Goal: Task Accomplishment & Management: Use online tool/utility

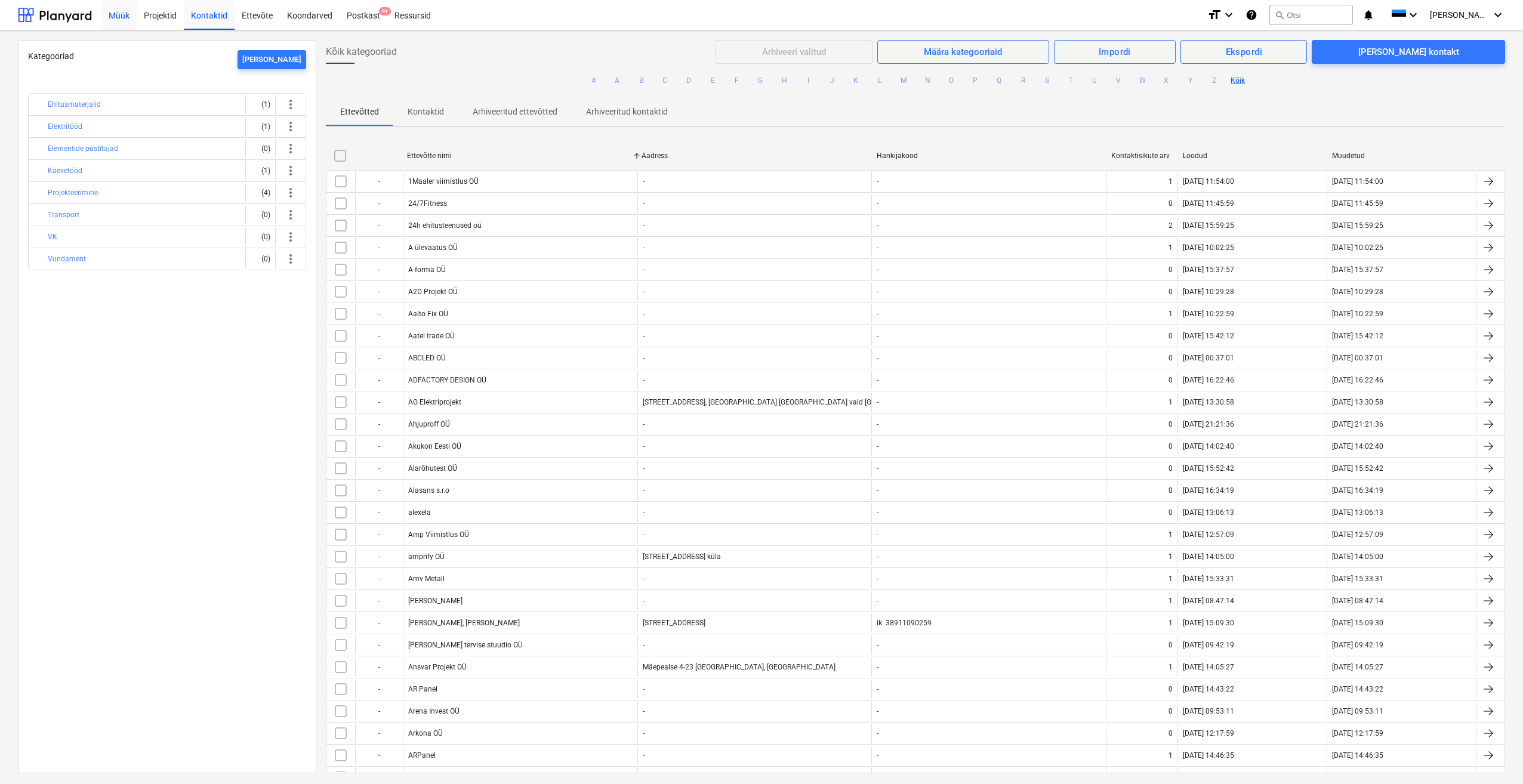
click at [123, 16] on div "Müük" at bounding box center [119, 15] width 35 height 31
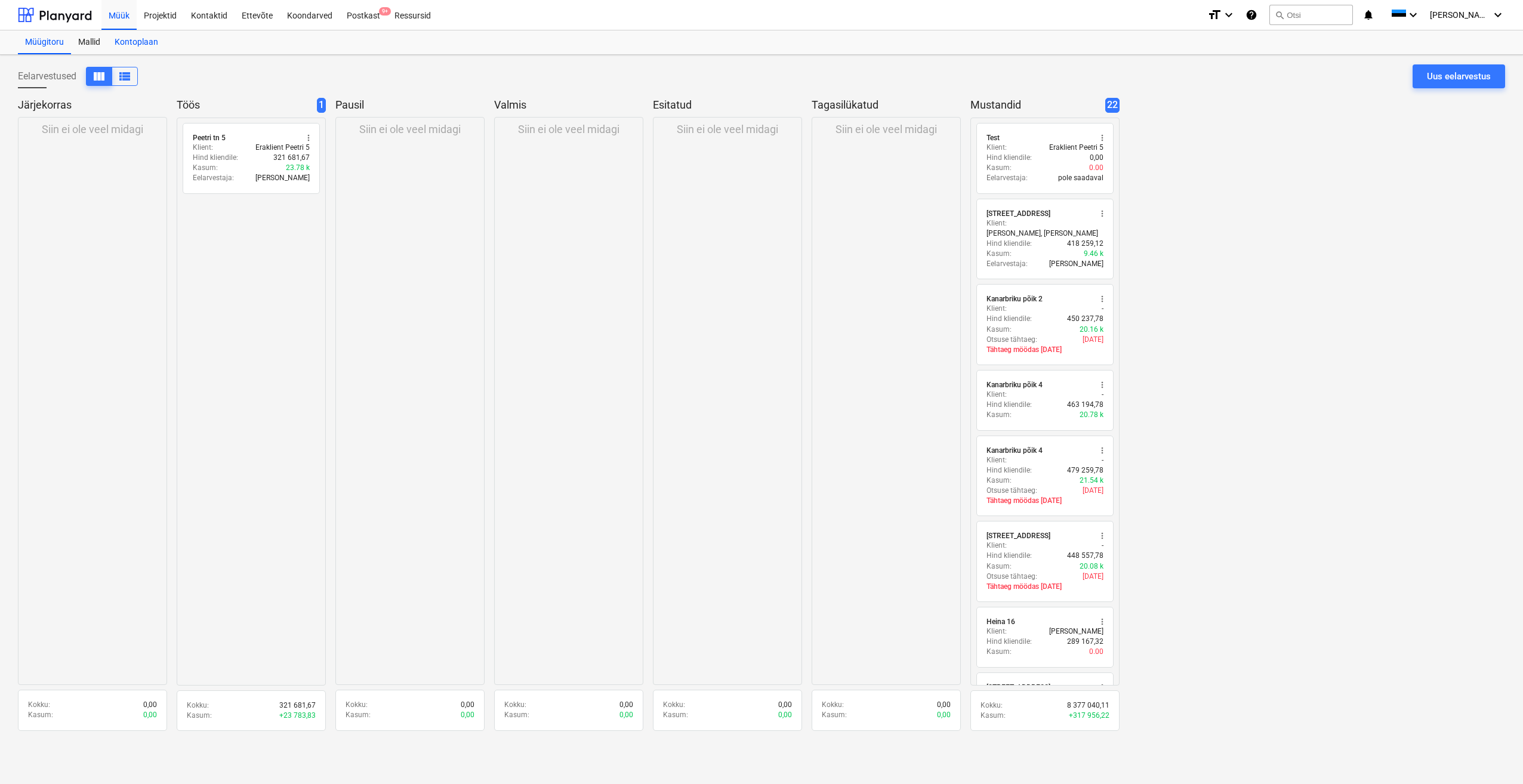
click at [131, 37] on div "Kontoplaan" at bounding box center [136, 43] width 58 height 24
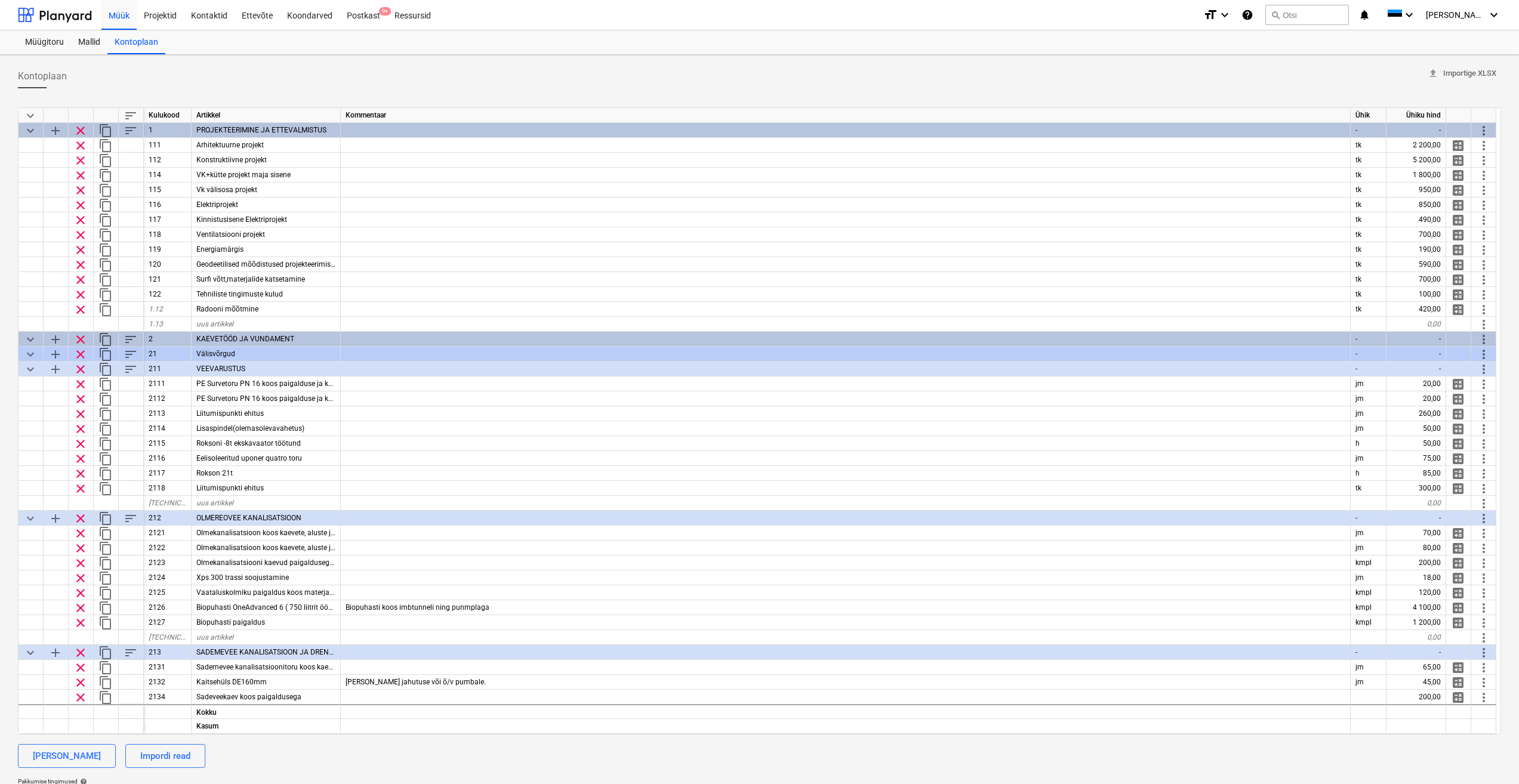
click at [29, 115] on span "keyboard_arrow_down" at bounding box center [30, 115] width 14 height 14
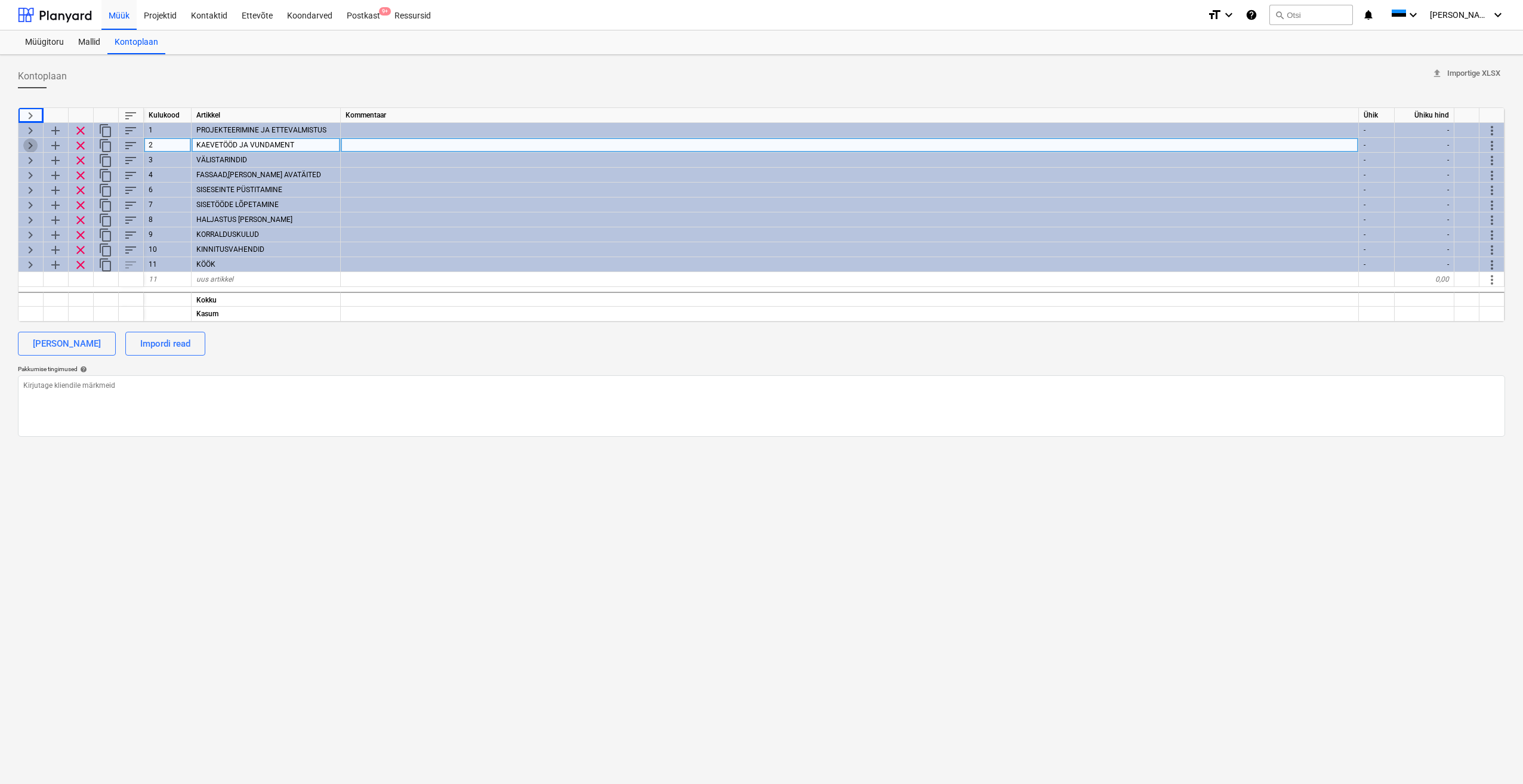
click at [32, 145] on span "keyboard_arrow_right" at bounding box center [30, 145] width 14 height 14
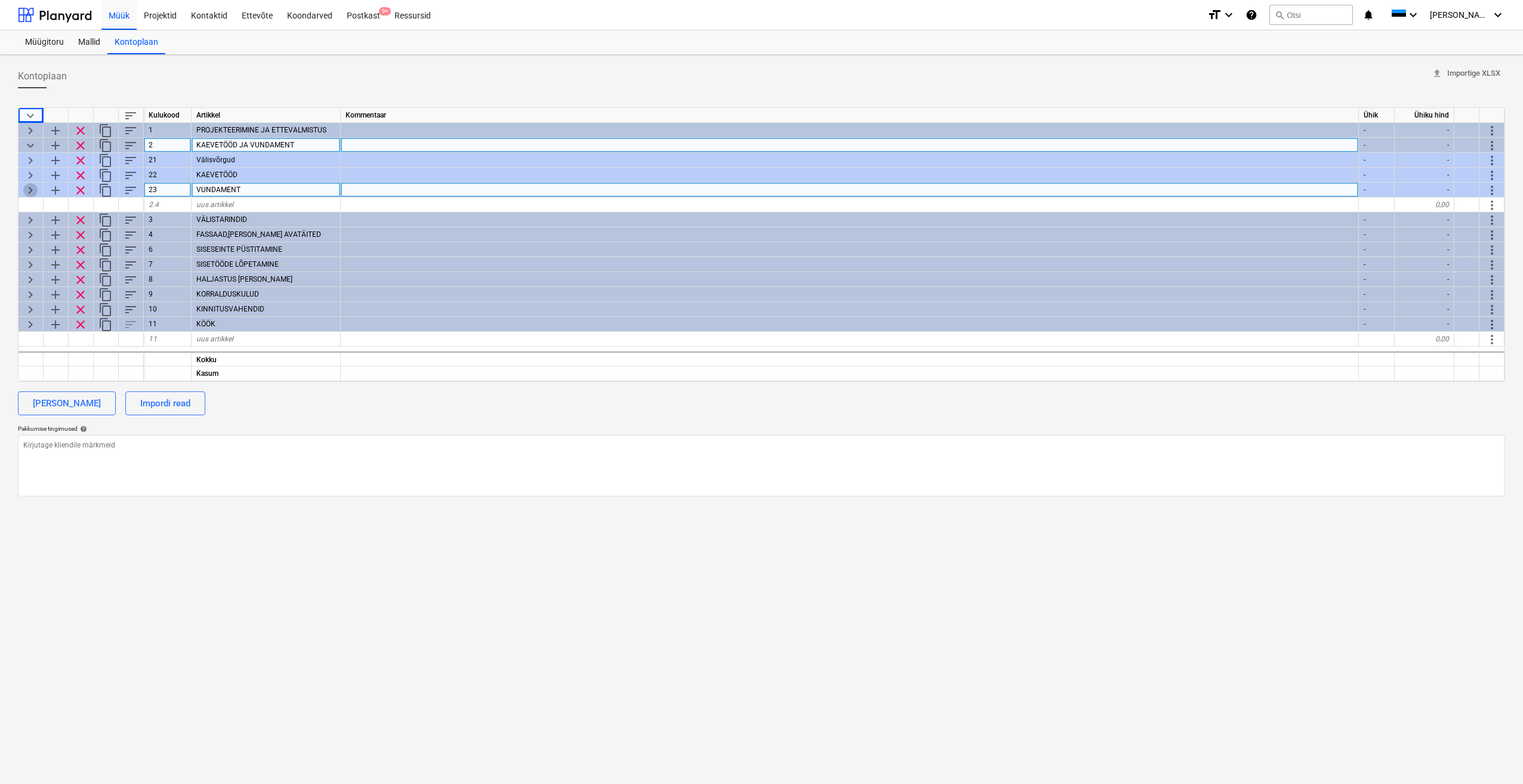
click at [31, 193] on span "keyboard_arrow_right" at bounding box center [30, 190] width 14 height 14
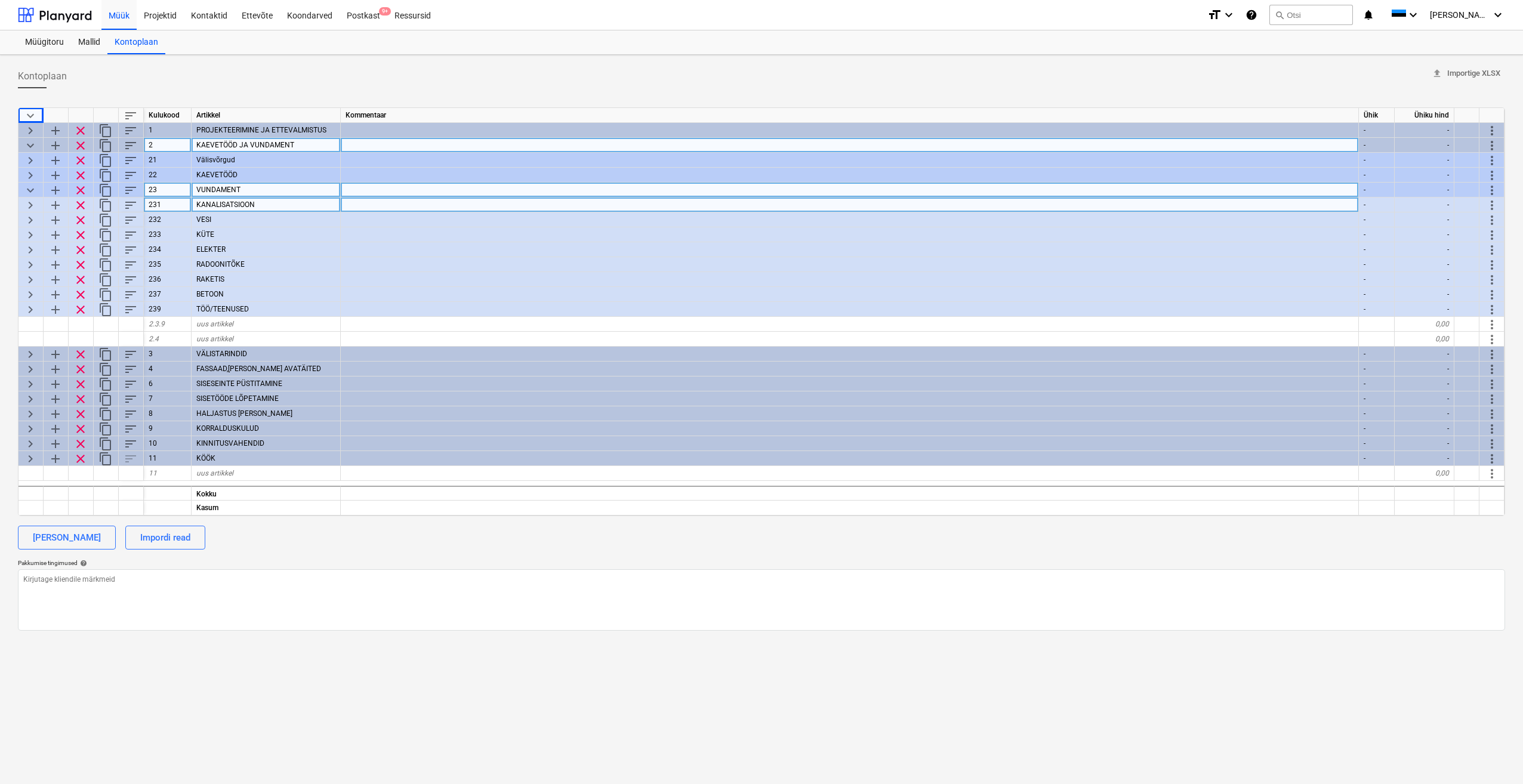
click at [29, 207] on span "keyboard_arrow_right" at bounding box center [30, 205] width 14 height 14
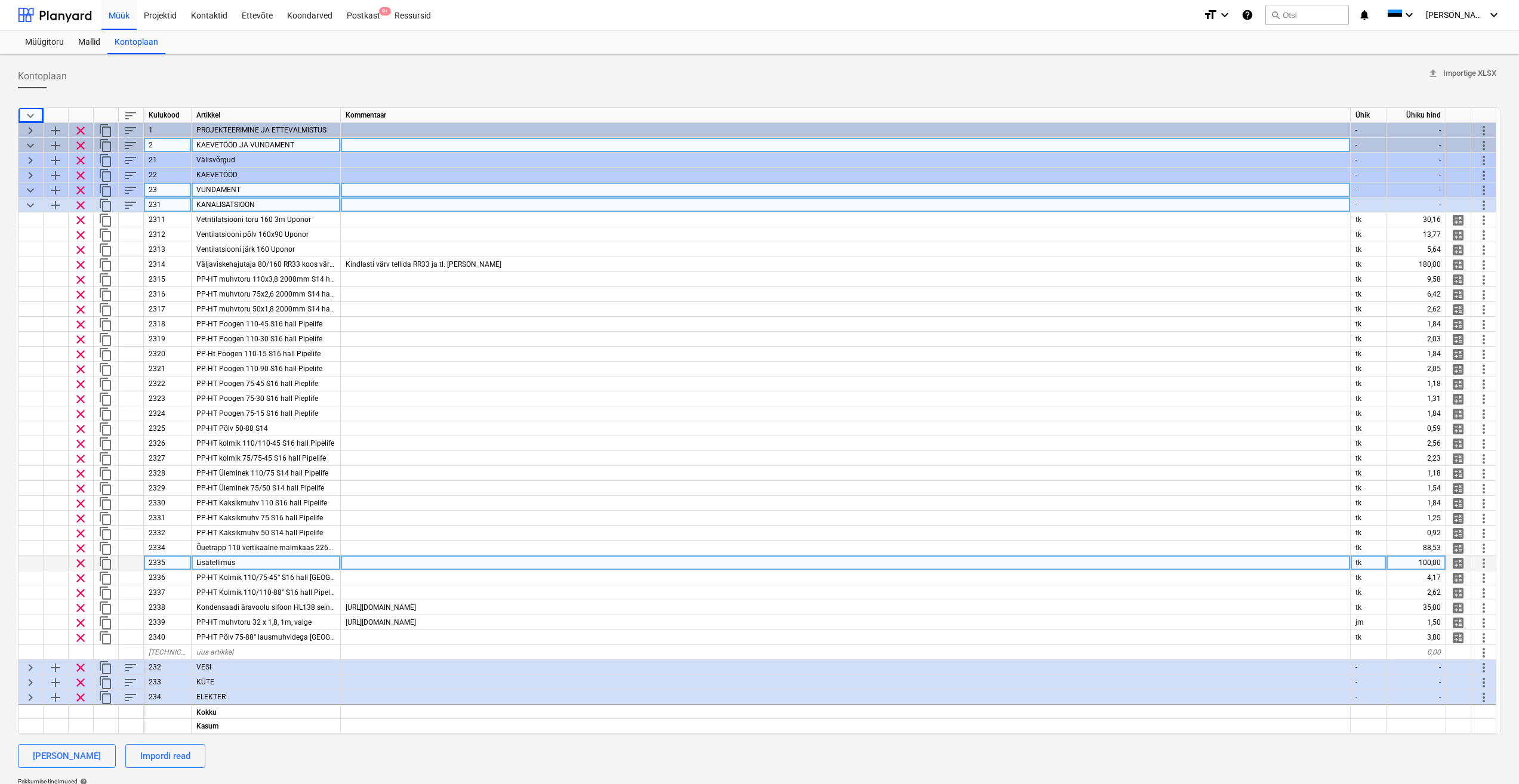
click at [271, 562] on div "Lisatellimus" at bounding box center [266, 563] width 149 height 15
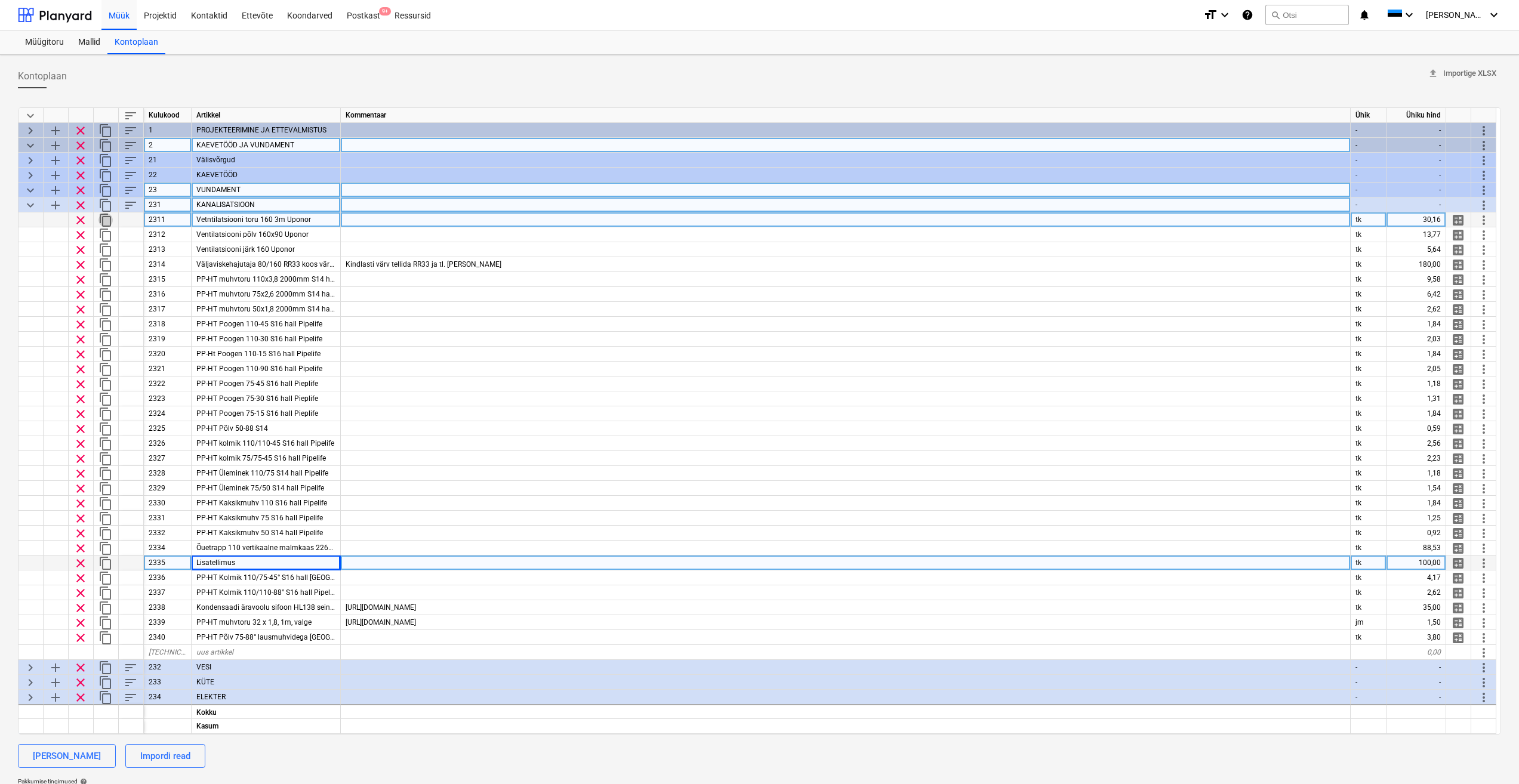
click at [108, 221] on span "content_copy" at bounding box center [105, 220] width 14 height 14
type textarea "x"
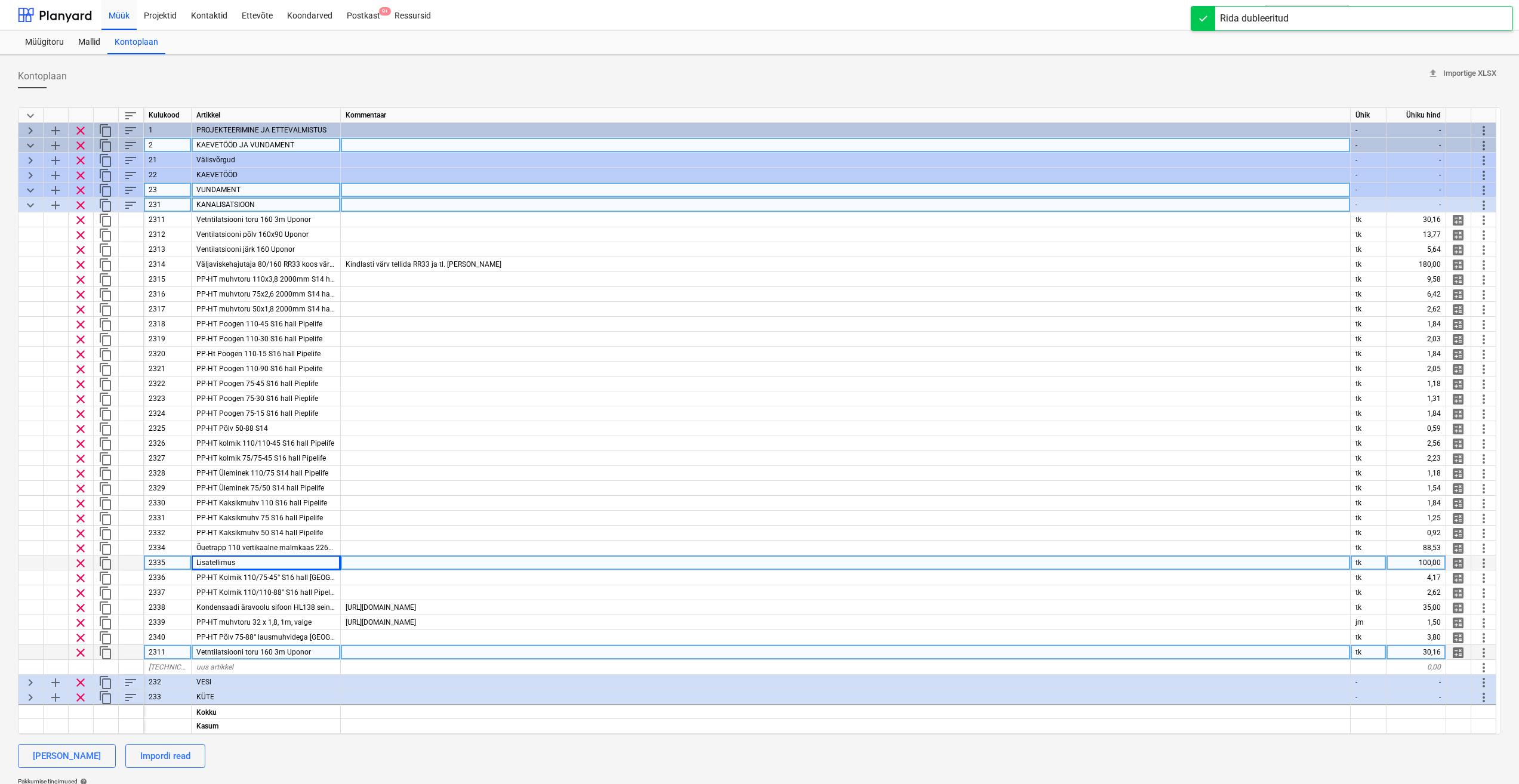
click at [281, 653] on span "Vetntilatsiooni toru 160 3m Uponor" at bounding box center [254, 652] width 115 height 9
click at [179, 654] on div "2311" at bounding box center [168, 653] width 48 height 15
click at [176, 655] on input "2311" at bounding box center [167, 652] width 47 height 14
type input "2310"
type textarea "x"
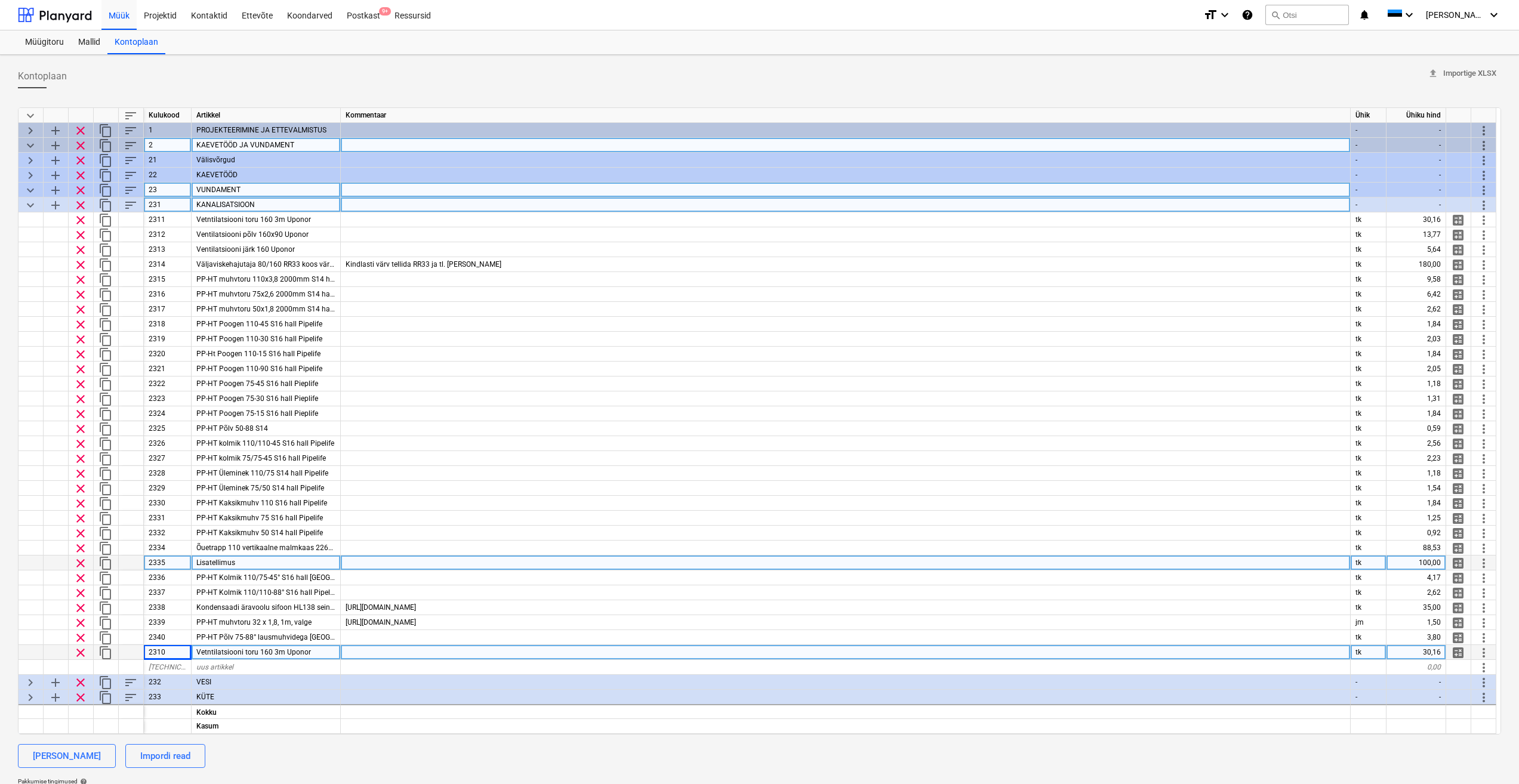
click at [327, 653] on div "Vetntilatsiooni toru 160 3m Uponor" at bounding box center [266, 653] width 149 height 15
click at [317, 655] on input "Vetntilatsiooni toru 160 3m Uponor" at bounding box center [265, 652] width 149 height 14
type input "K"
type input "Kanalisatsiooni materjalid kokku"
click at [1423, 652] on div "30,16" at bounding box center [1416, 653] width 60 height 15
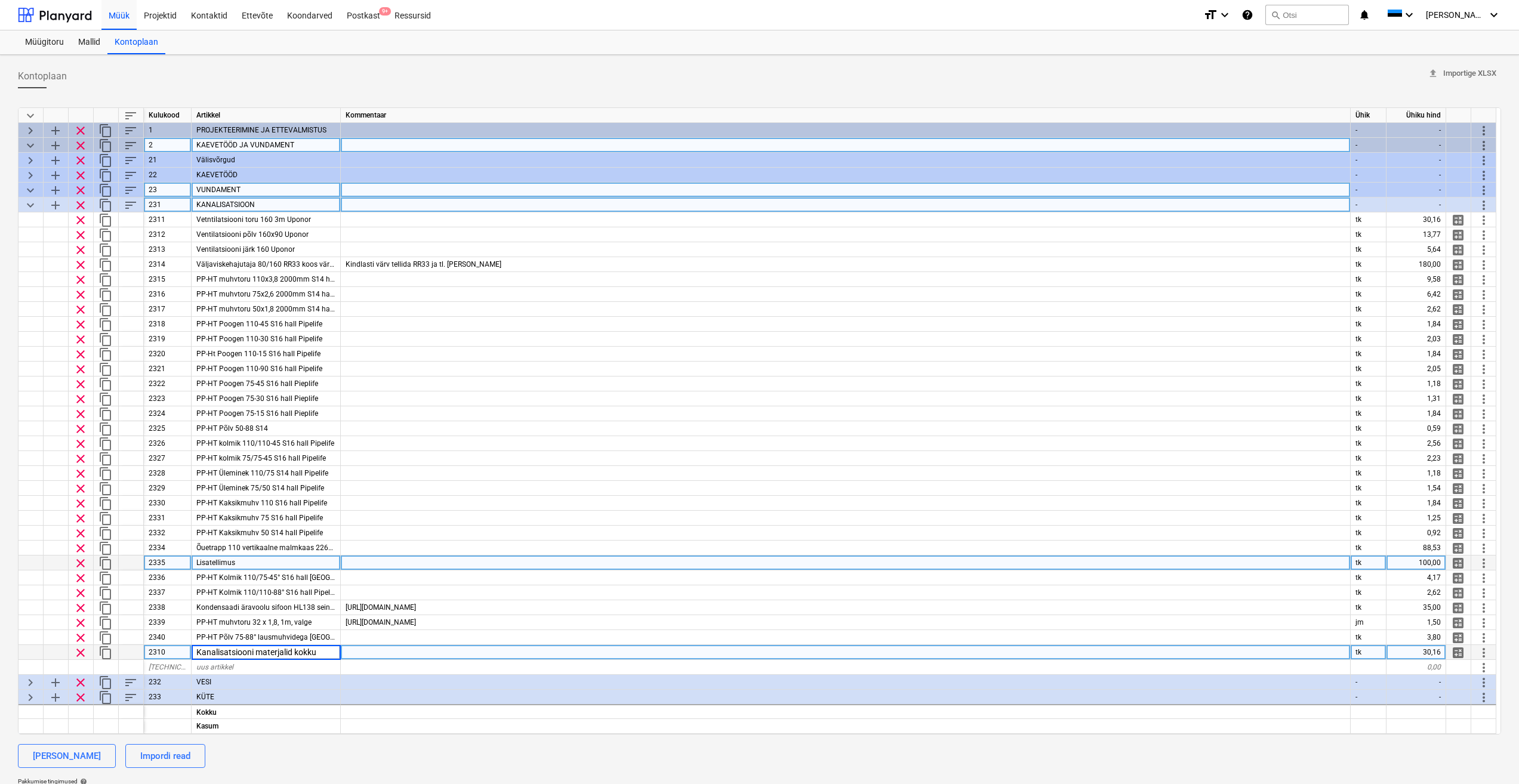
type textarea "x"
type input "800"
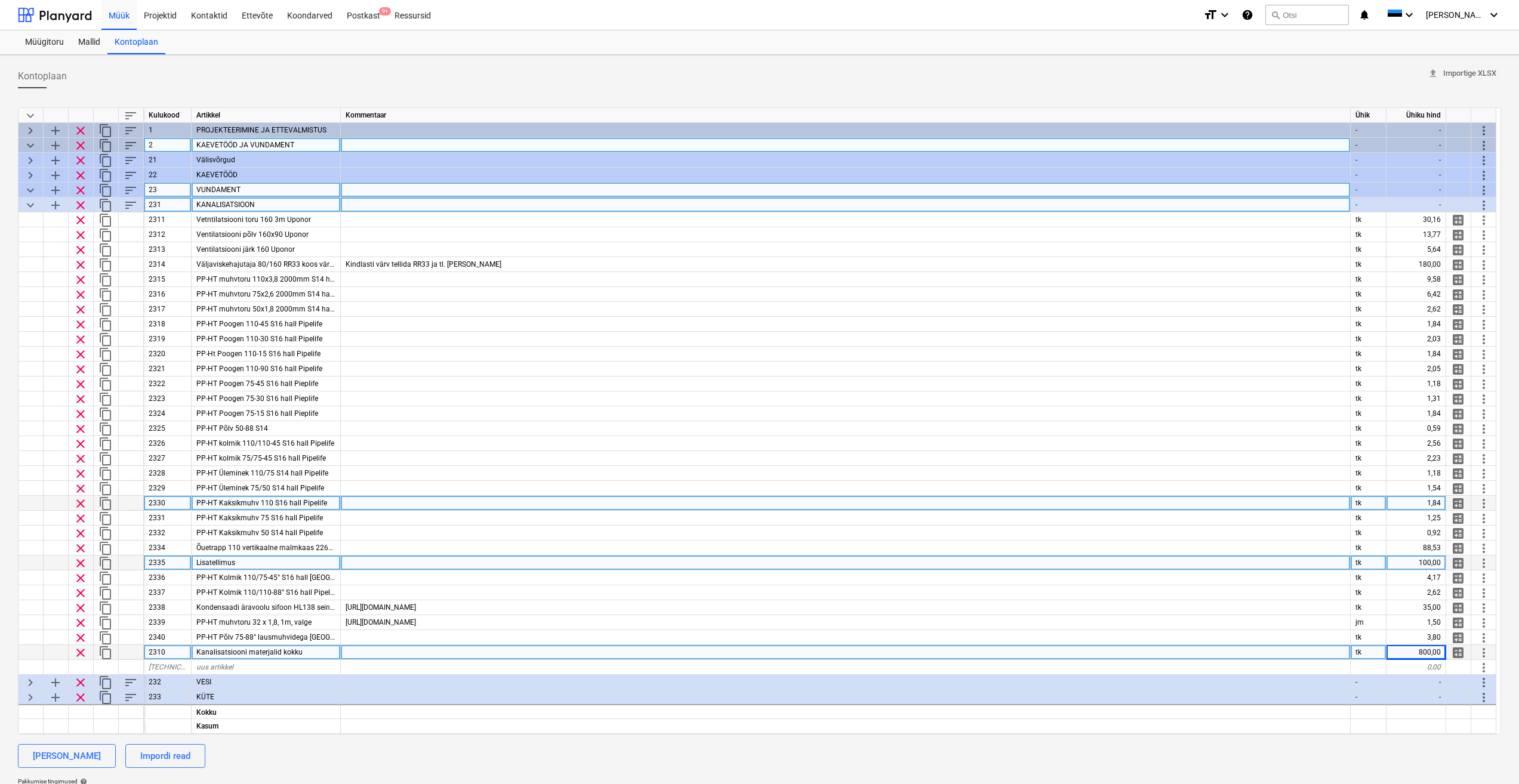
click at [493, 507] on div at bounding box center [846, 503] width 1010 height 15
click at [314, 657] on div "Kanalisatsiooni materjalid kokku" at bounding box center [266, 653] width 149 height 15
click at [1483, 651] on span "more_vert" at bounding box center [1484, 653] width 14 height 14
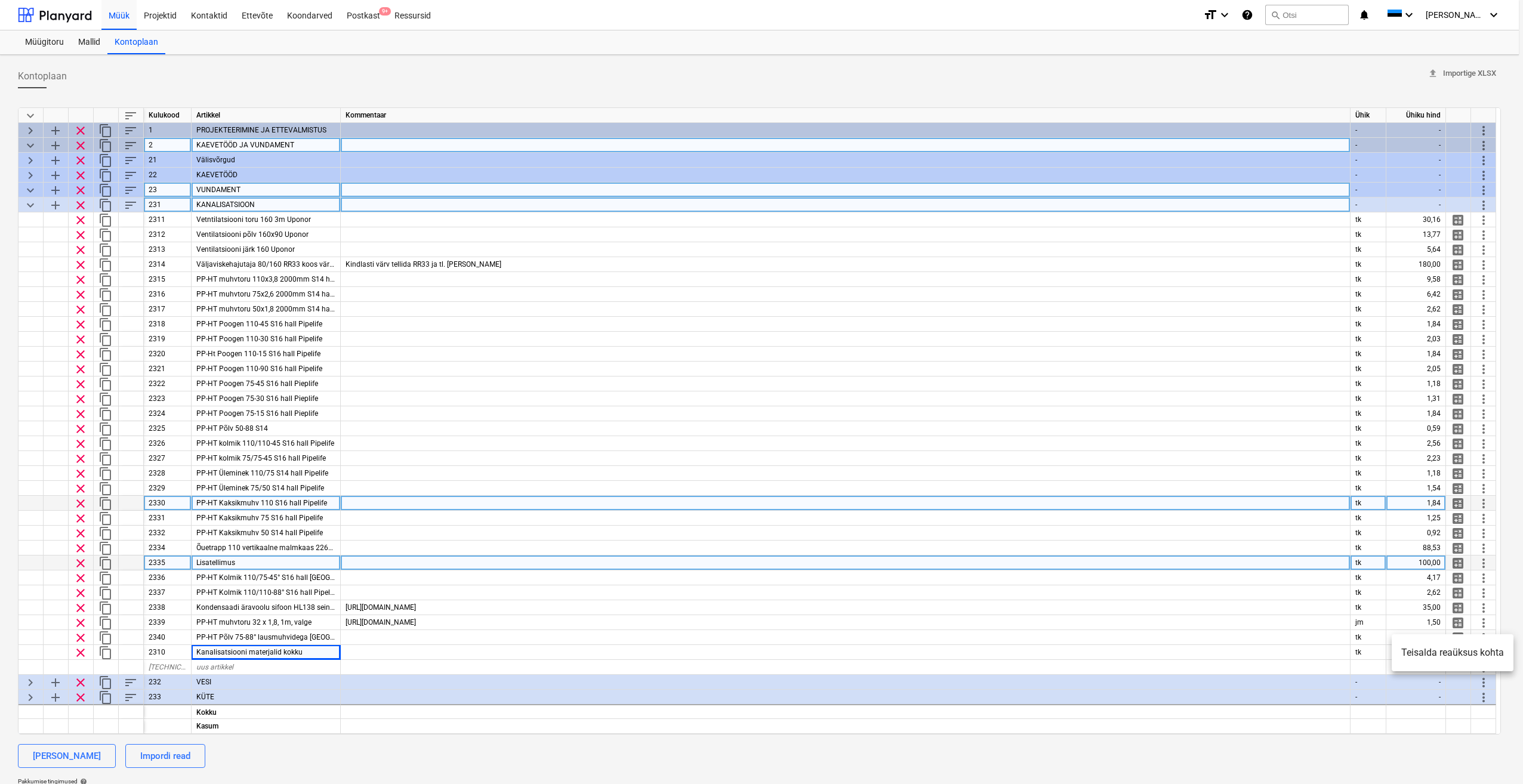
click at [818, 477] on div at bounding box center [762, 392] width 1523 height 784
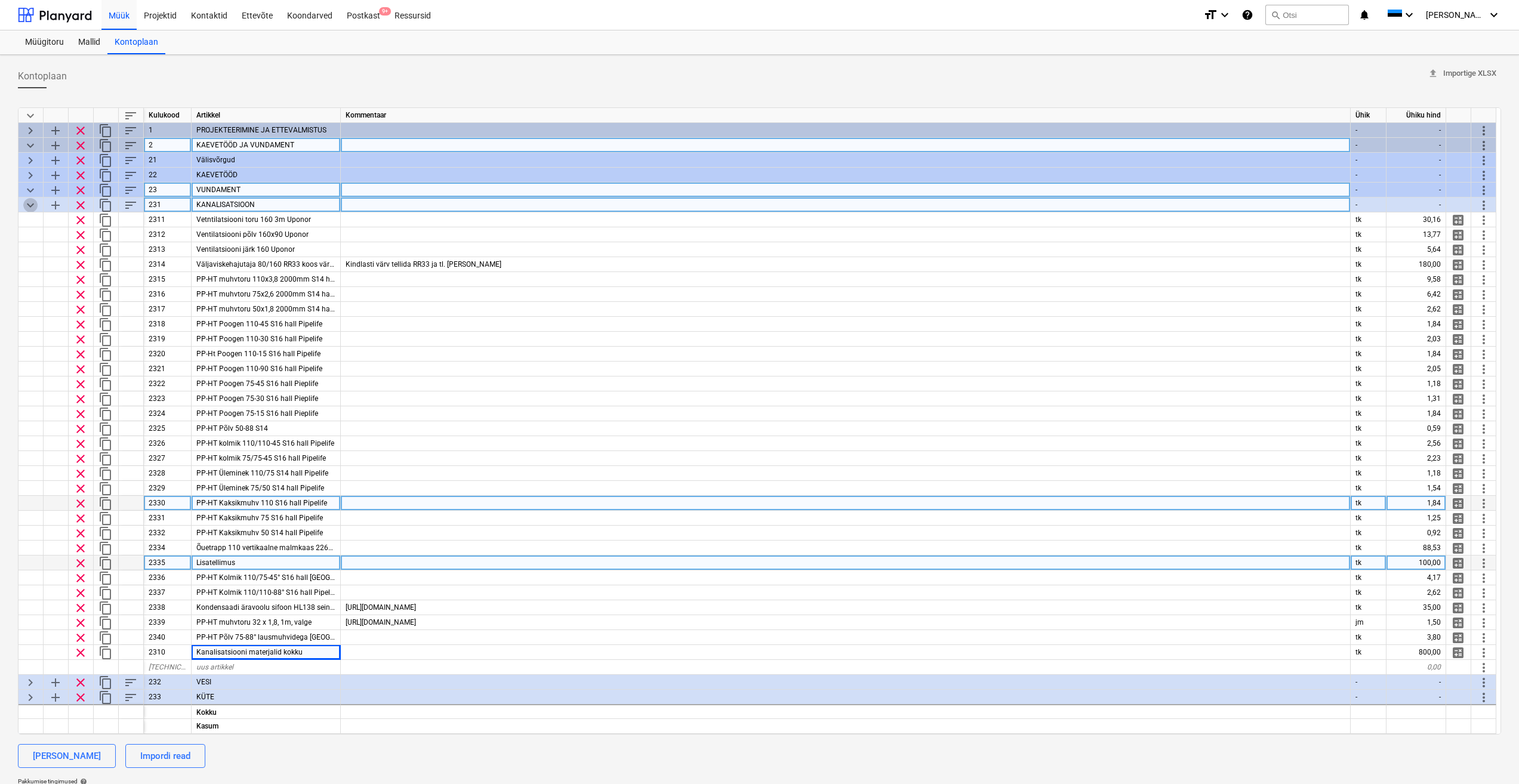
click at [31, 205] on span "keyboard_arrow_down" at bounding box center [30, 205] width 14 height 14
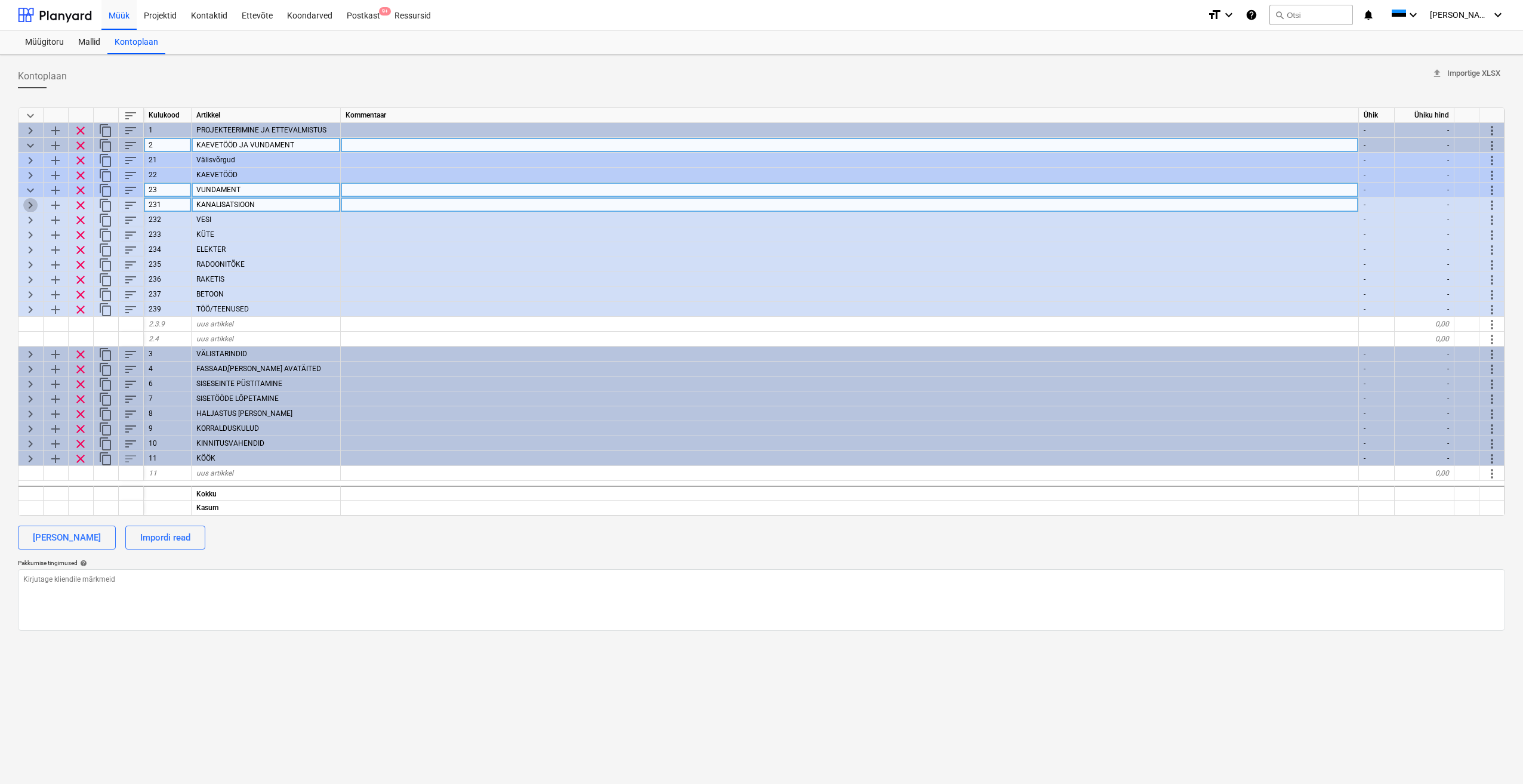
click at [31, 203] on span "keyboard_arrow_right" at bounding box center [30, 205] width 14 height 14
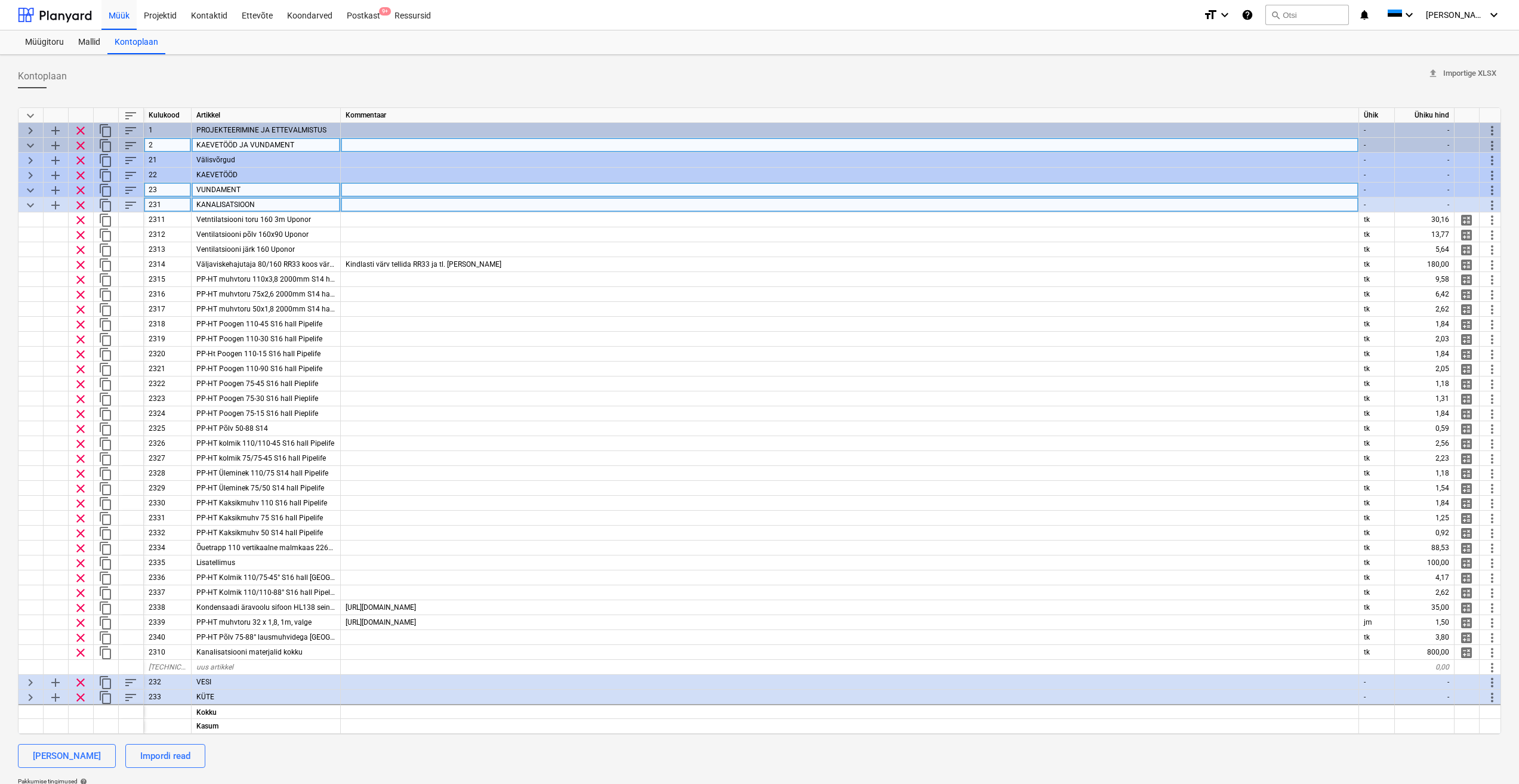
click at [37, 207] on div "keyboard_arrow_down" at bounding box center [31, 205] width 25 height 15
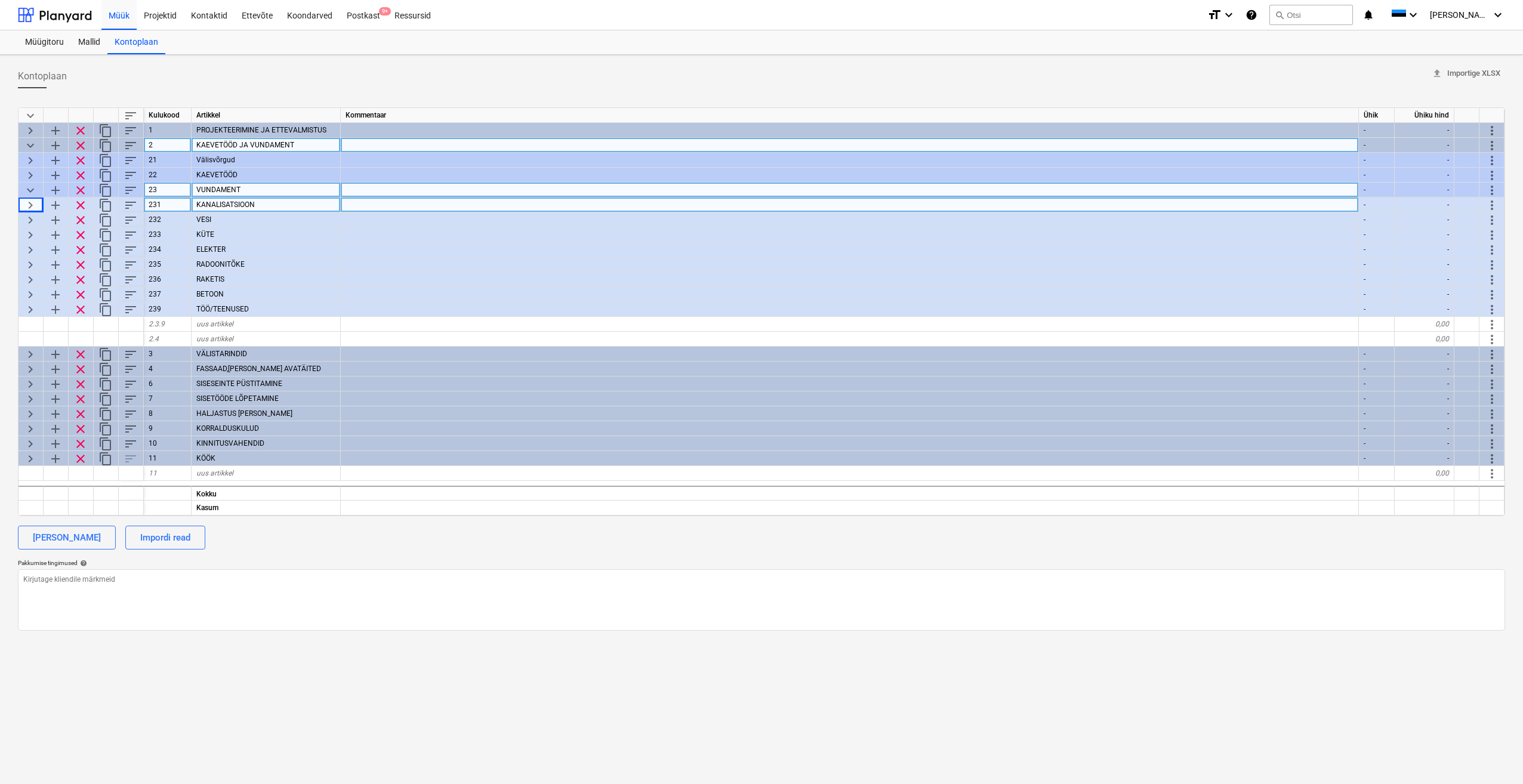
click at [27, 190] on span "keyboard_arrow_down" at bounding box center [30, 190] width 14 height 14
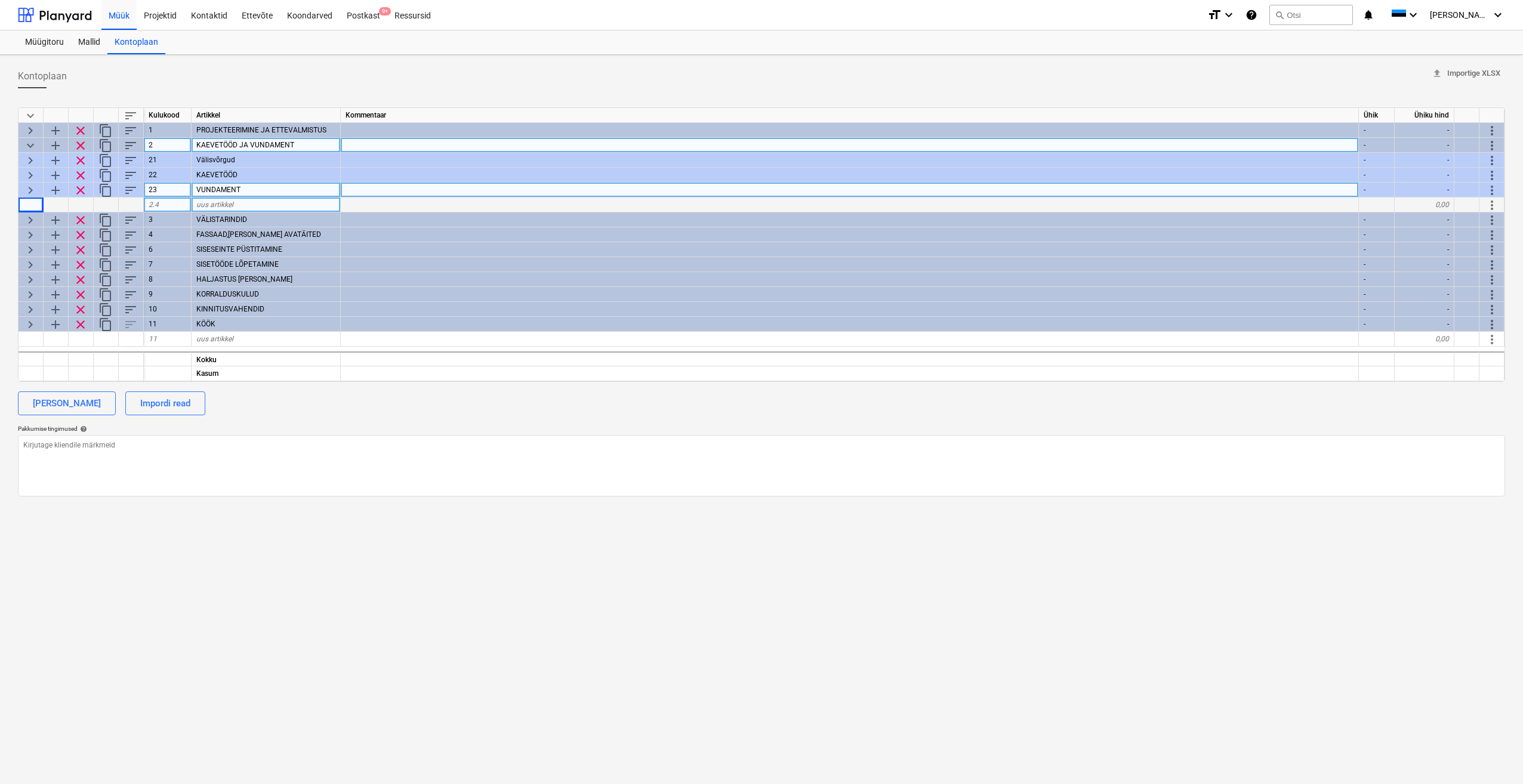
click at [33, 191] on span "keyboard_arrow_right" at bounding box center [30, 190] width 14 height 14
type textarea "x"
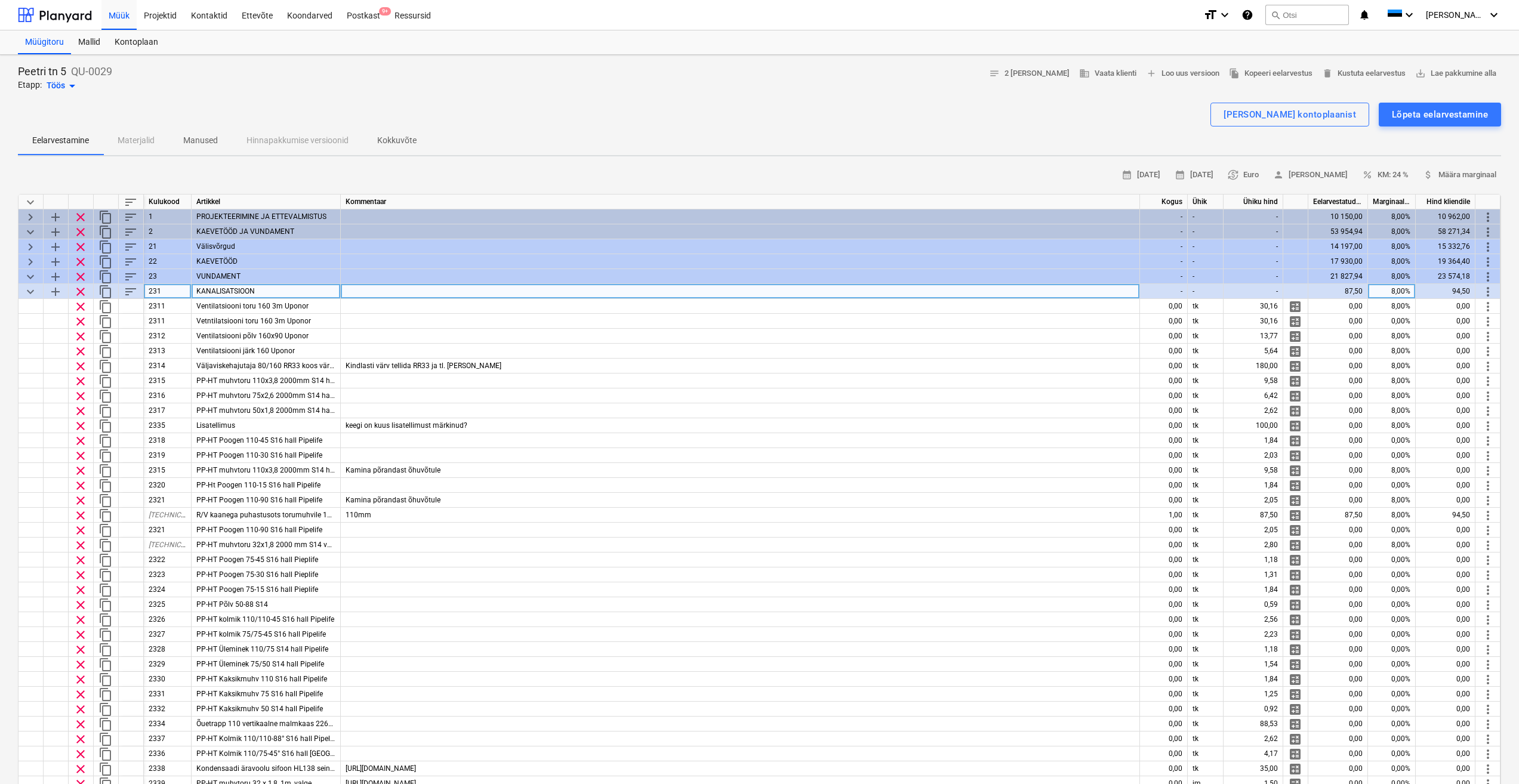
click at [31, 293] on span "keyboard_arrow_down" at bounding box center [30, 291] width 14 height 14
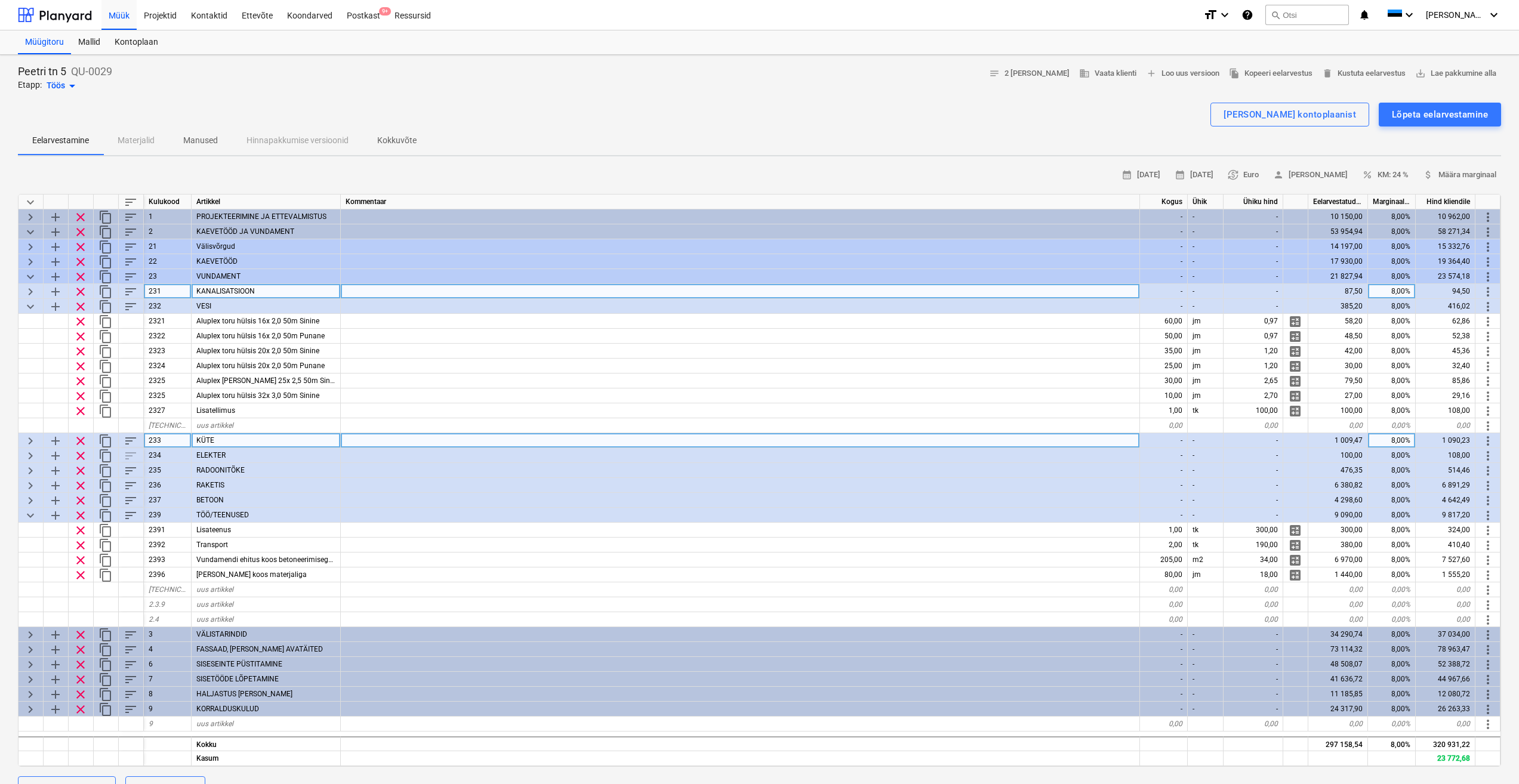
click at [32, 439] on span "keyboard_arrow_right" at bounding box center [30, 441] width 14 height 14
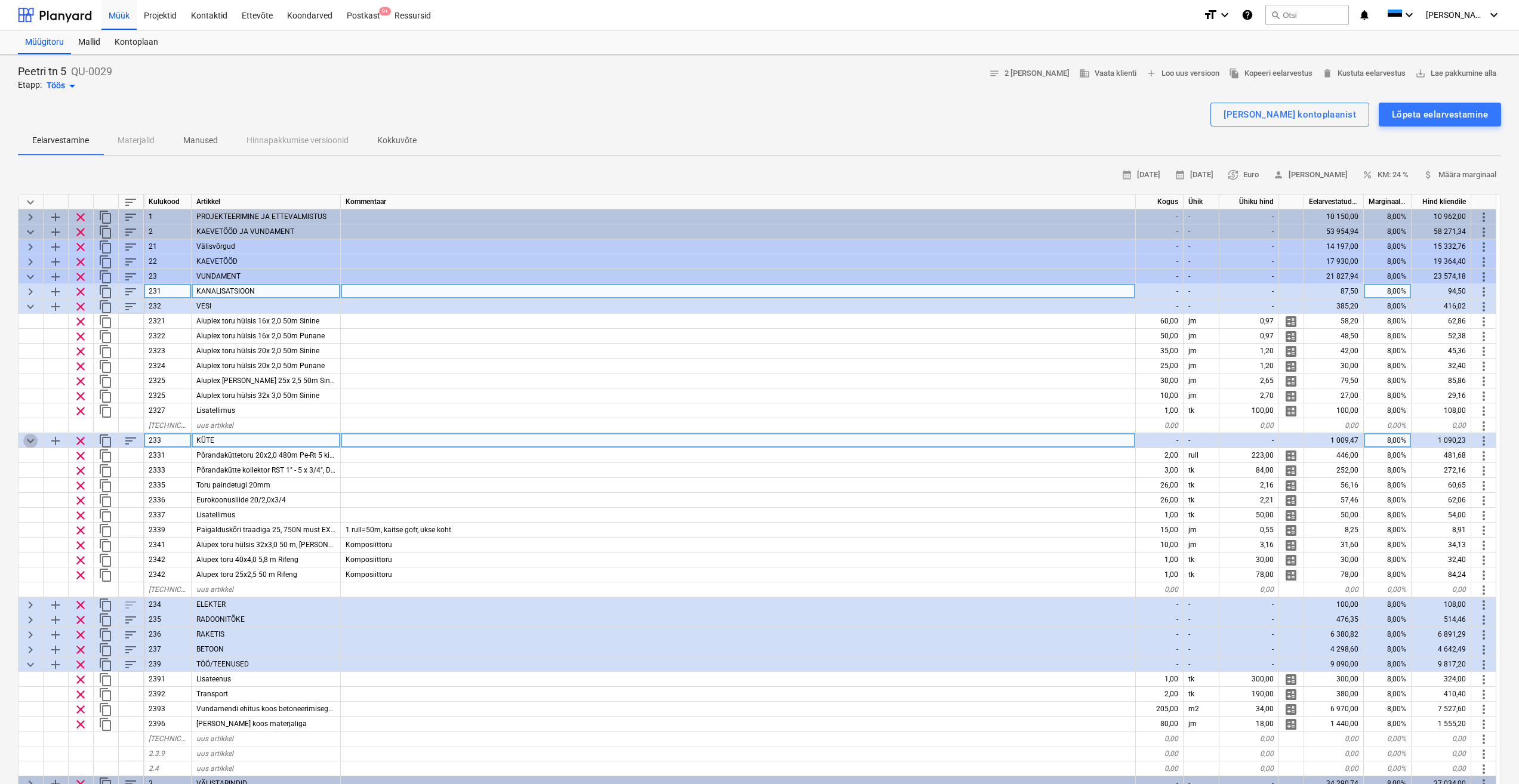
click at [32, 439] on span "keyboard_arrow_down" at bounding box center [30, 441] width 14 height 14
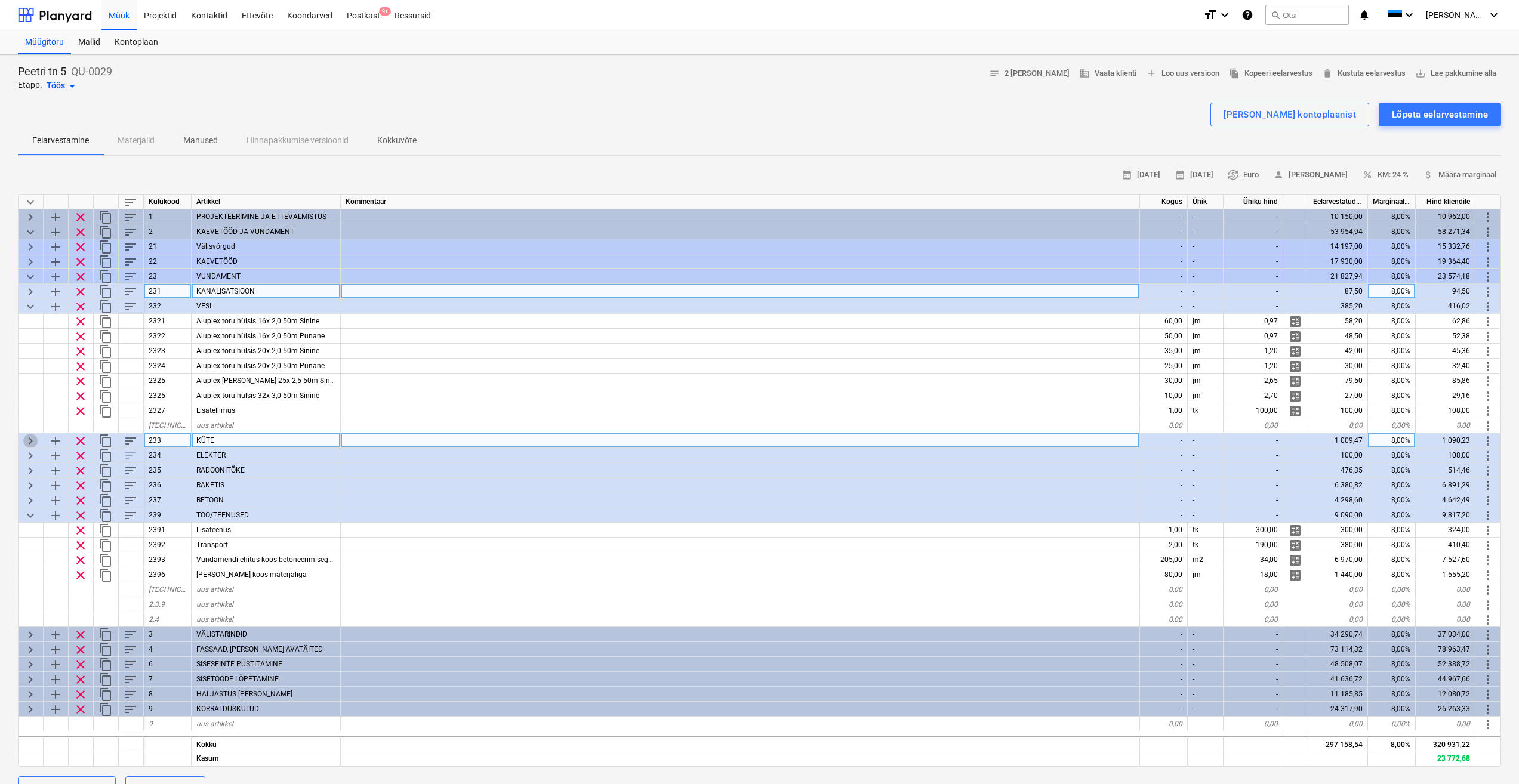
click at [32, 441] on span "keyboard_arrow_right" at bounding box center [30, 441] width 14 height 14
type textarea "x"
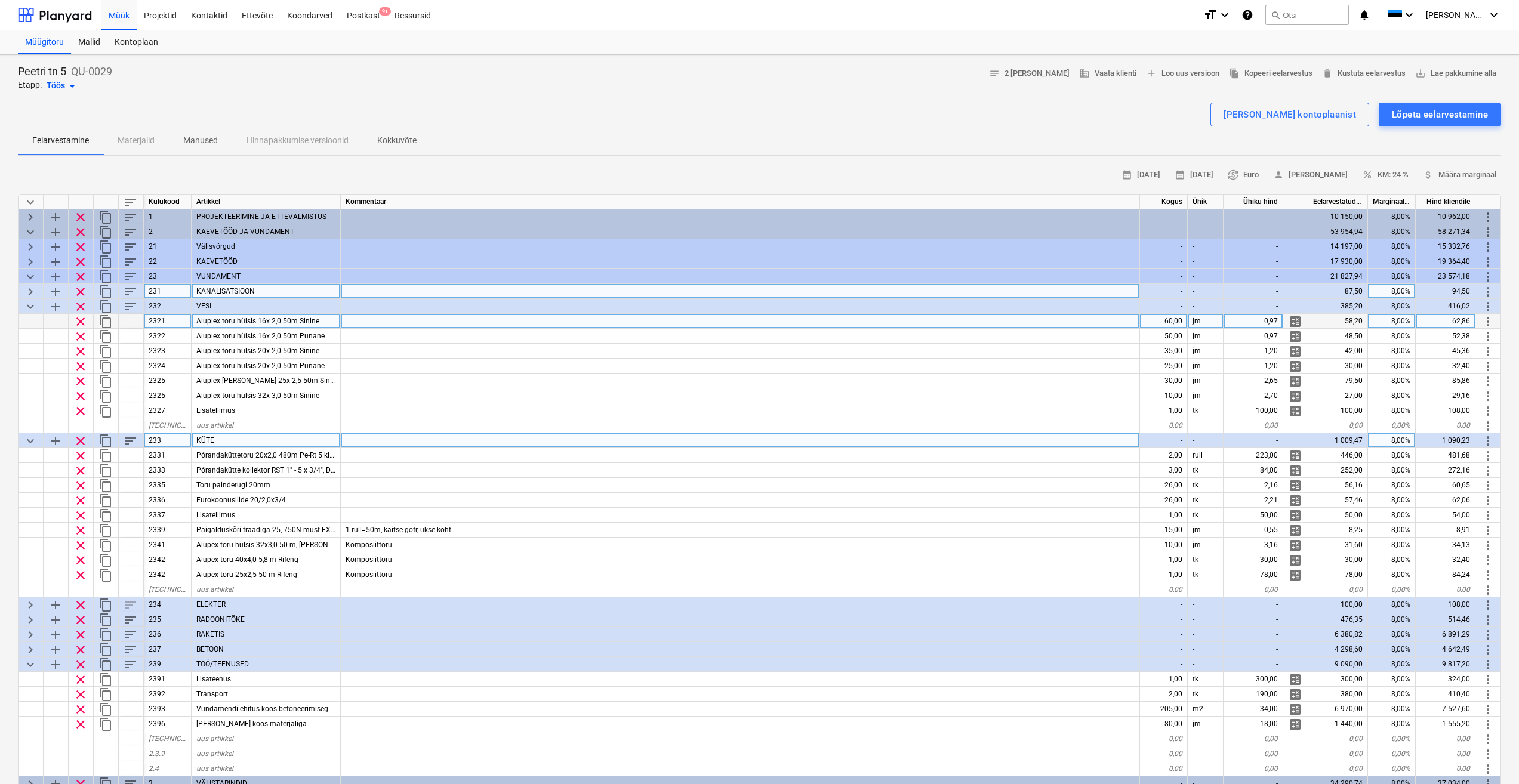
click at [321, 317] on div "Aluplex toru hülsis 16x 2,0 50m Sinine" at bounding box center [266, 321] width 149 height 15
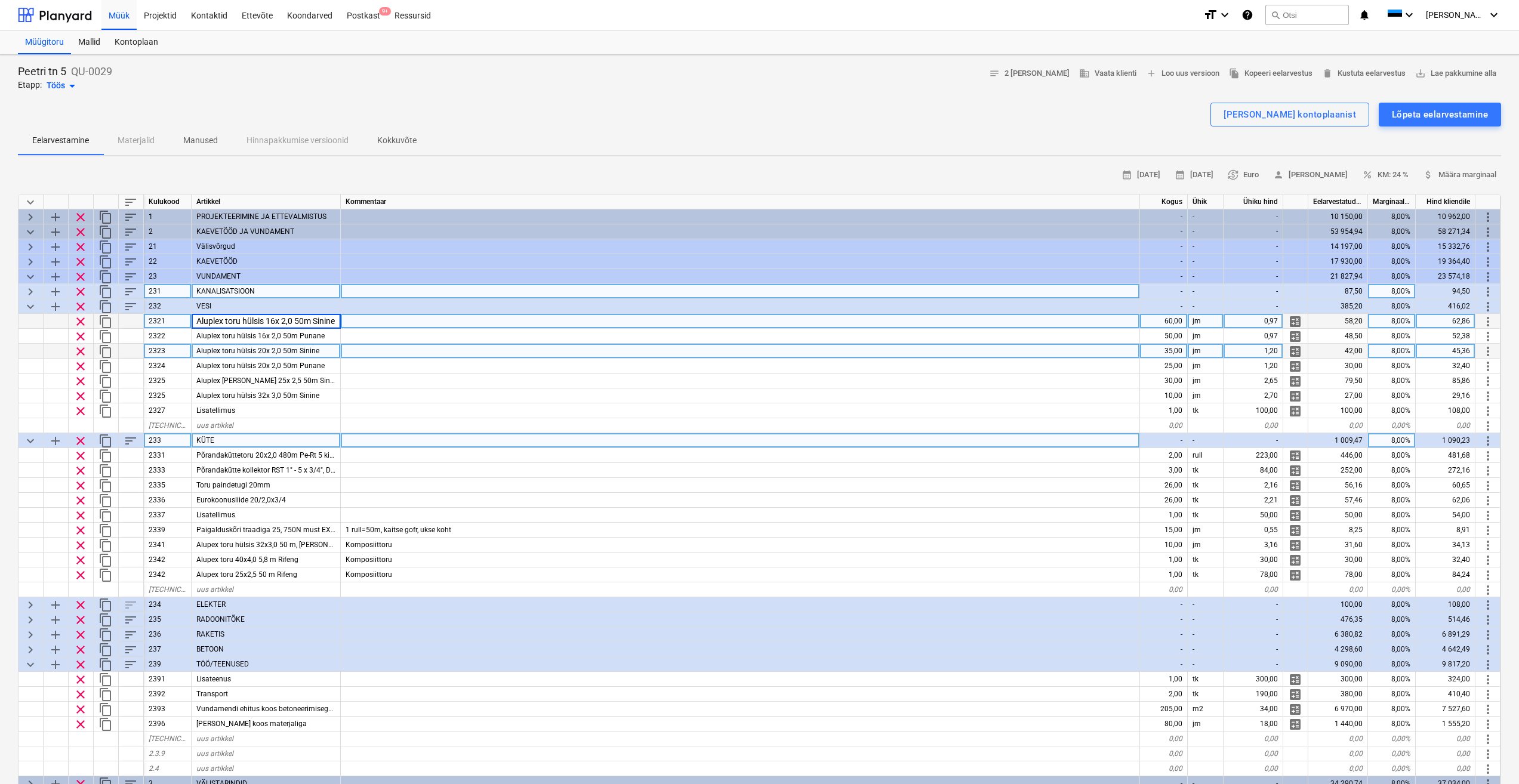
scroll to position [0, 3]
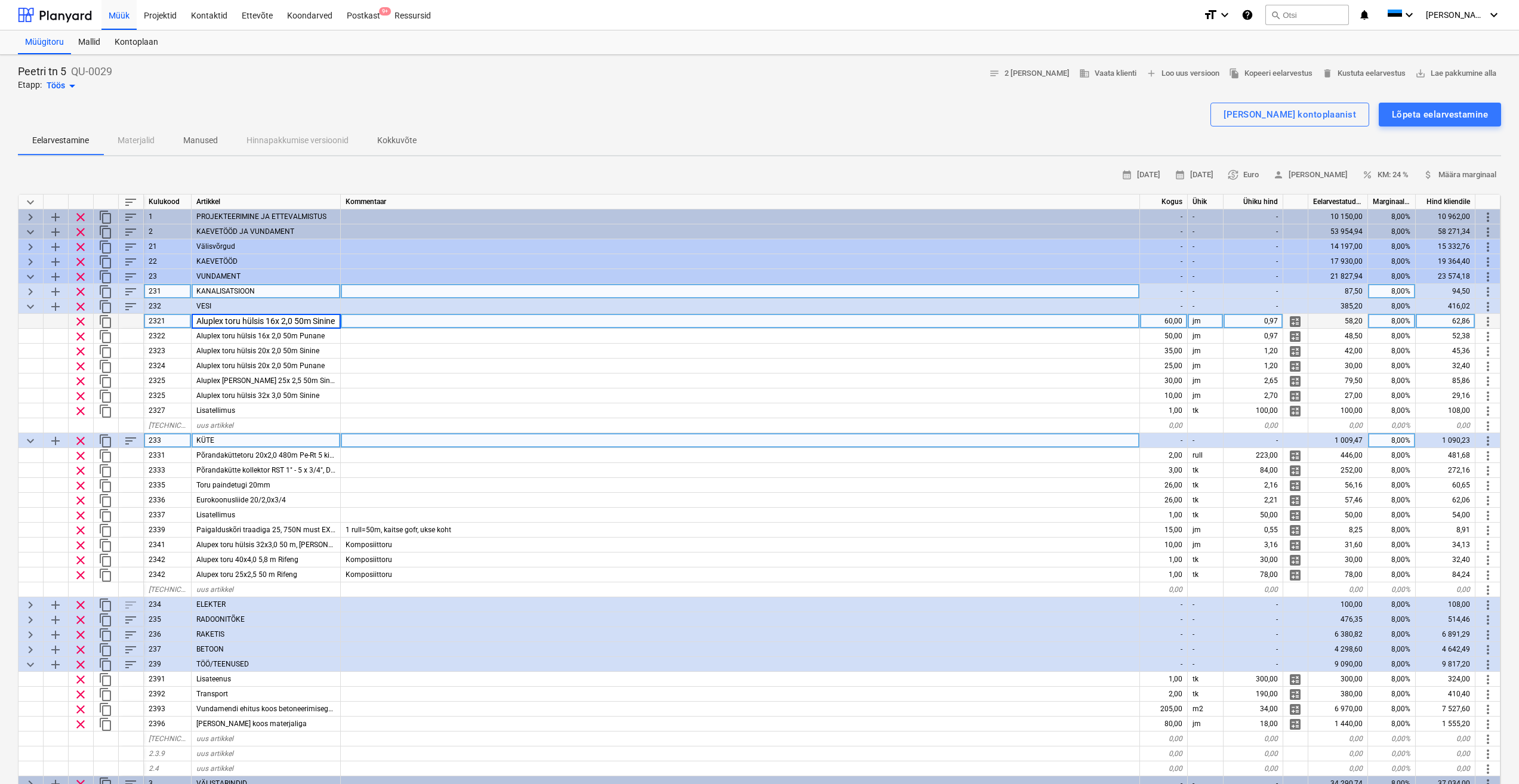
click at [365, 322] on div at bounding box center [740, 321] width 800 height 15
click at [323, 323] on div "Aluplex toru hülsis 16x 2,0 50m Sinine" at bounding box center [266, 321] width 149 height 15
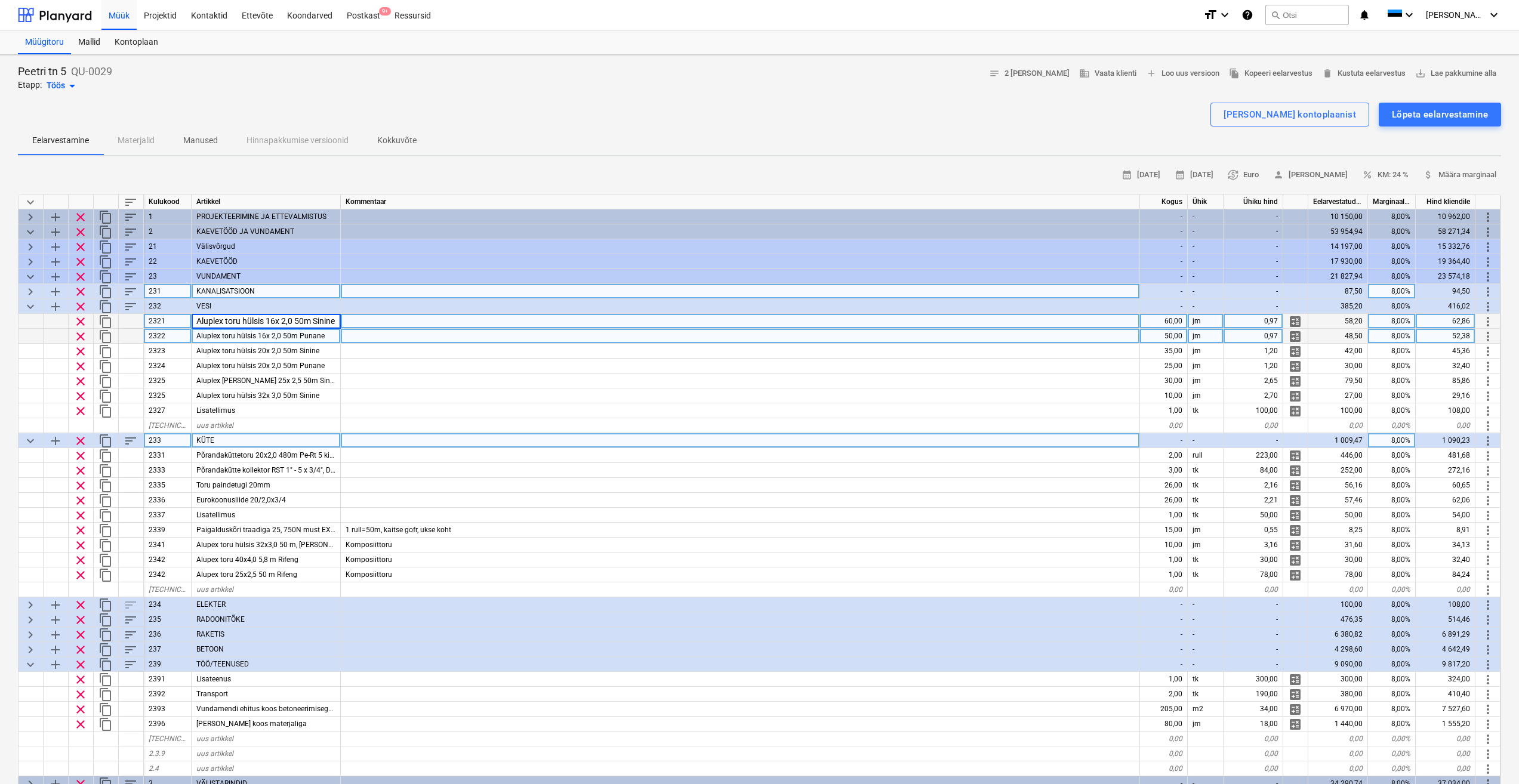
click at [330, 335] on div "Aluplex toru hülsis 16x 2,0 50m Punane" at bounding box center [266, 336] width 149 height 15
click at [399, 338] on div at bounding box center [740, 336] width 800 height 15
click at [1180, 321] on div "60,00" at bounding box center [1164, 321] width 48 height 15
type input "100"
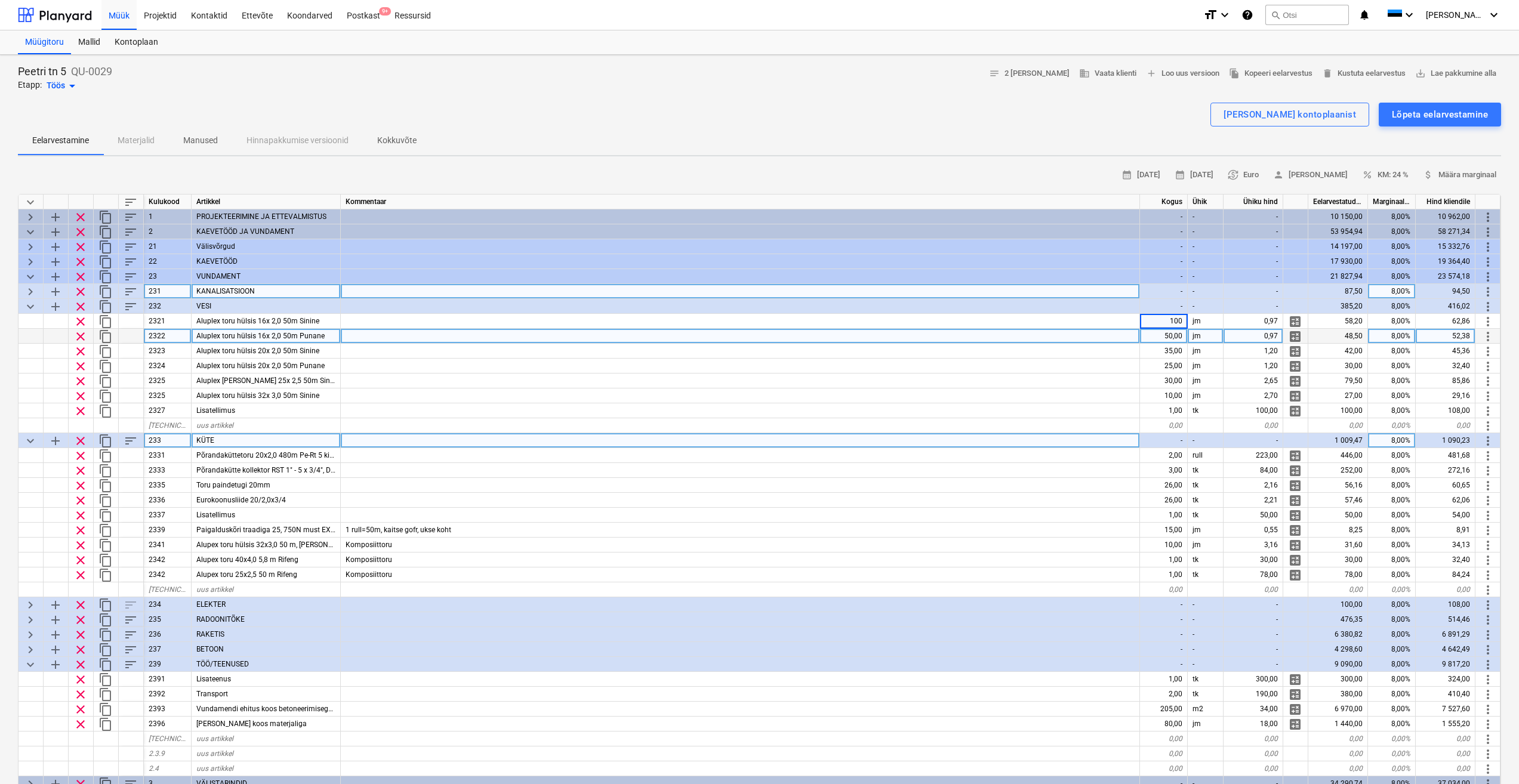
click at [1174, 335] on div "50,00" at bounding box center [1164, 336] width 48 height 15
type textarea "x"
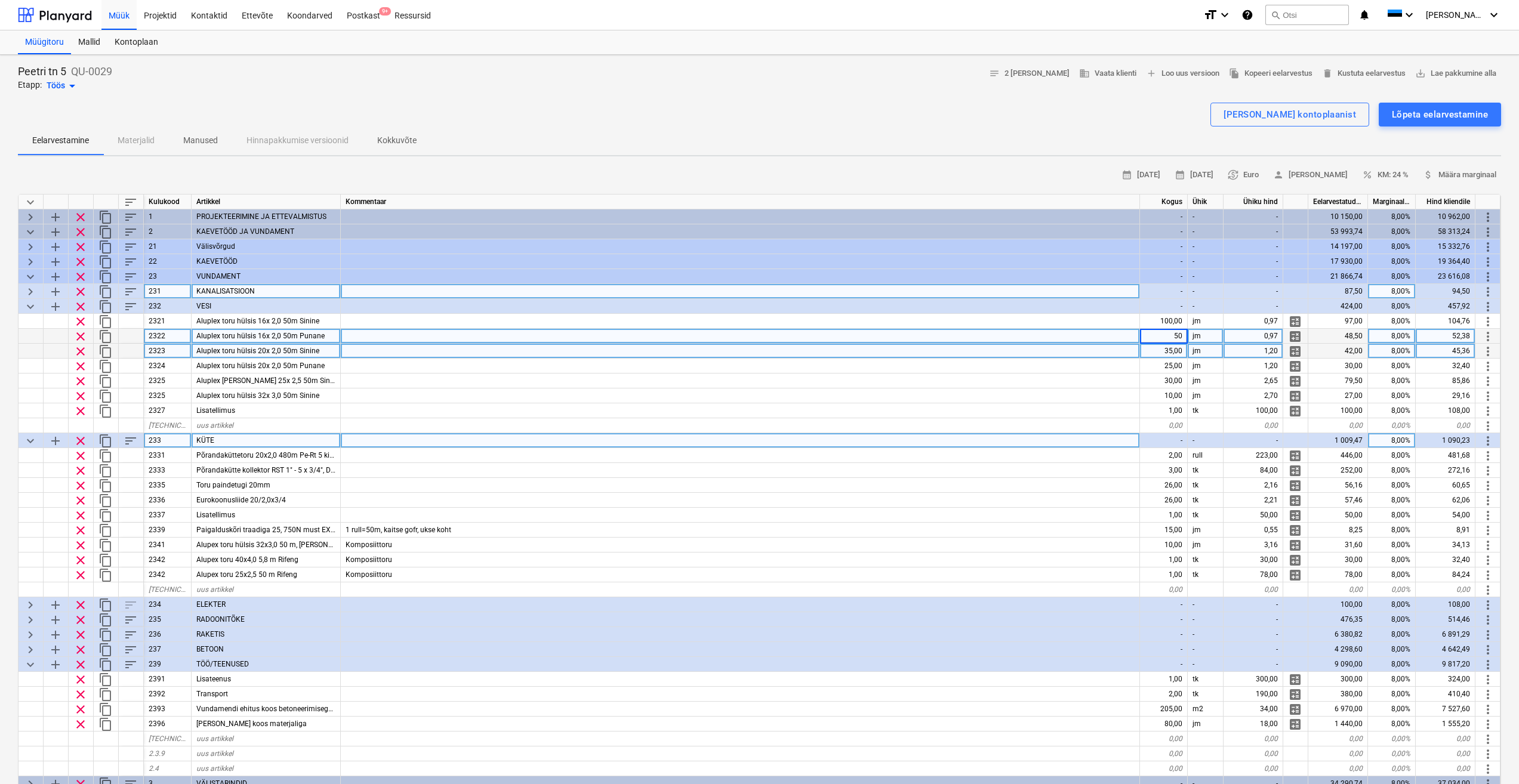
click at [1164, 353] on div "35,00" at bounding box center [1164, 351] width 48 height 15
click at [1166, 350] on input "35" at bounding box center [1164, 351] width 47 height 14
drag, startPoint x: 1167, startPoint y: 350, endPoint x: 1220, endPoint y: 347, distance: 53.1
click at [0, 0] on div "clear content_copy 2323 Aluplex toru hülsis 20x 2,0 50m Sinine 35 jm 1,20 calcu…" at bounding box center [0, 0] width 0 height 0
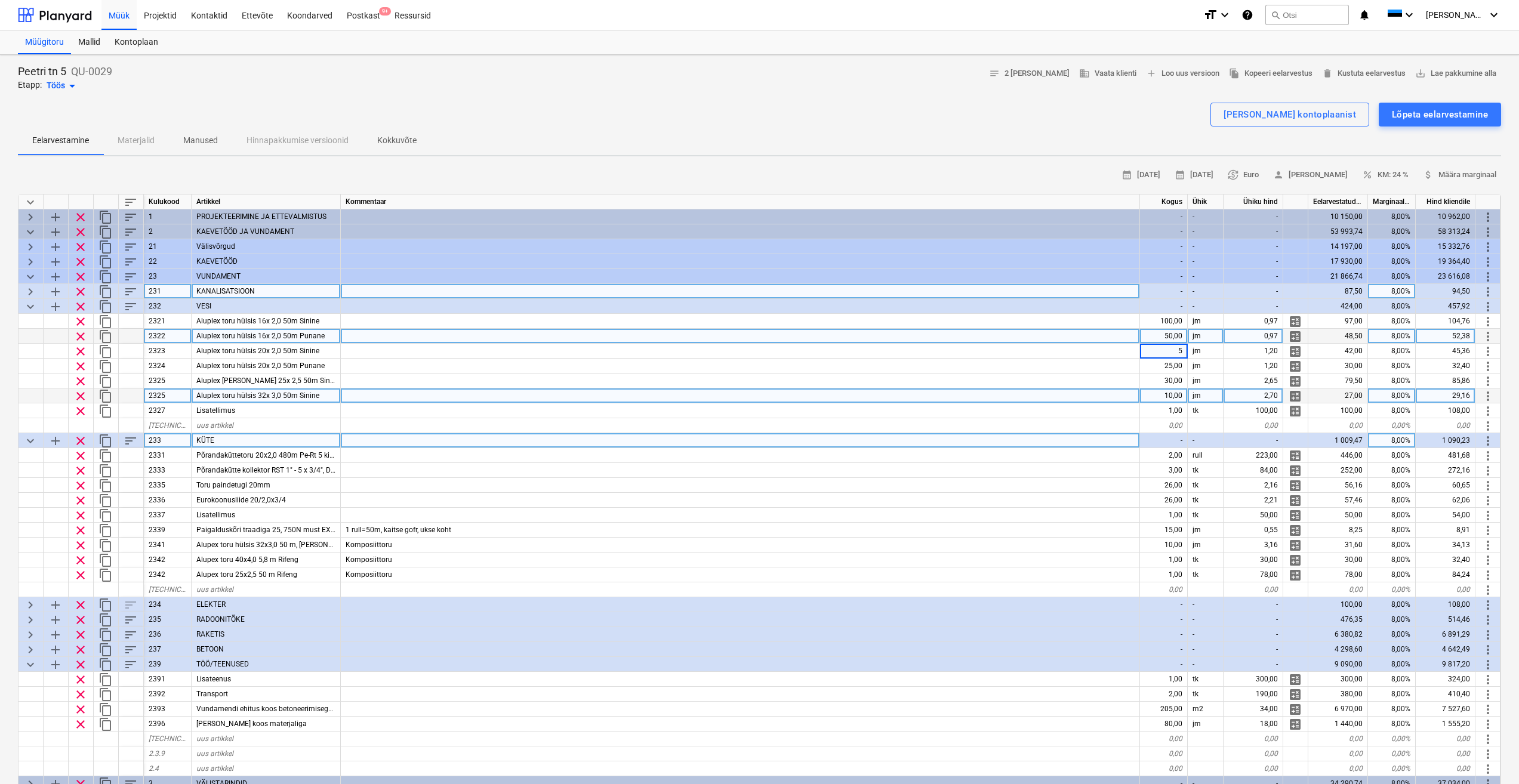
type input "50"
type textarea "x"
type input "50"
type textarea "x"
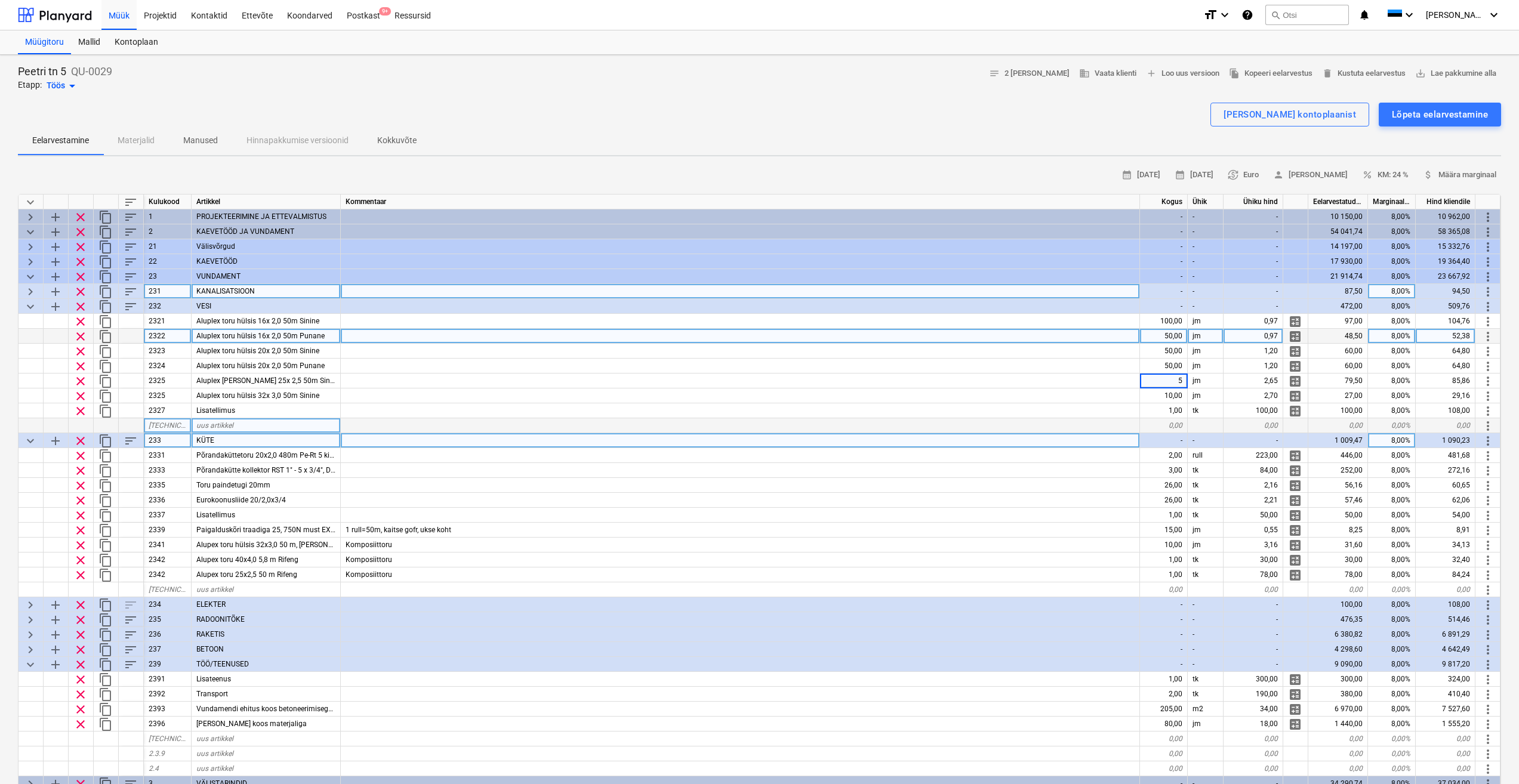
type input "50"
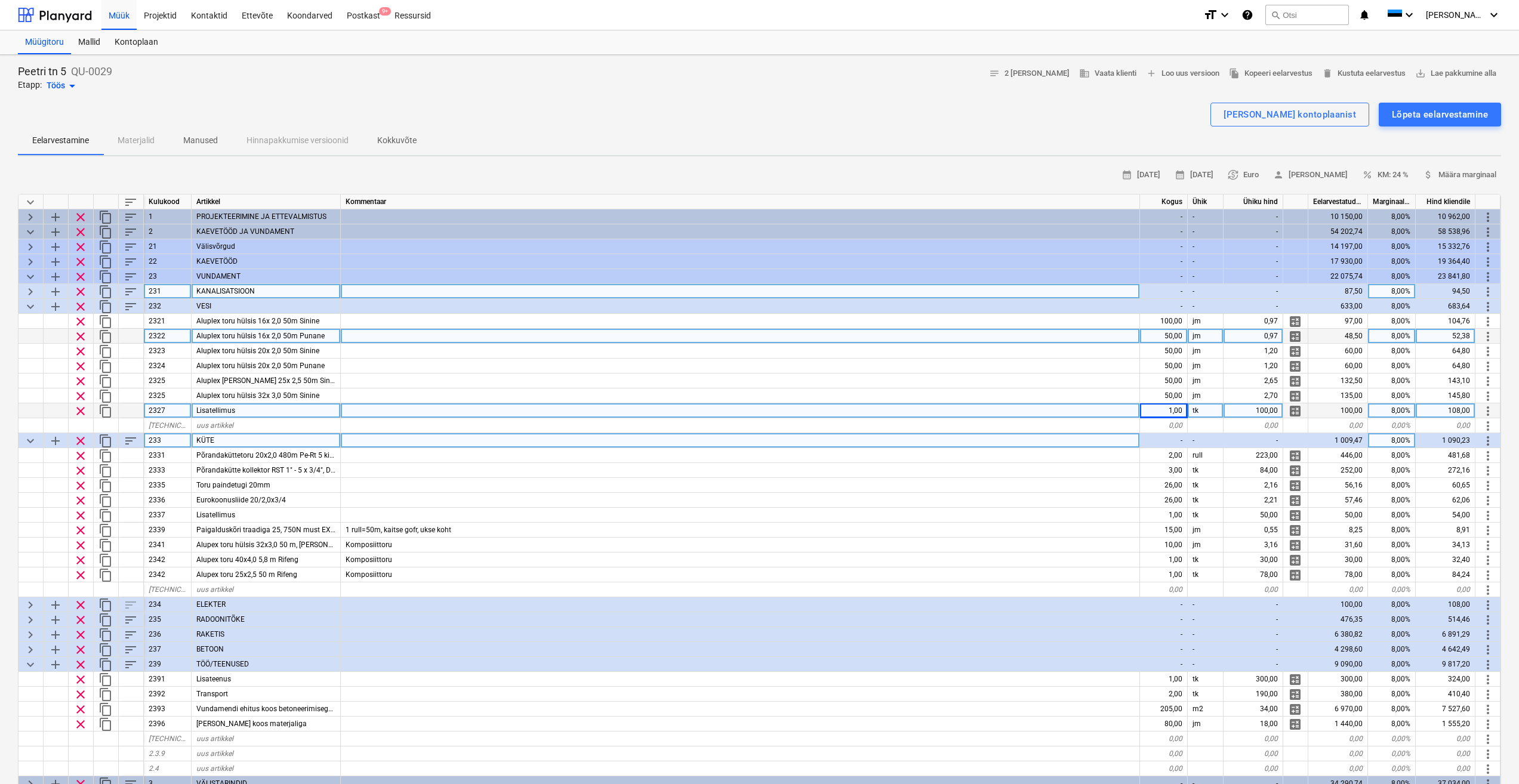
click at [303, 410] on div "Lisatellimus" at bounding box center [266, 411] width 149 height 15
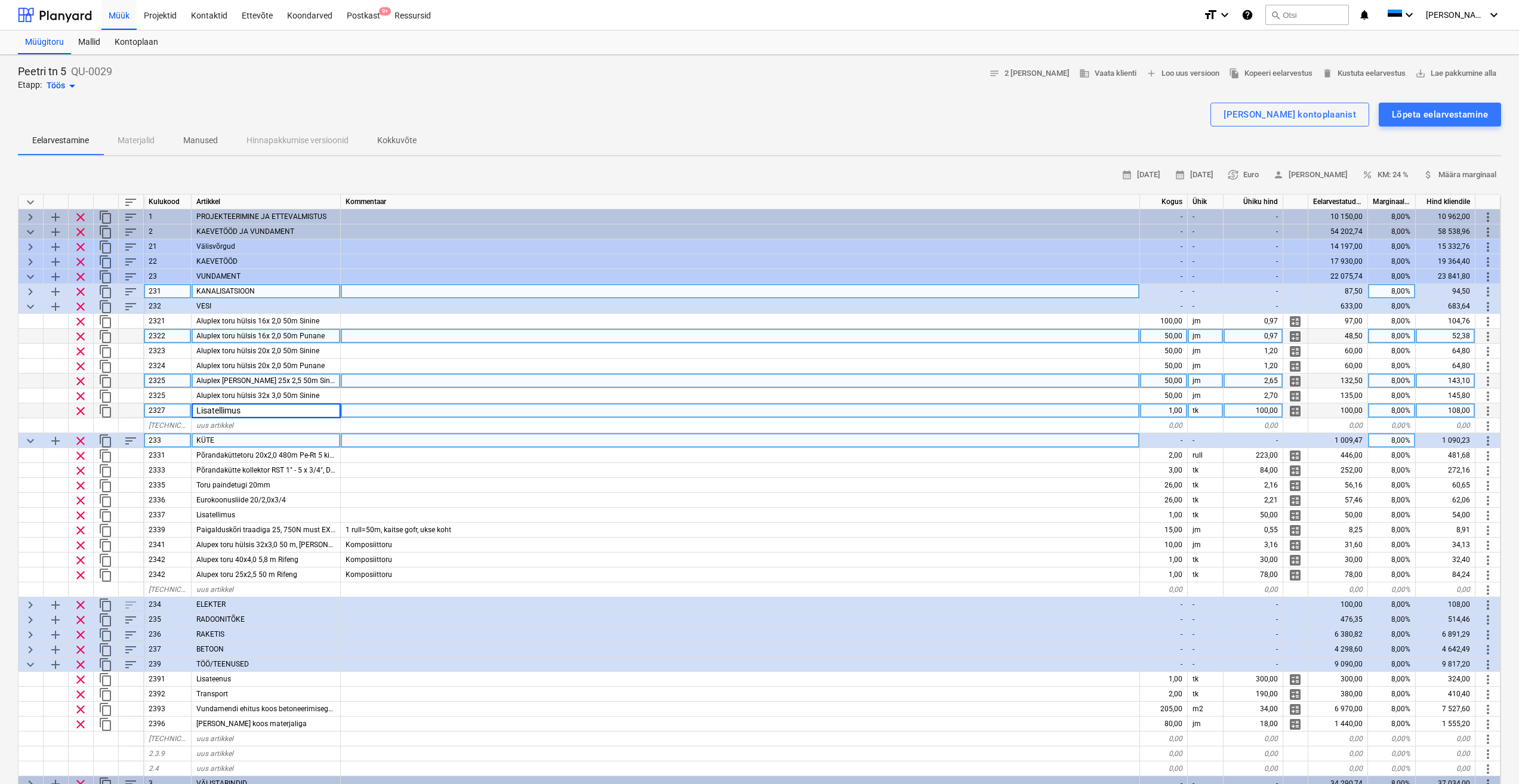
click at [333, 381] on div "Aluplex toru hülsis 25x 2,5 50m Sinine" at bounding box center [266, 381] width 149 height 15
click at [367, 378] on div at bounding box center [740, 381] width 800 height 15
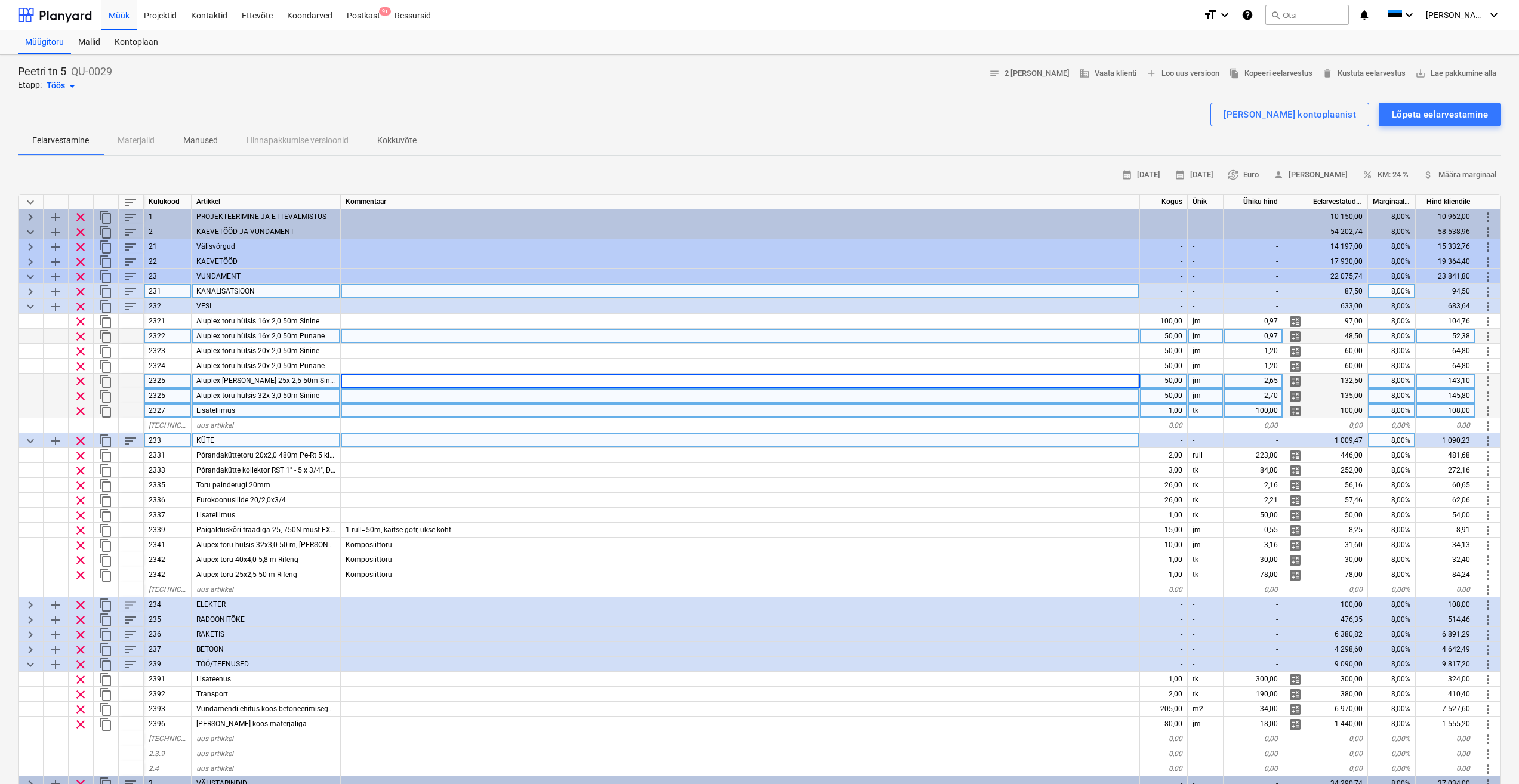
click at [383, 399] on div at bounding box center [740, 396] width 800 height 15
click at [379, 411] on div at bounding box center [740, 411] width 800 height 15
click at [379, 393] on div at bounding box center [740, 396] width 800 height 15
click at [35, 291] on span "keyboard_arrow_right" at bounding box center [30, 291] width 14 height 14
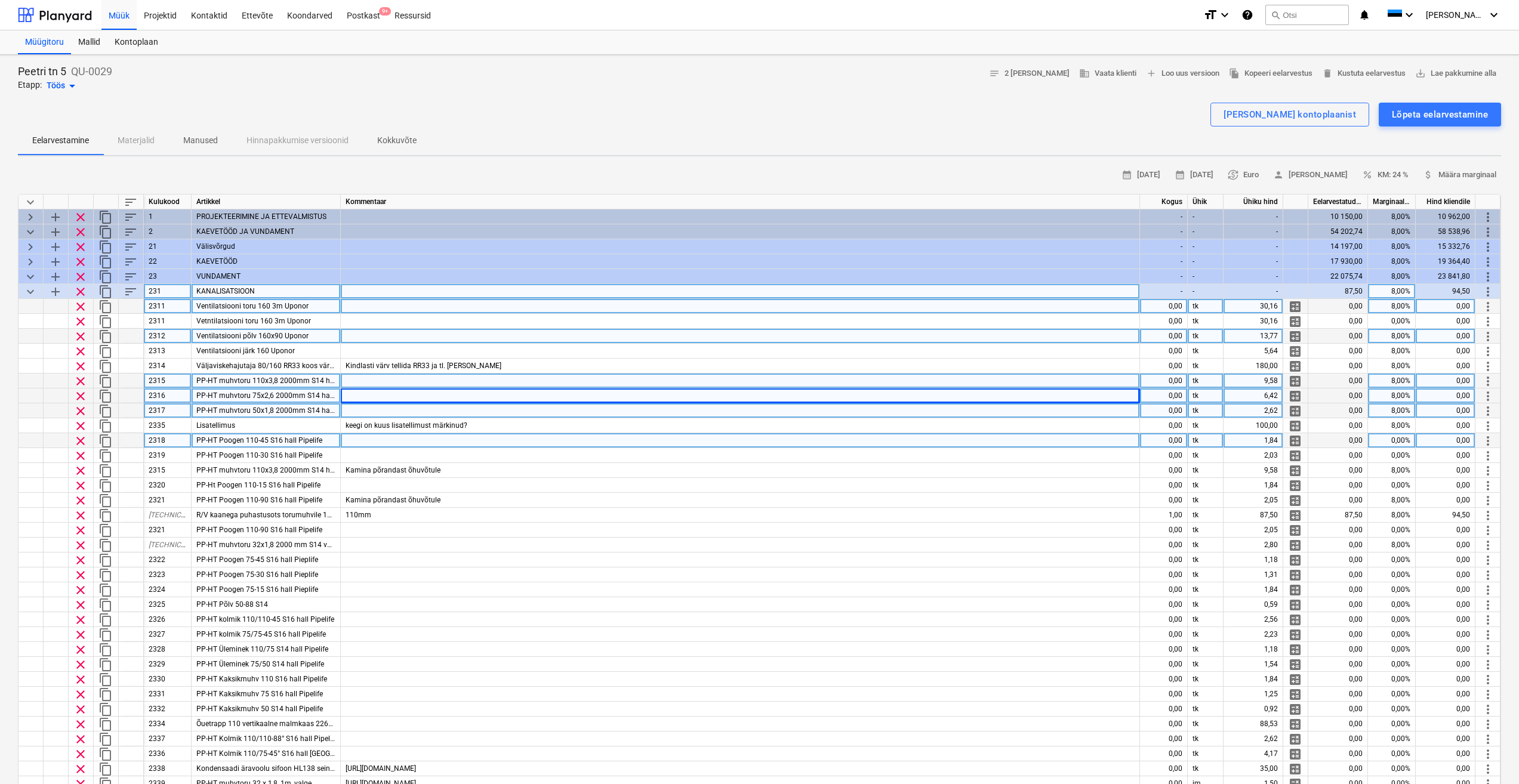
click at [329, 302] on div "Ventilatsiooni toru 160 3m Uponor" at bounding box center [266, 306] width 149 height 15
click at [369, 306] on div at bounding box center [740, 306] width 800 height 15
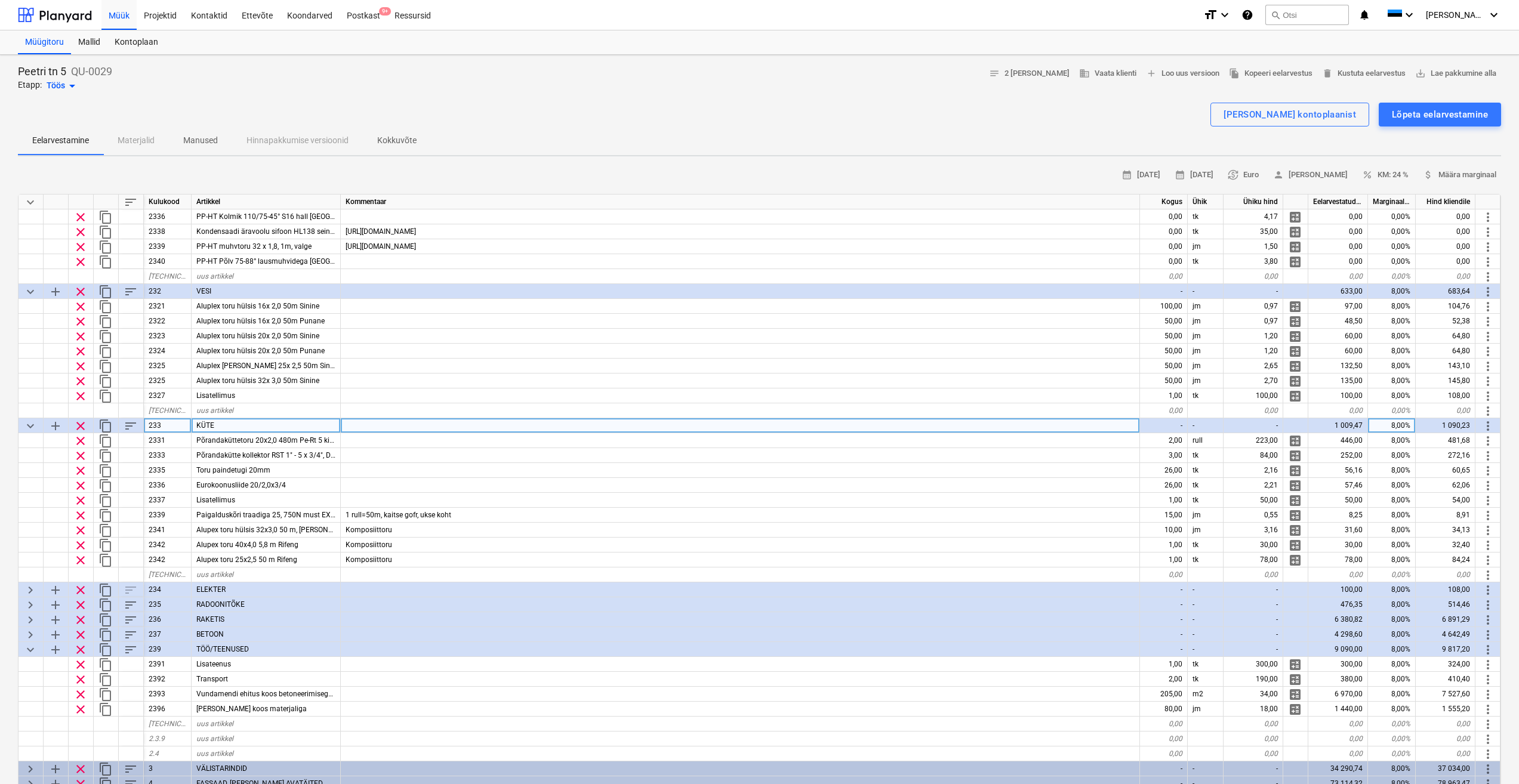
scroll to position [597, 0]
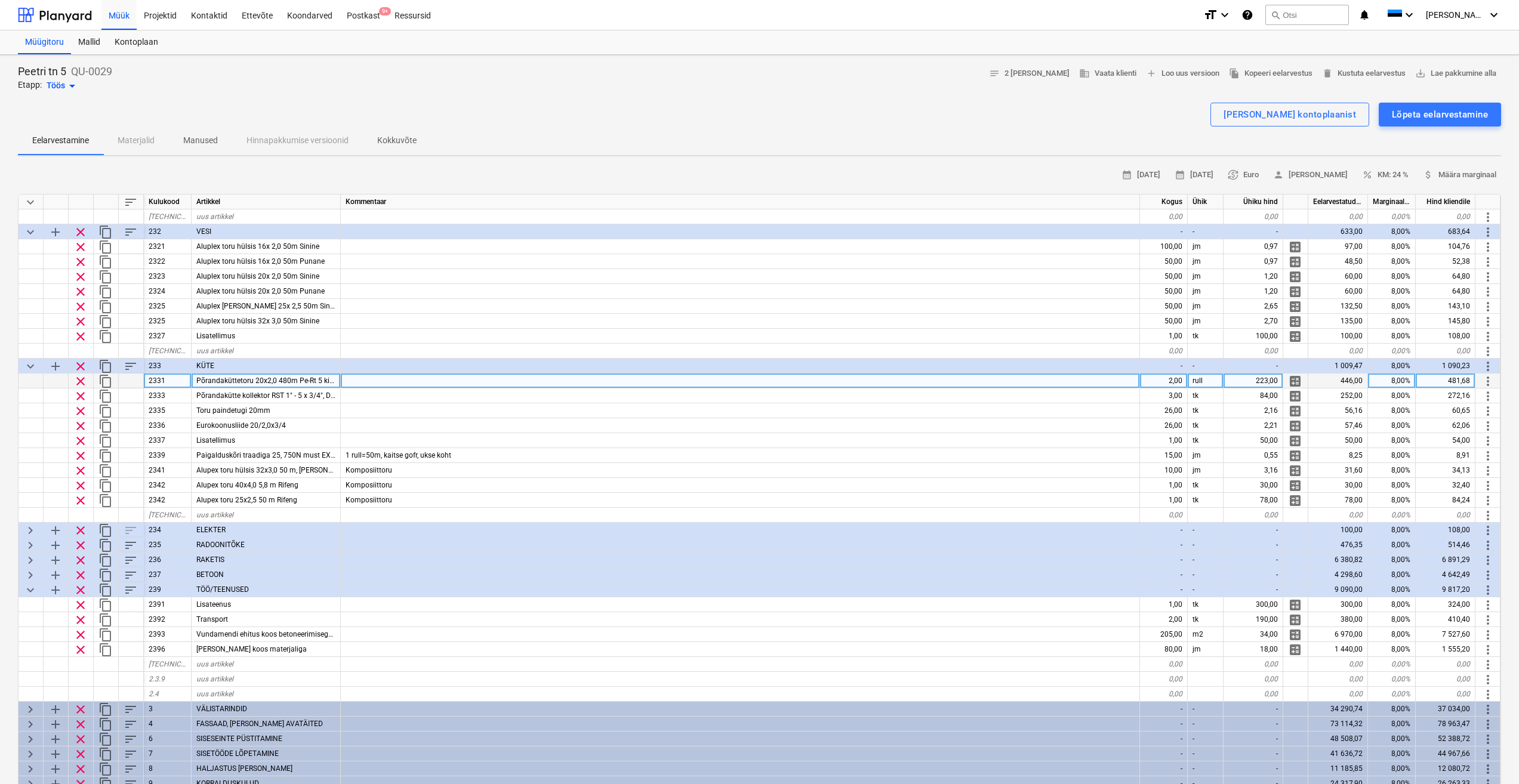
click at [401, 383] on div at bounding box center [740, 381] width 800 height 15
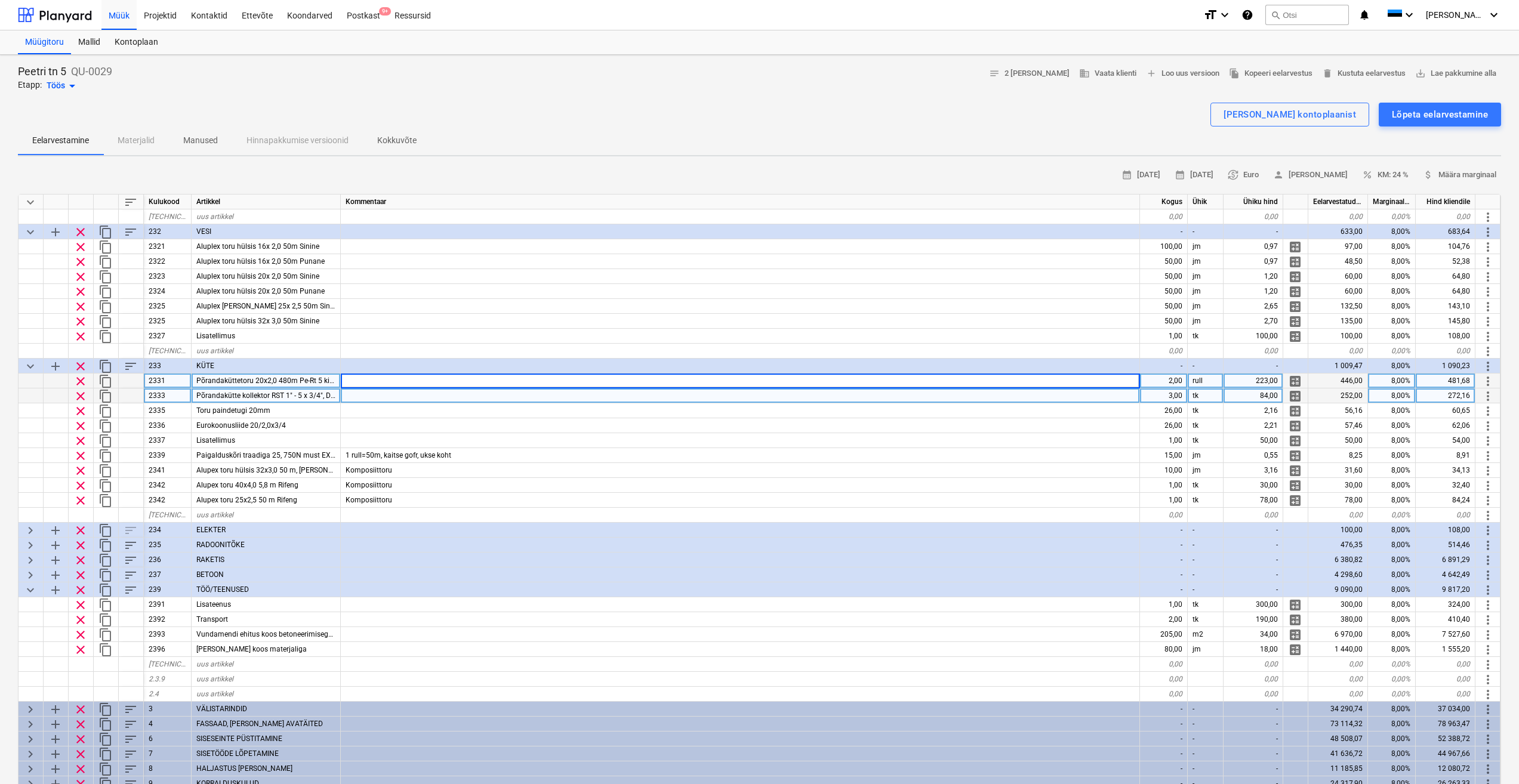
click at [401, 400] on div at bounding box center [740, 396] width 800 height 15
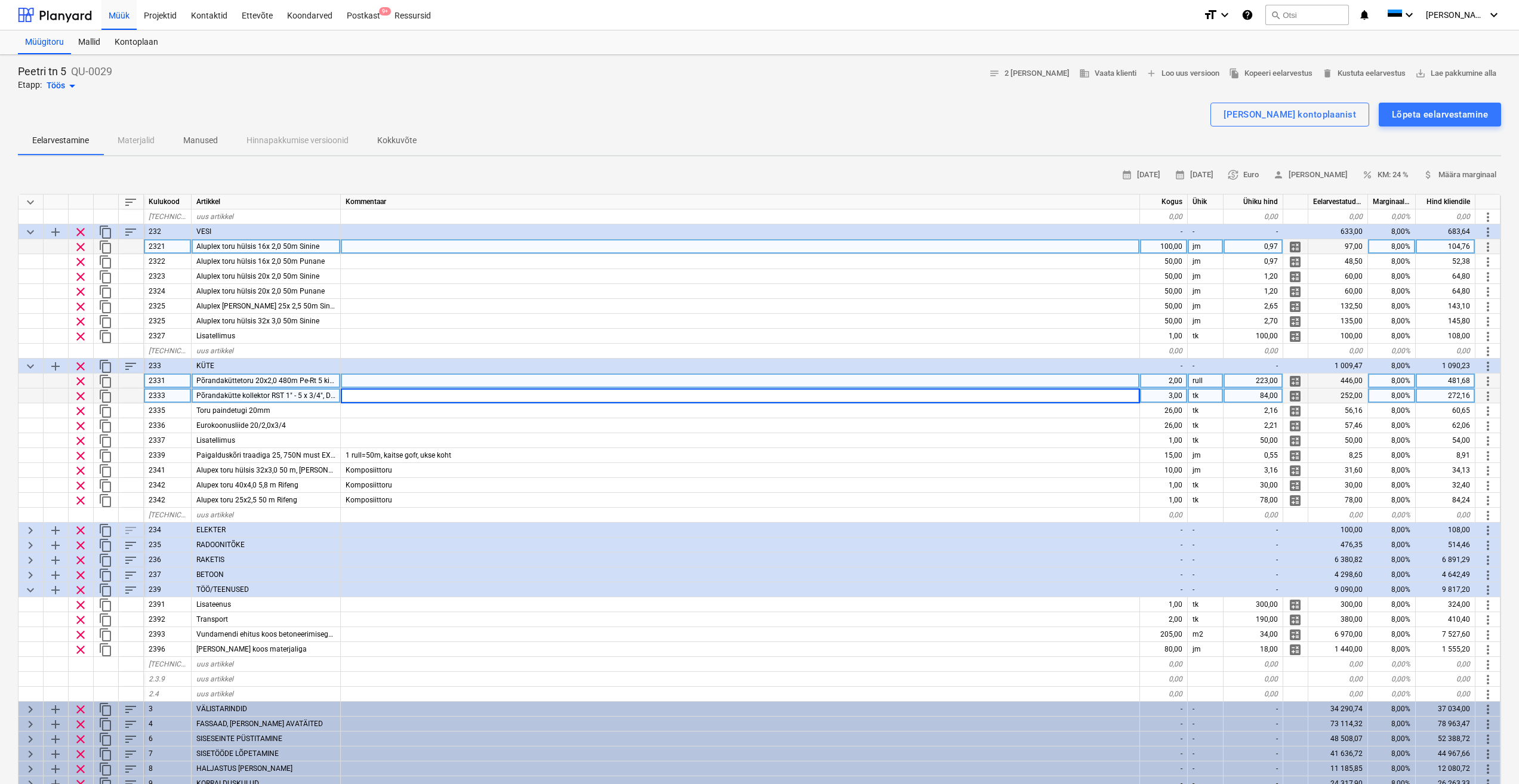
click at [390, 243] on div at bounding box center [740, 247] width 800 height 15
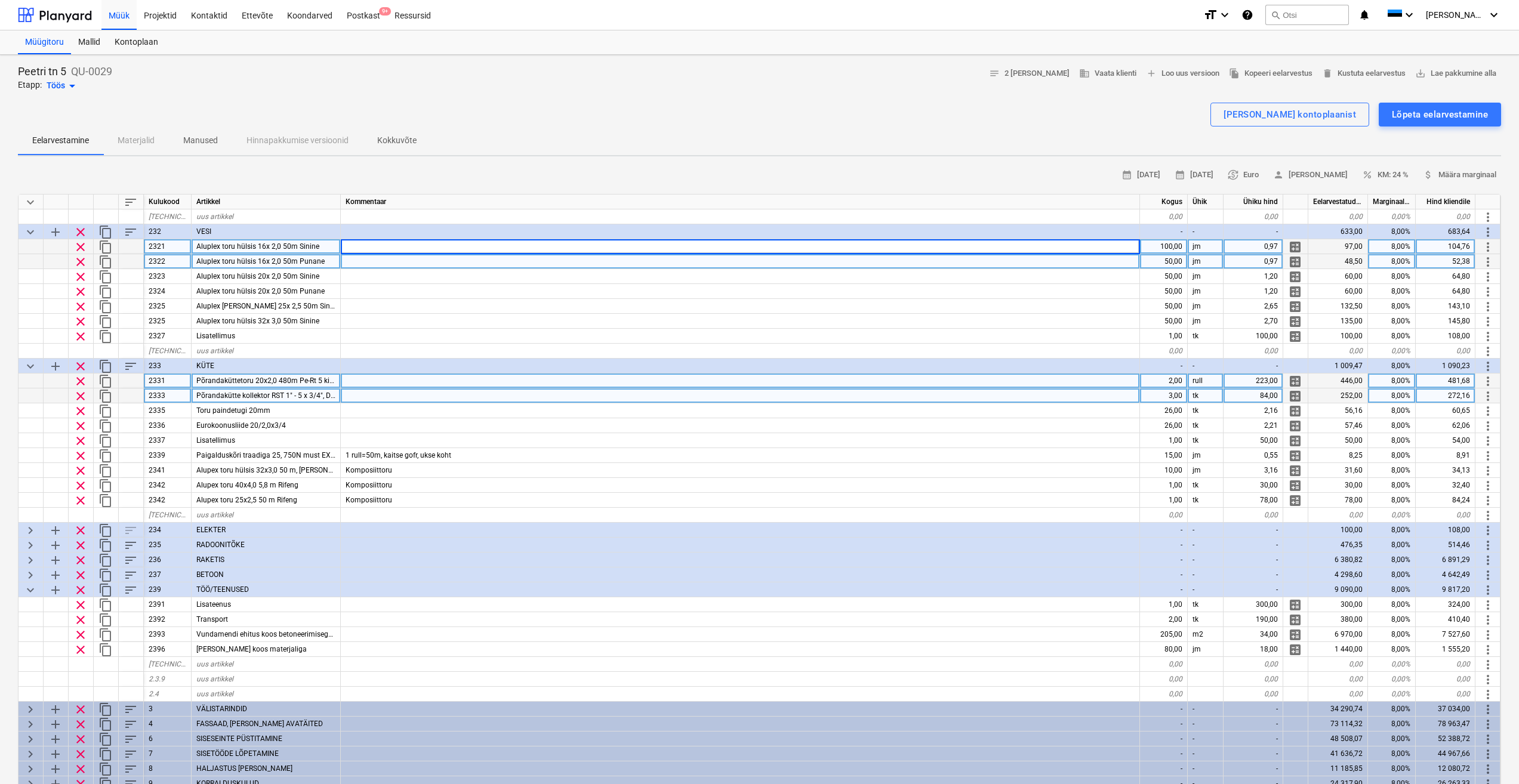
click at [383, 259] on div at bounding box center [740, 261] width 800 height 15
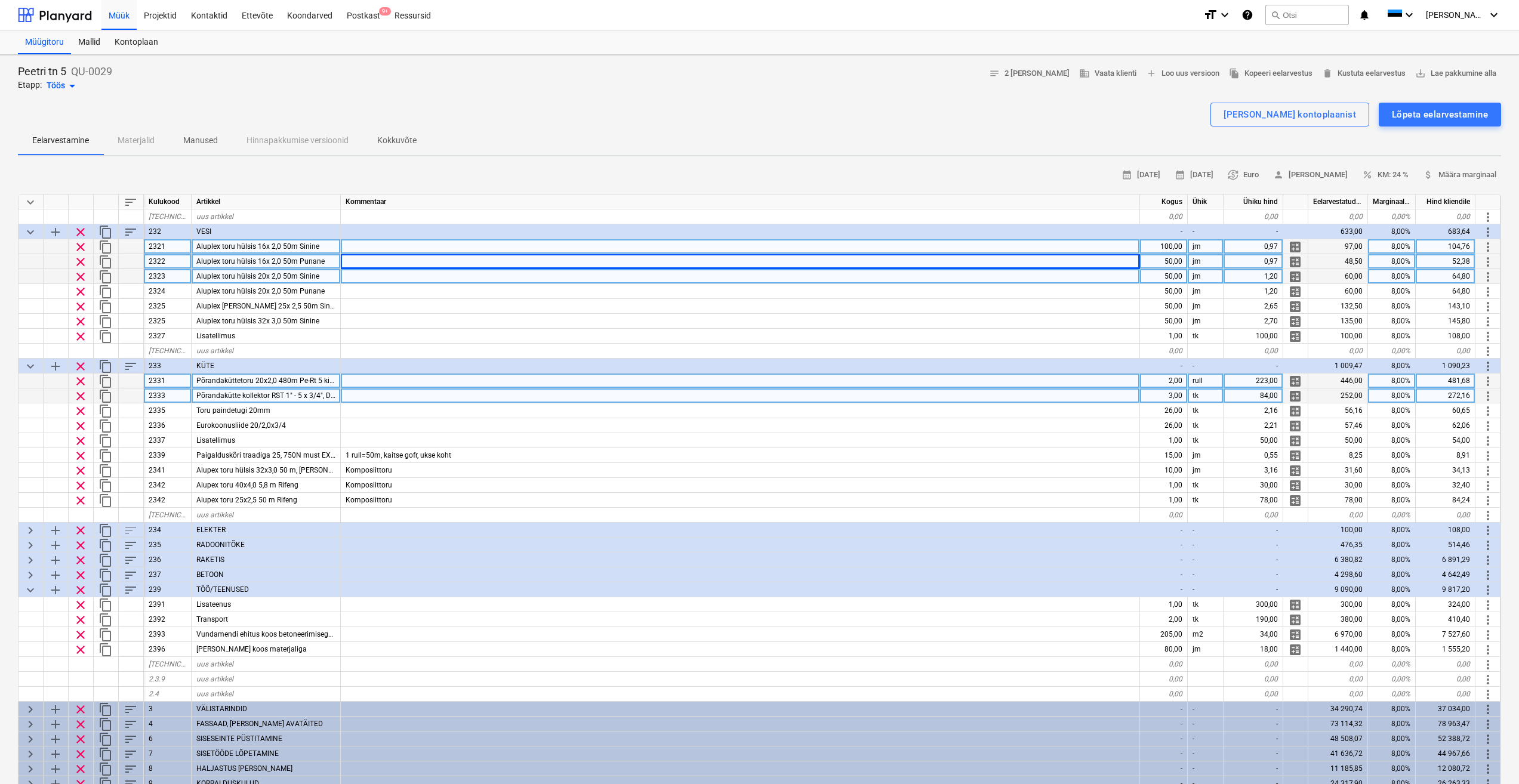
click at [389, 277] on div at bounding box center [740, 277] width 800 height 15
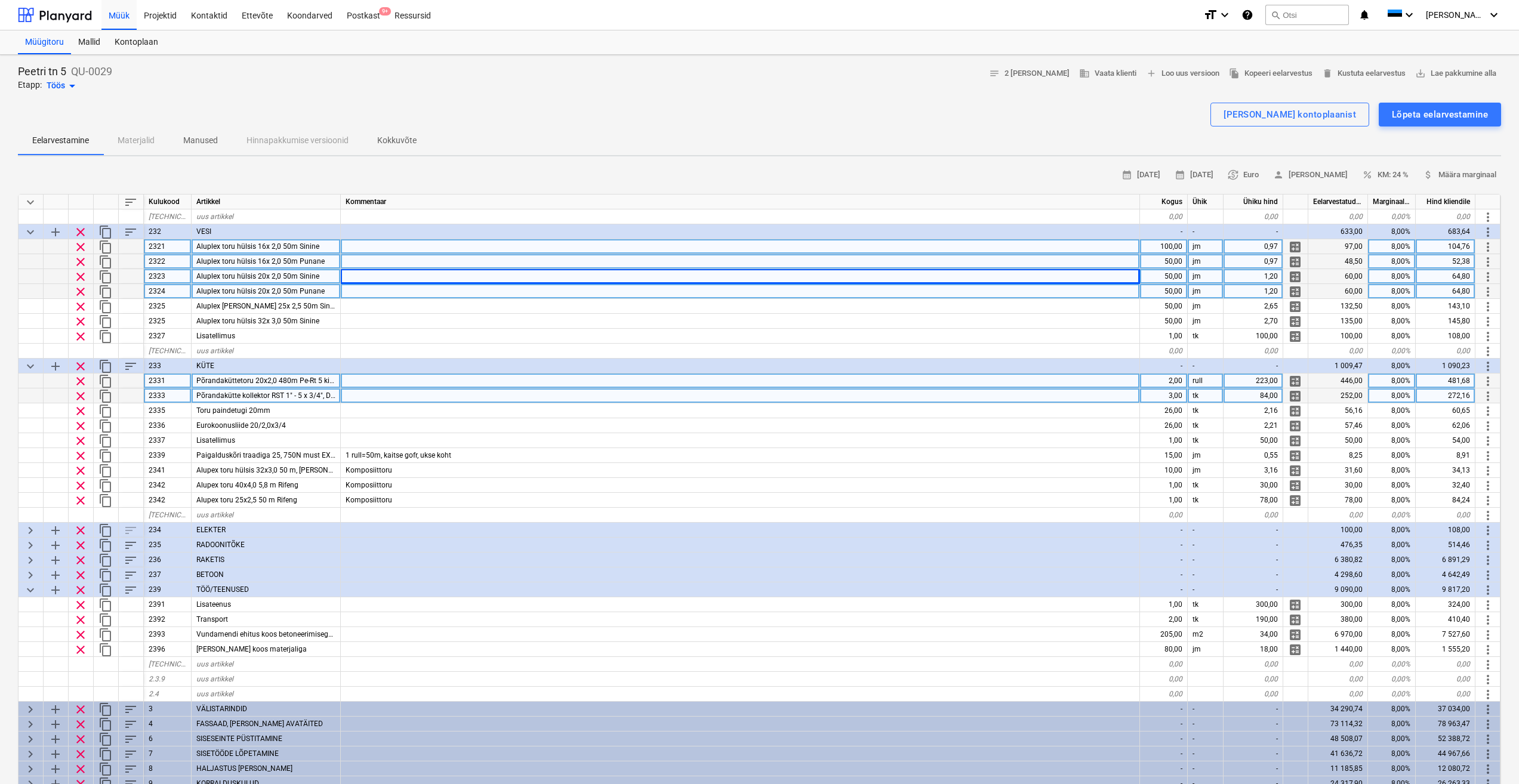
click at [376, 295] on div at bounding box center [740, 291] width 800 height 15
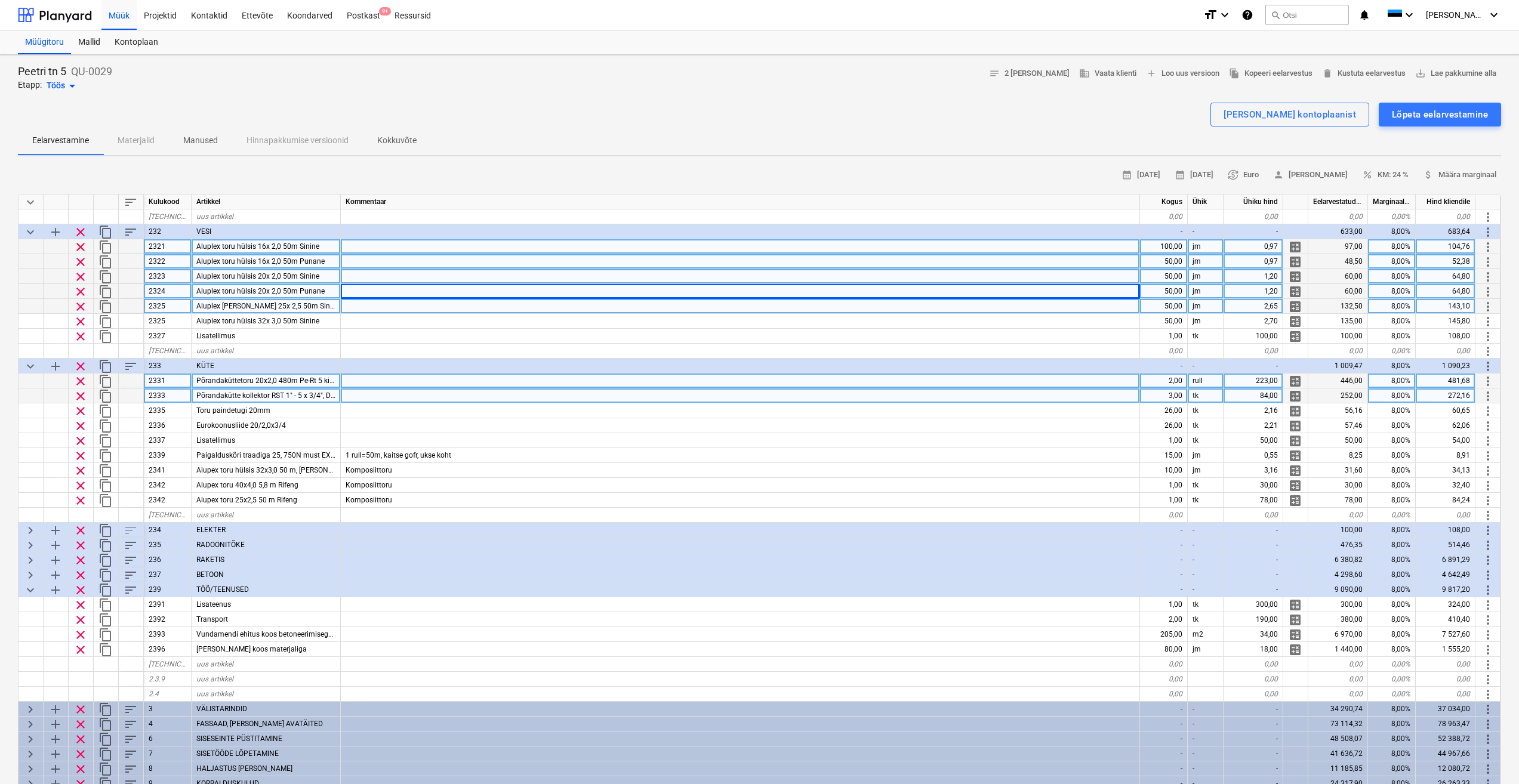
click at [375, 306] on div at bounding box center [740, 306] width 800 height 15
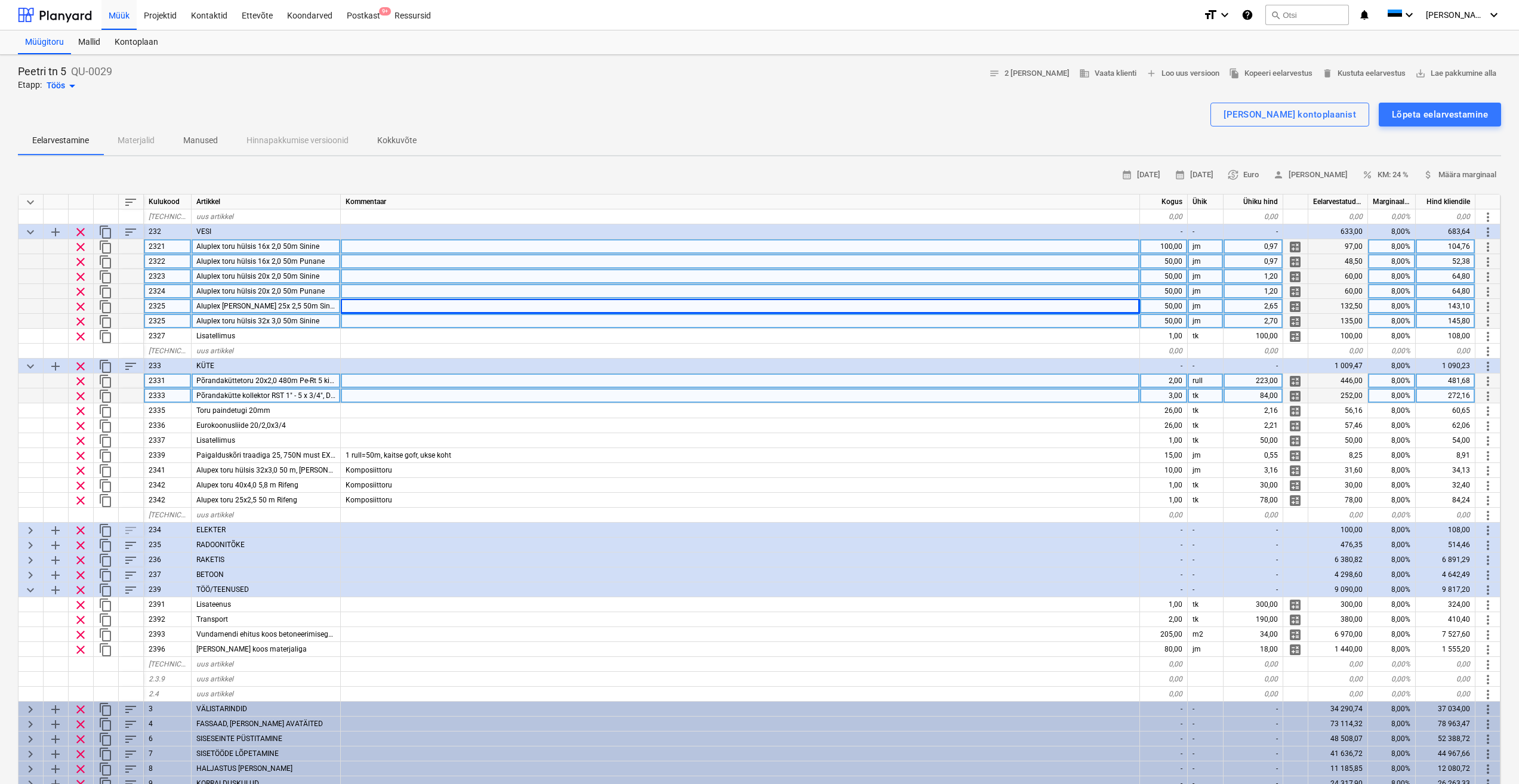
click at [373, 320] on div at bounding box center [740, 321] width 800 height 15
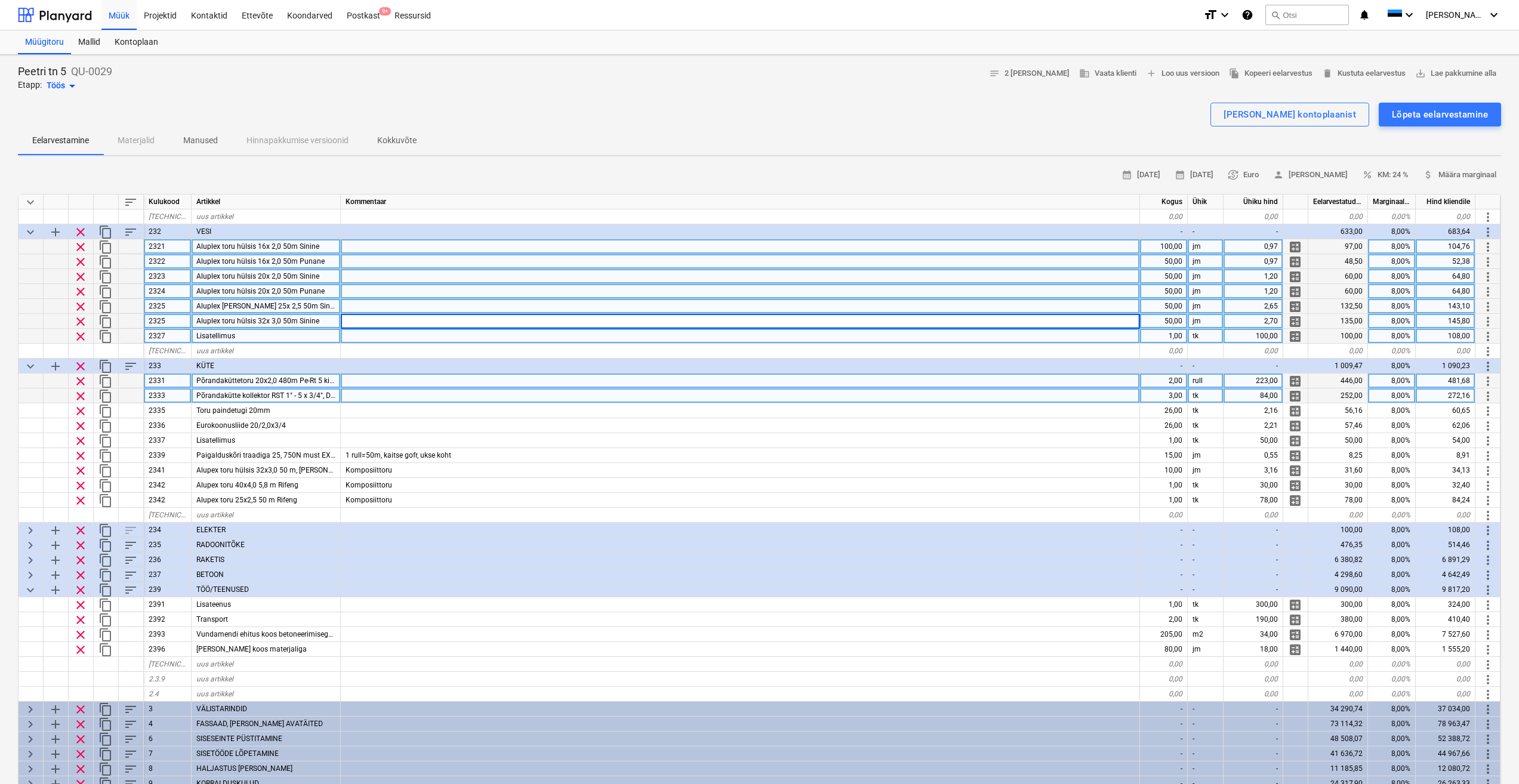
click at [352, 337] on div at bounding box center [740, 336] width 800 height 15
click at [377, 247] on div at bounding box center [740, 247] width 800 height 15
click at [395, 275] on div at bounding box center [740, 277] width 800 height 15
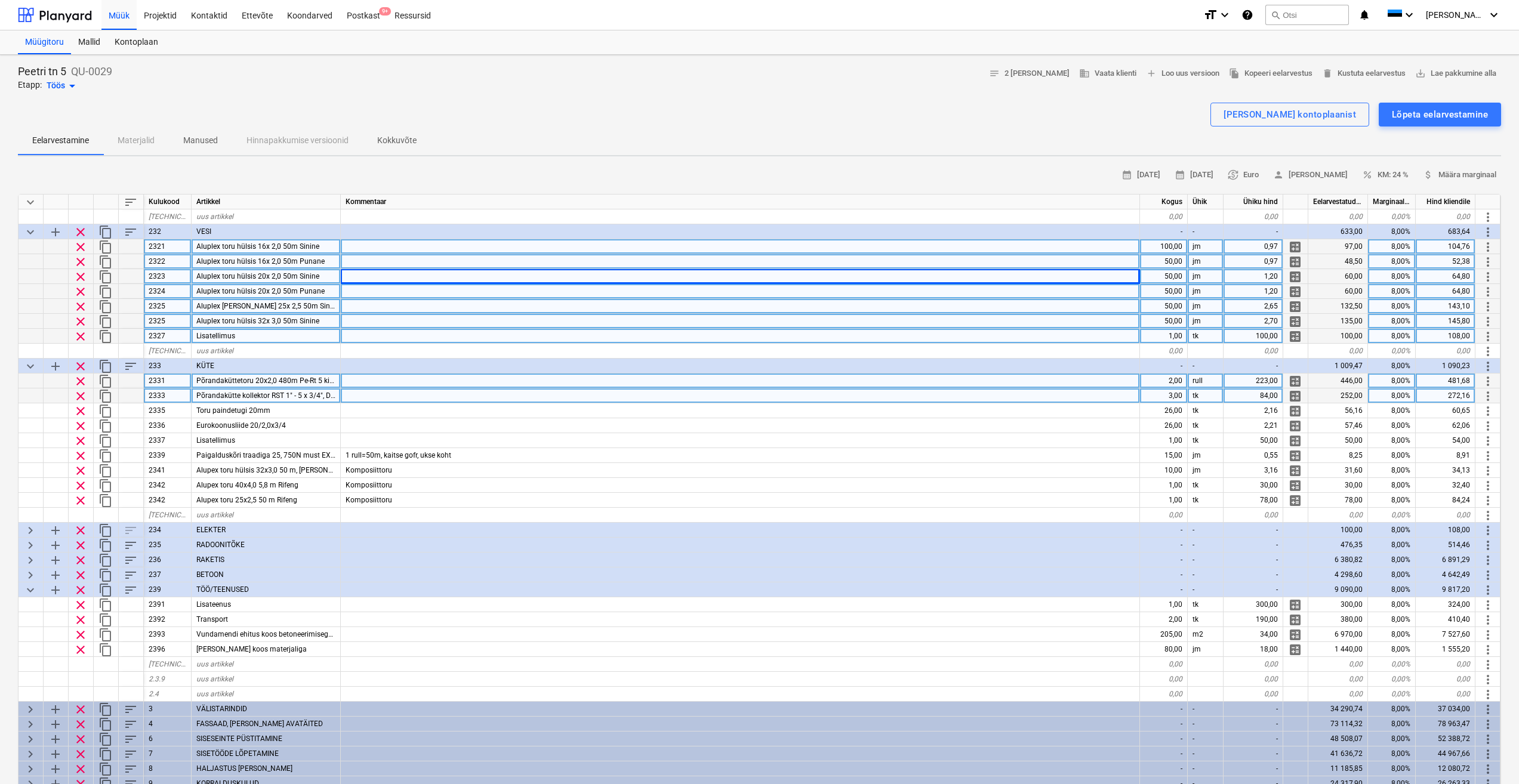
click at [381, 301] on div at bounding box center [740, 306] width 800 height 15
click at [361, 329] on div at bounding box center [740, 336] width 800 height 15
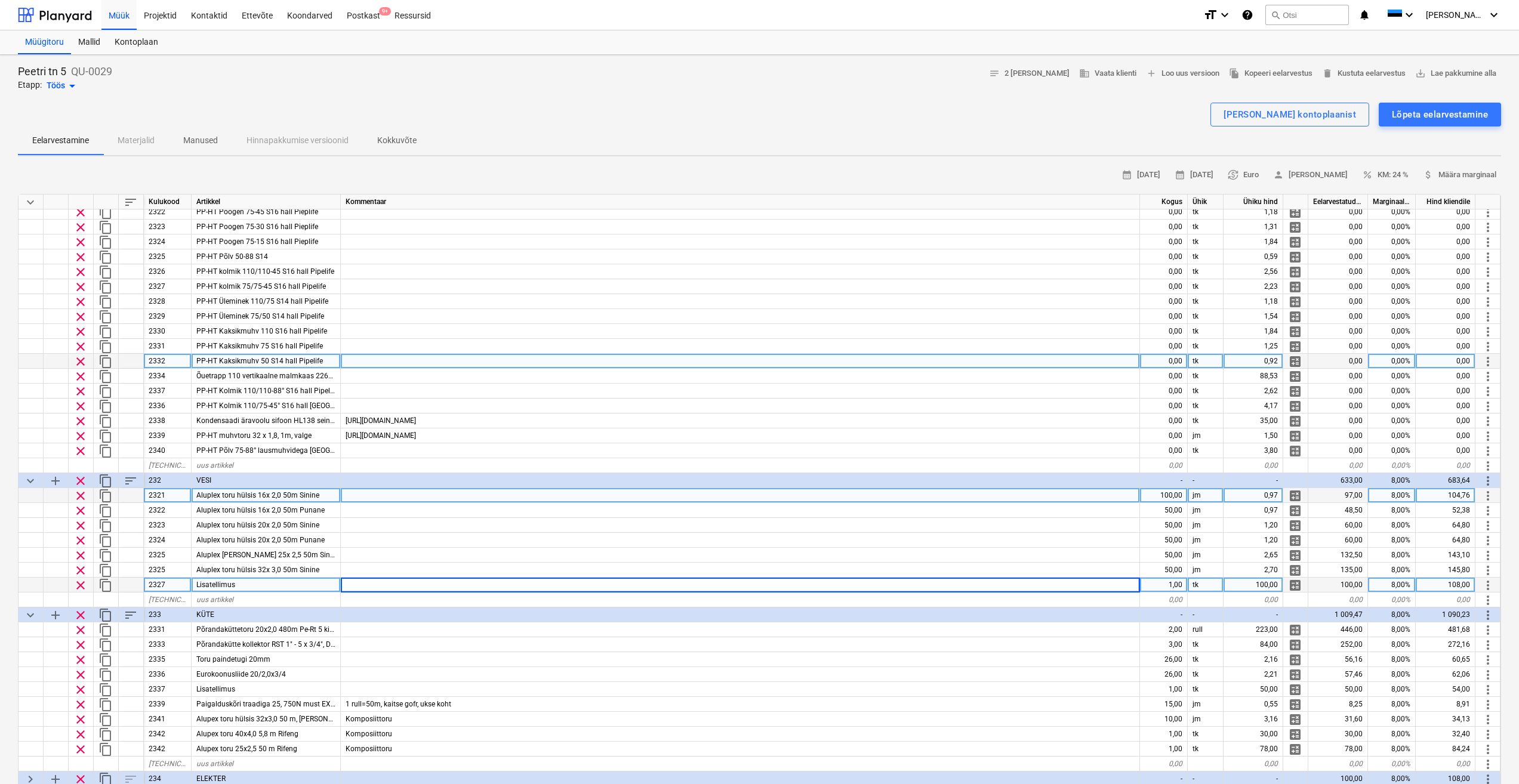
scroll to position [358, 0]
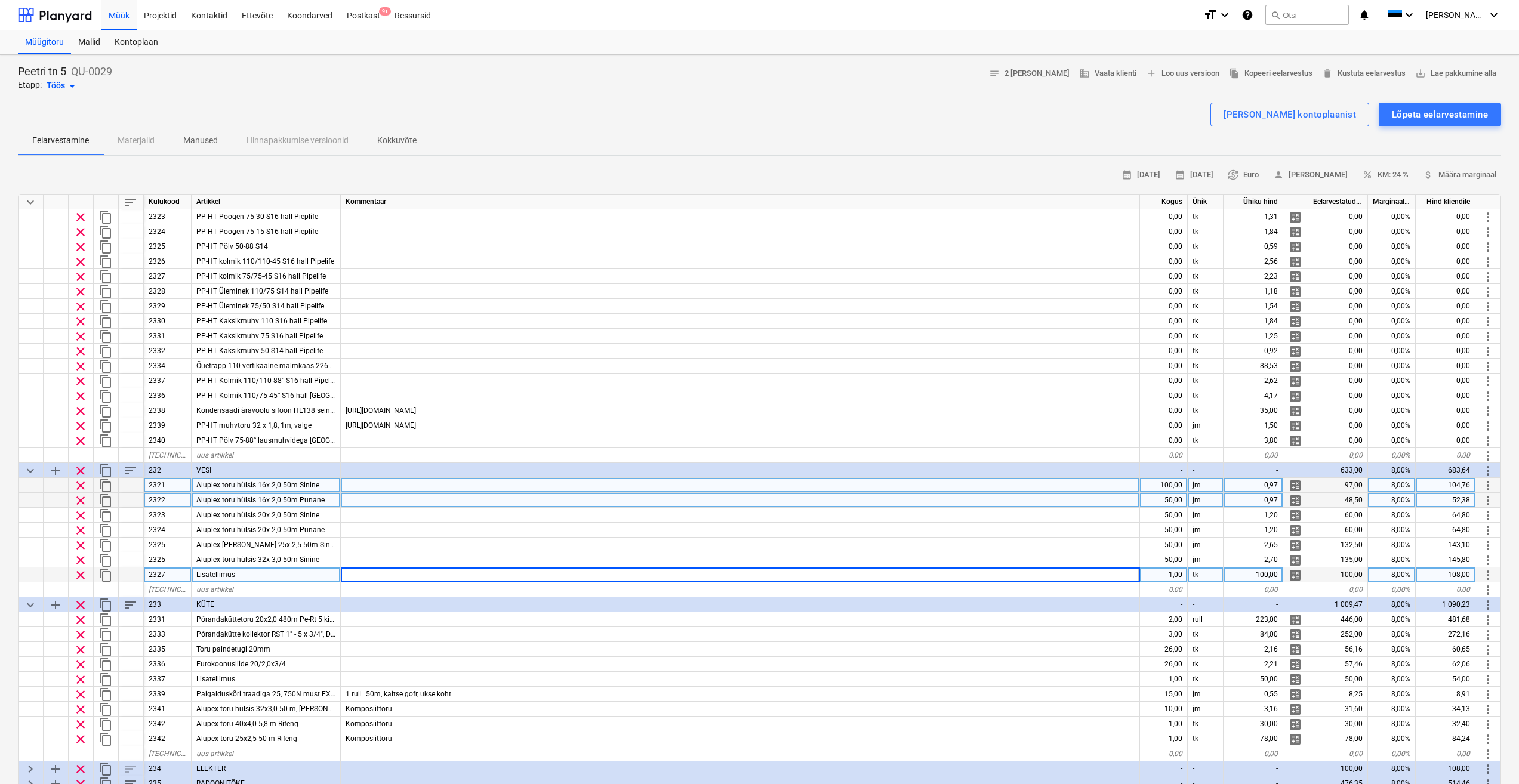
click at [81, 498] on span "clear" at bounding box center [80, 500] width 14 height 14
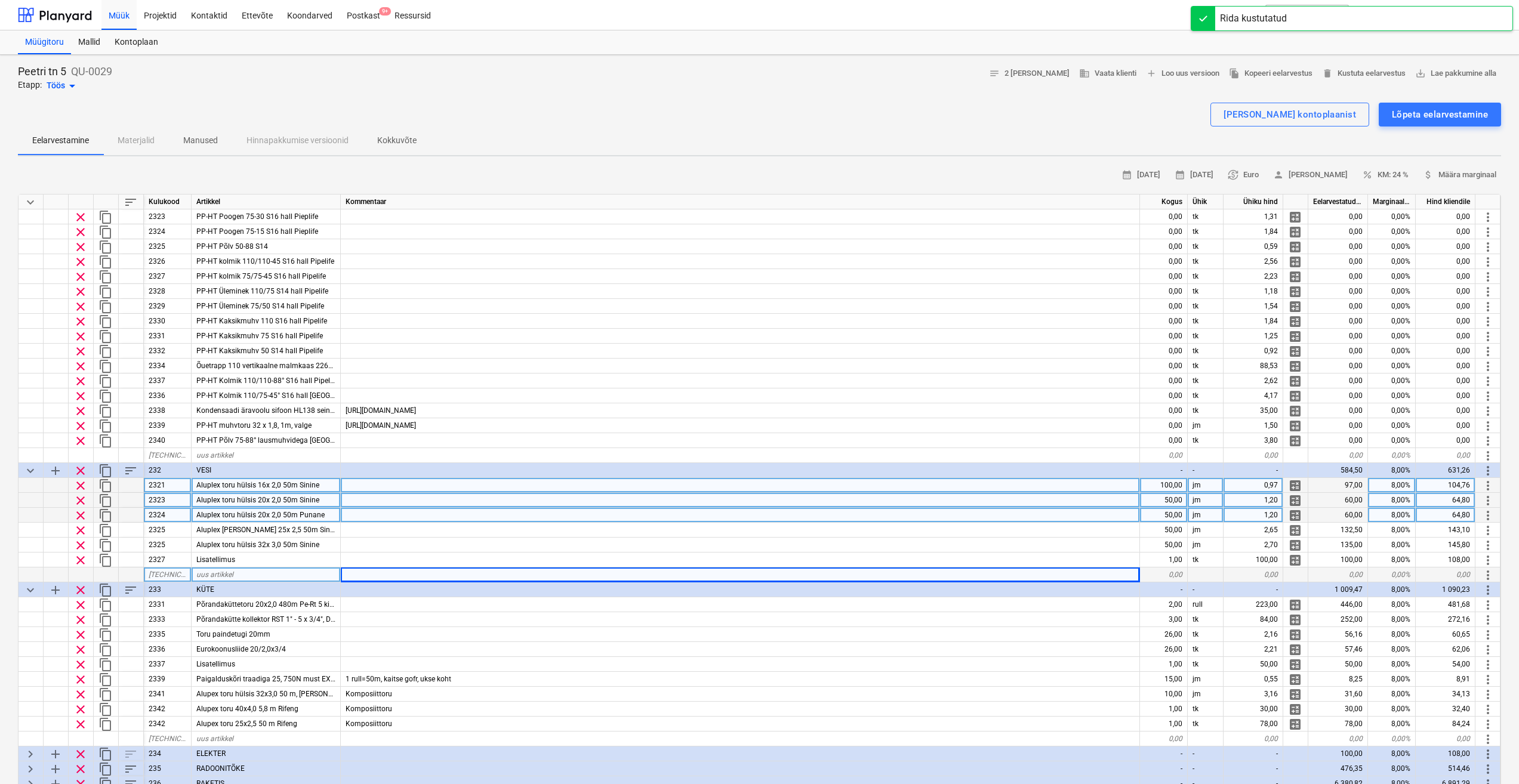
click at [82, 516] on span "clear" at bounding box center [80, 515] width 14 height 14
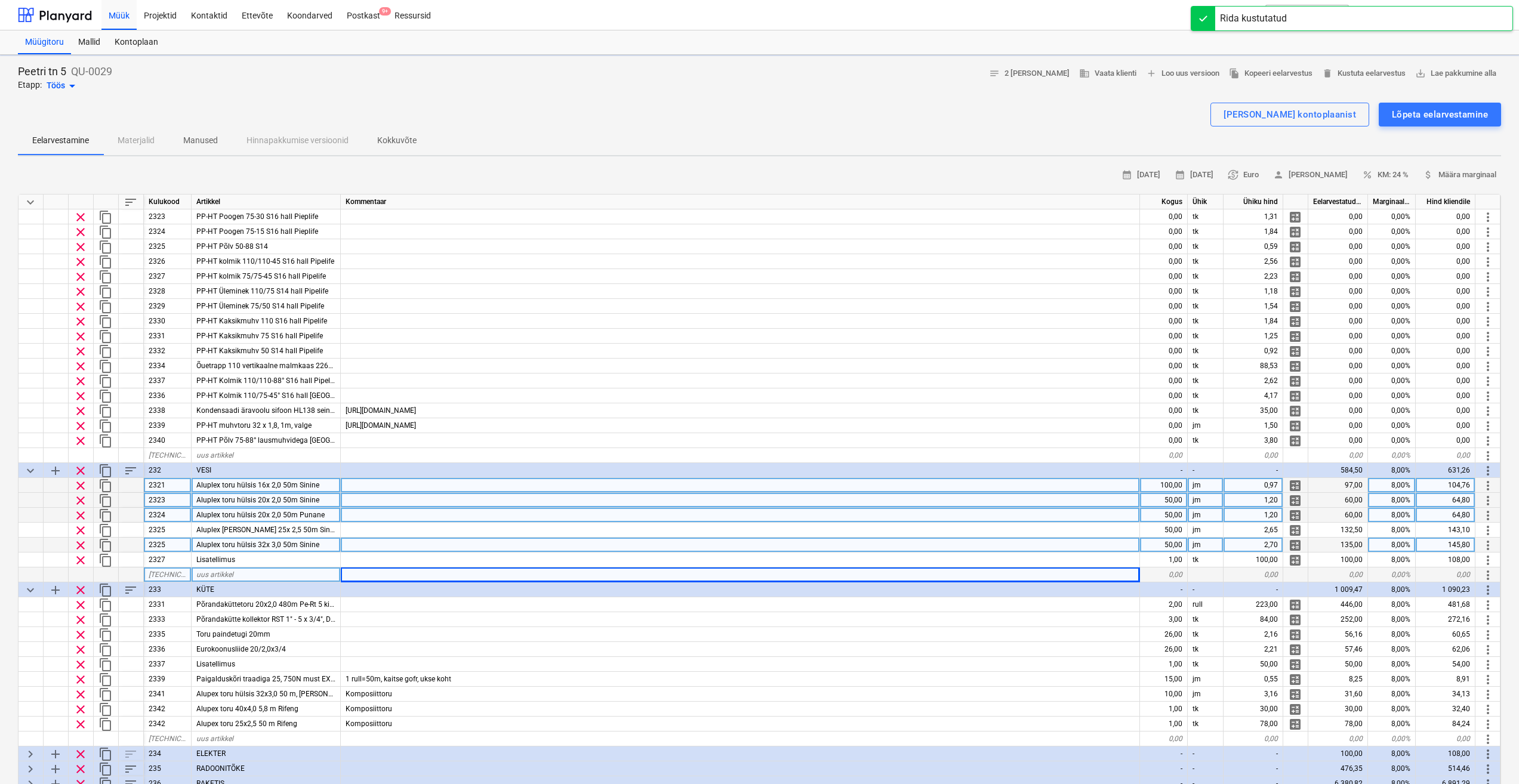
type textarea "x"
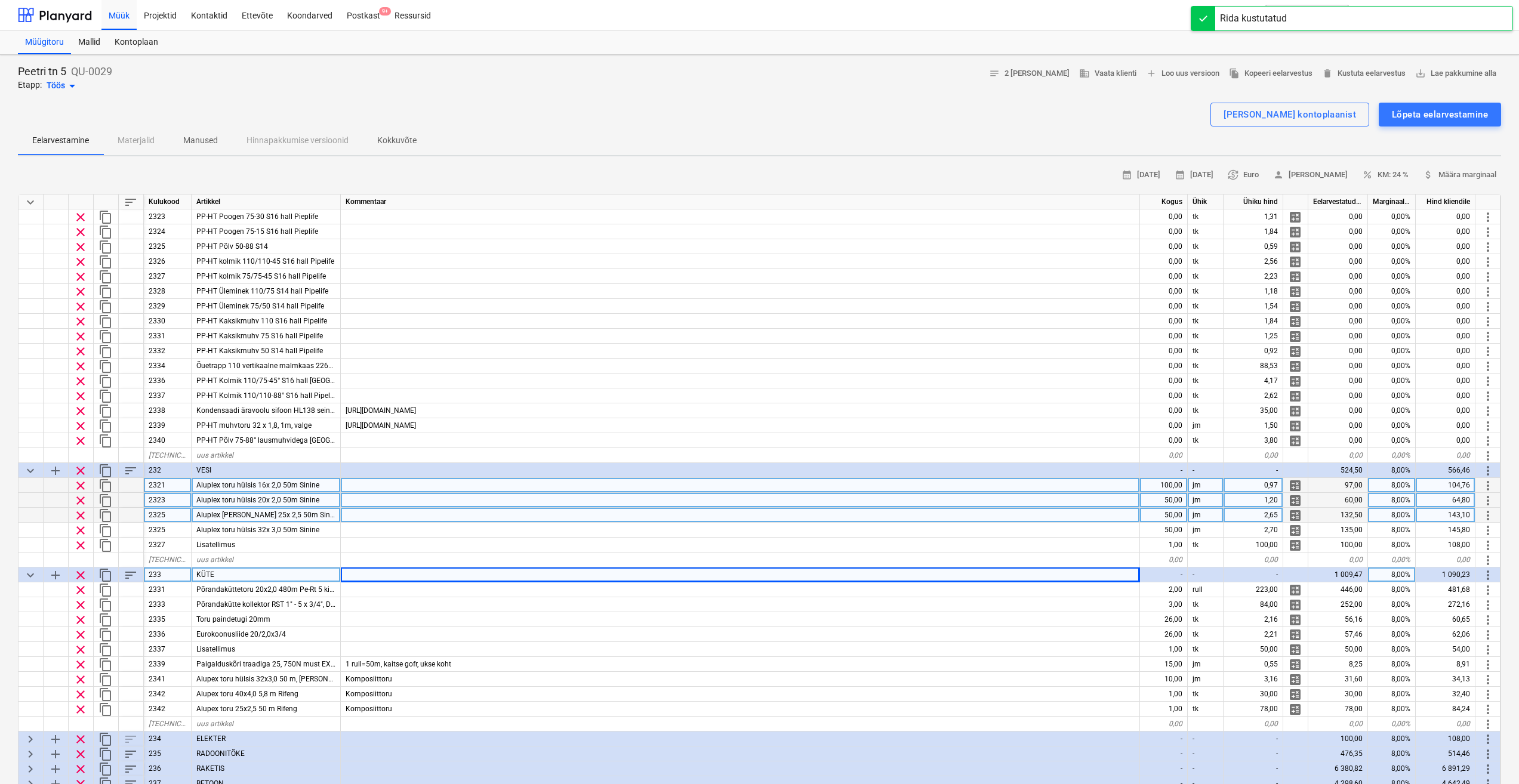
click at [441, 521] on div at bounding box center [740, 515] width 800 height 15
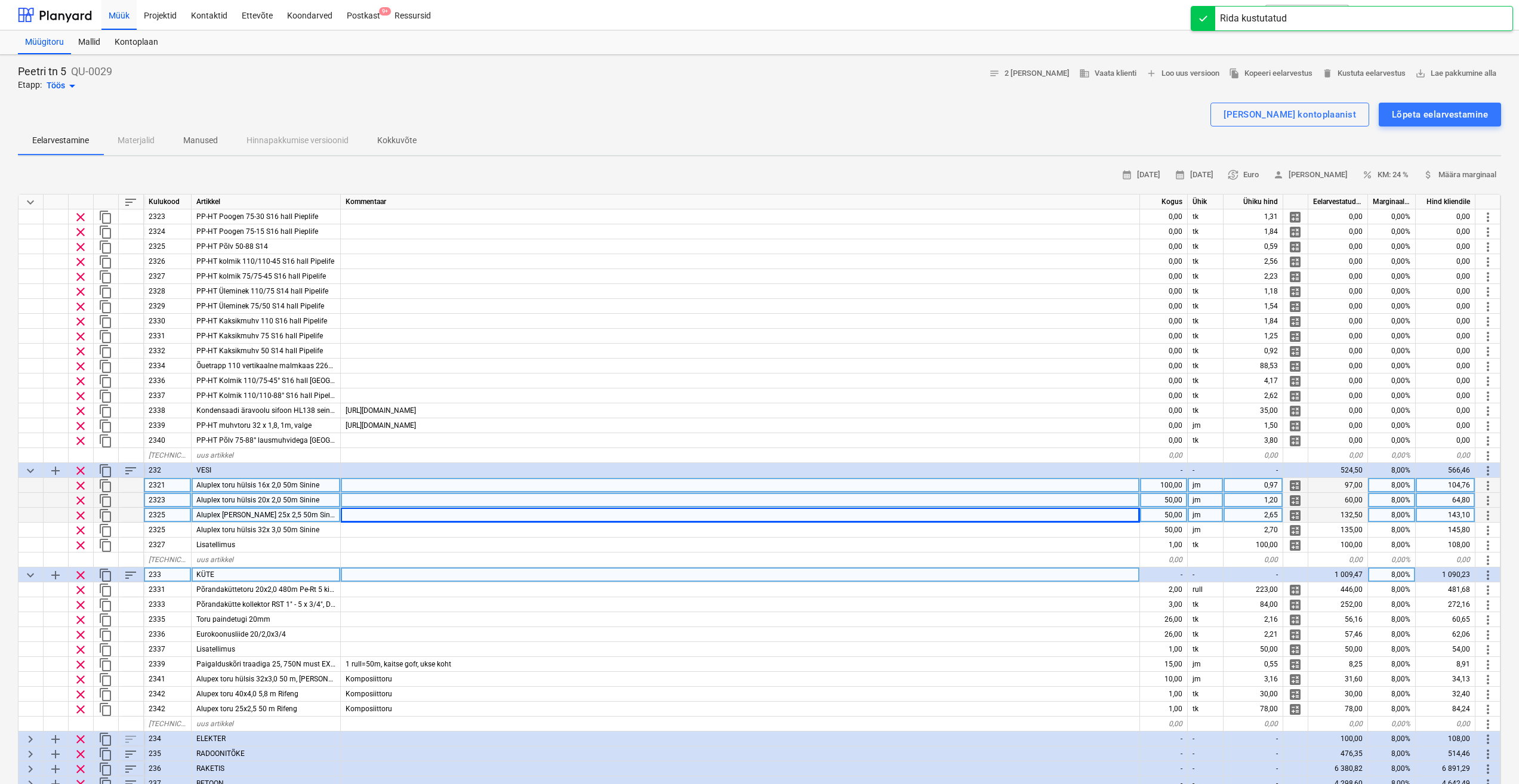
click at [441, 489] on div at bounding box center [740, 485] width 800 height 15
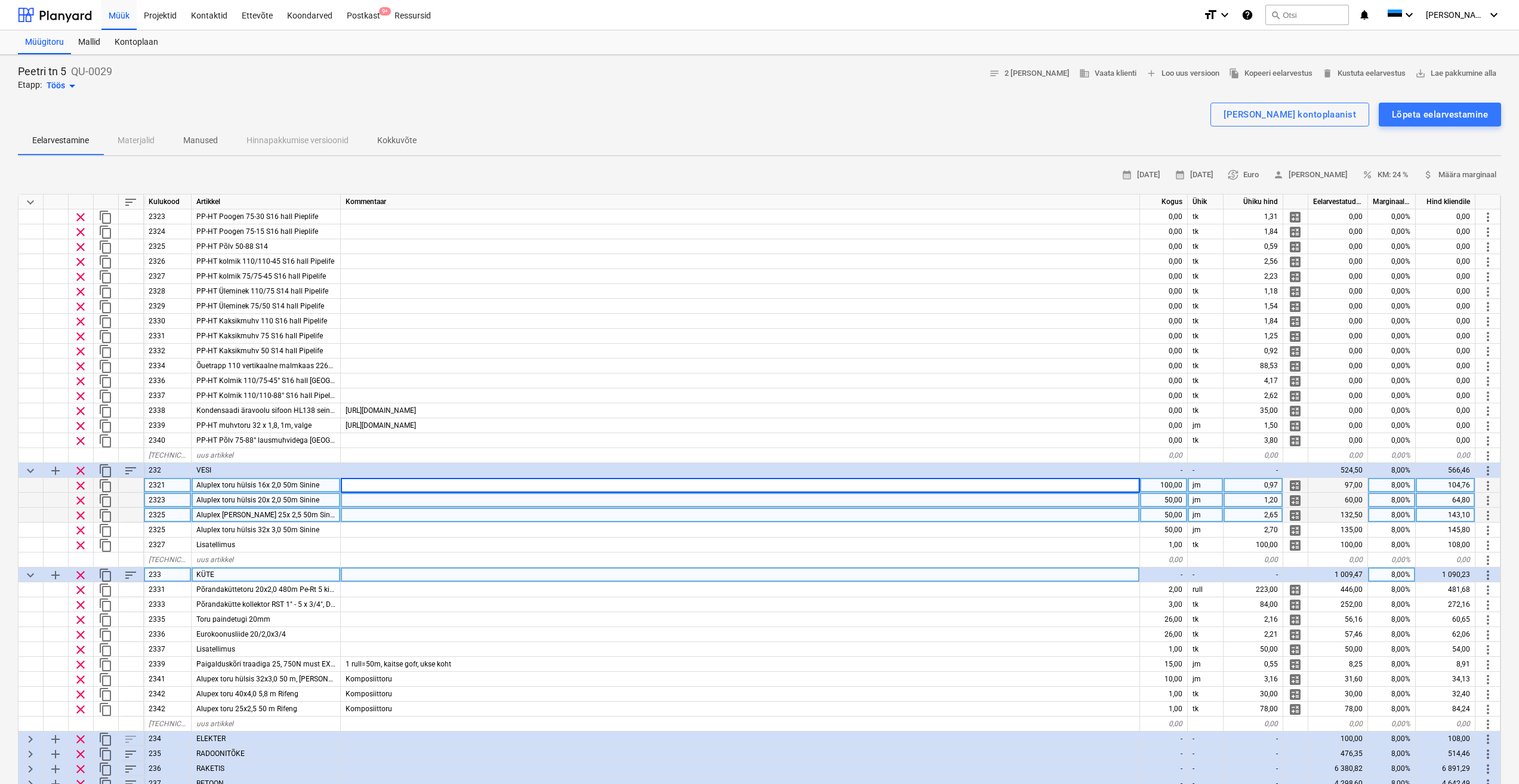
click at [1160, 487] on div "100,00" at bounding box center [1164, 485] width 48 height 15
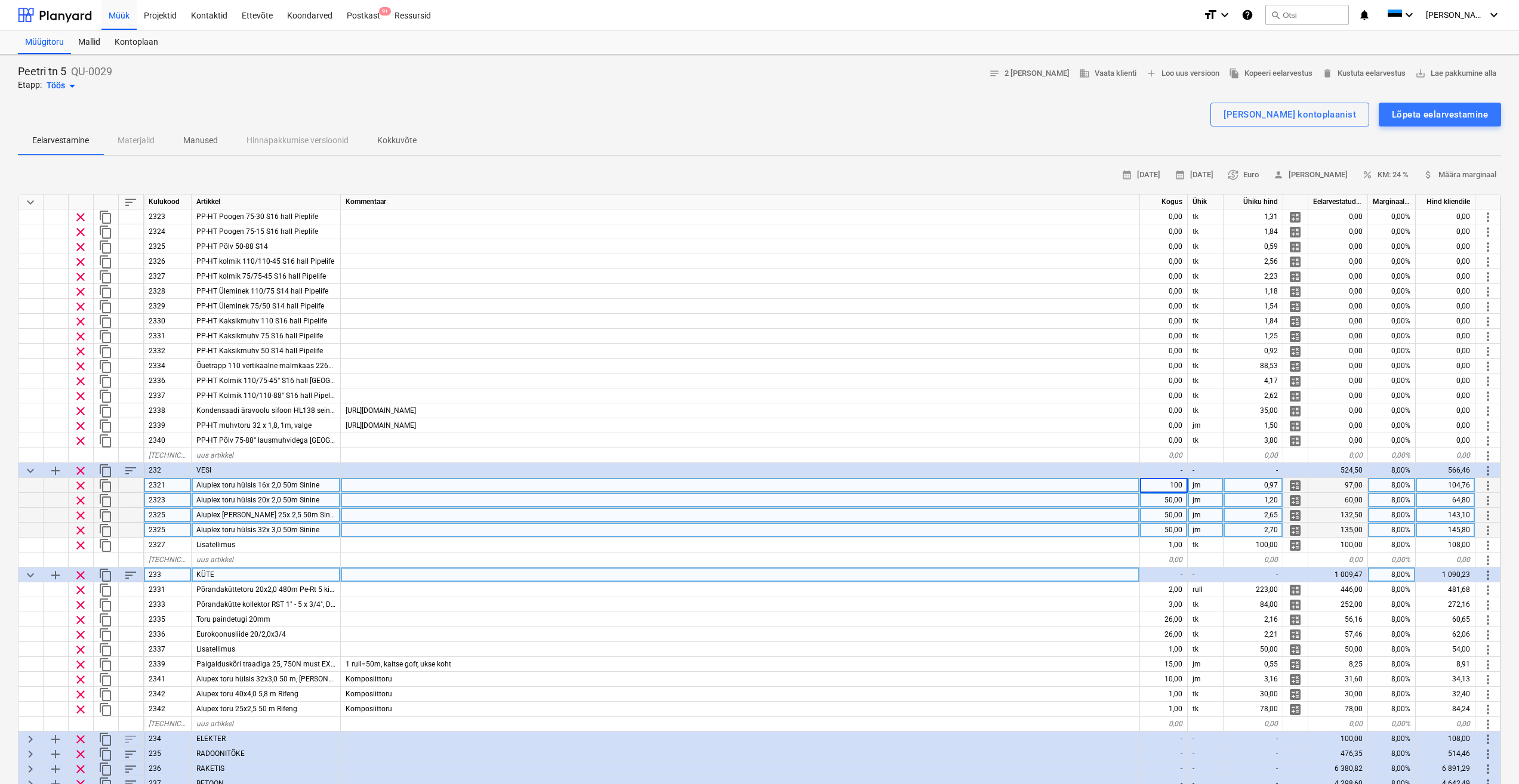
click at [982, 524] on div at bounding box center [740, 530] width 800 height 15
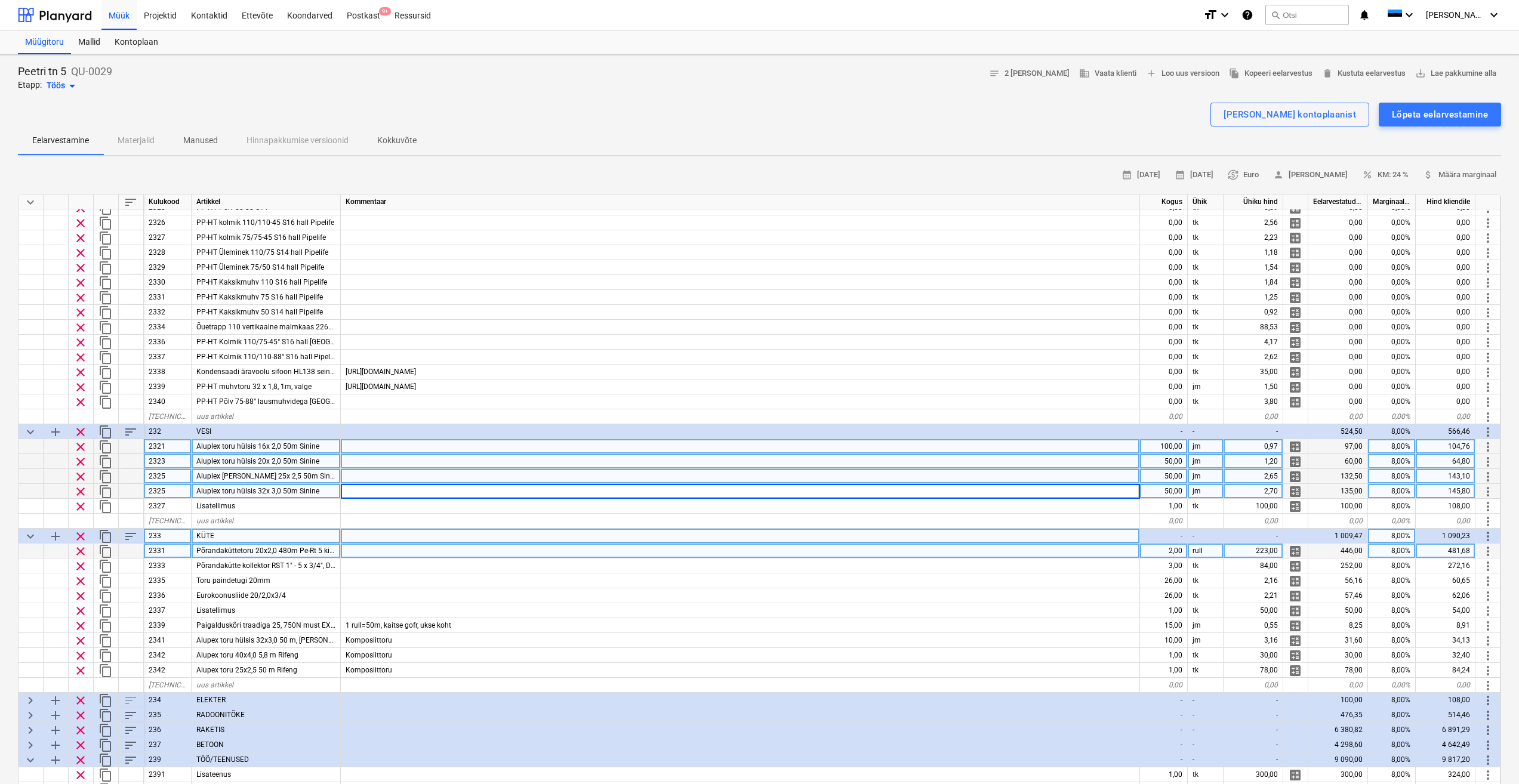
scroll to position [418, 0]
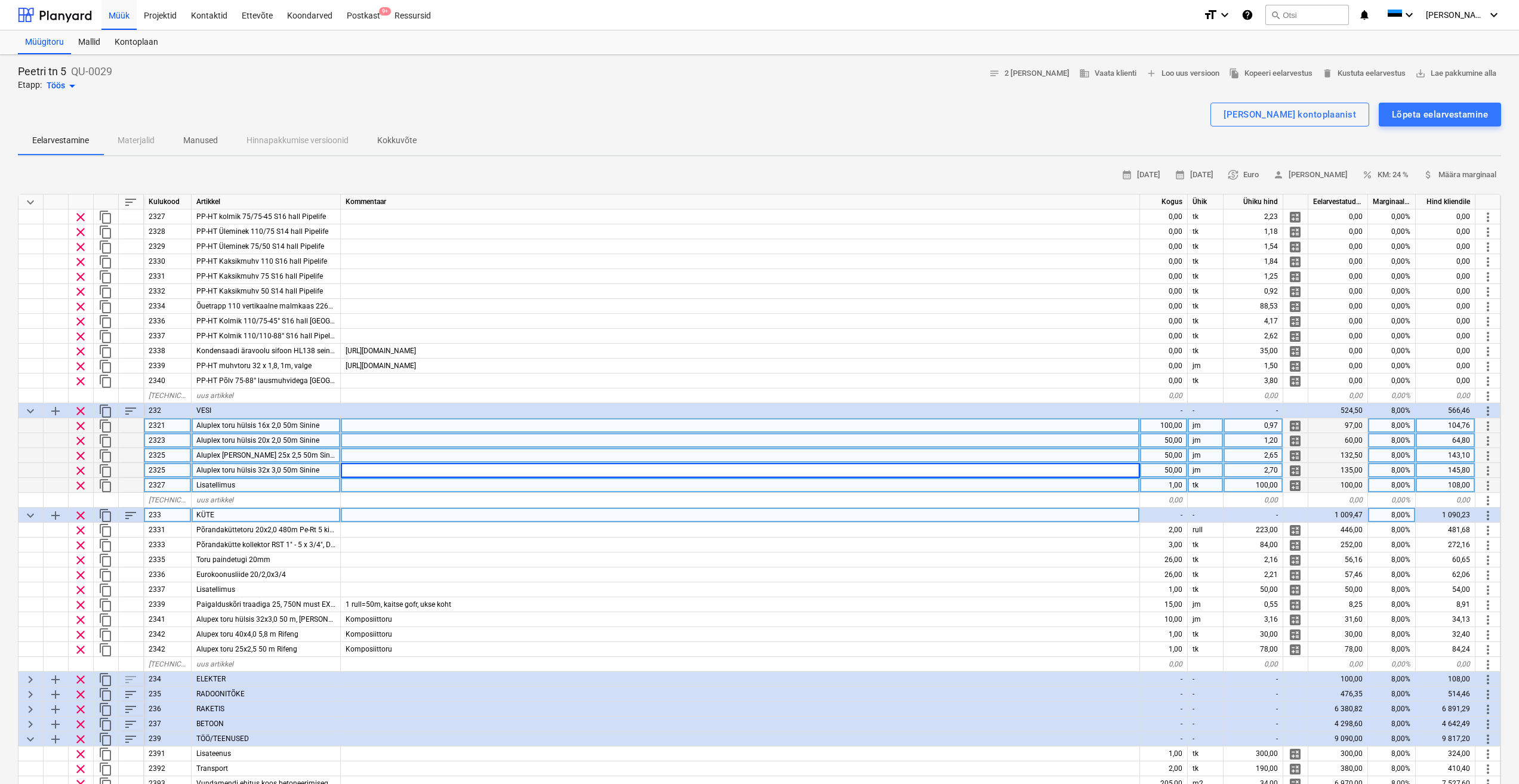
click at [293, 486] on div "Lisatellimus" at bounding box center [266, 485] width 149 height 15
click at [385, 485] on div at bounding box center [740, 485] width 800 height 15
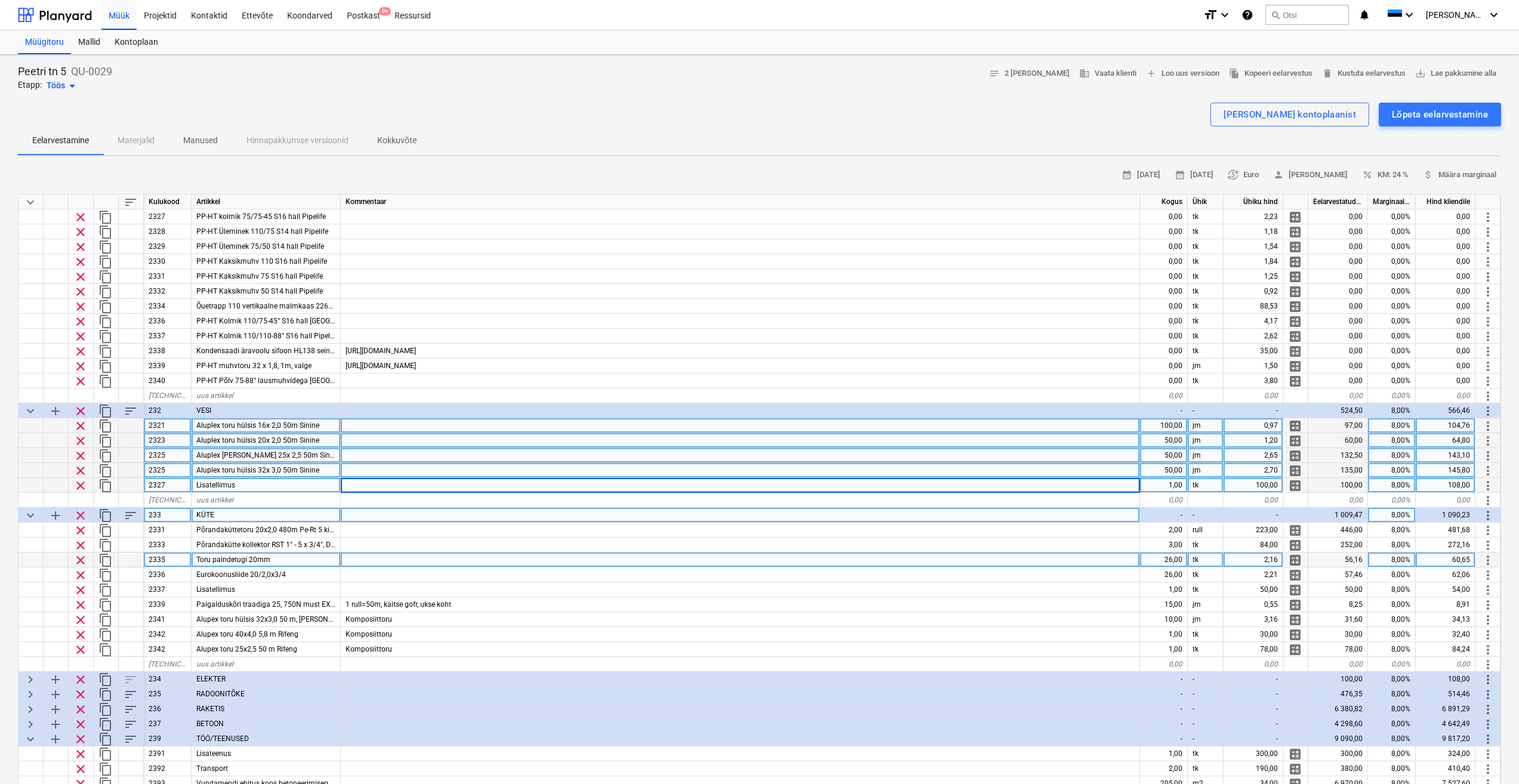
click at [292, 560] on div "Toru paindetugi 20mm" at bounding box center [266, 560] width 149 height 15
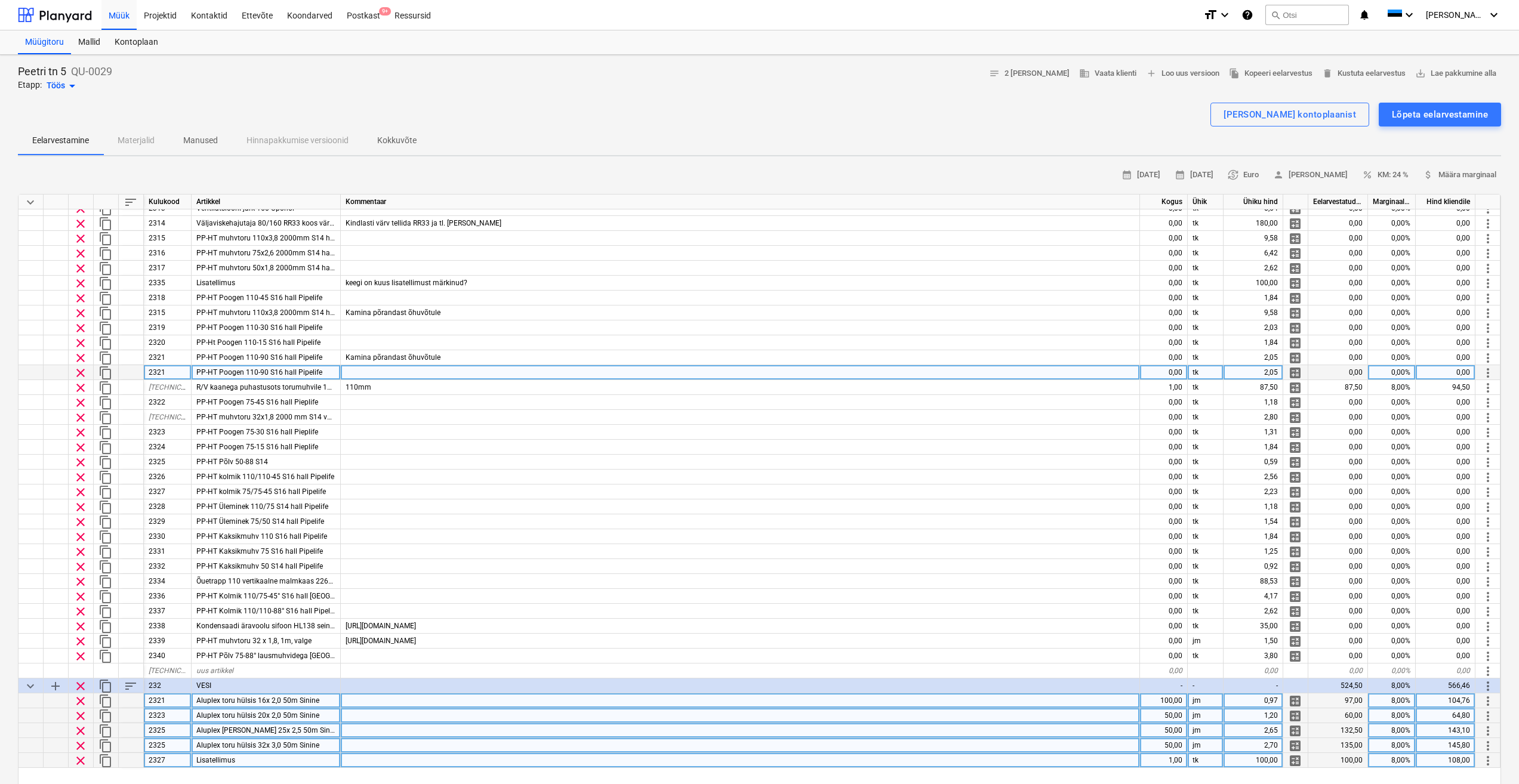
scroll to position [60, 0]
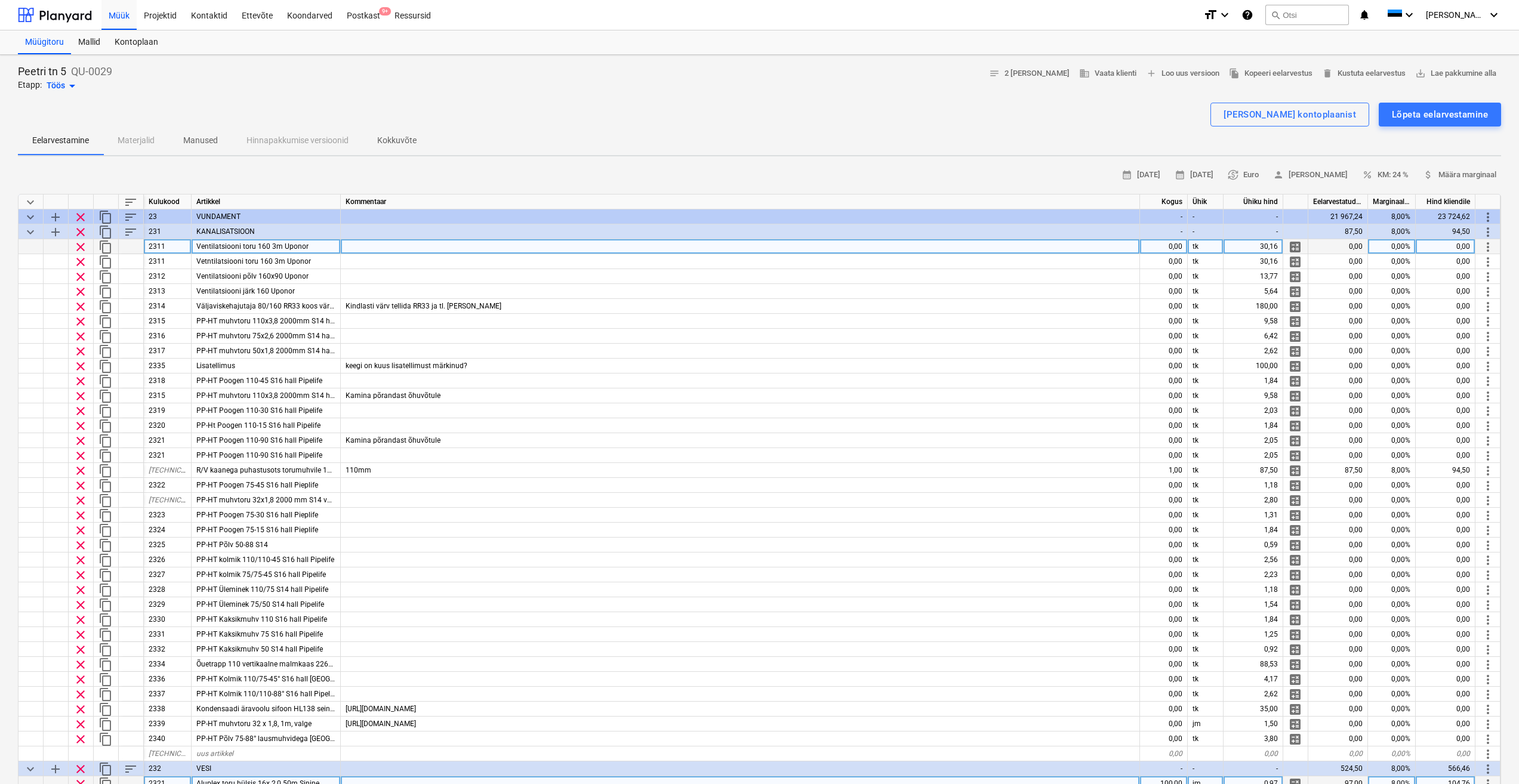
click at [63, 247] on div at bounding box center [56, 247] width 25 height 15
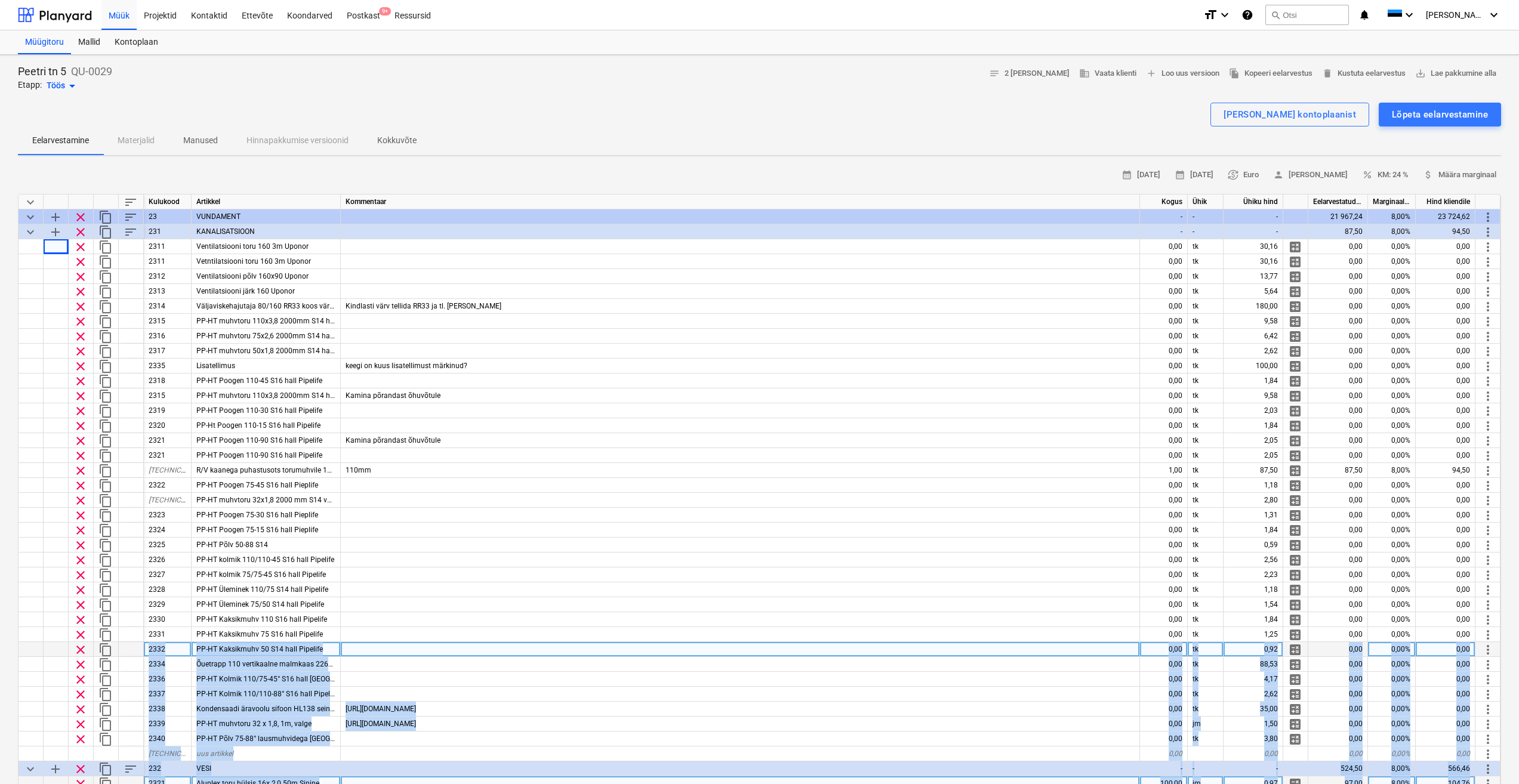
click at [62, 646] on div at bounding box center [56, 649] width 25 height 15
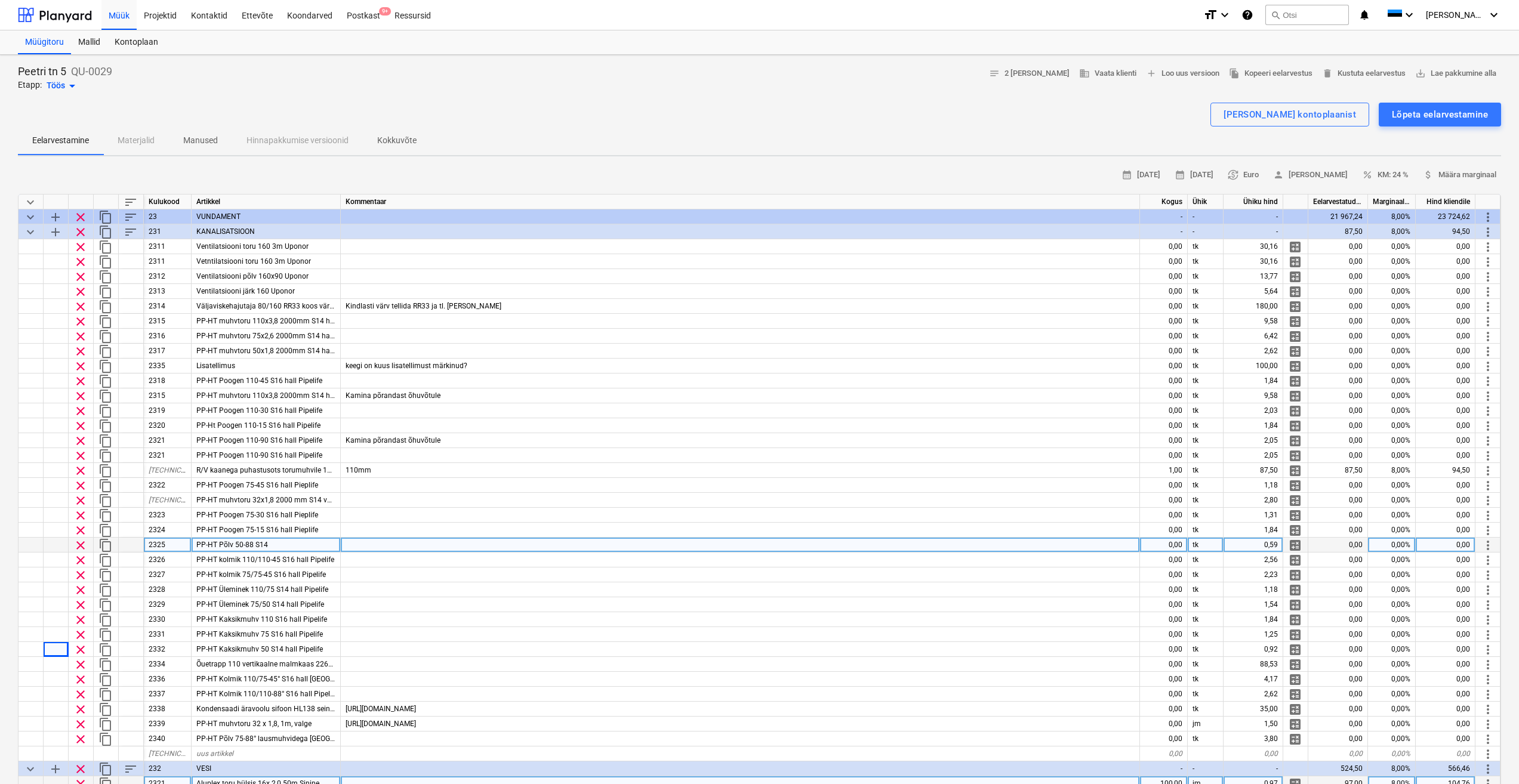
click at [507, 545] on div at bounding box center [740, 545] width 800 height 15
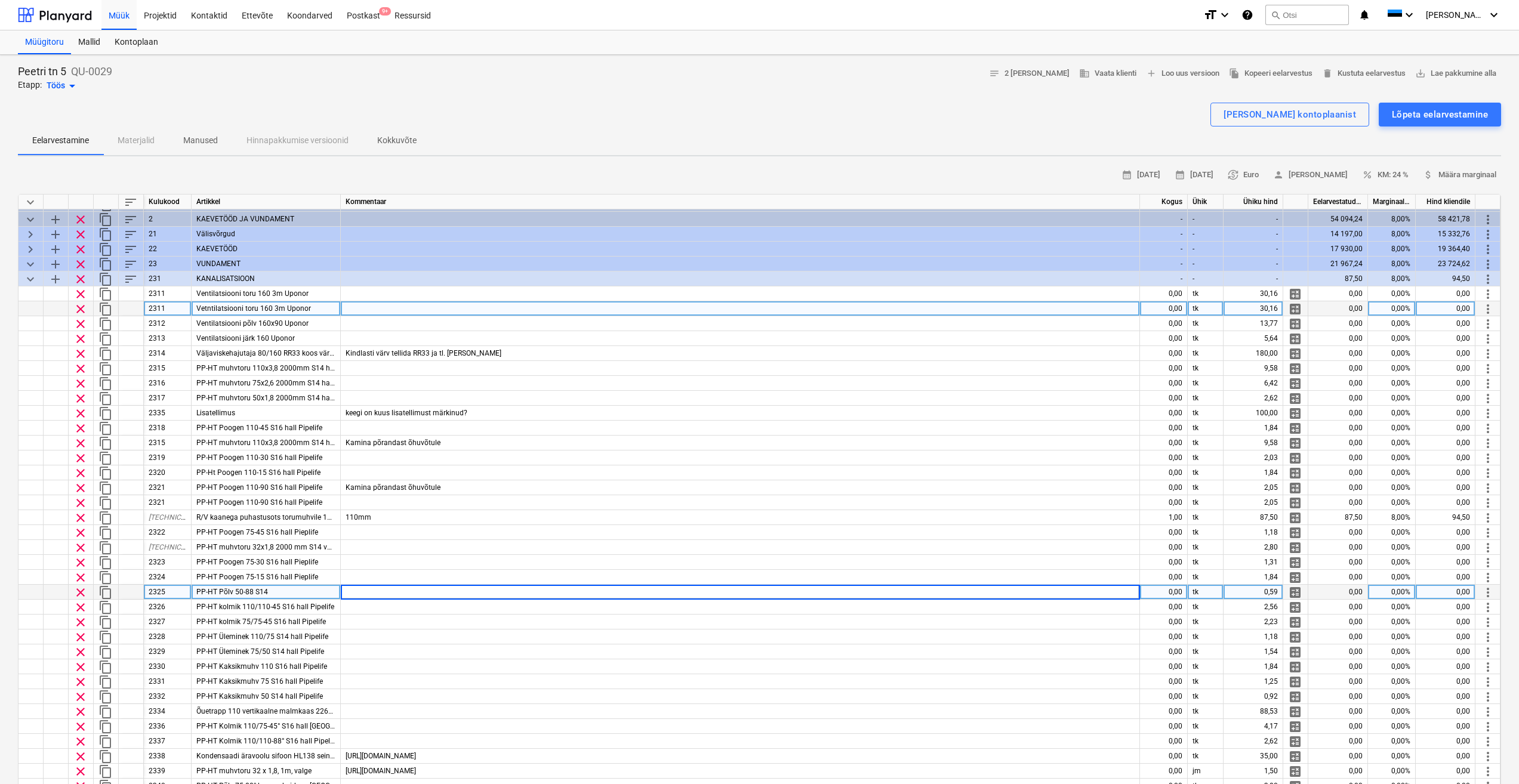
scroll to position [0, 0]
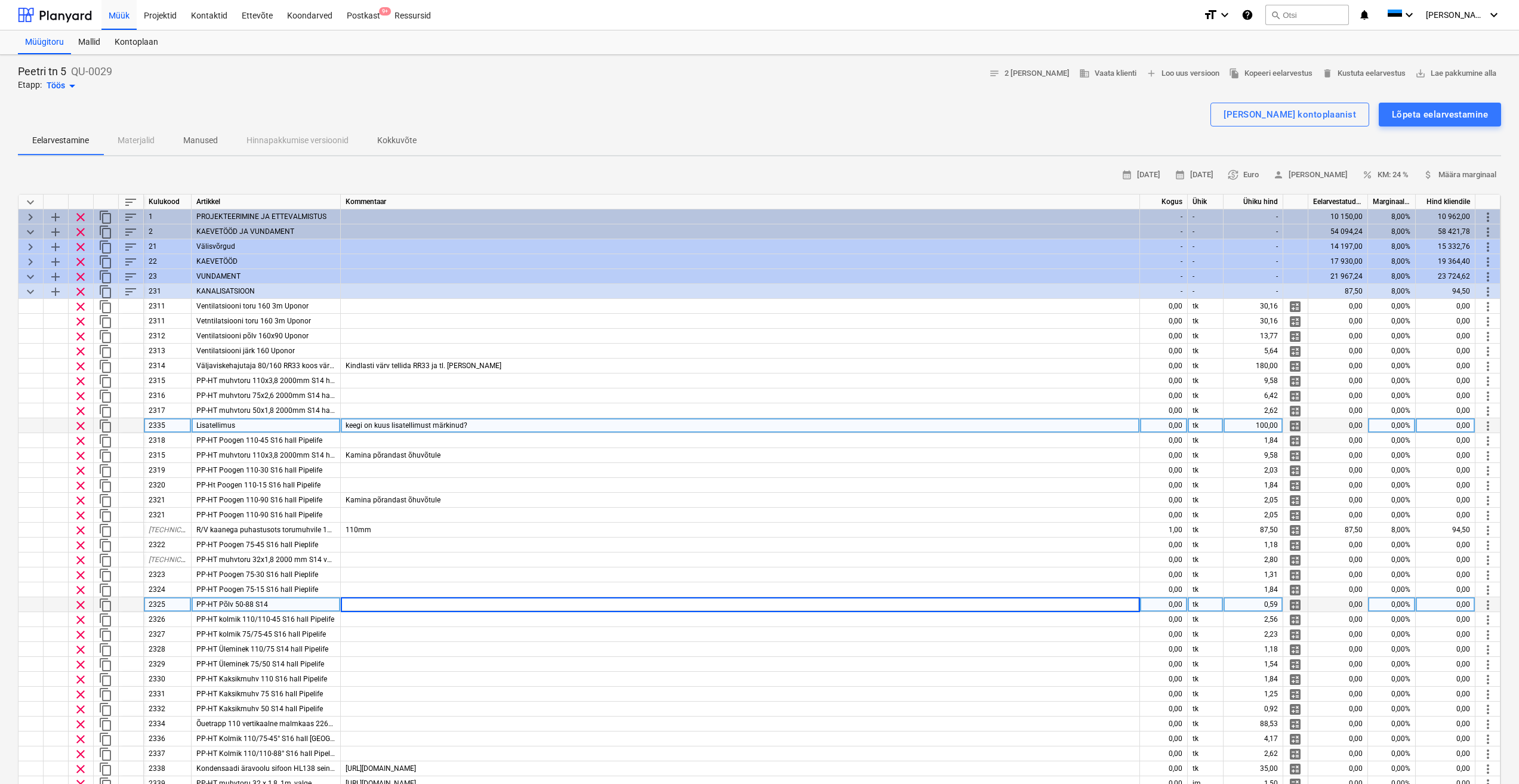
click at [493, 424] on div "keegi on kuus lisatellimust märkinud?" at bounding box center [740, 426] width 800 height 15
click at [506, 425] on input "keegi on kuus lisatellimust märkinud?" at bounding box center [740, 425] width 799 height 14
drag, startPoint x: 1164, startPoint y: 425, endPoint x: 1188, endPoint y: 425, distance: 24.0
click at [0, 0] on div "clear content_copy 2335 Lisatellimus keegi on kuus lisatellimust märkinud? 0,00…" at bounding box center [0, 0] width 0 height 0
click at [1178, 429] on div "0,00" at bounding box center [1164, 426] width 48 height 15
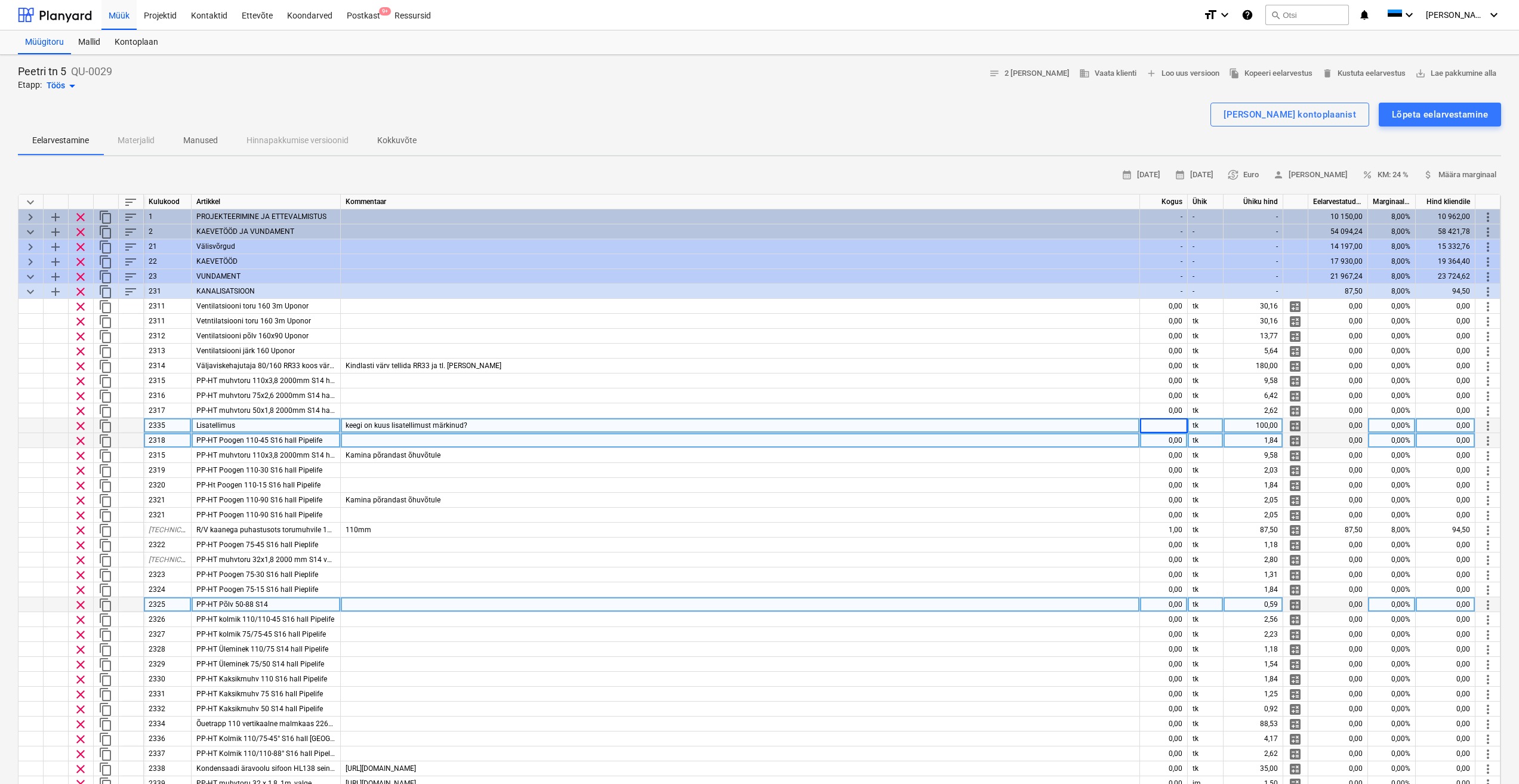
type input "6"
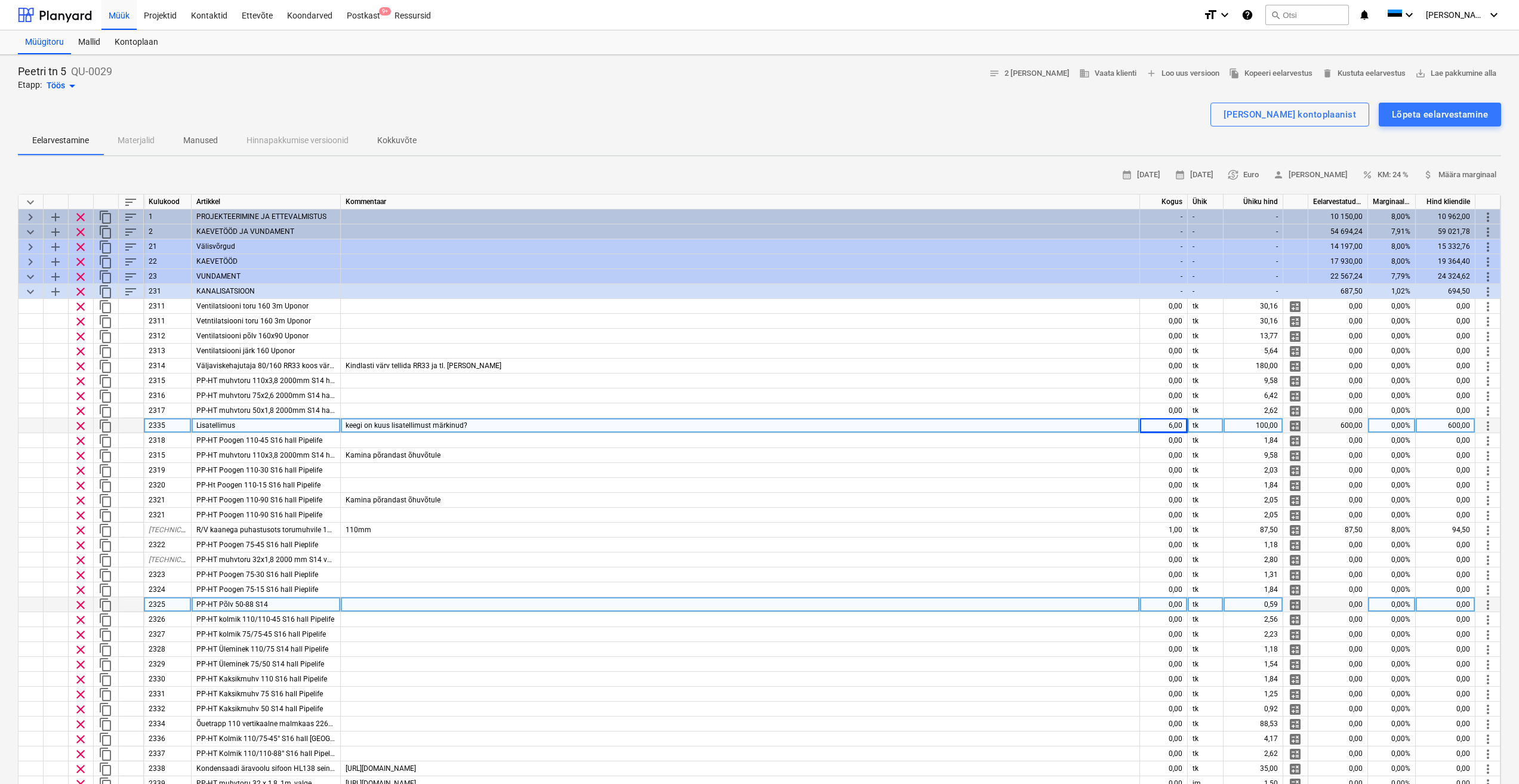
click at [635, 433] on div "keegi on kuus lisatellimust märkinud?" at bounding box center [740, 426] width 800 height 15
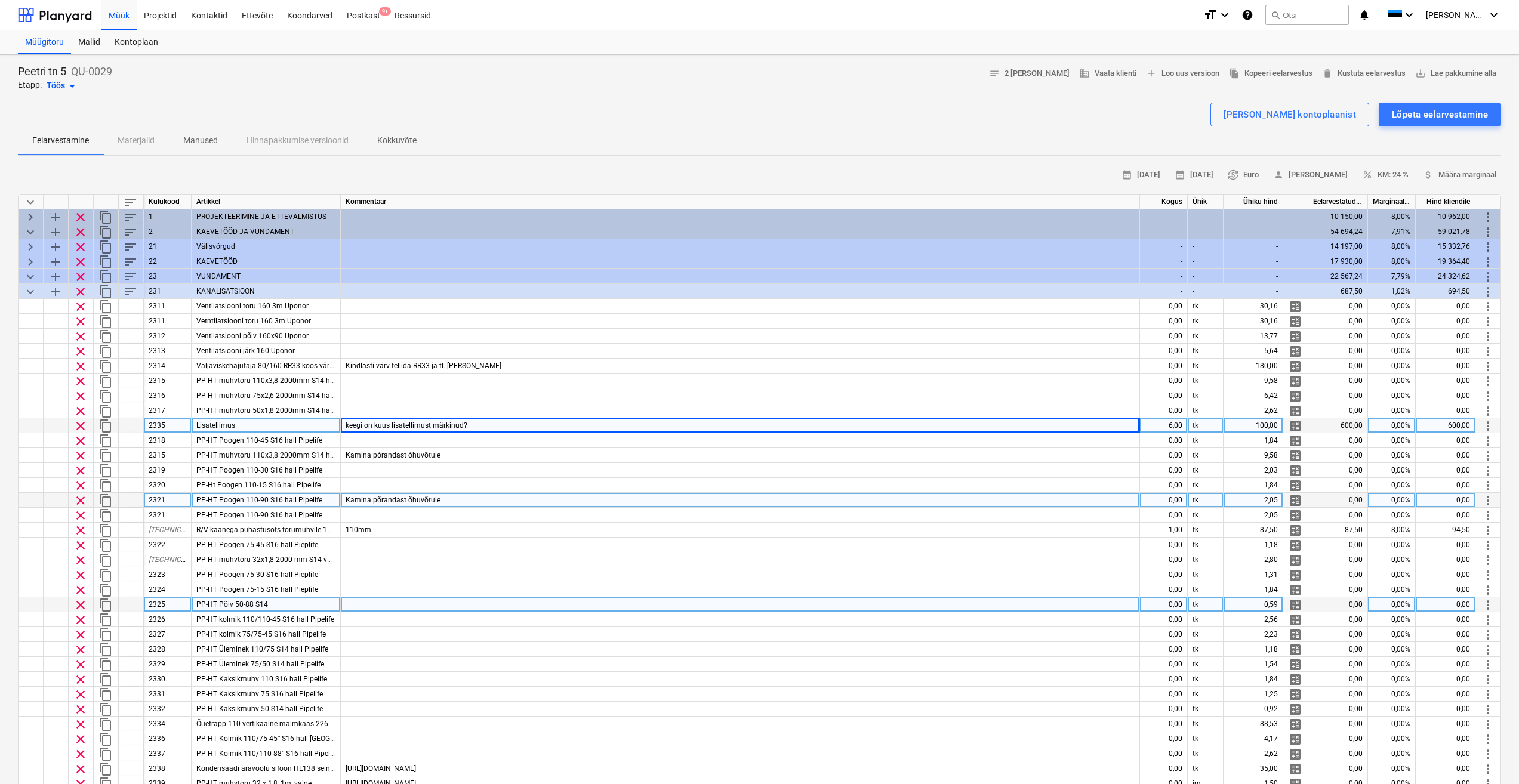
click at [770, 496] on div "Kamina põrandast õhuvõtule" at bounding box center [740, 500] width 800 height 15
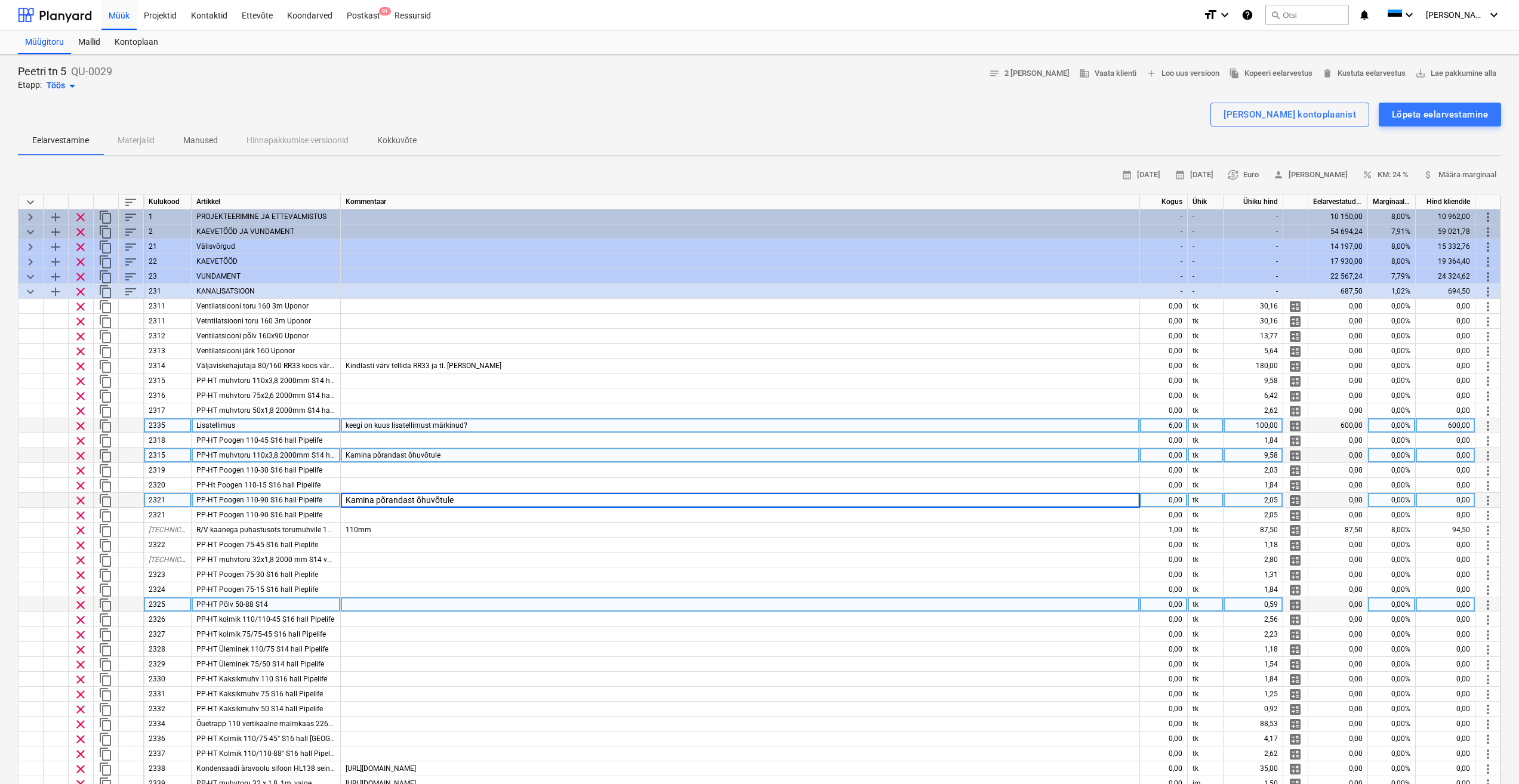
click at [557, 451] on div "Kamina põrandast õhuvõtule" at bounding box center [740, 455] width 800 height 15
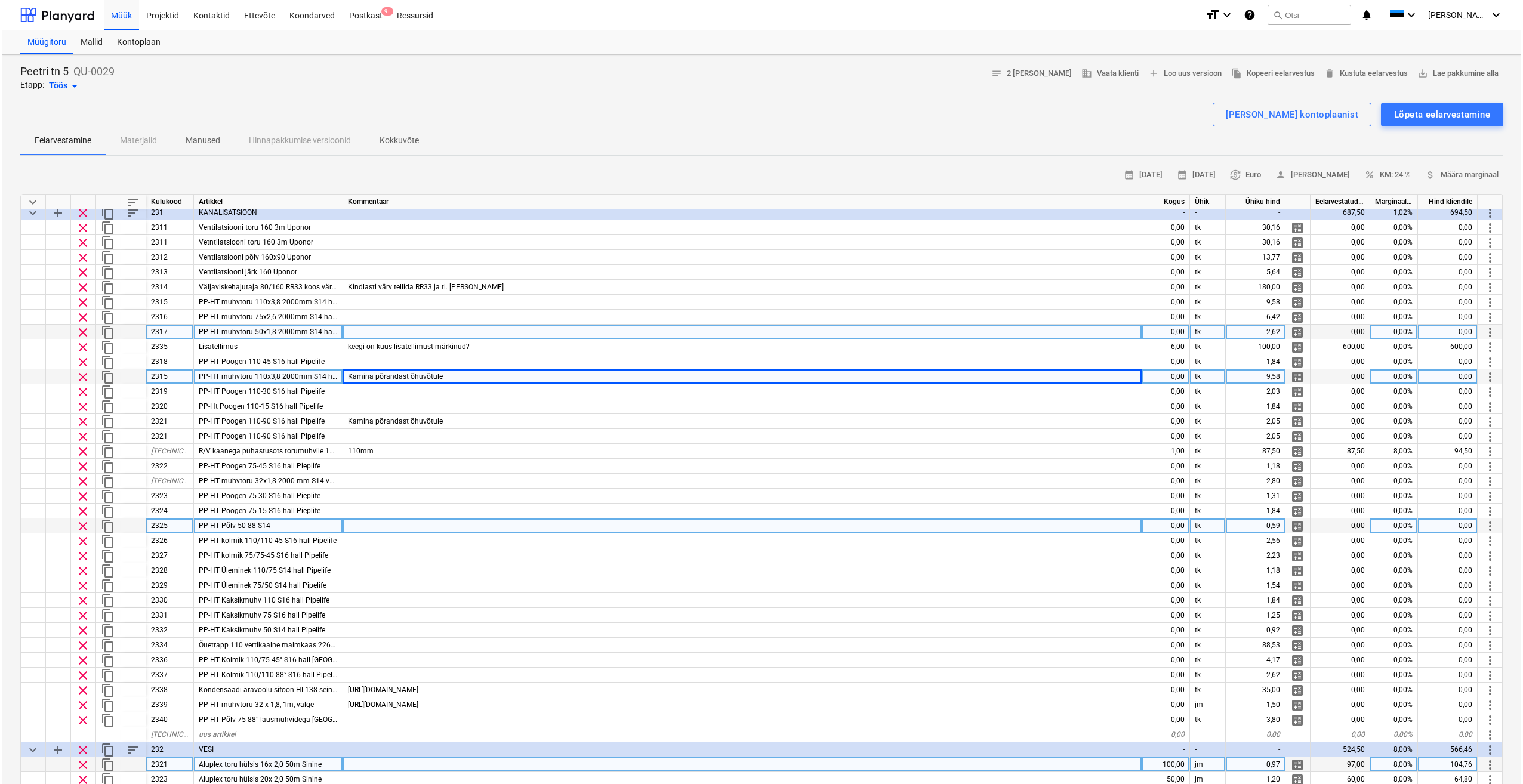
scroll to position [60, 0]
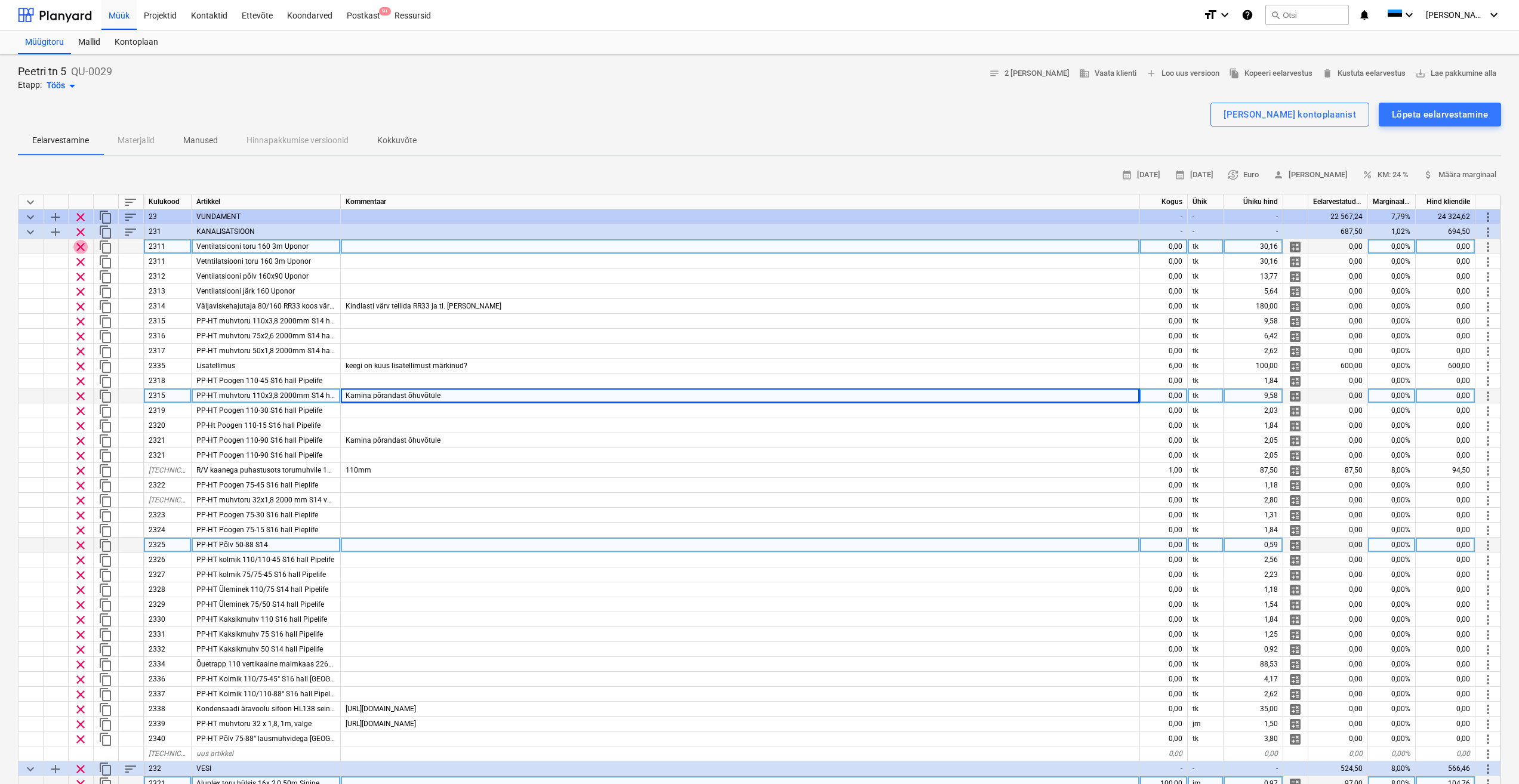
click at [79, 249] on span "clear" at bounding box center [80, 247] width 14 height 14
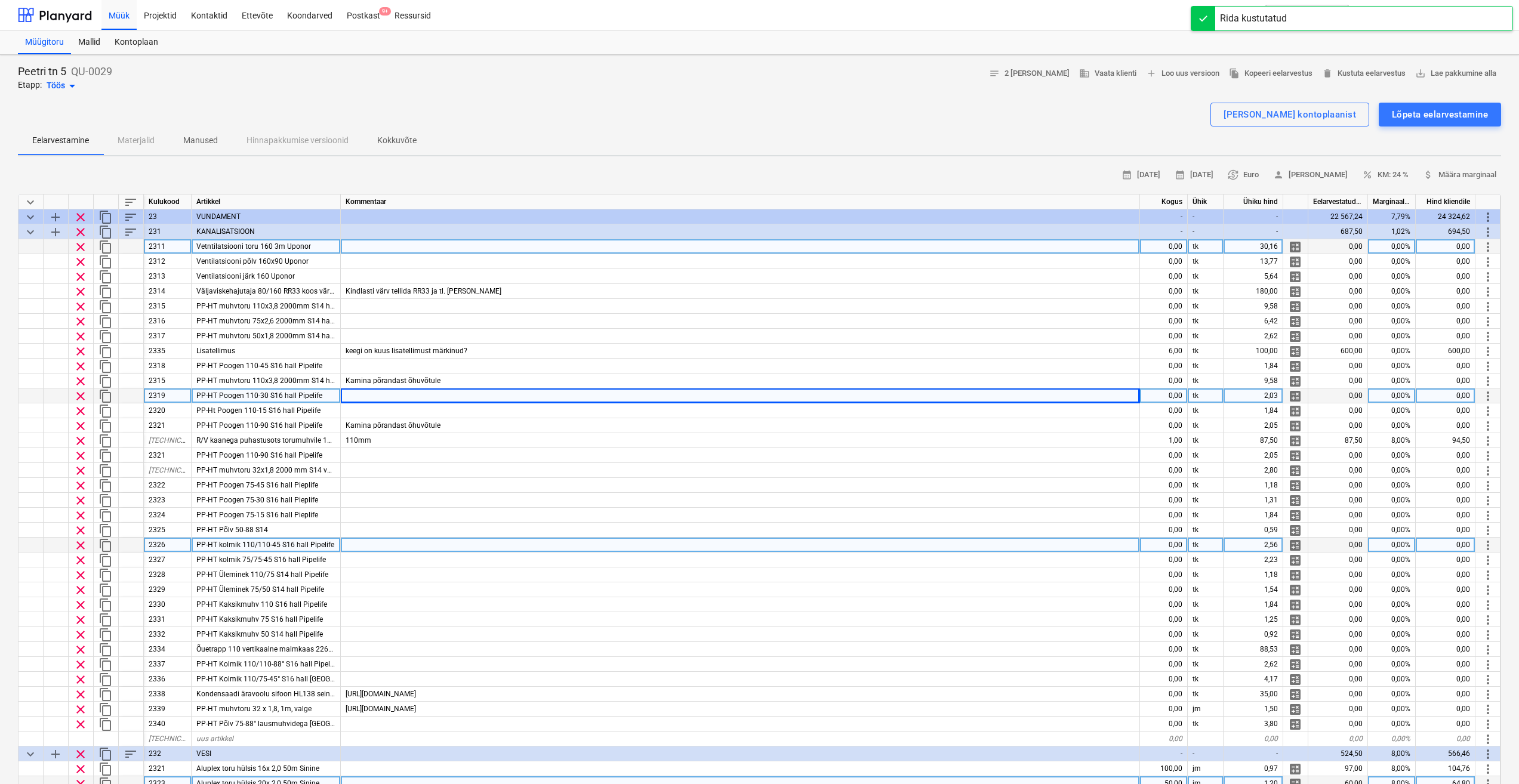
click at [79, 249] on span "clear" at bounding box center [80, 247] width 14 height 14
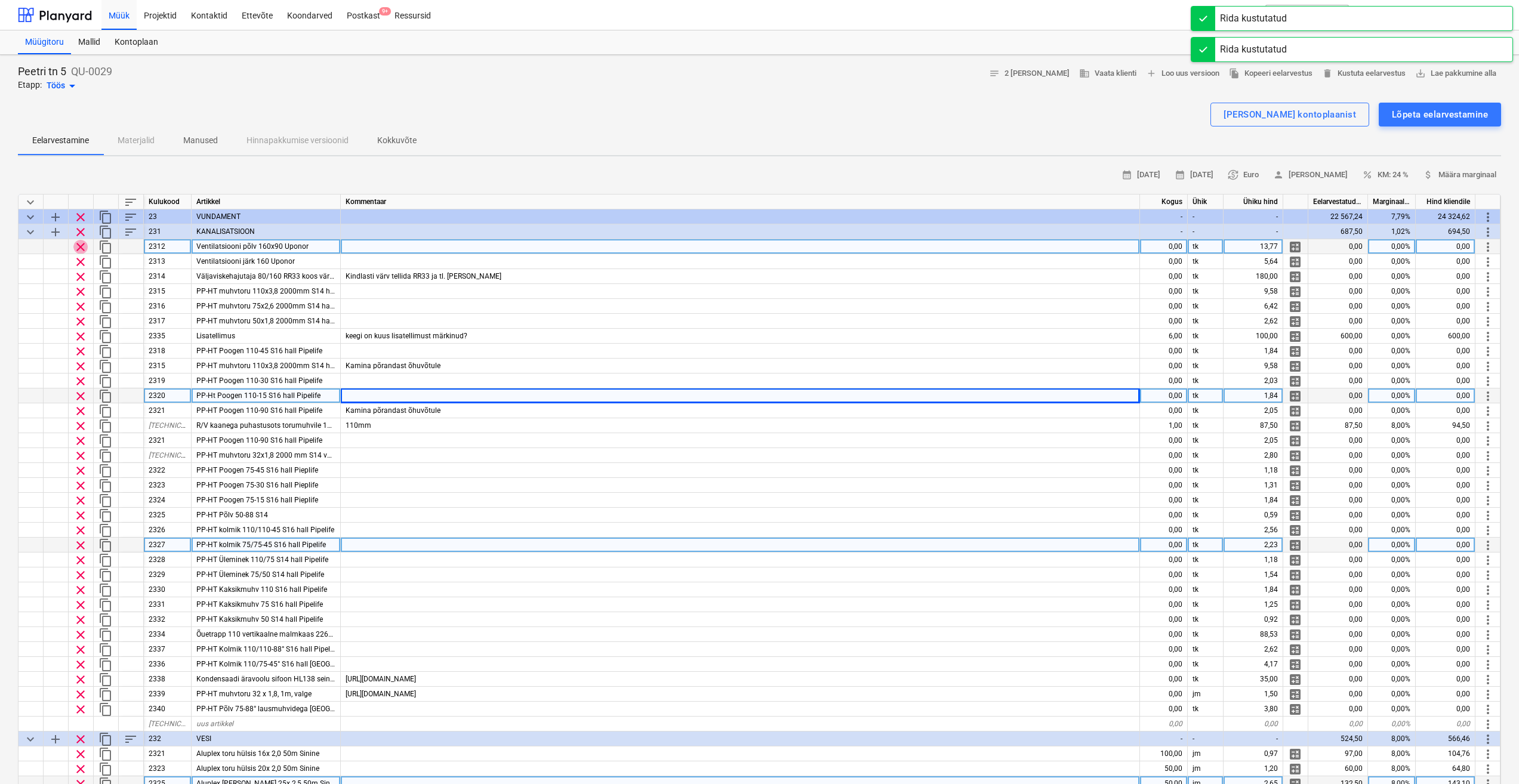
click at [78, 249] on span "clear" at bounding box center [80, 247] width 14 height 14
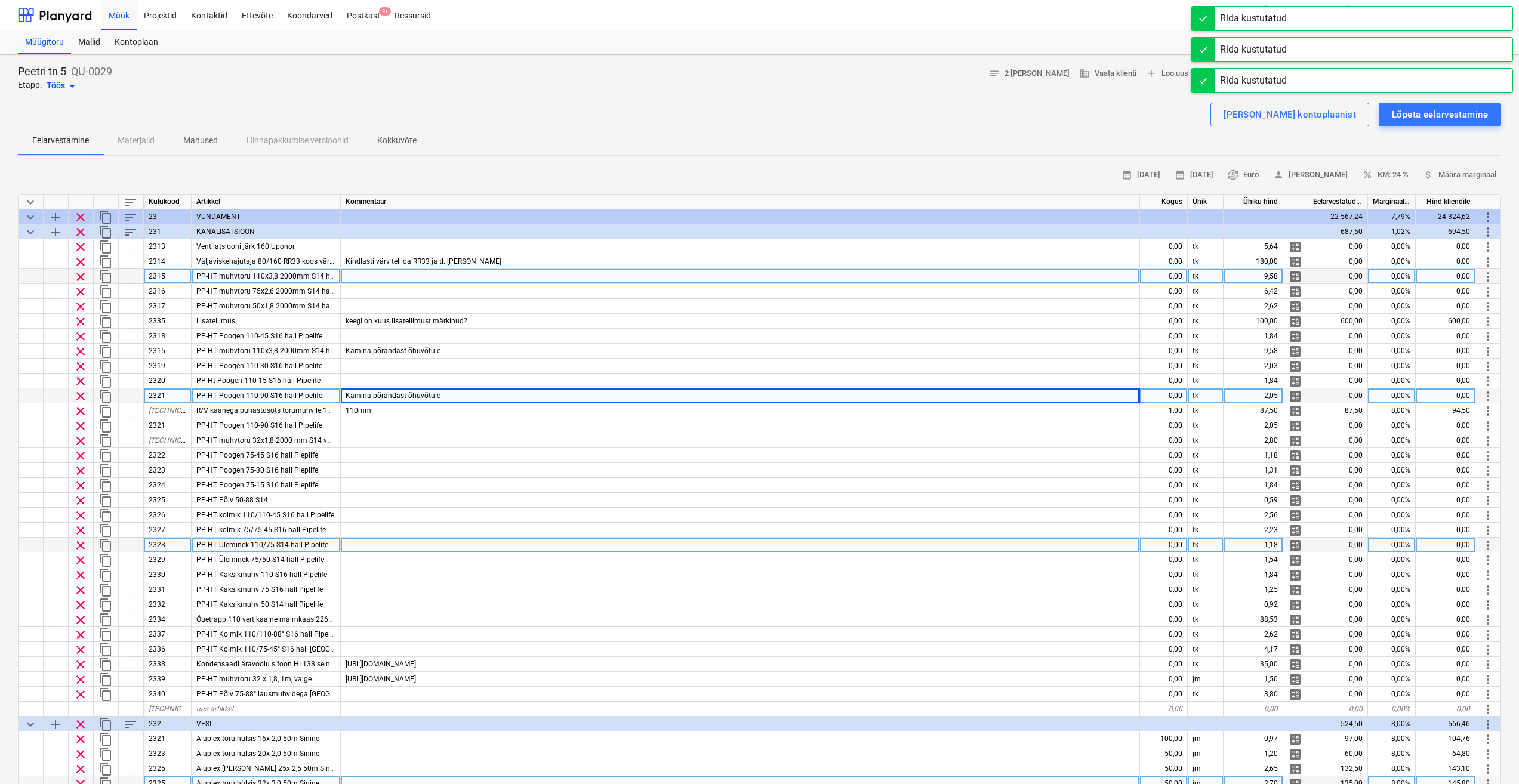
drag, startPoint x: 79, startPoint y: 249, endPoint x: 88, endPoint y: 273, distance: 25.6
click at [79, 249] on span "clear" at bounding box center [80, 247] width 14 height 14
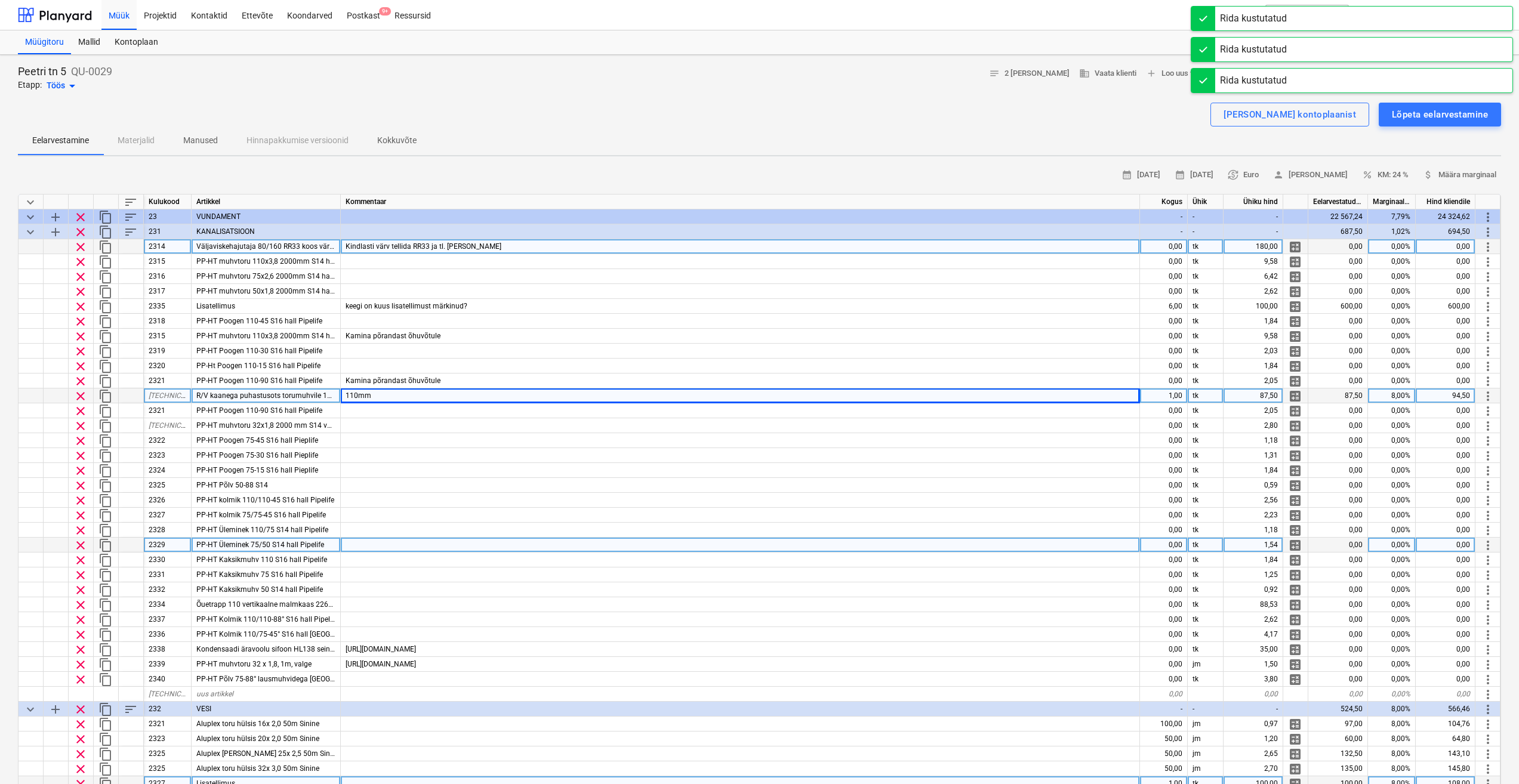
click at [79, 249] on span "clear" at bounding box center [80, 247] width 14 height 14
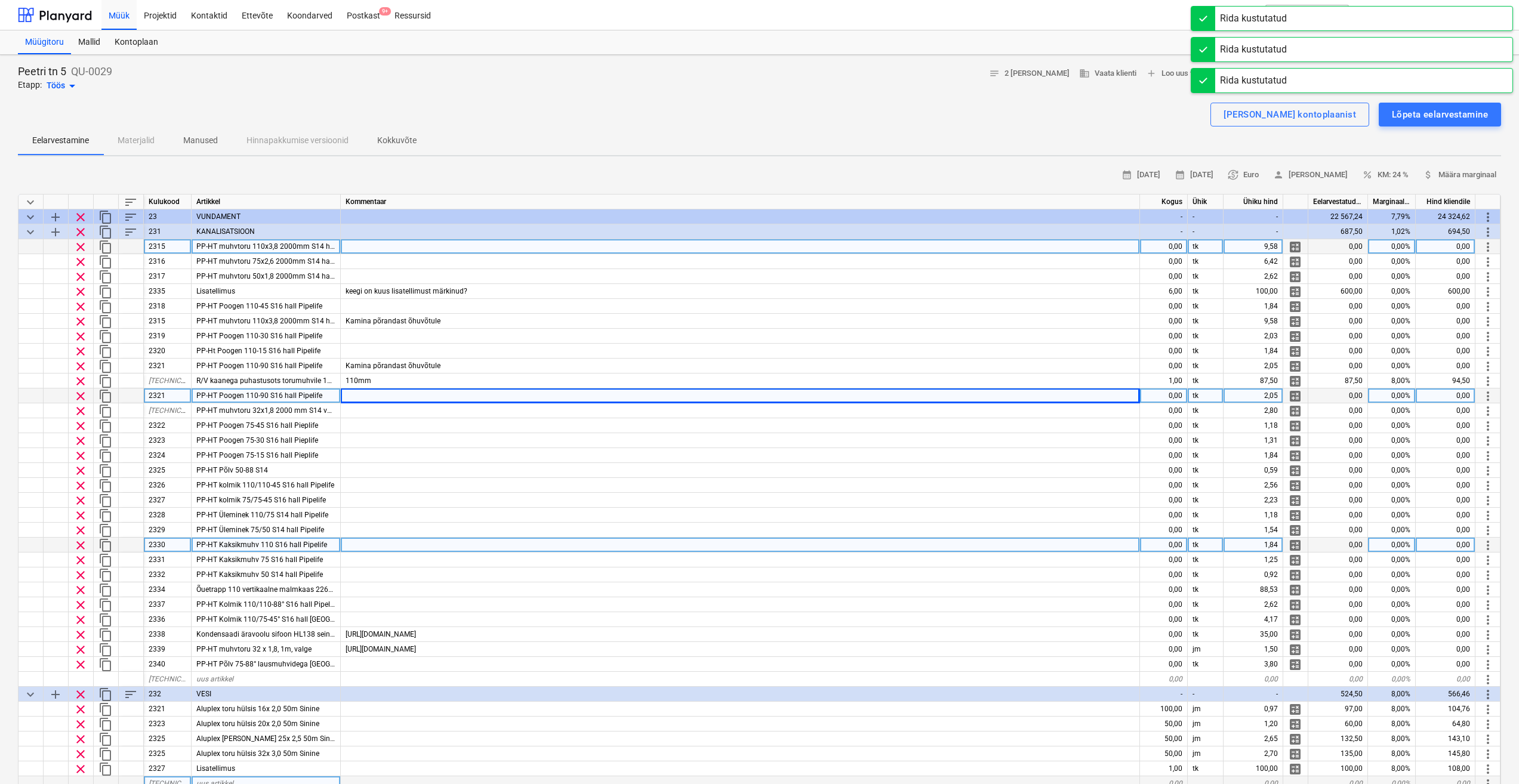
click at [83, 247] on span "clear" at bounding box center [80, 247] width 14 height 14
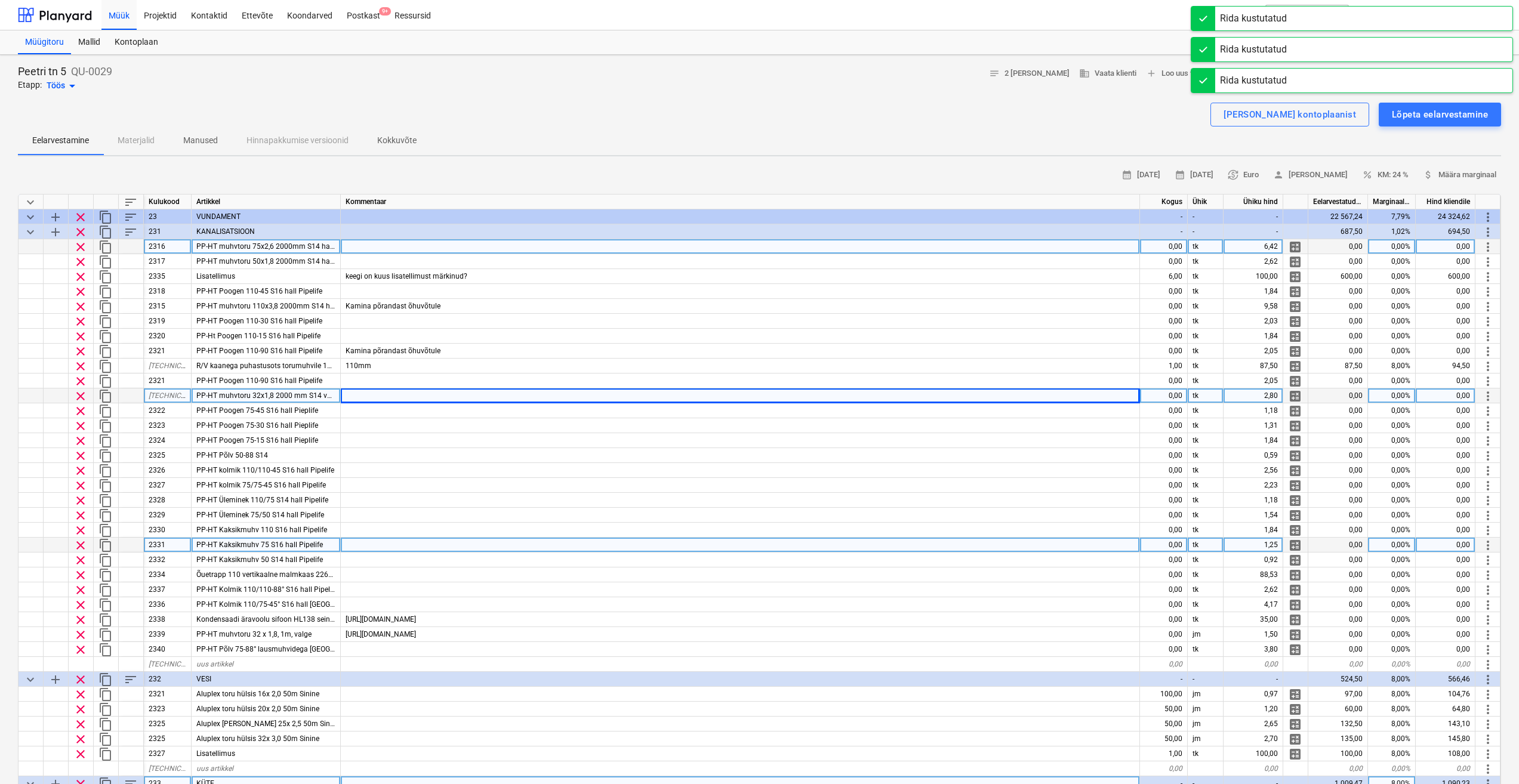
click at [77, 249] on span "clear" at bounding box center [80, 247] width 14 height 14
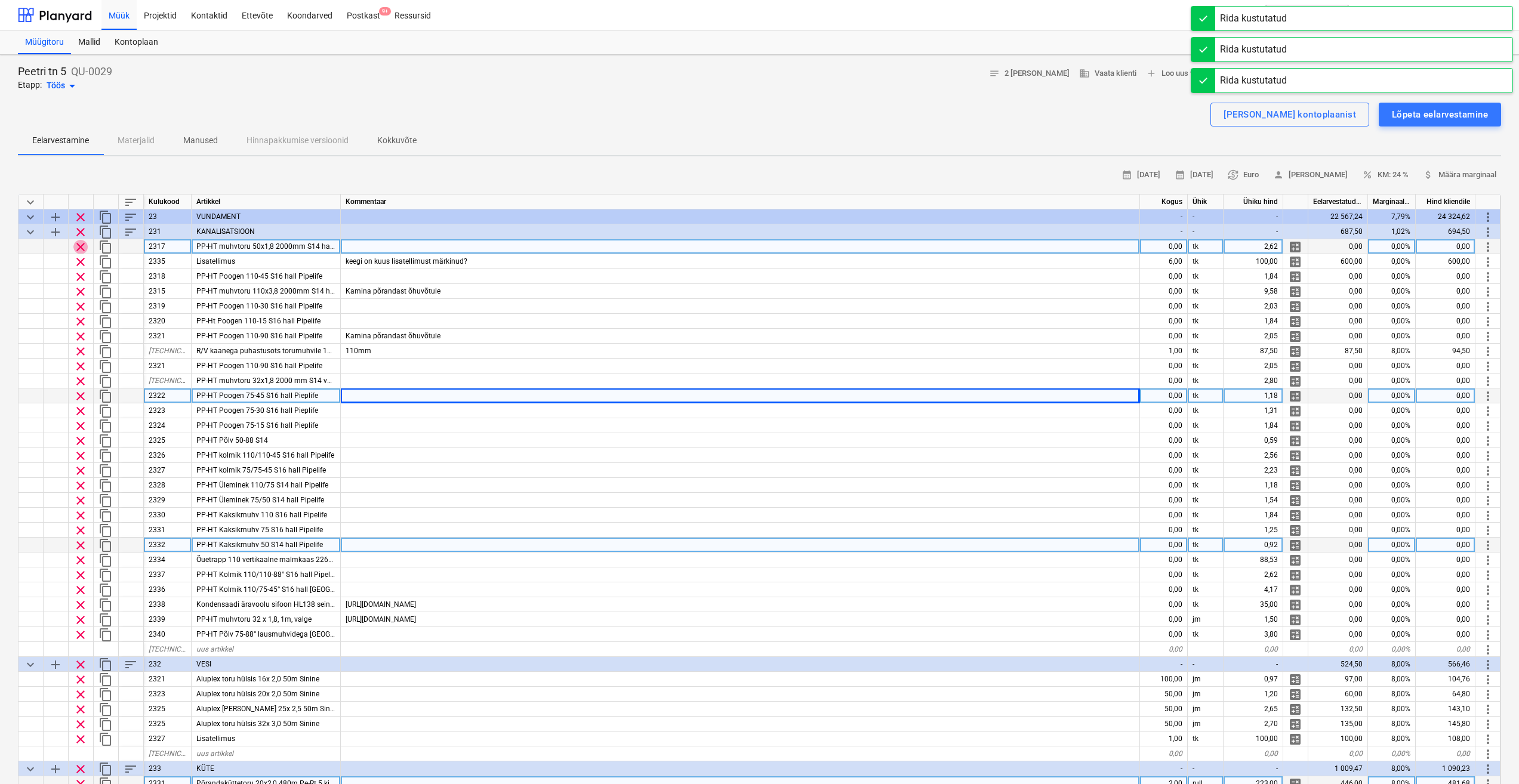
click at [78, 251] on span "clear" at bounding box center [80, 247] width 14 height 14
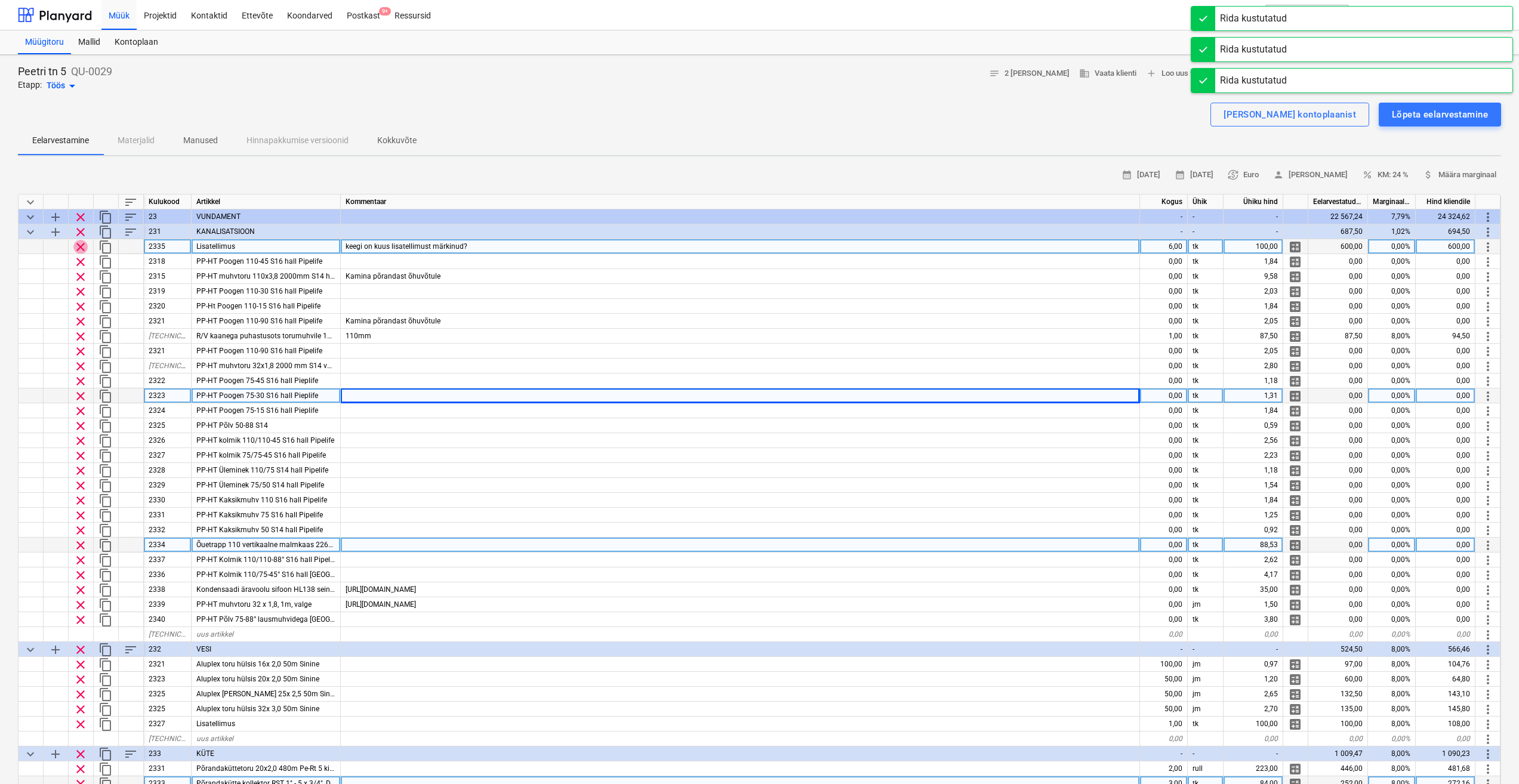
click at [80, 249] on span "clear" at bounding box center [80, 247] width 14 height 14
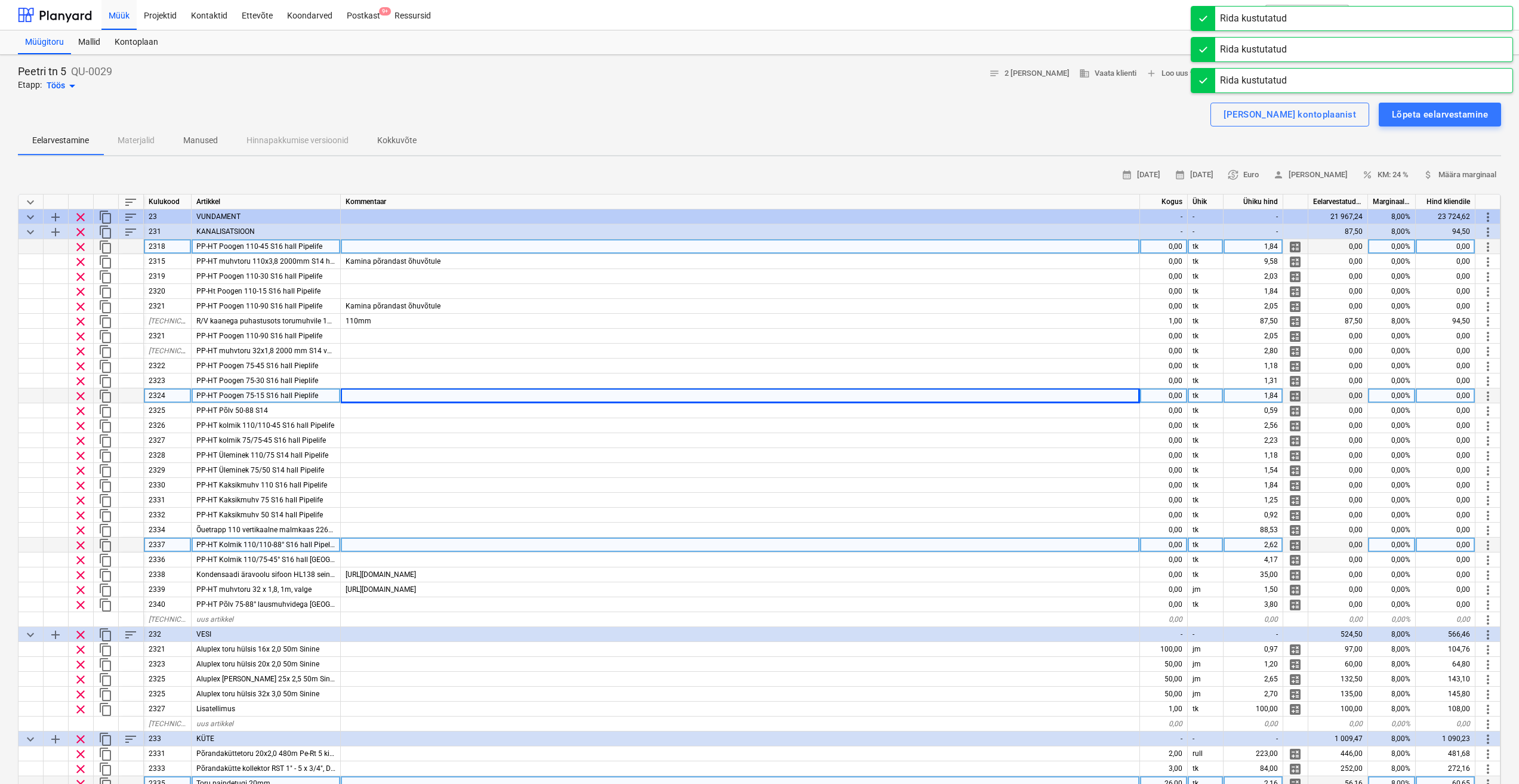
click at [79, 247] on span "clear" at bounding box center [80, 247] width 14 height 14
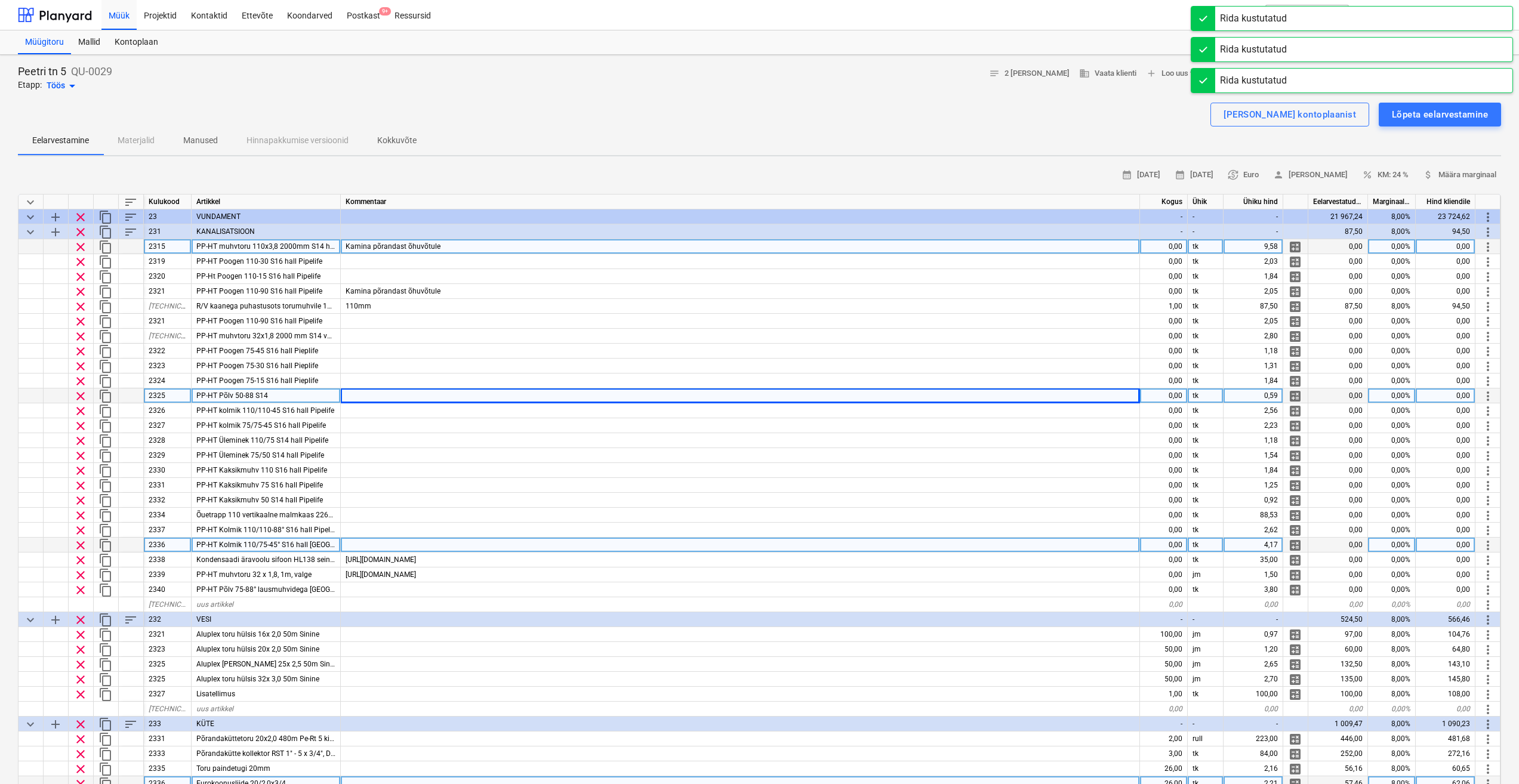
click at [83, 249] on span "clear" at bounding box center [80, 247] width 14 height 14
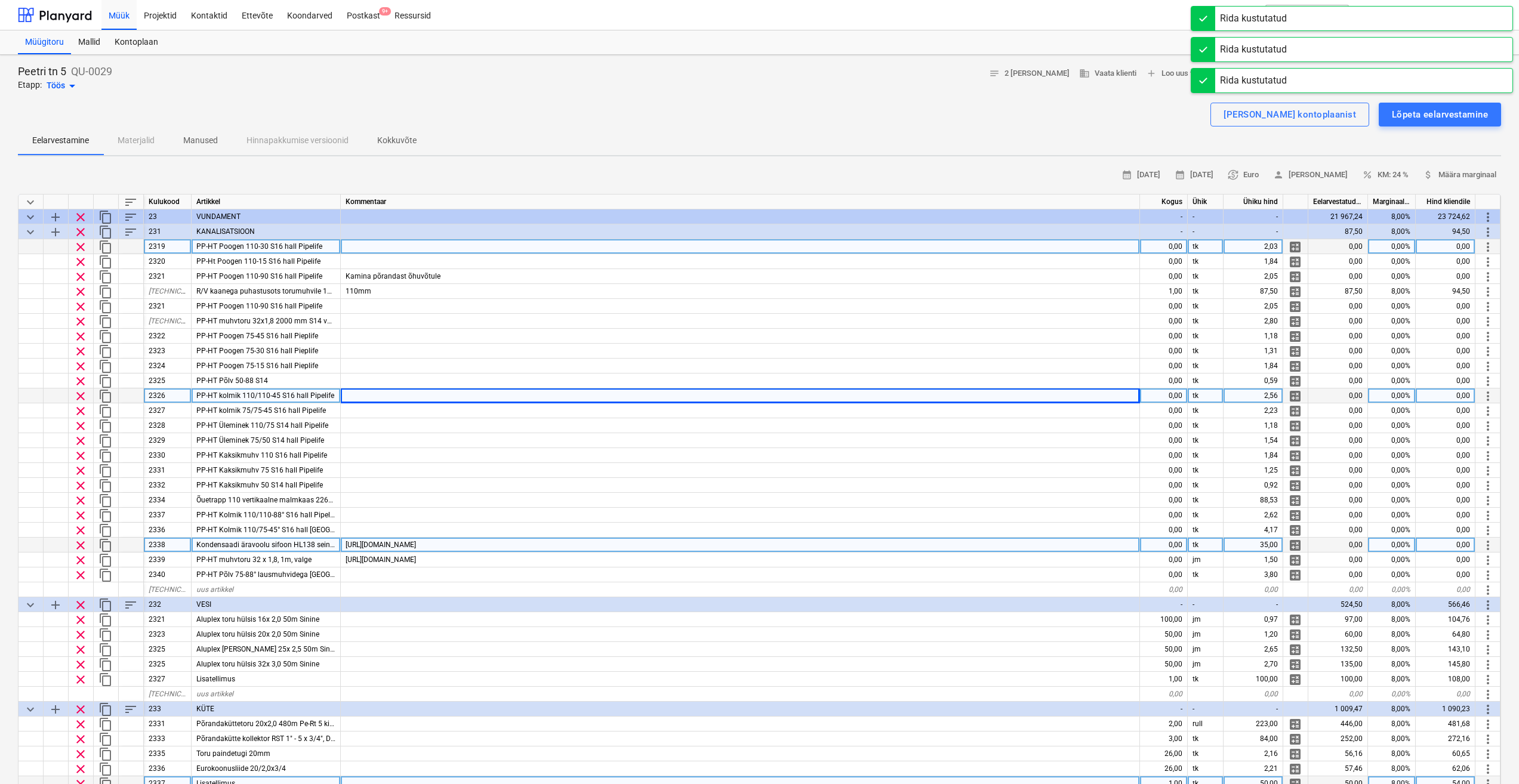
click at [82, 249] on span "clear" at bounding box center [80, 247] width 14 height 14
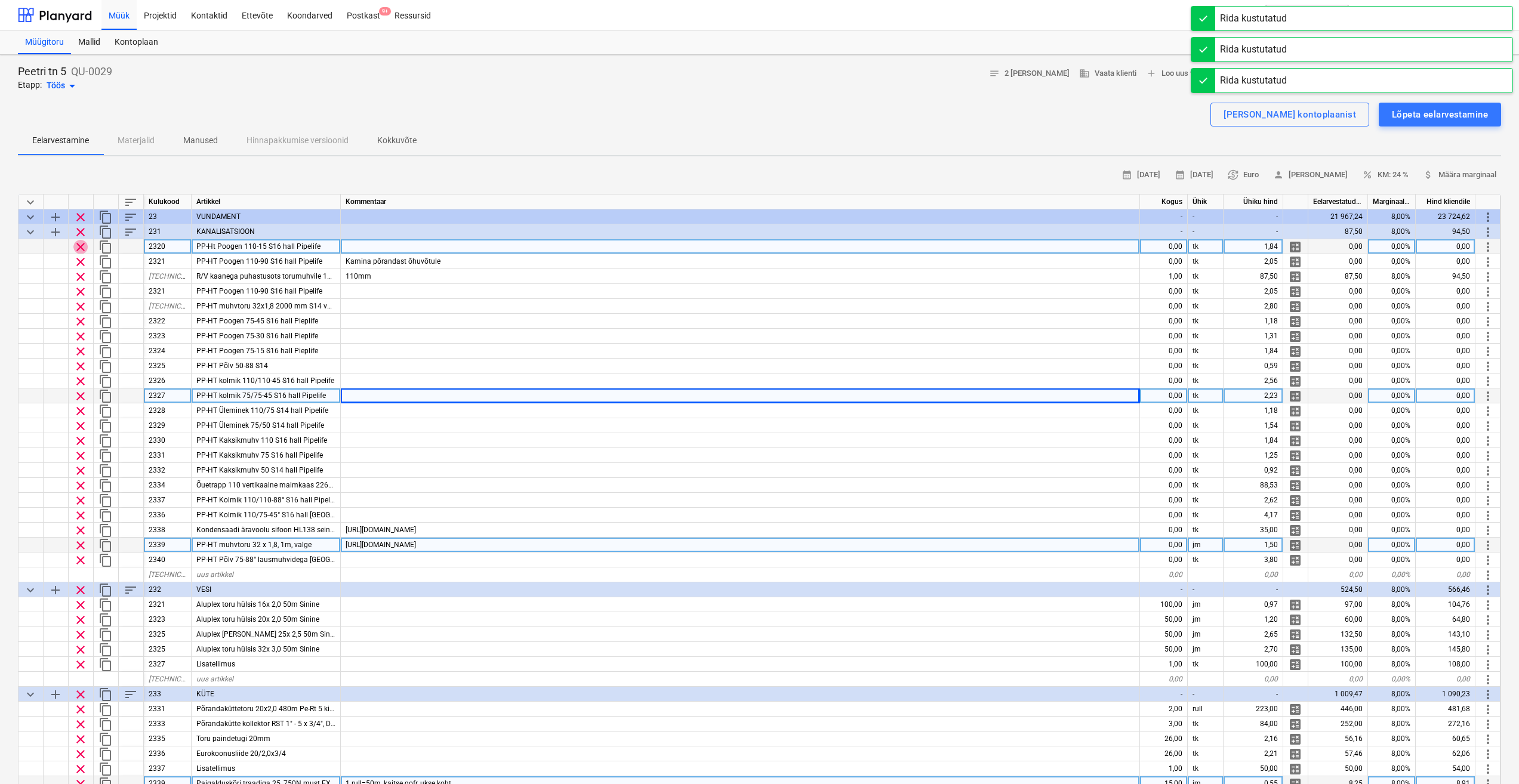
click at [80, 248] on span "clear" at bounding box center [80, 247] width 14 height 14
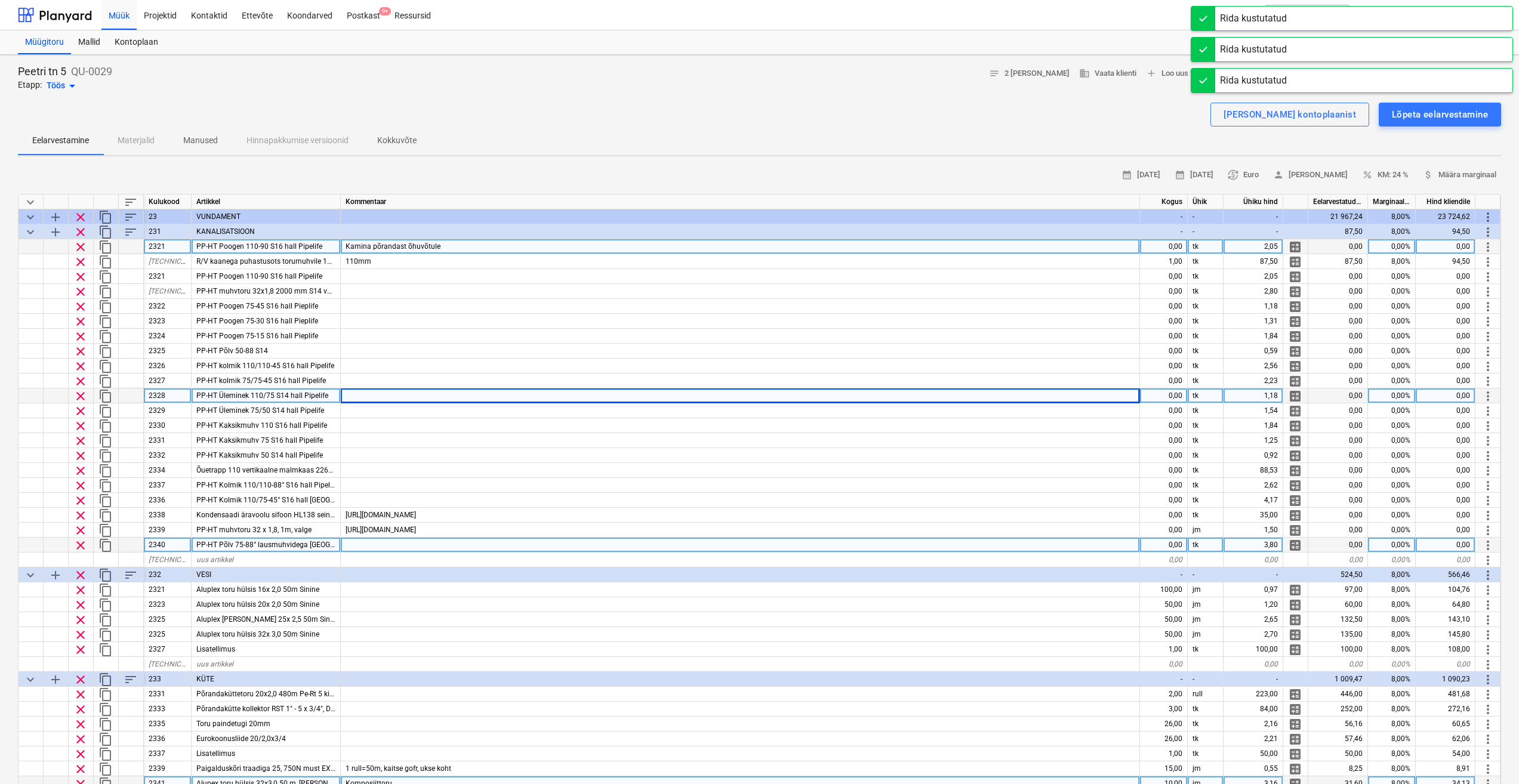
click at [79, 249] on span "clear" at bounding box center [80, 247] width 14 height 14
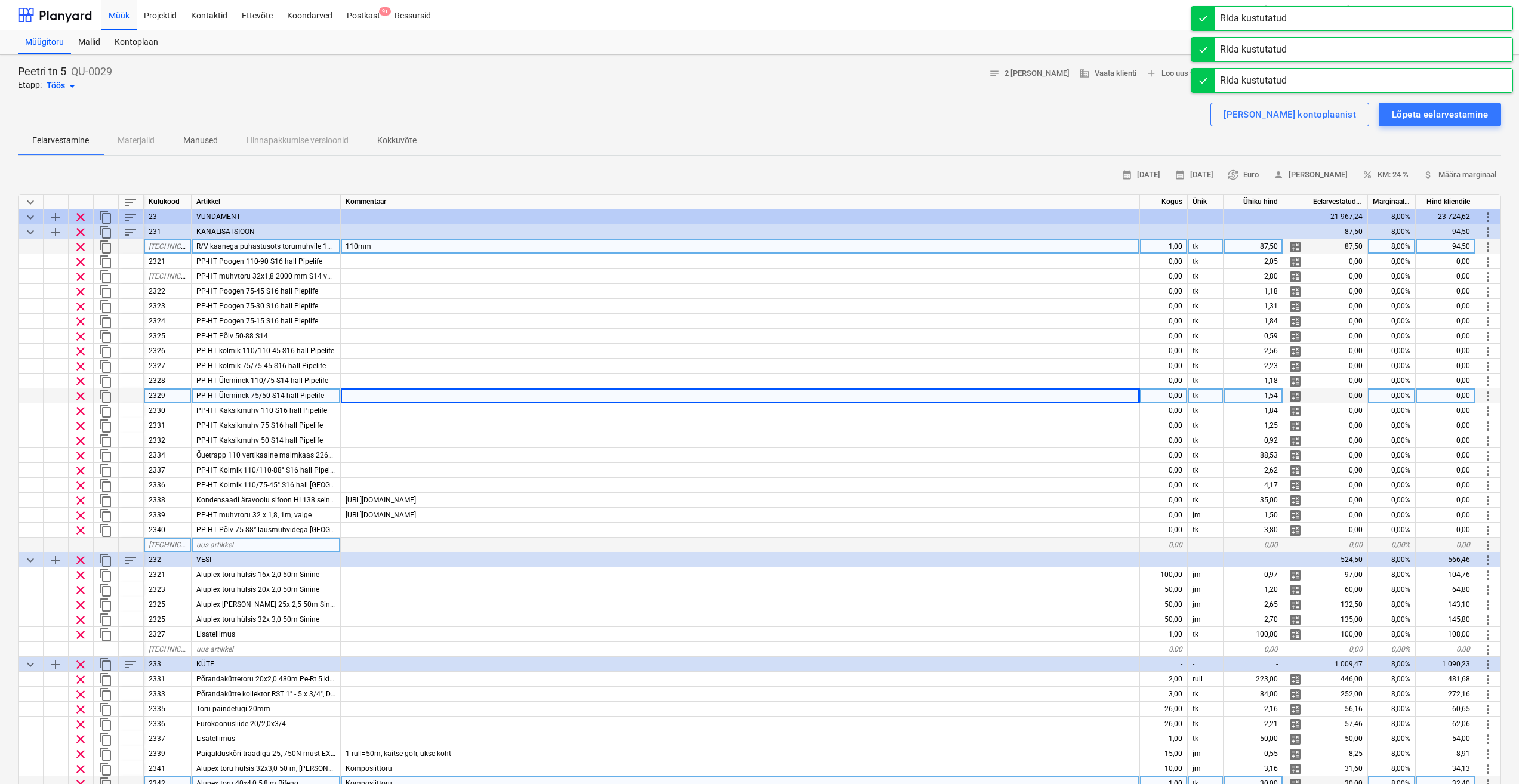
click at [80, 251] on span "clear" at bounding box center [80, 247] width 14 height 14
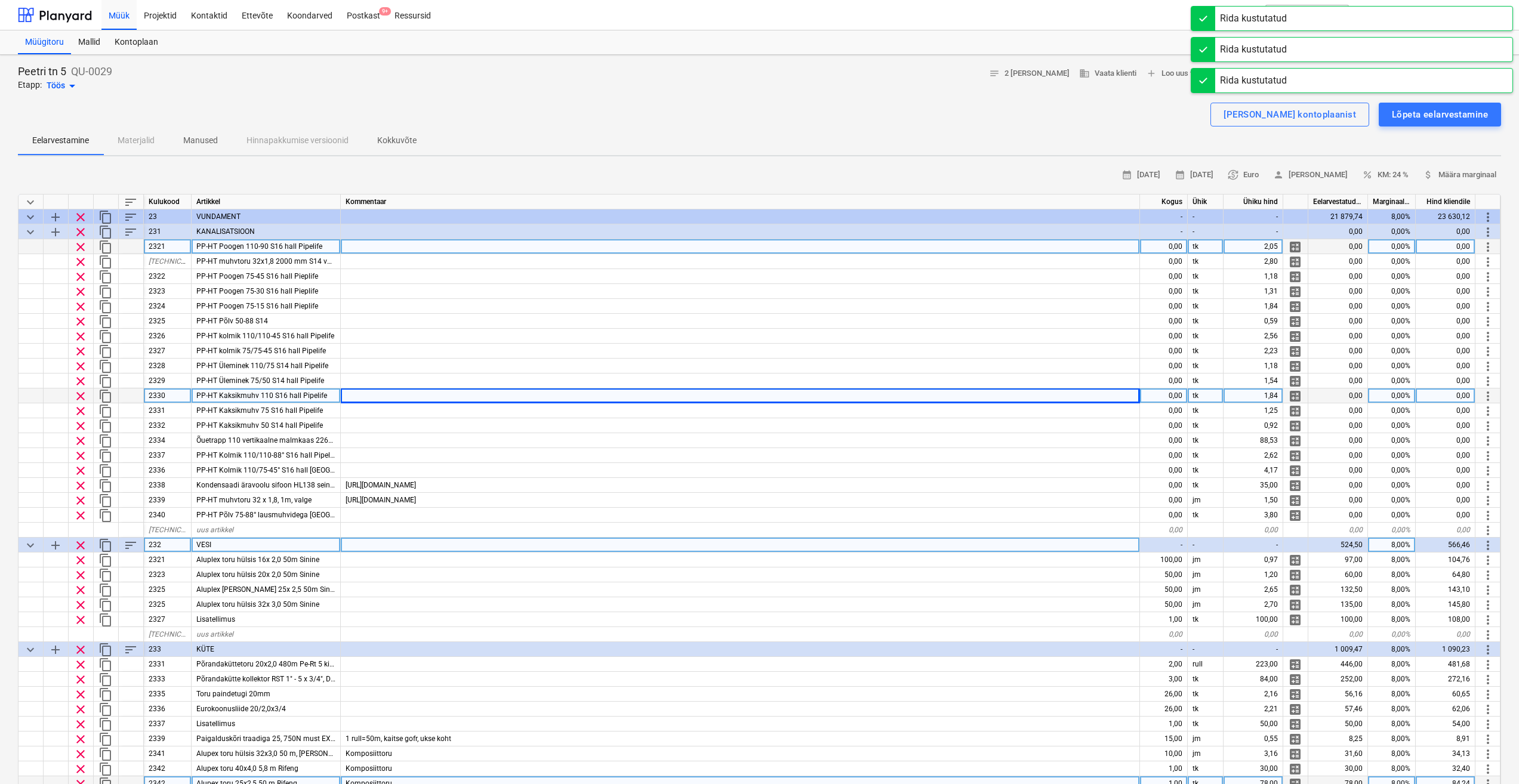
click at [80, 249] on span "clear" at bounding box center [80, 247] width 14 height 14
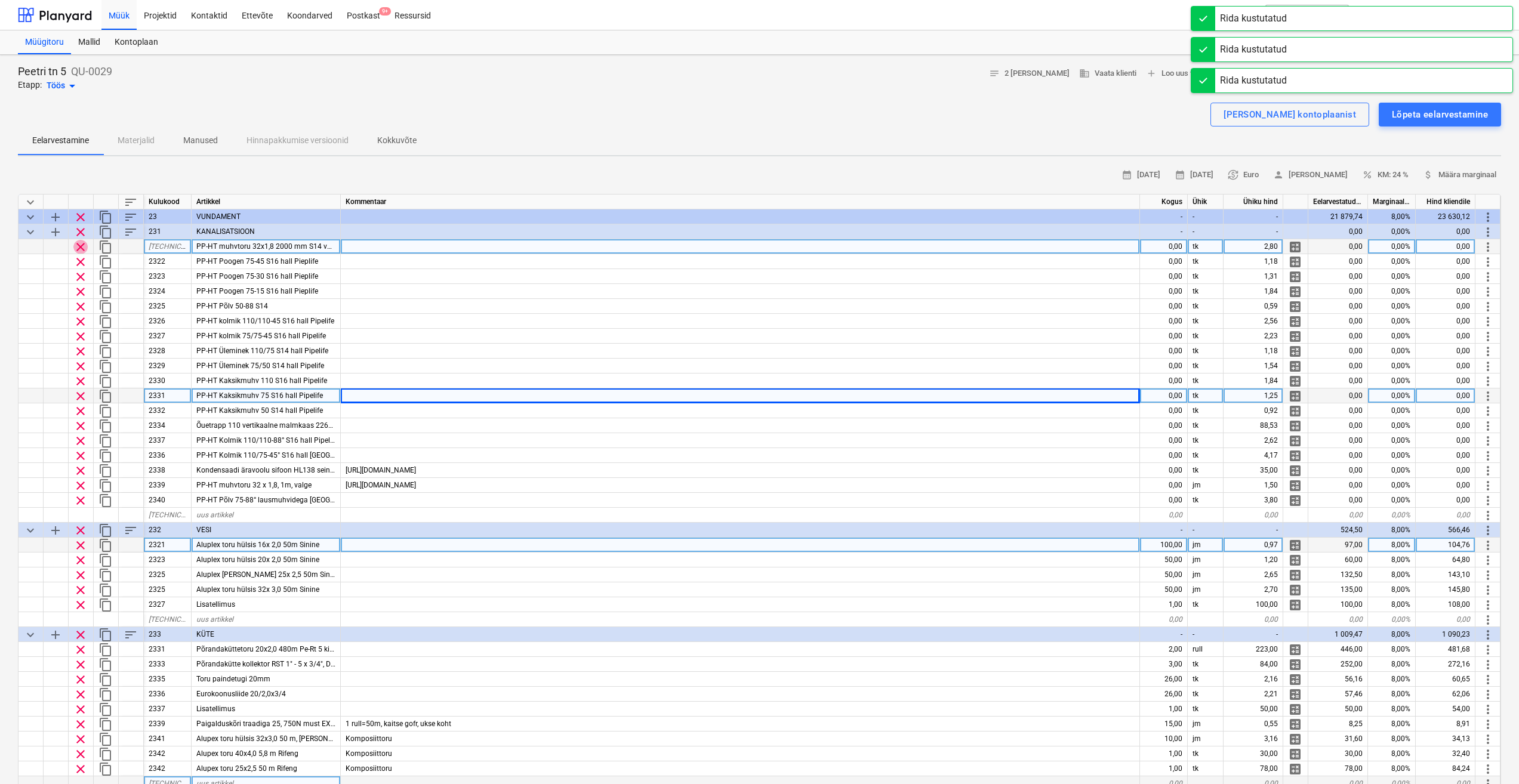
click at [80, 248] on span "clear" at bounding box center [80, 247] width 14 height 14
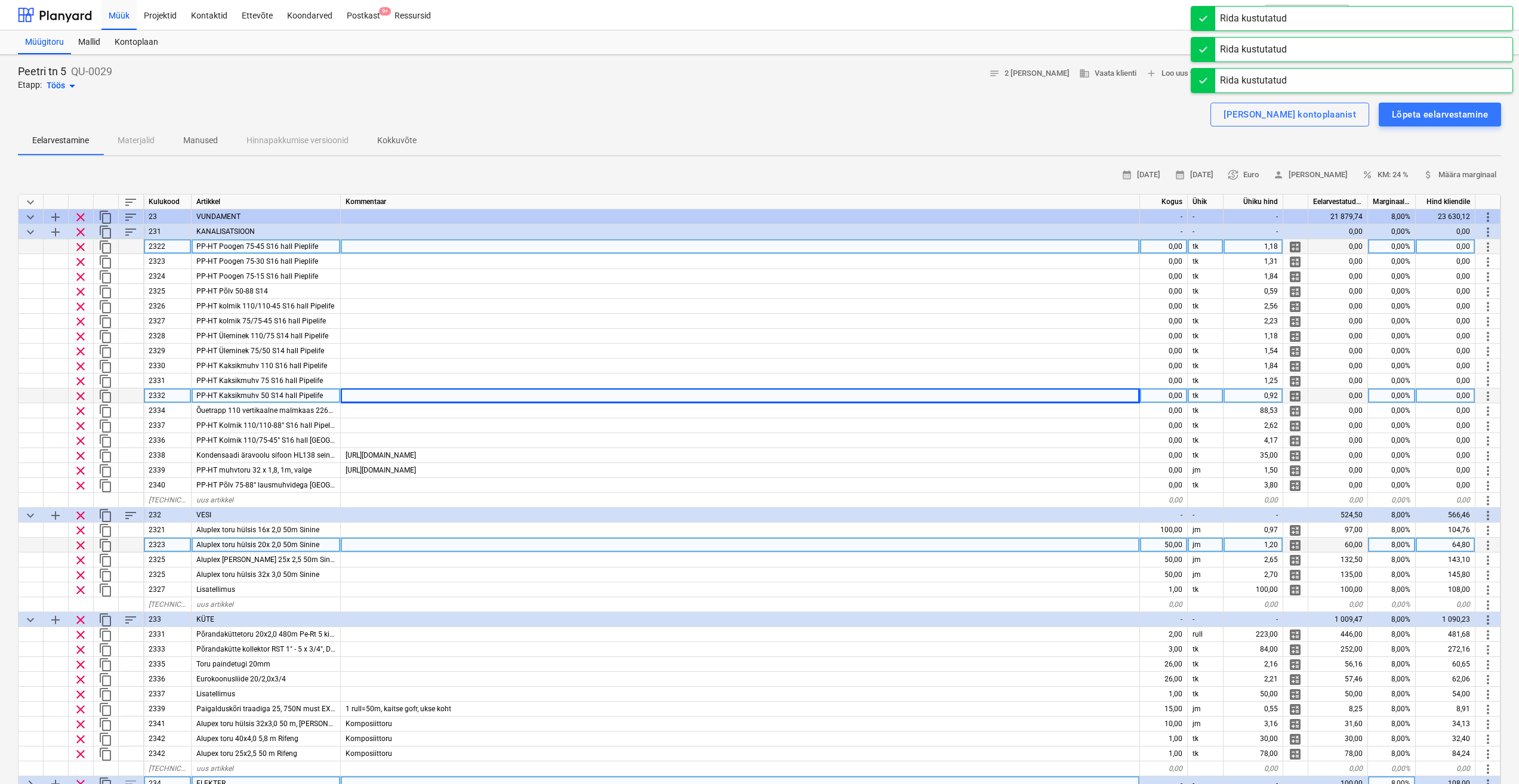
click at [81, 249] on span "clear" at bounding box center [80, 247] width 14 height 14
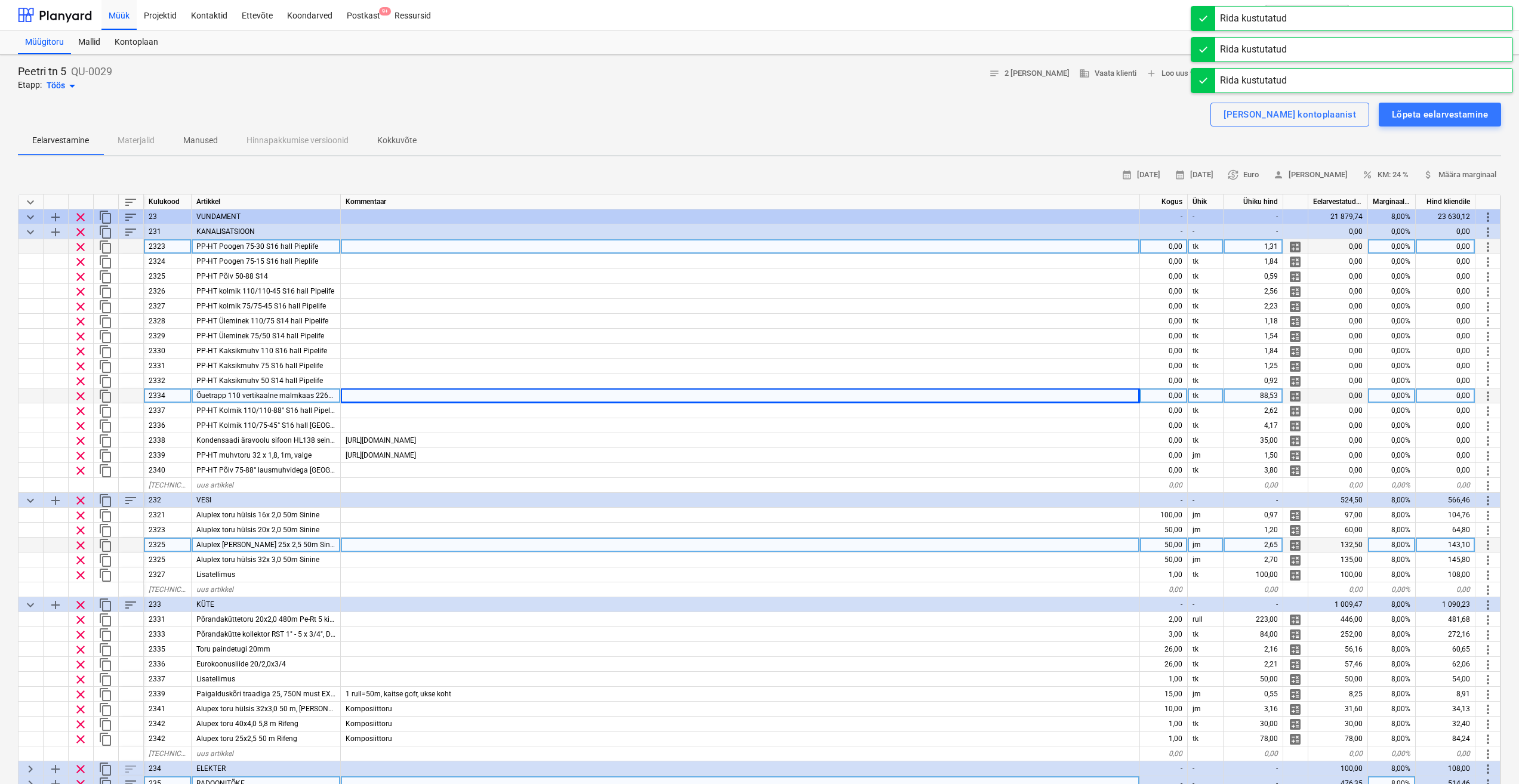
click at [82, 248] on span "clear" at bounding box center [80, 247] width 14 height 14
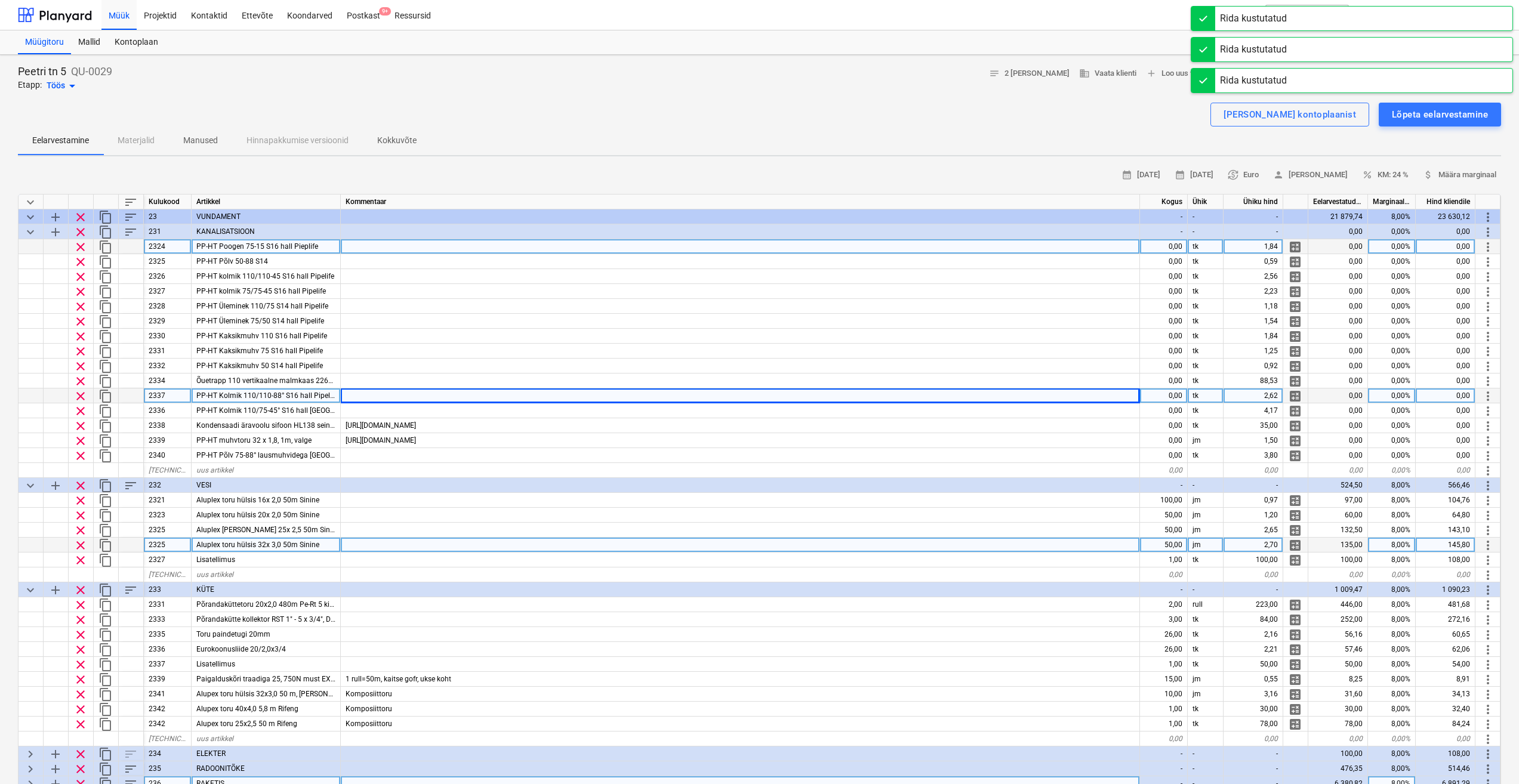
click at [82, 247] on span "clear" at bounding box center [80, 247] width 14 height 14
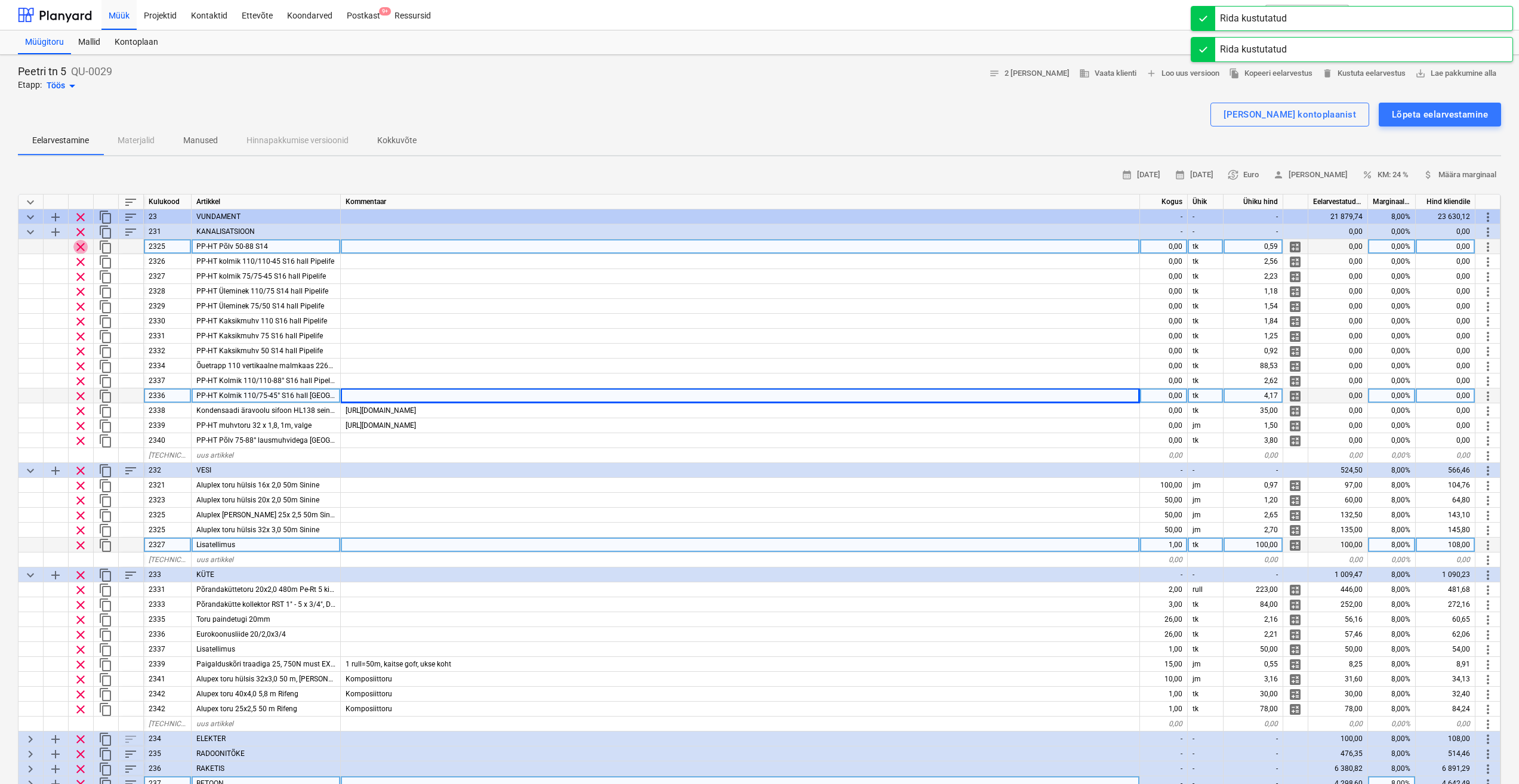
click at [81, 246] on span "clear" at bounding box center [80, 247] width 14 height 14
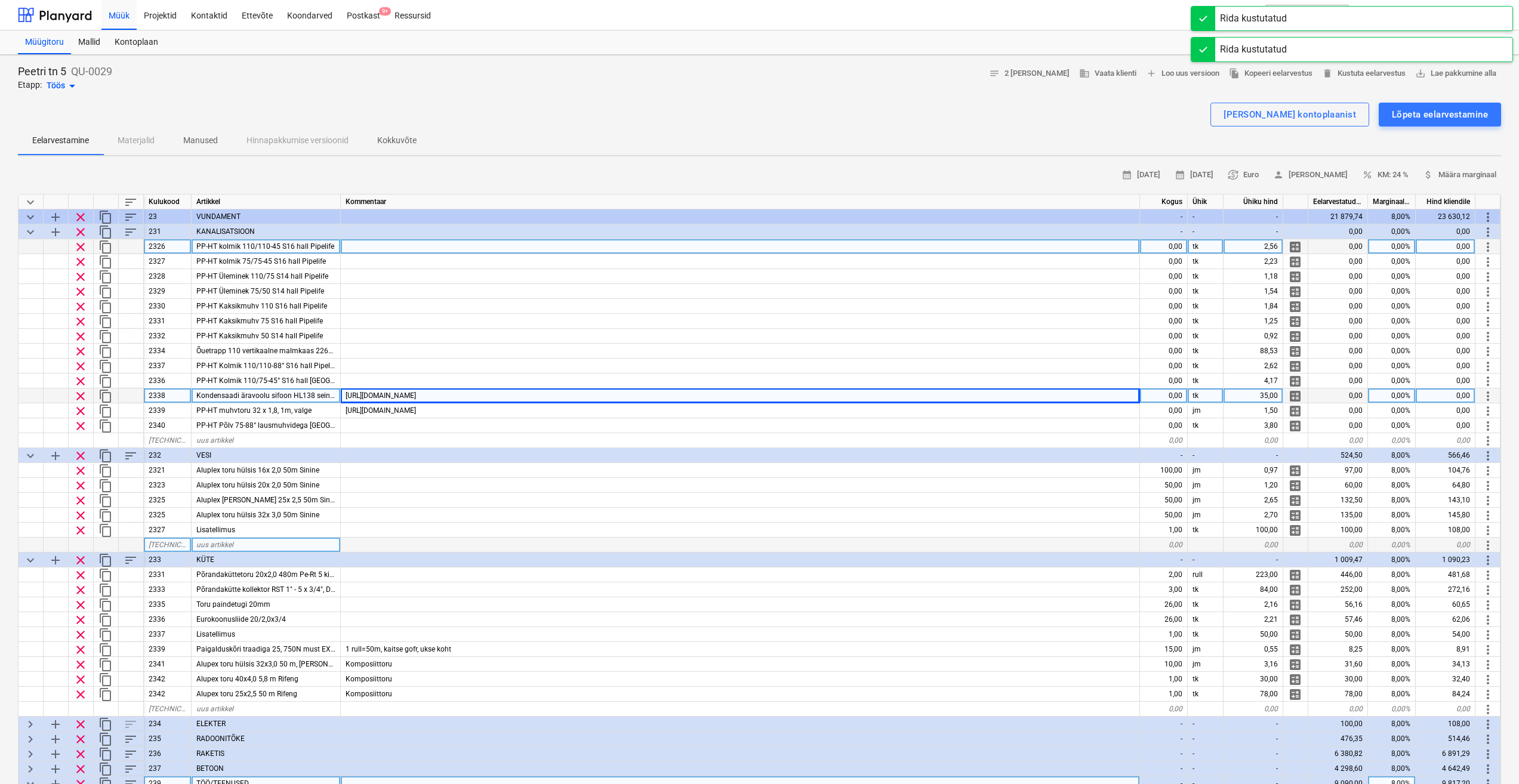
click at [78, 248] on span "clear" at bounding box center [80, 247] width 14 height 14
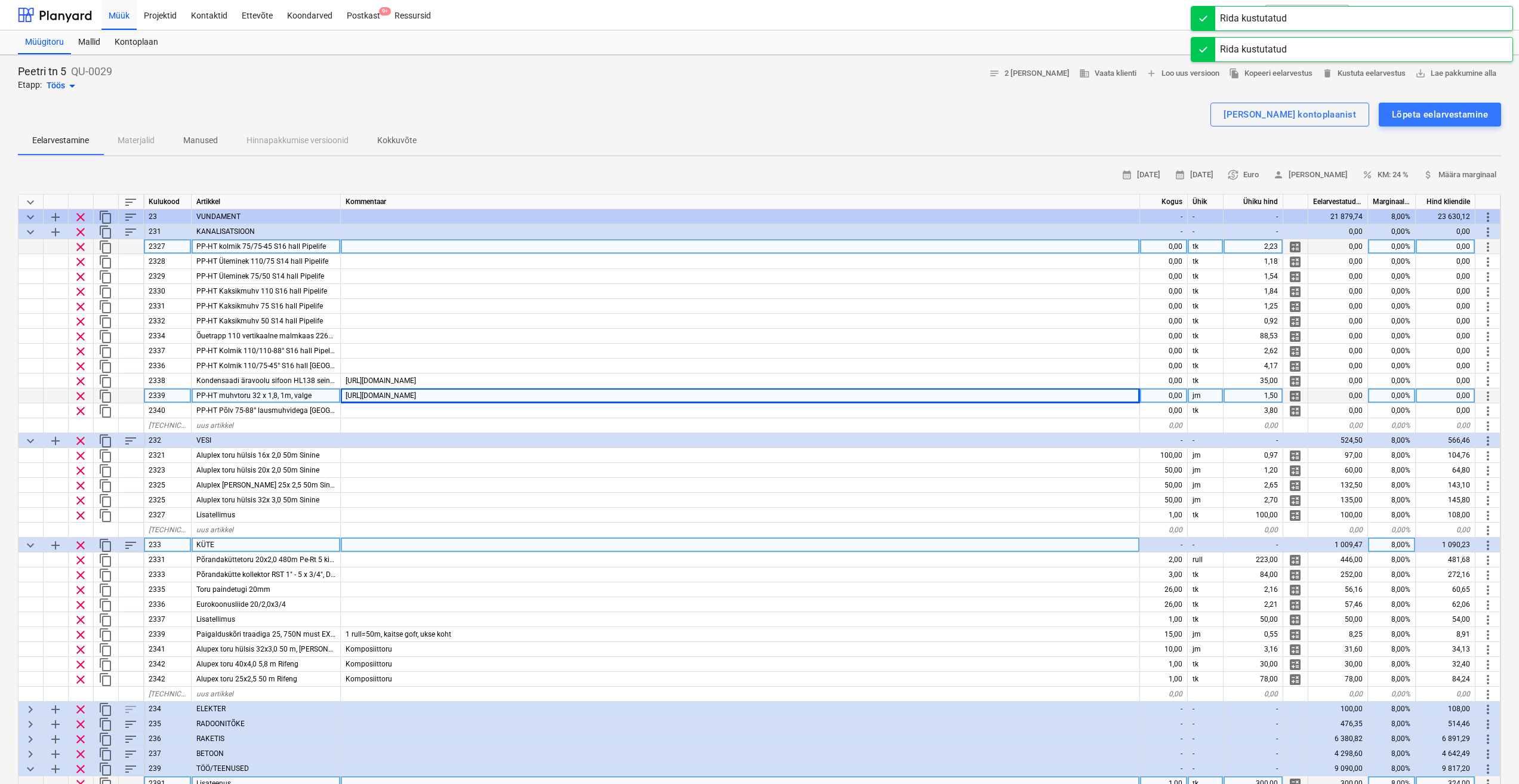
click at [81, 249] on span "clear" at bounding box center [80, 247] width 14 height 14
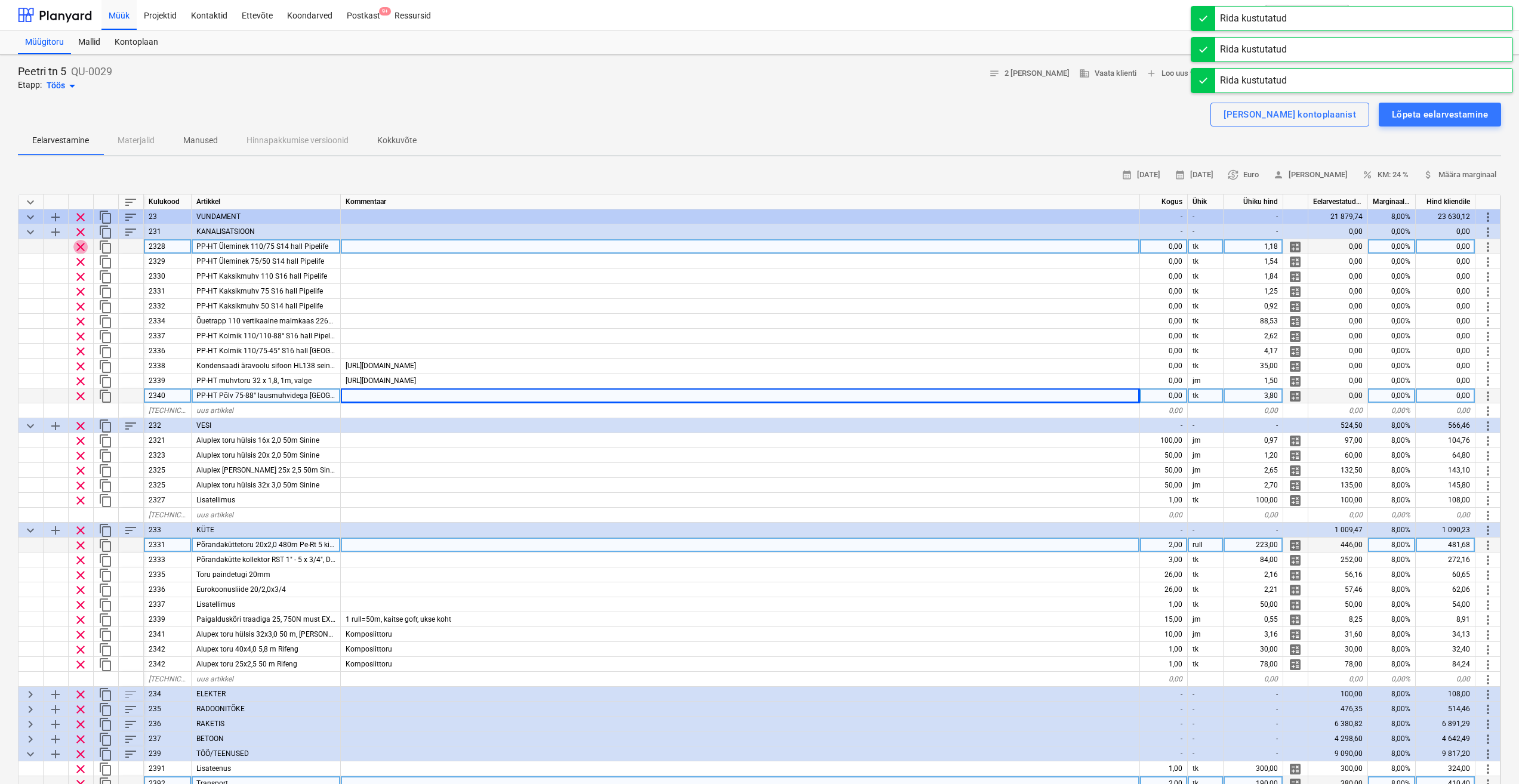
click at [81, 247] on span "clear" at bounding box center [80, 247] width 14 height 14
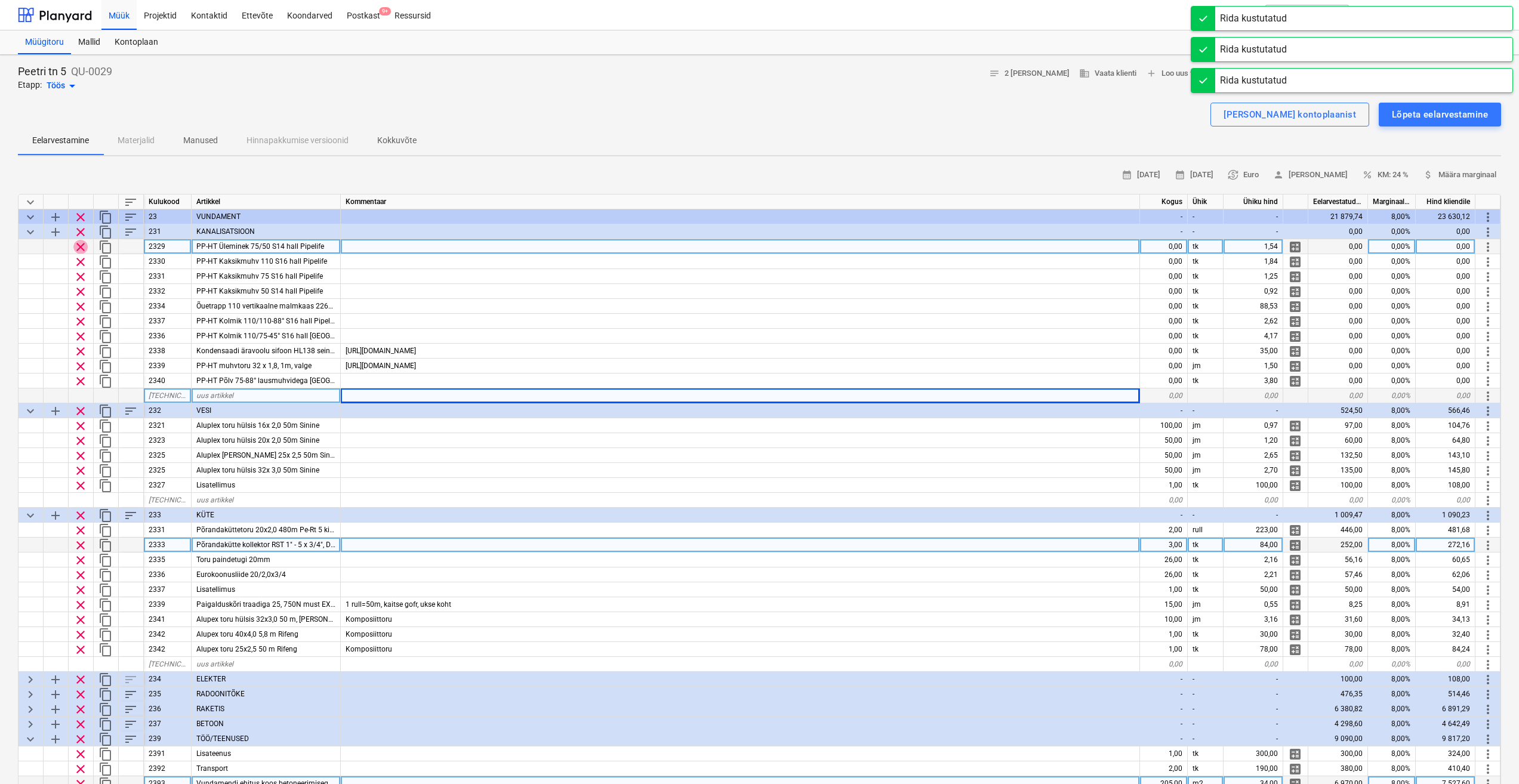
click at [83, 247] on span "clear" at bounding box center [80, 247] width 14 height 14
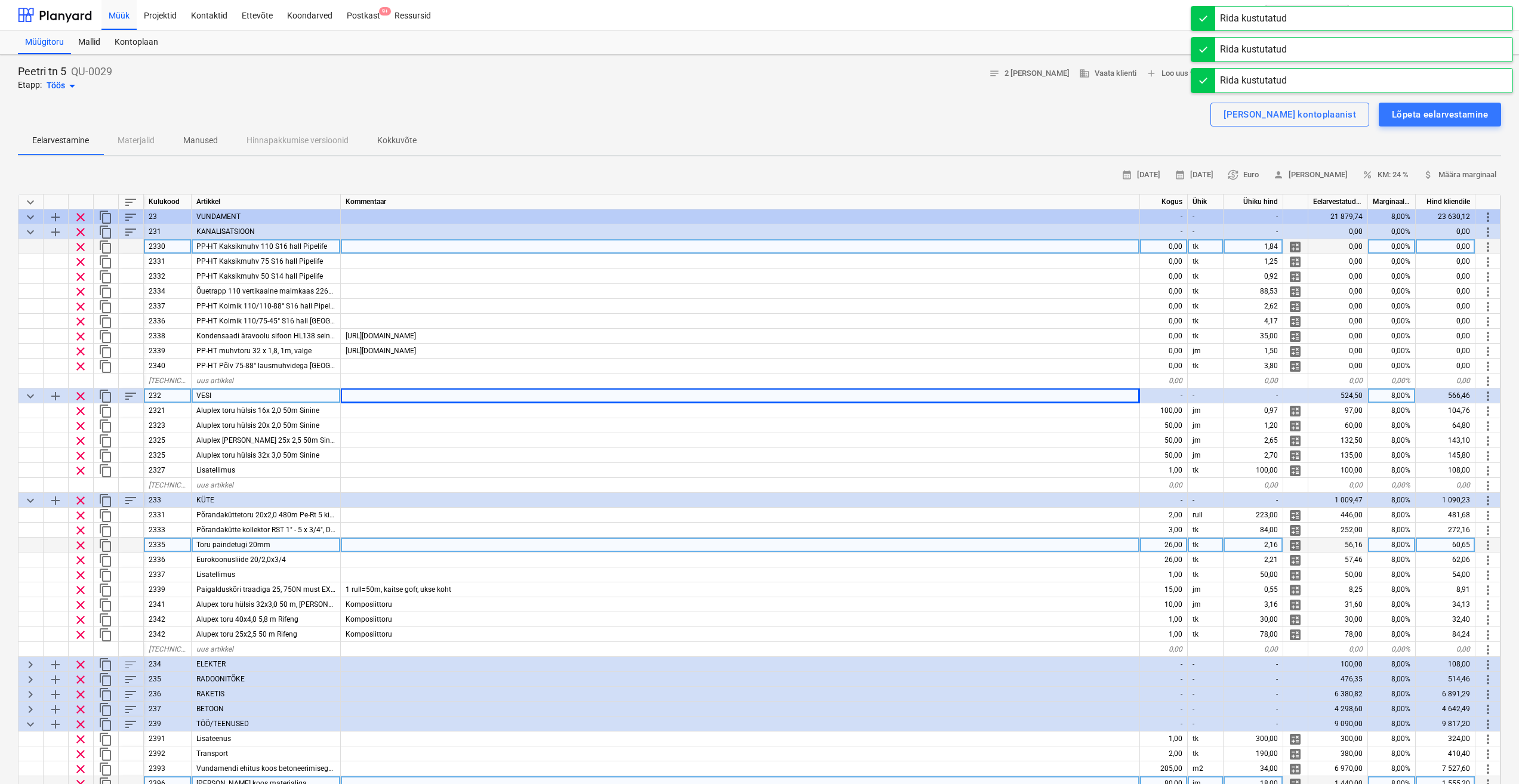
click at [81, 247] on span "clear" at bounding box center [80, 247] width 14 height 14
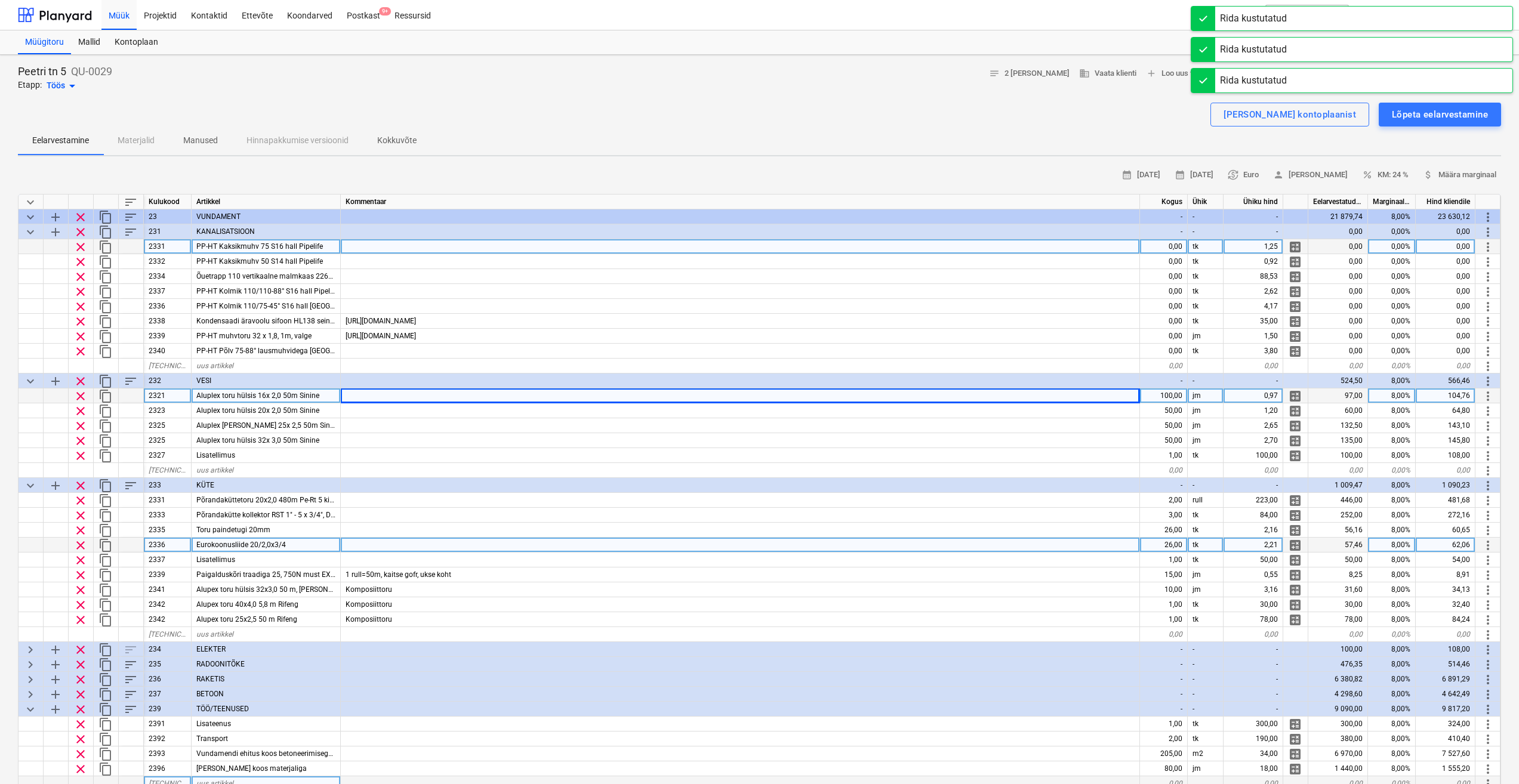
click at [81, 246] on span "clear" at bounding box center [80, 247] width 14 height 14
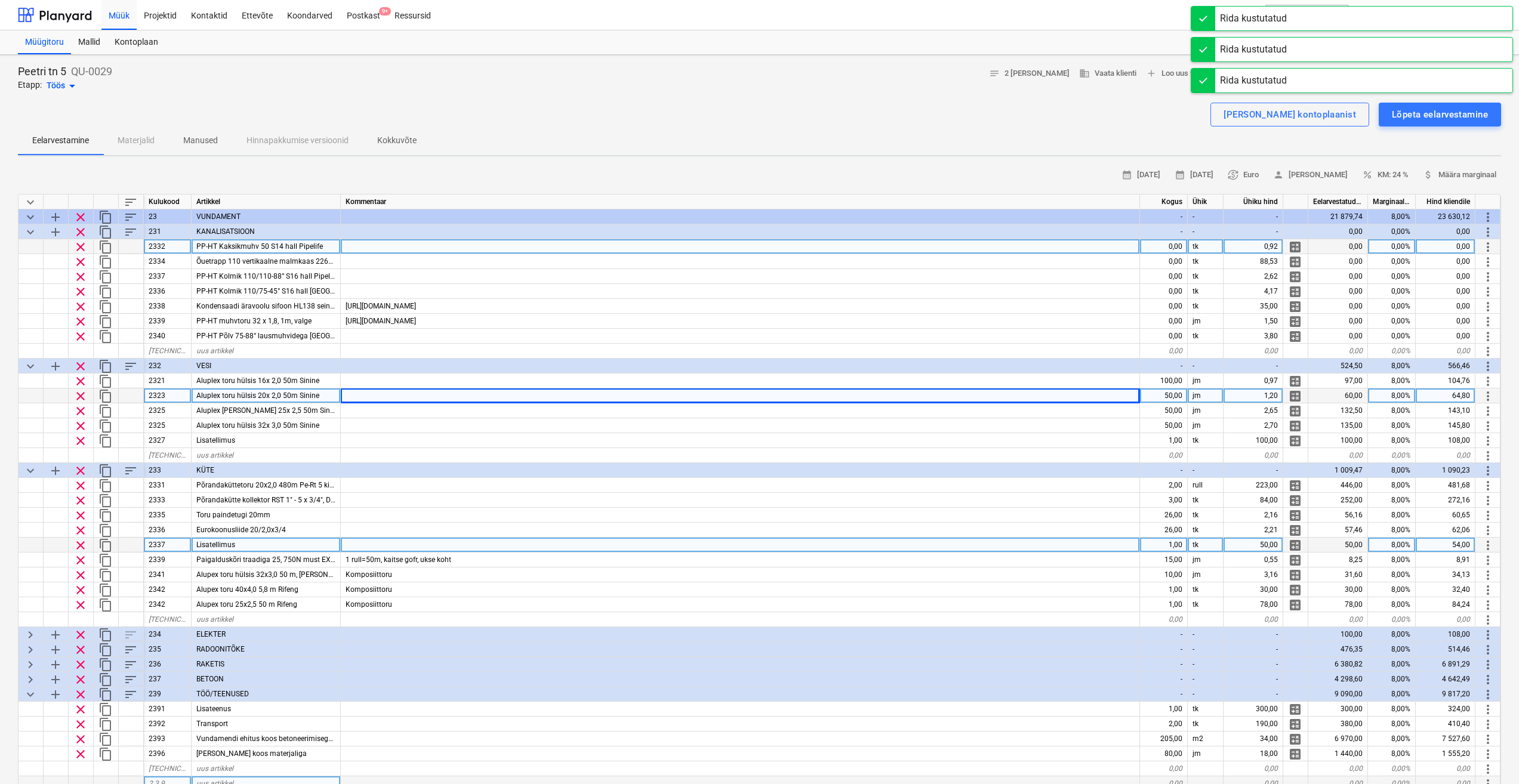
click at [81, 248] on span "clear" at bounding box center [80, 247] width 14 height 14
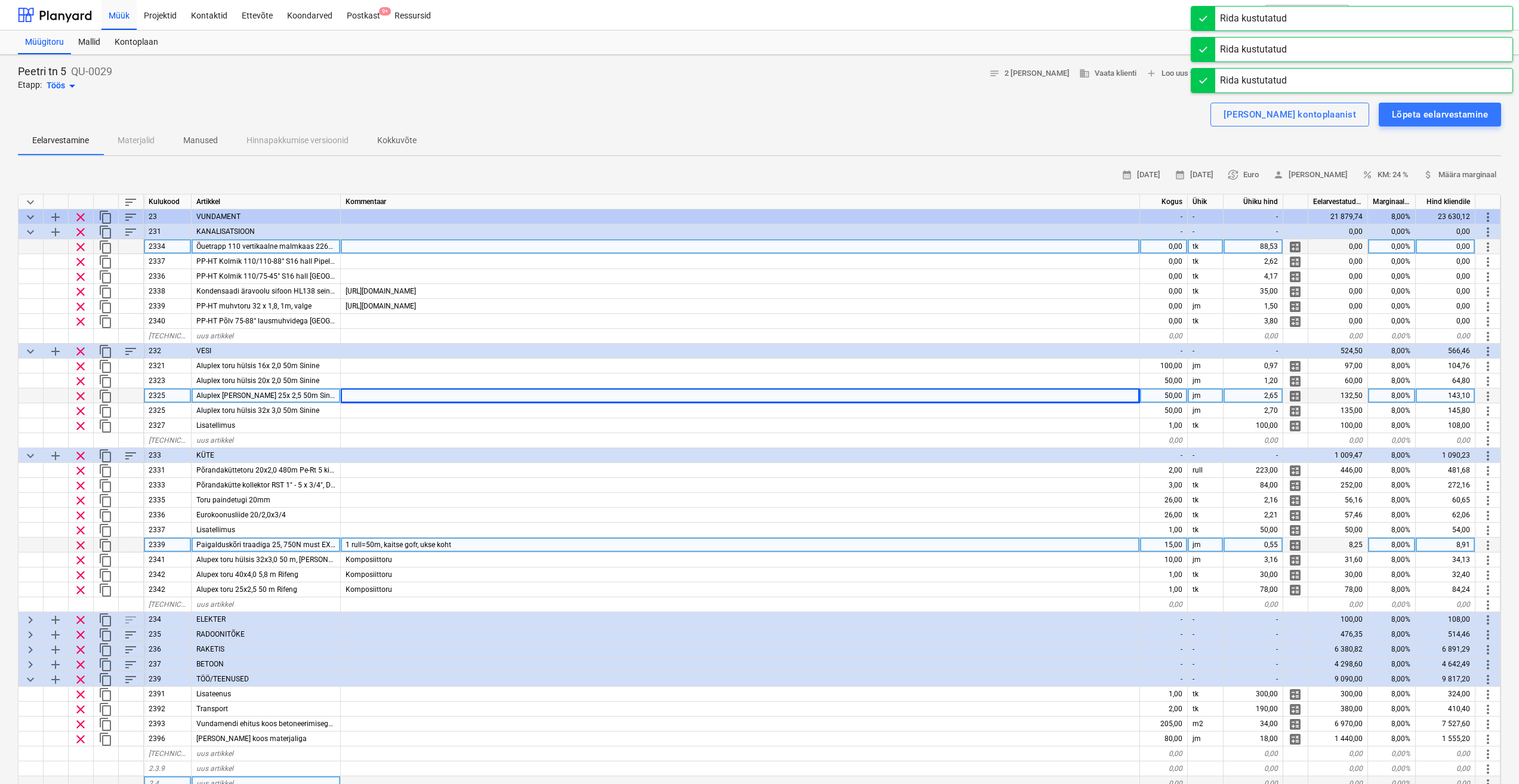
click at [79, 248] on span "clear" at bounding box center [80, 247] width 14 height 14
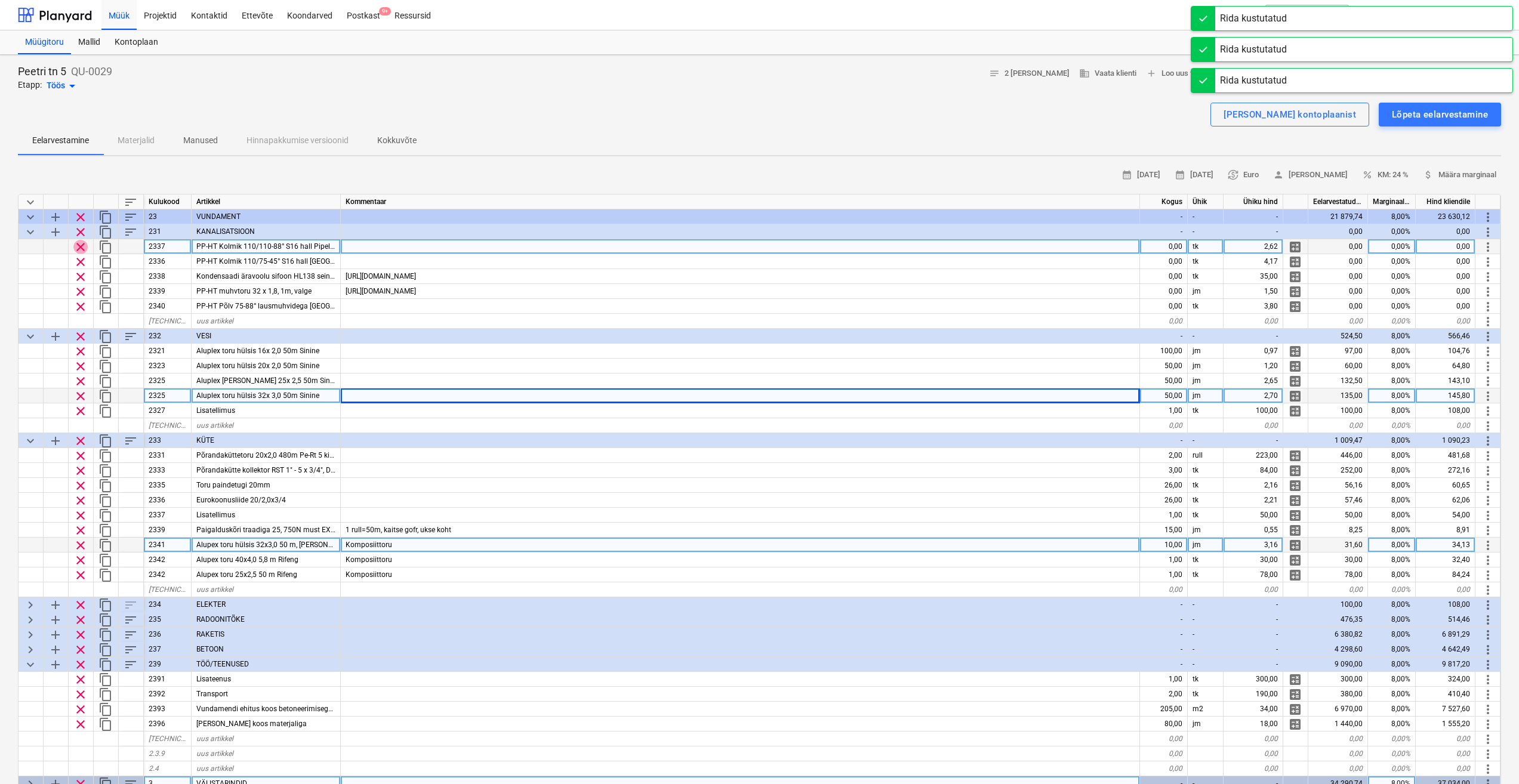
click at [82, 249] on span "clear" at bounding box center [80, 247] width 14 height 14
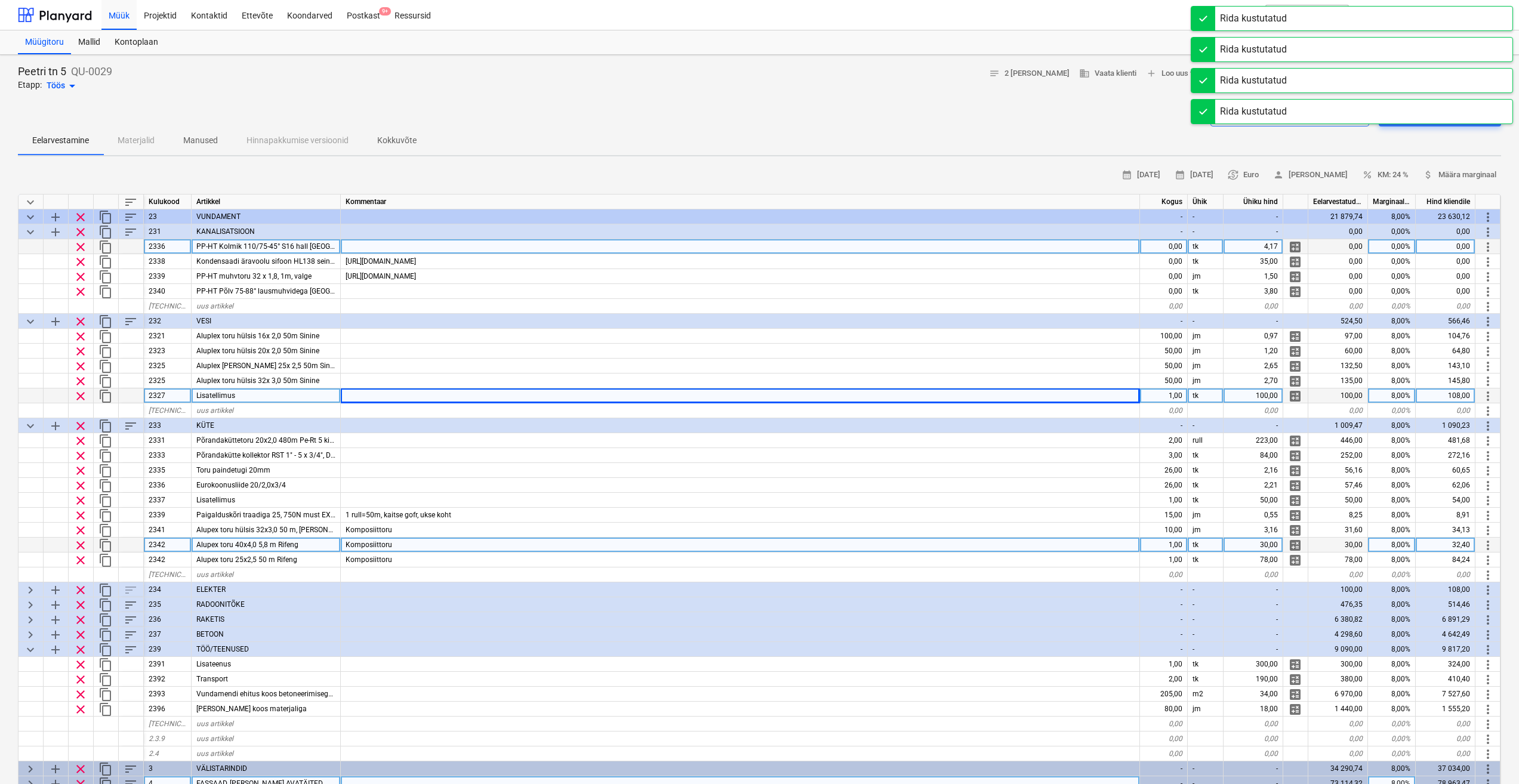
click at [82, 247] on span "clear" at bounding box center [80, 247] width 14 height 14
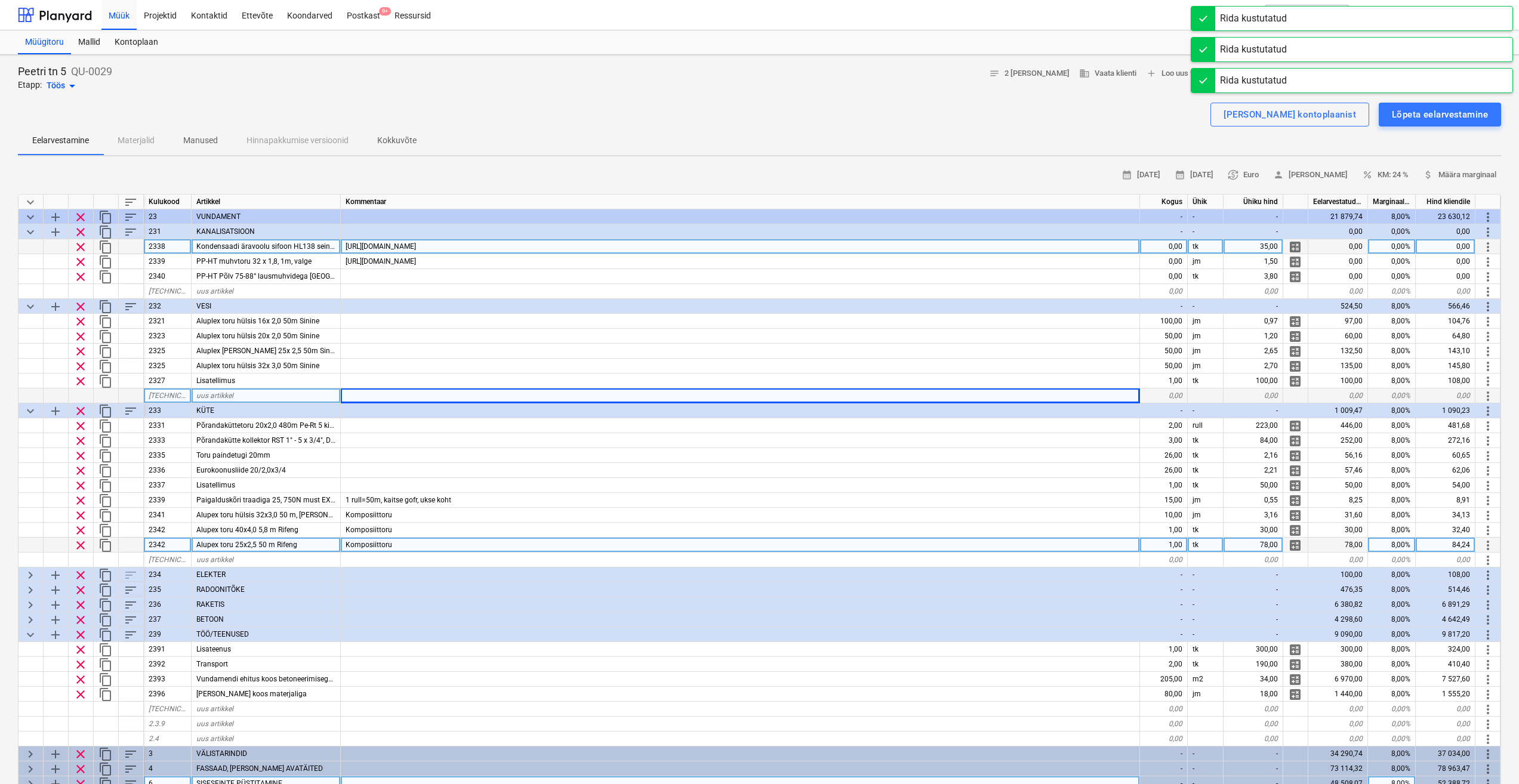
click at [80, 249] on span "clear" at bounding box center [80, 247] width 14 height 14
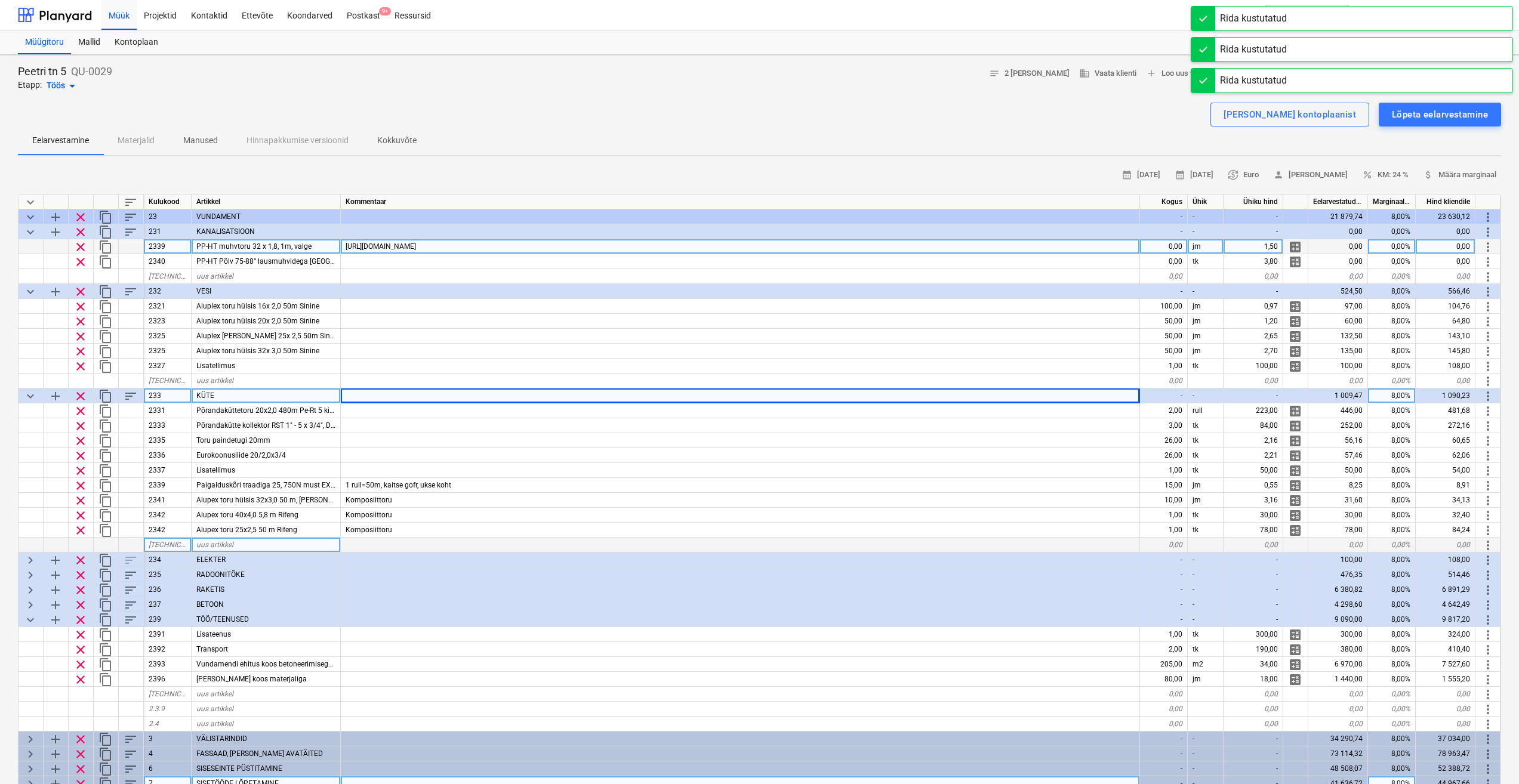
click at [80, 249] on span "clear" at bounding box center [80, 247] width 14 height 14
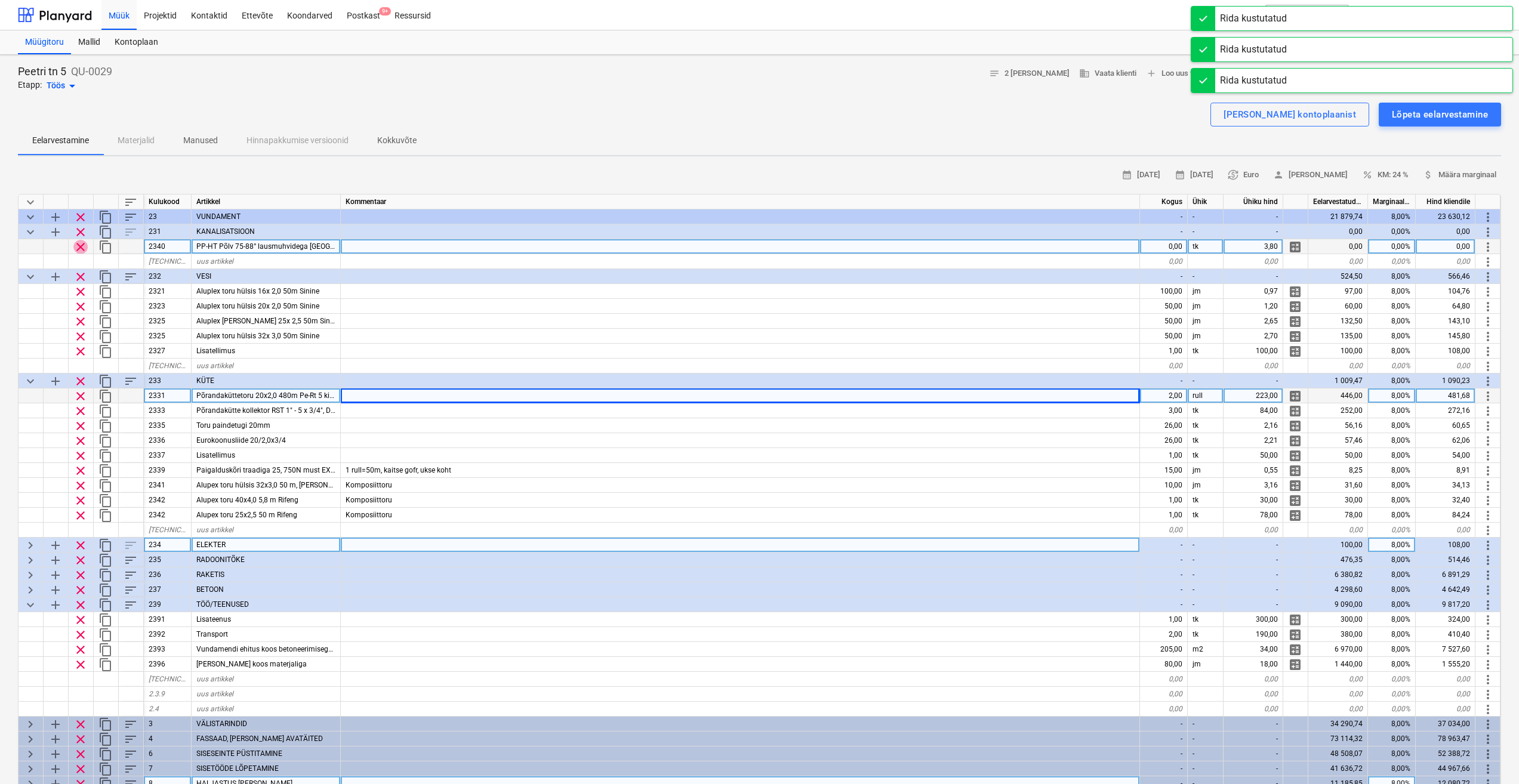
click at [82, 248] on span "clear" at bounding box center [80, 247] width 14 height 14
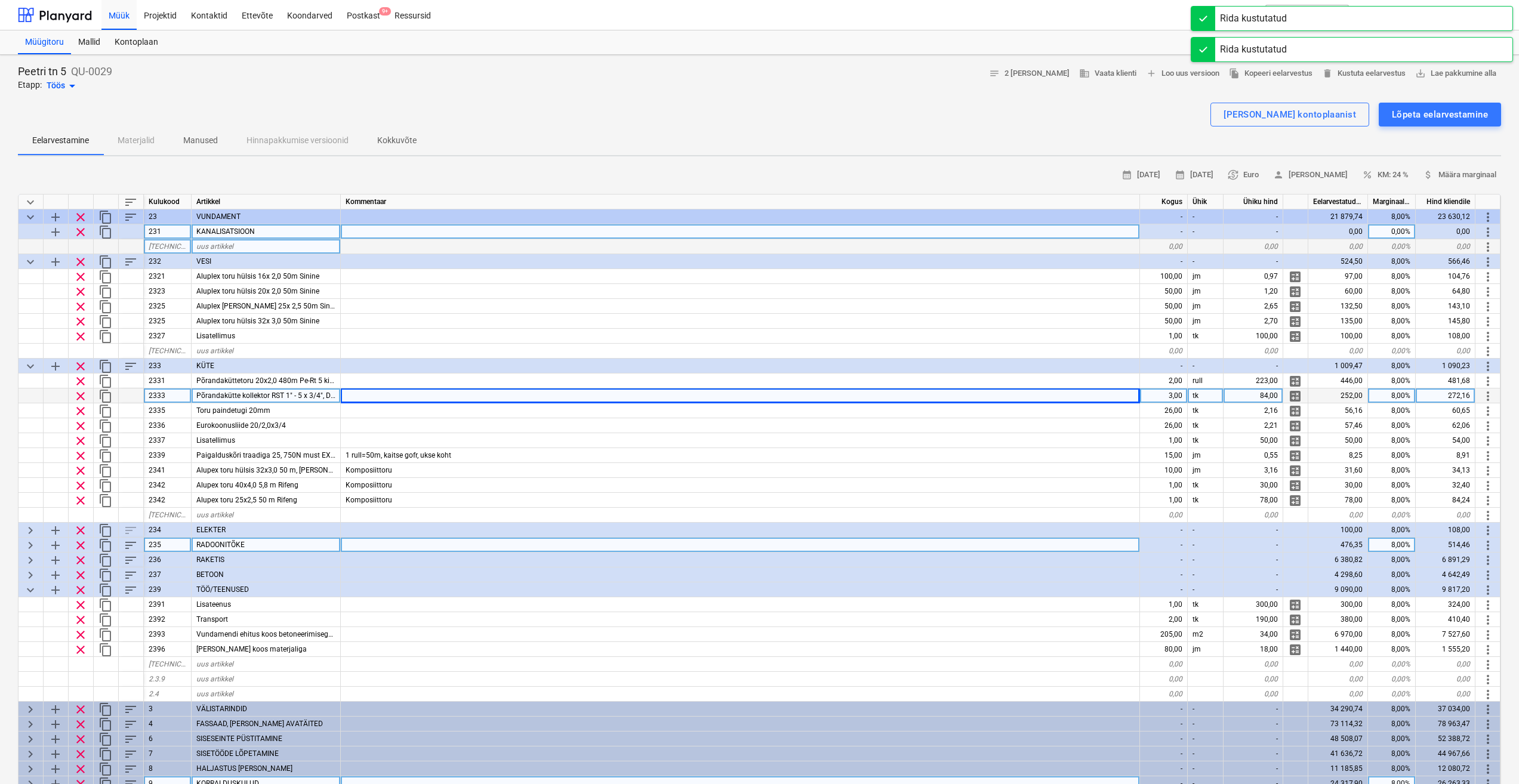
click at [57, 231] on span "add" at bounding box center [55, 231] width 14 height 14
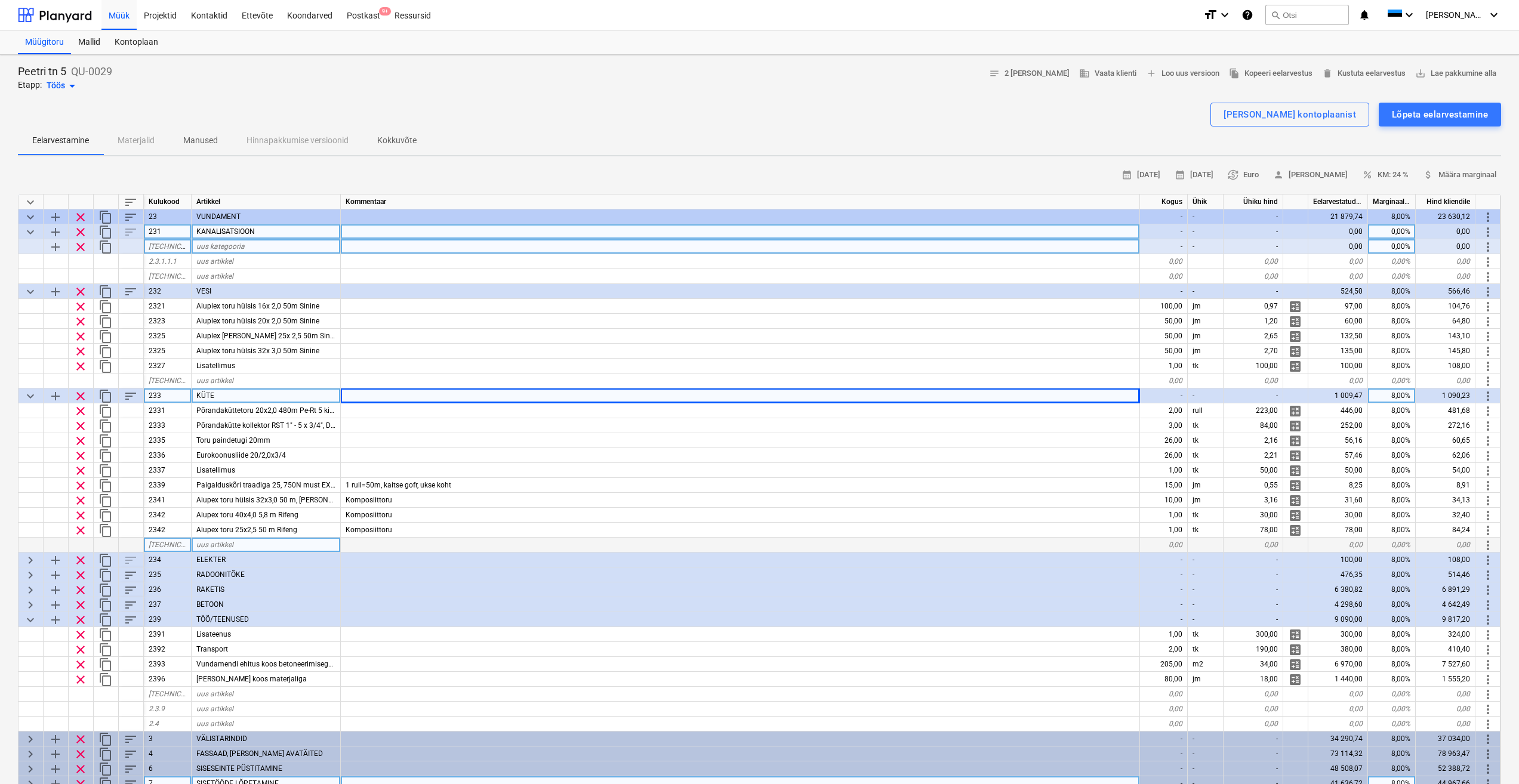
click at [81, 246] on span "clear" at bounding box center [80, 247] width 14 height 14
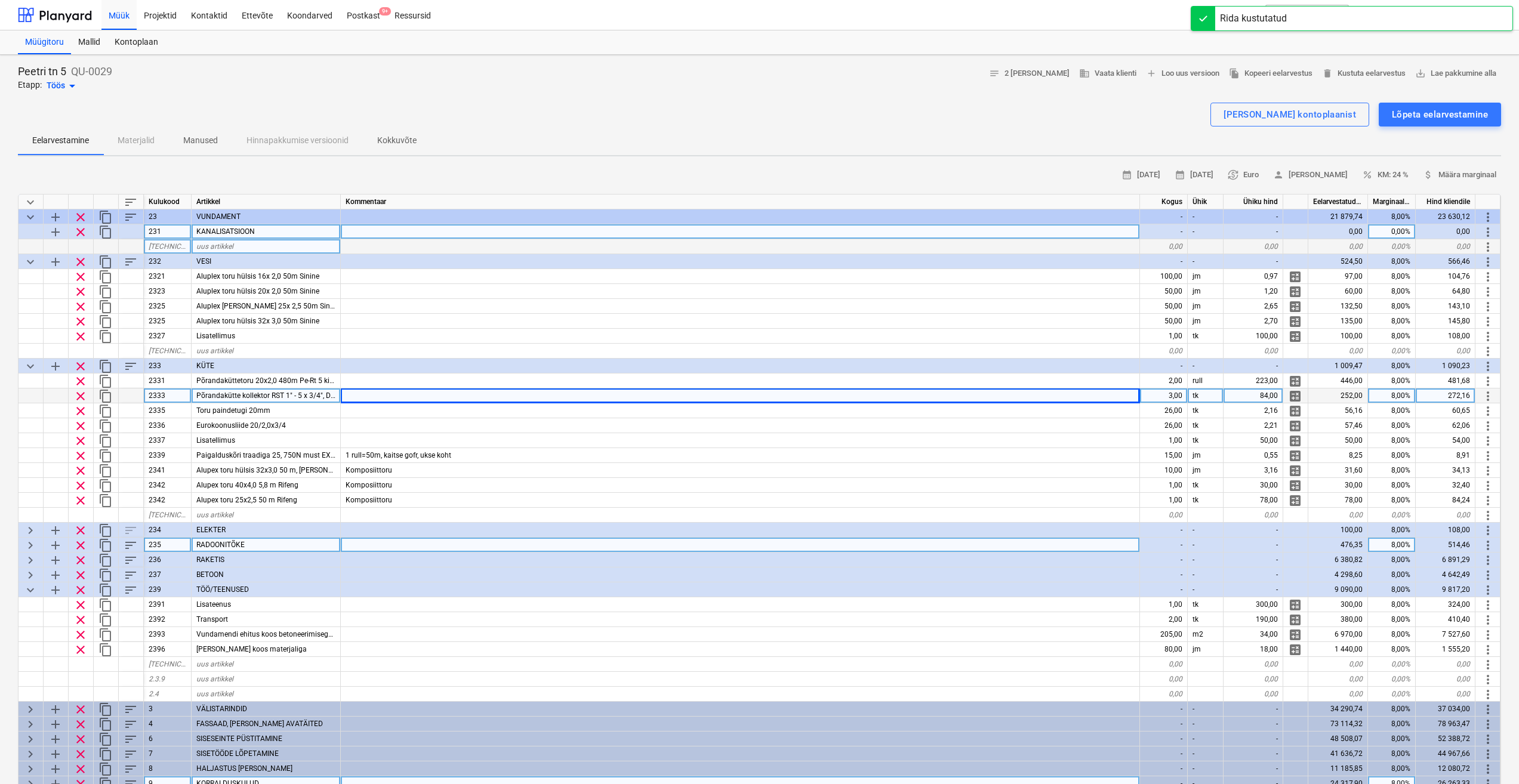
click at [236, 244] on div "uus artikkel" at bounding box center [266, 247] width 149 height 15
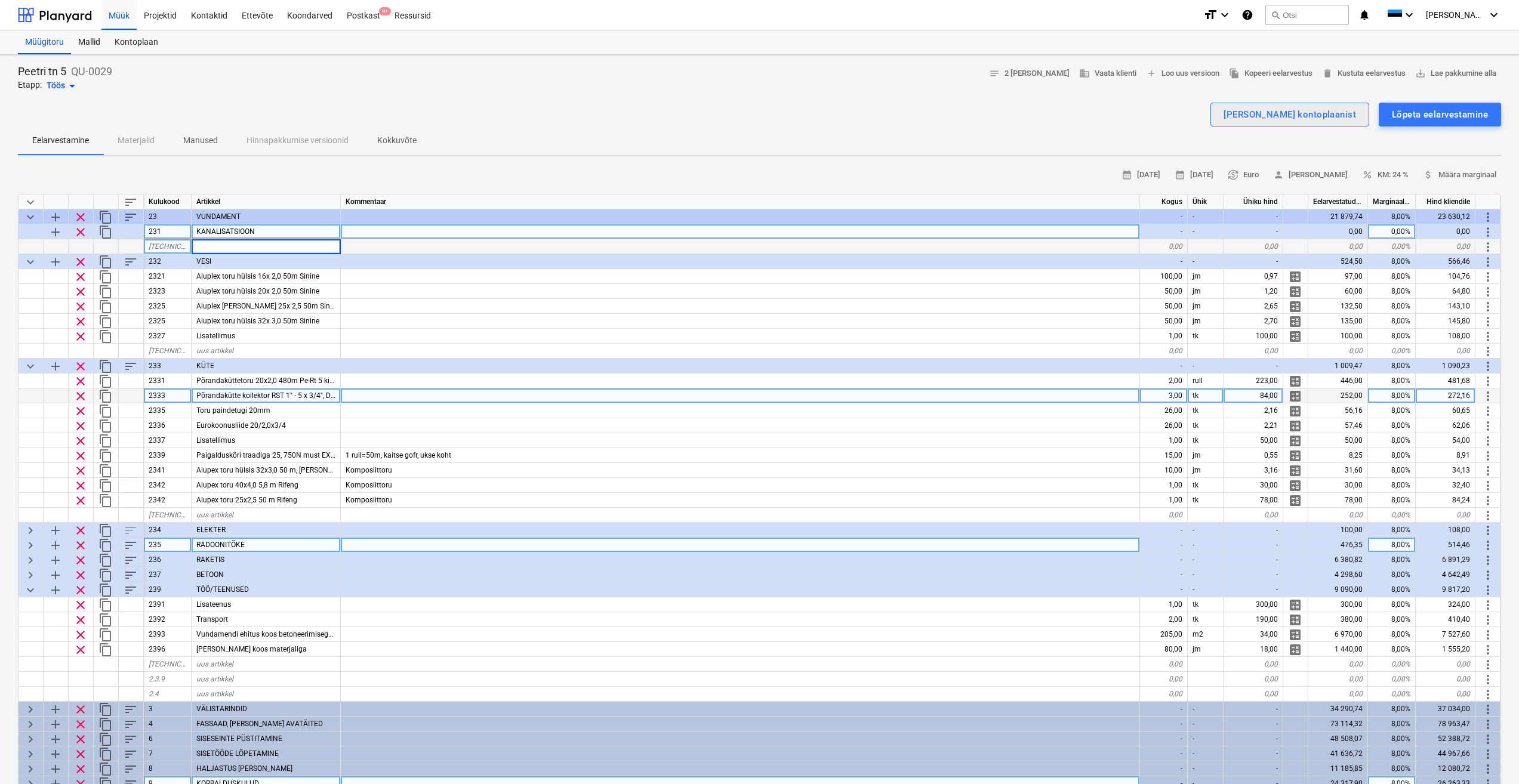
click at [1318, 113] on div "Lisa ridu kontoplaanist" at bounding box center [1290, 114] width 133 height 15
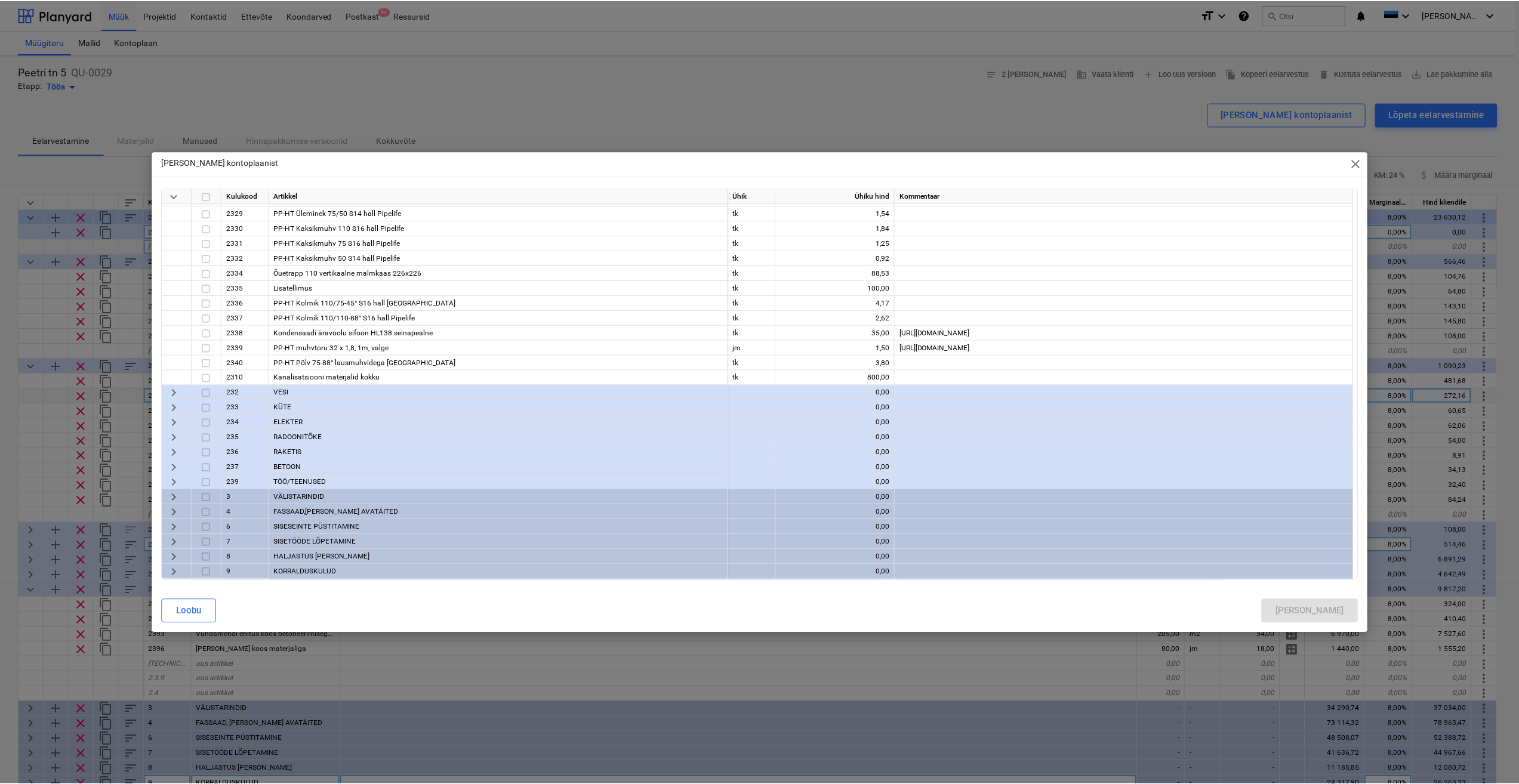
scroll to position [358, 0]
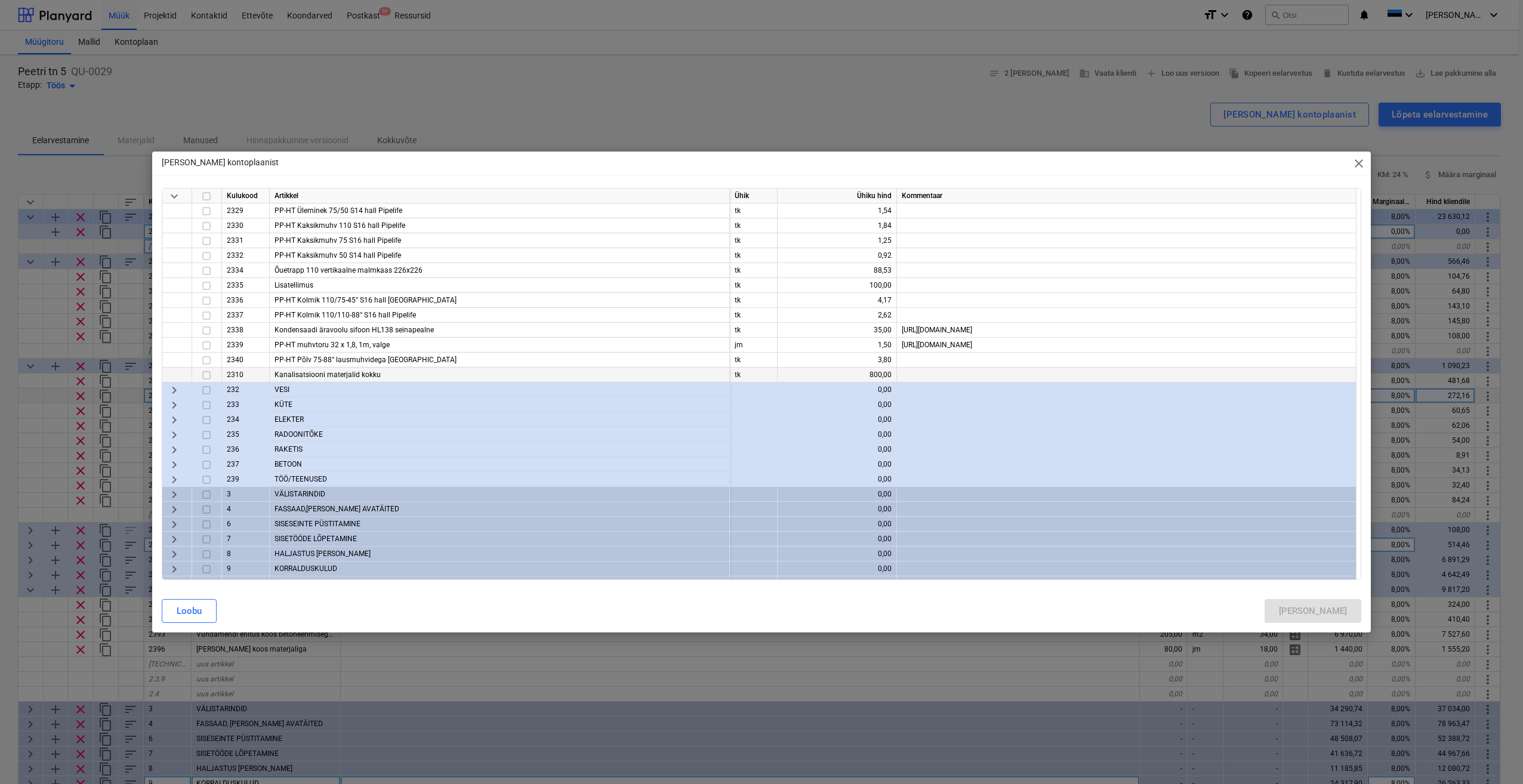
click at [343, 373] on div "Kanalisatsiooni materjalid kokku" at bounding box center [500, 375] width 460 height 15
click at [206, 376] on input "checkbox" at bounding box center [206, 375] width 14 height 14
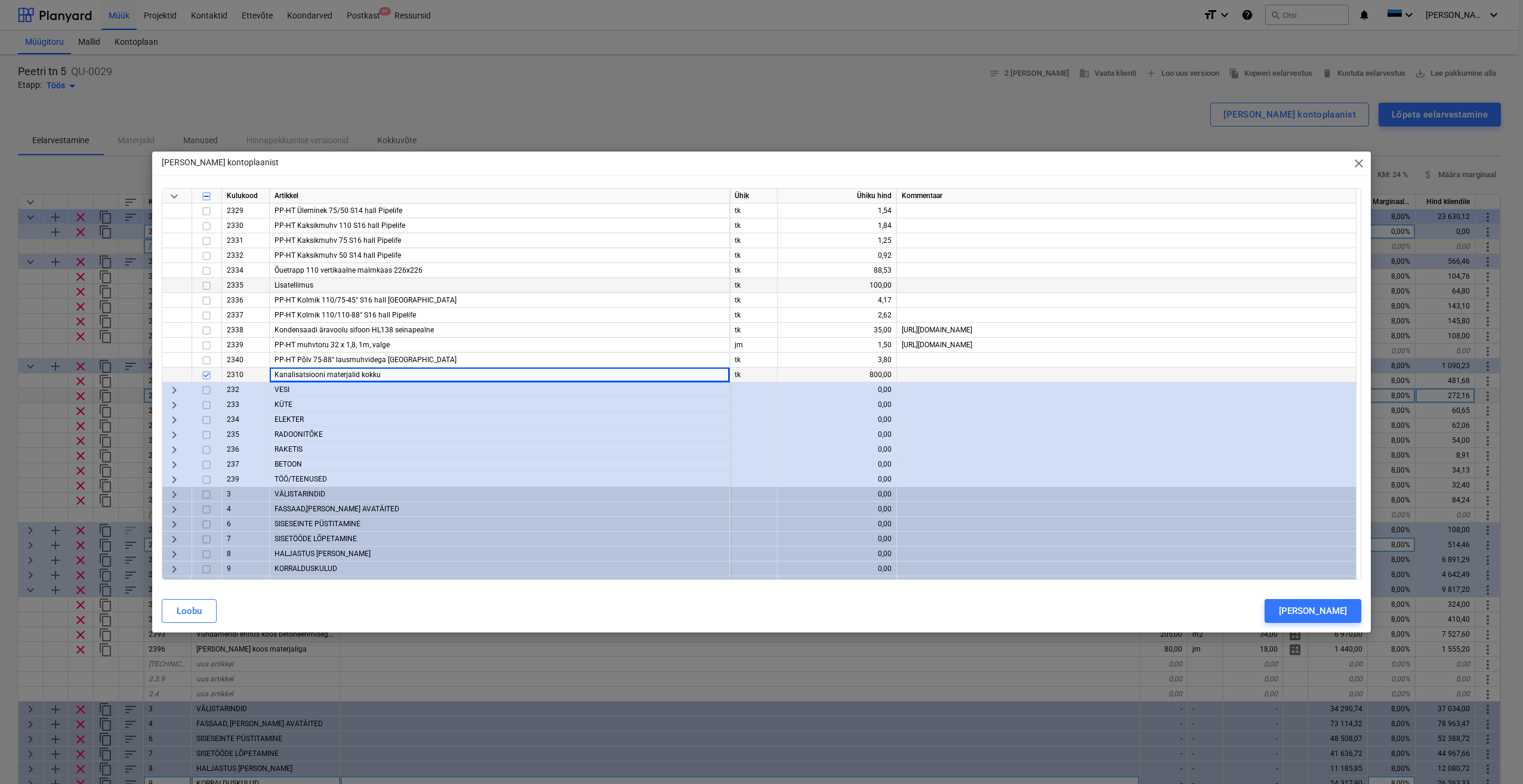
click at [211, 287] on input "checkbox" at bounding box center [206, 285] width 14 height 14
click at [1341, 615] on div "Lisa" at bounding box center [1313, 611] width 68 height 15
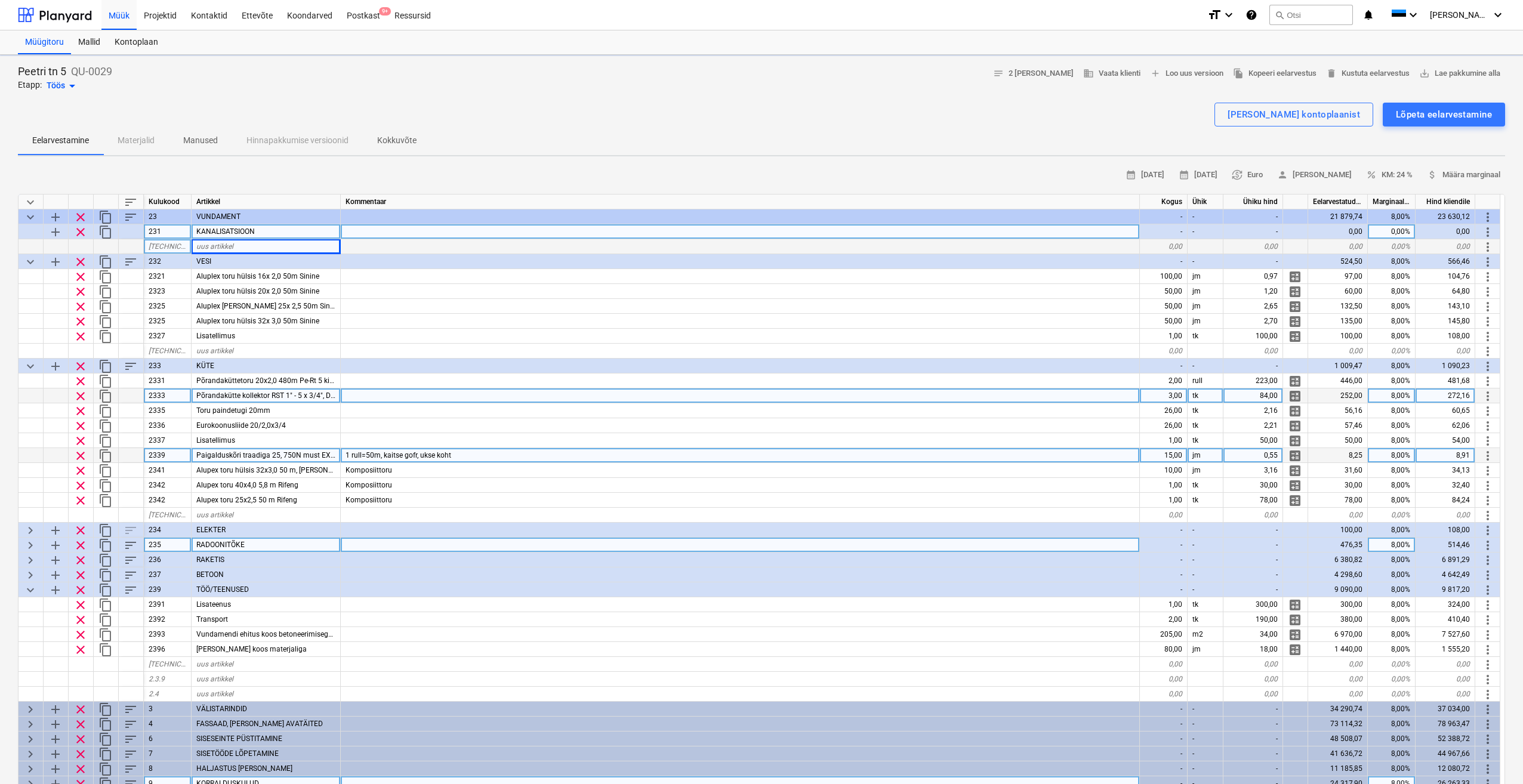
type textarea "x"
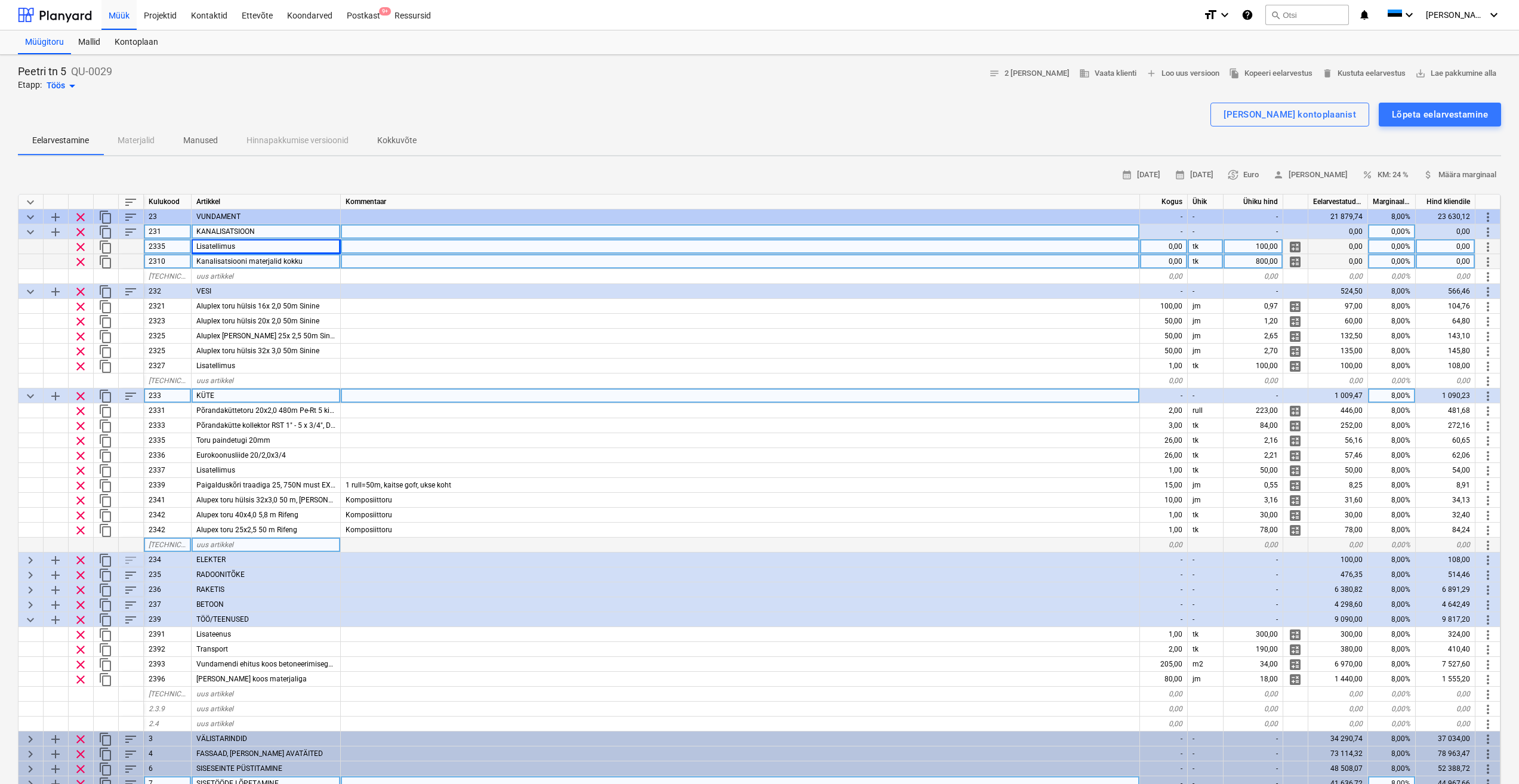
click at [1172, 263] on div "0,00" at bounding box center [1164, 261] width 48 height 15
type input "1"
type textarea "x"
click at [1165, 245] on div "0,00" at bounding box center [1164, 247] width 48 height 15
type input "6"
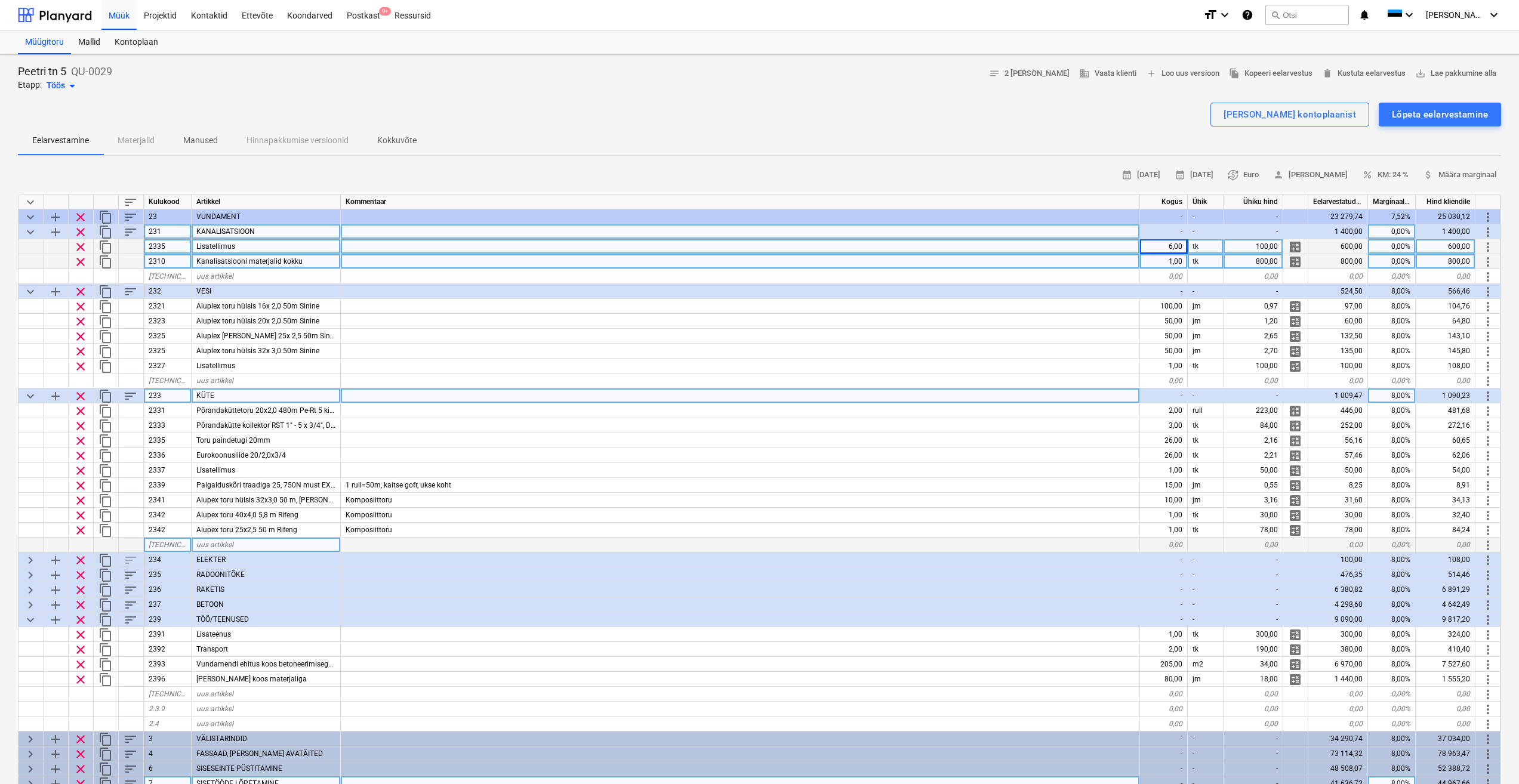
click at [1100, 265] on div at bounding box center [740, 261] width 800 height 15
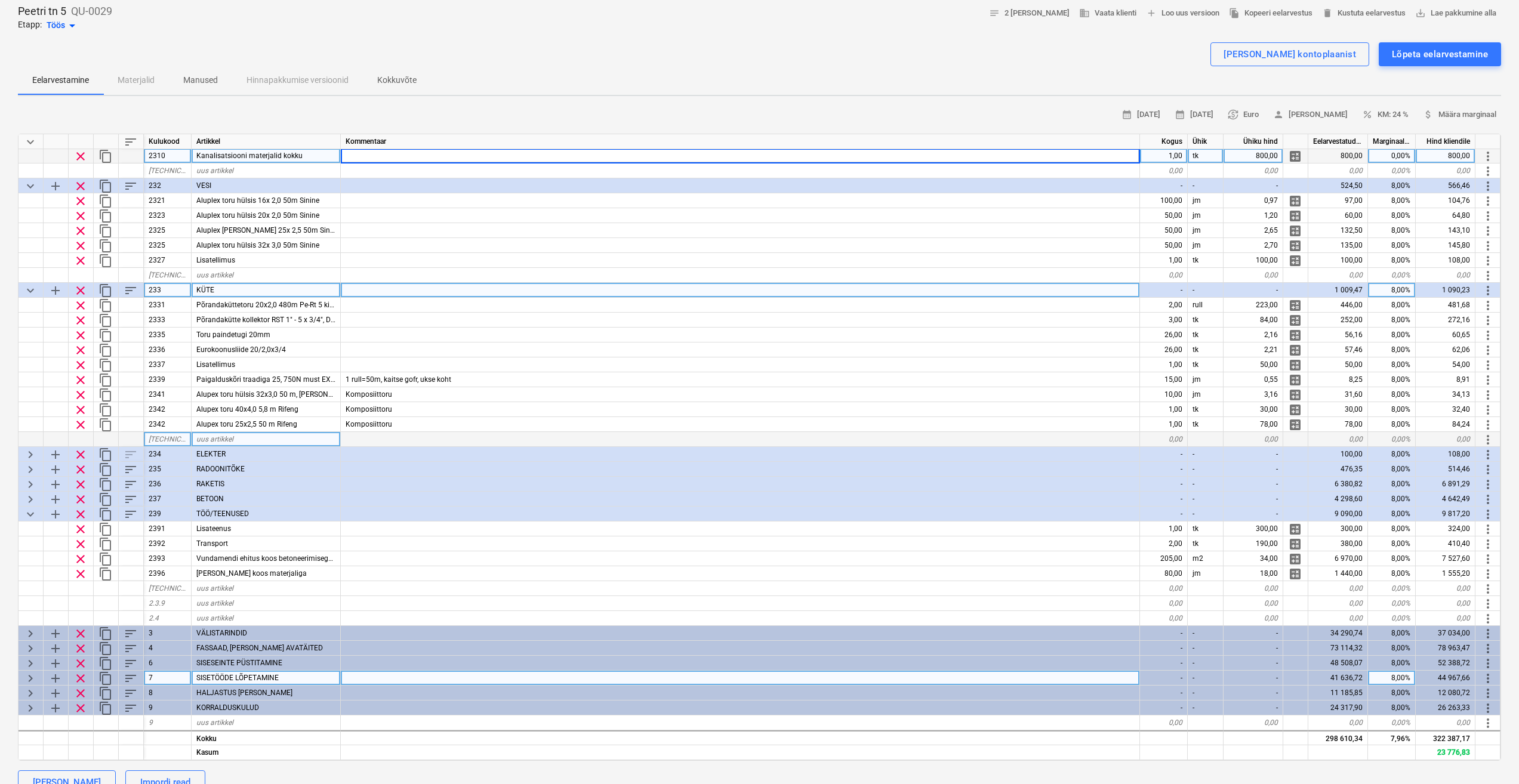
scroll to position [554, 0]
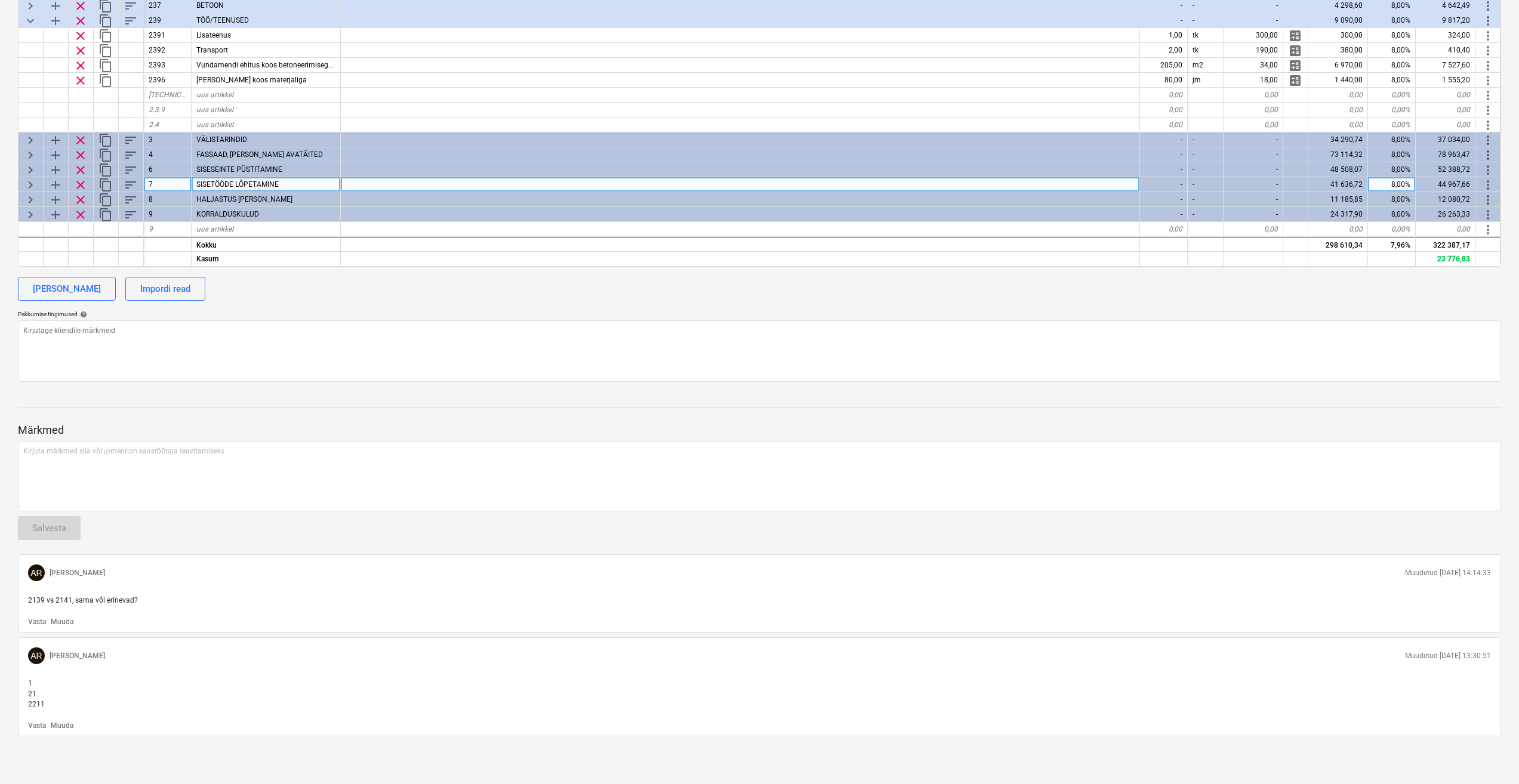
click at [65, 706] on p "1 21 2211" at bounding box center [760, 694] width 1463 height 31
click at [61, 725] on p "Muuda" at bounding box center [62, 725] width 23 height 10
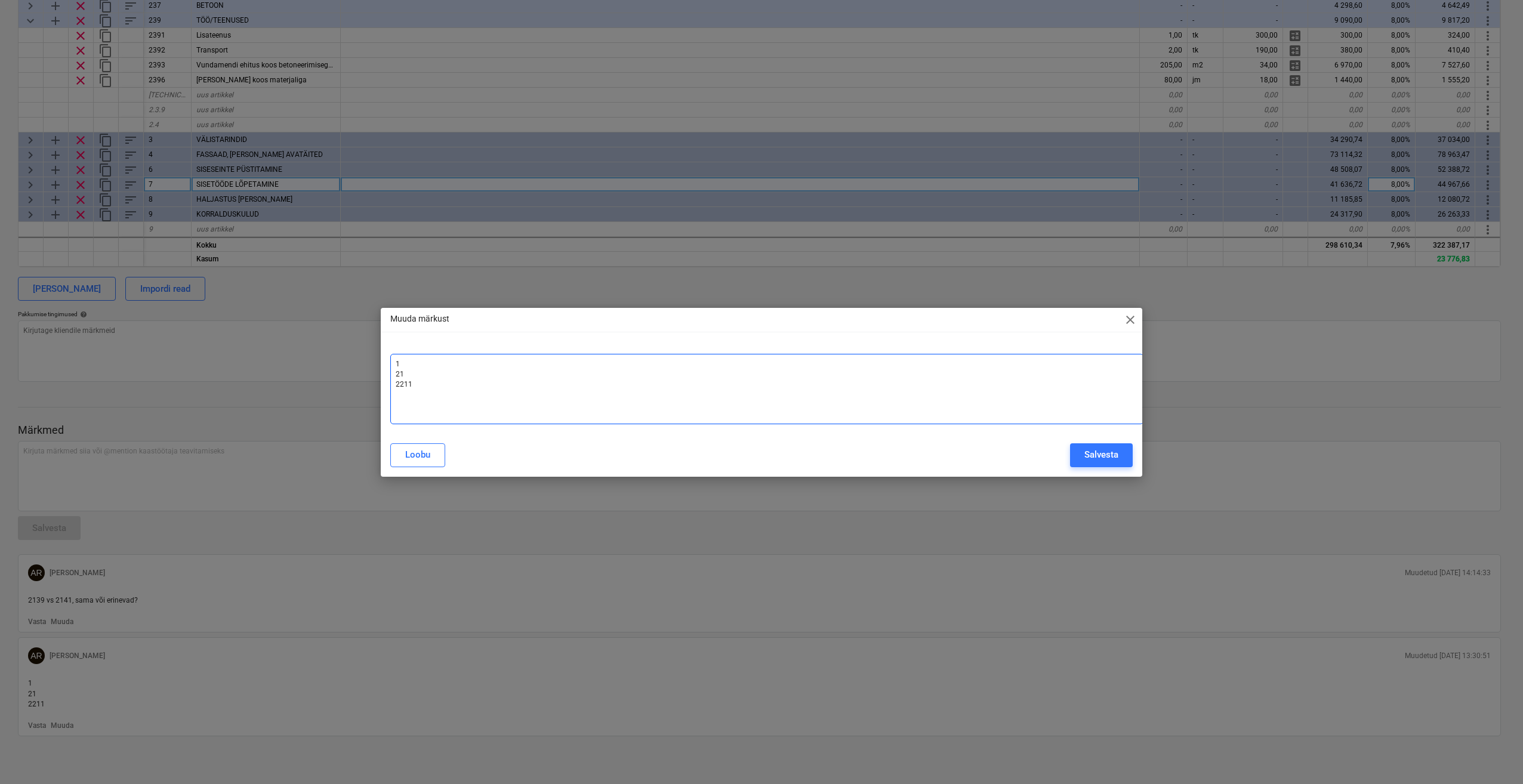
click at [457, 391] on div "1 ﻿ 21 ﻿ 2211 ﻿" at bounding box center [767, 389] width 753 height 71
click at [1077, 458] on button "Salvesta" at bounding box center [1102, 455] width 63 height 24
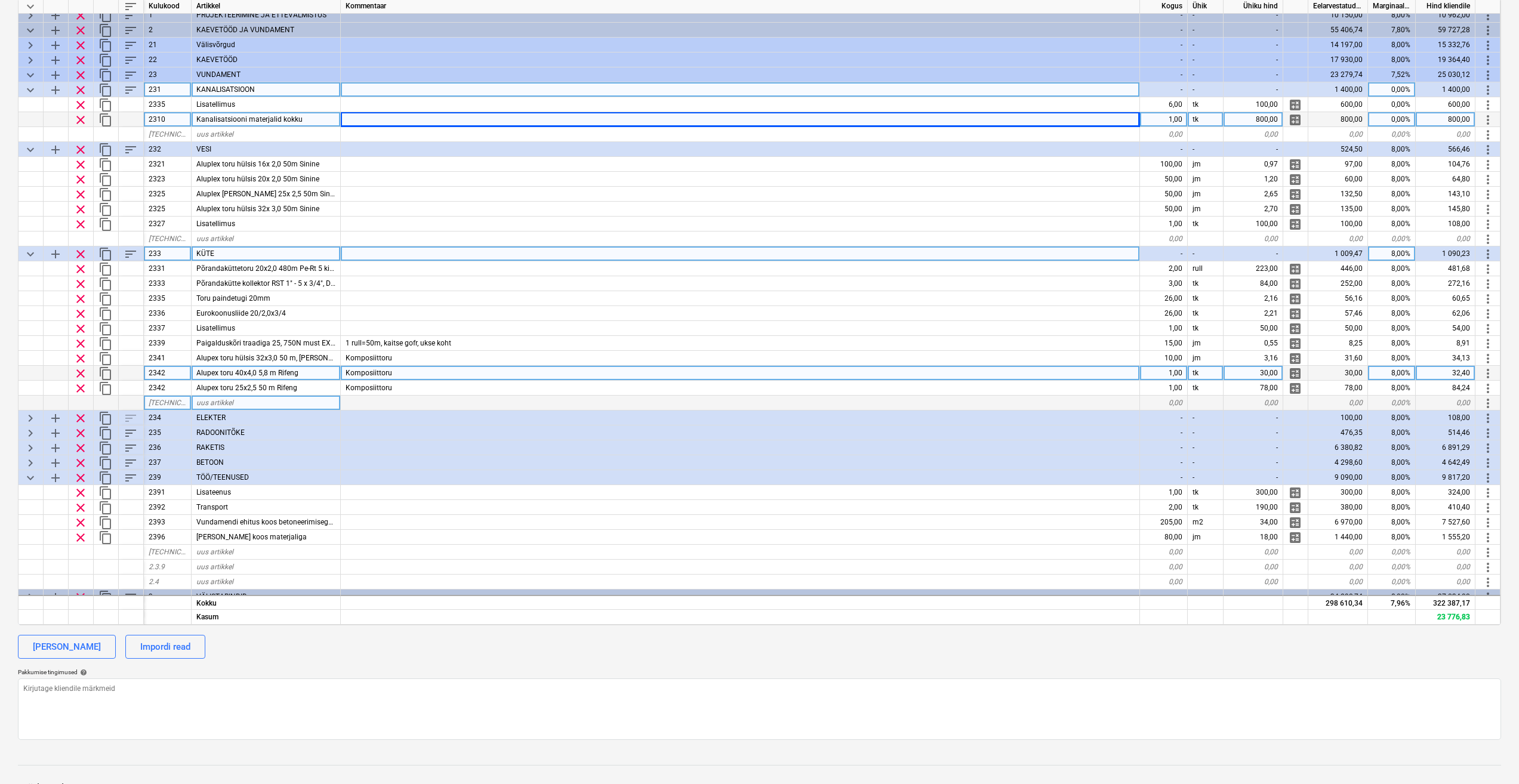
scroll to position [0, 0]
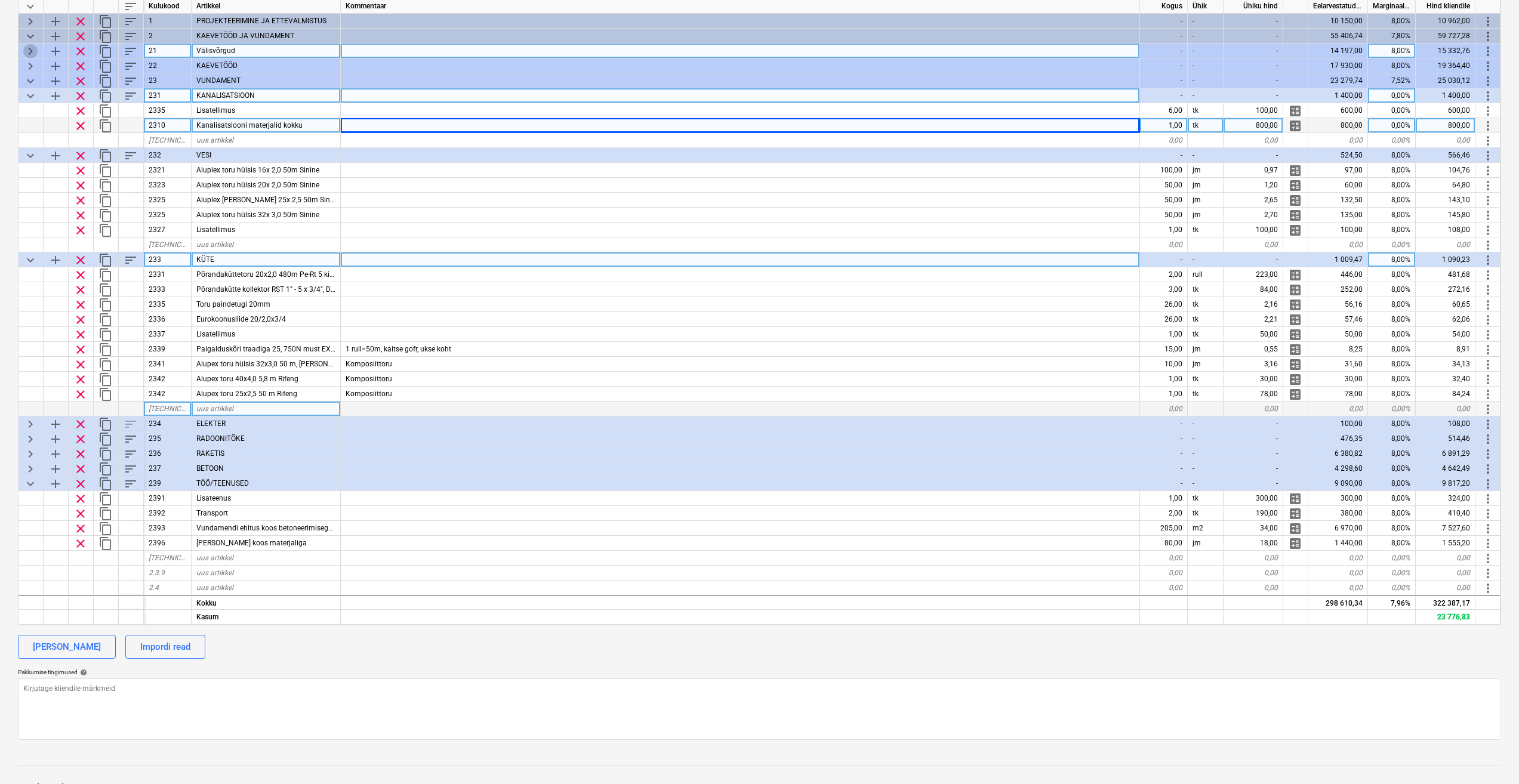
click at [27, 47] on span "keyboard_arrow_right" at bounding box center [30, 51] width 14 height 14
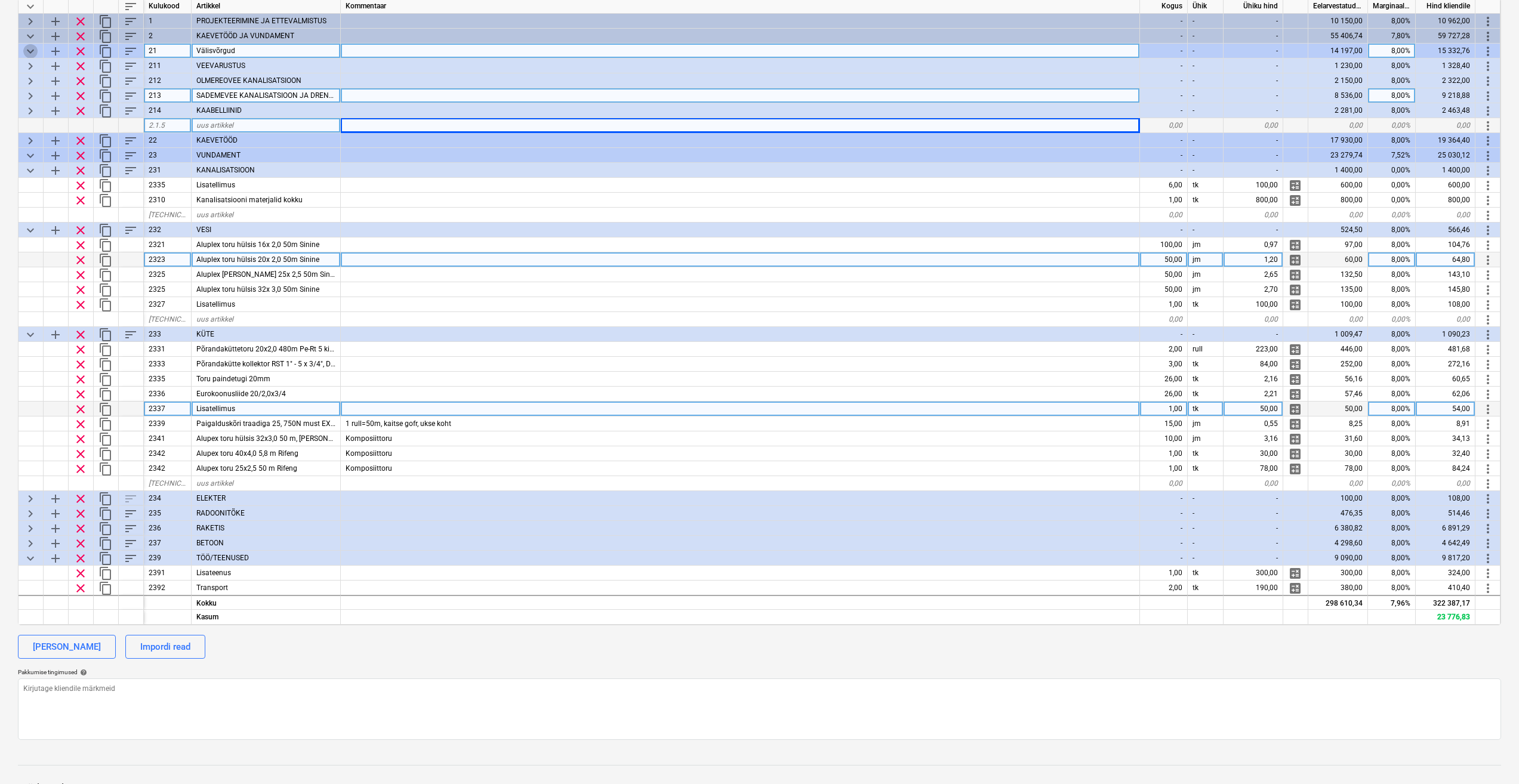
click at [29, 49] on span "keyboard_arrow_down" at bounding box center [30, 51] width 14 height 14
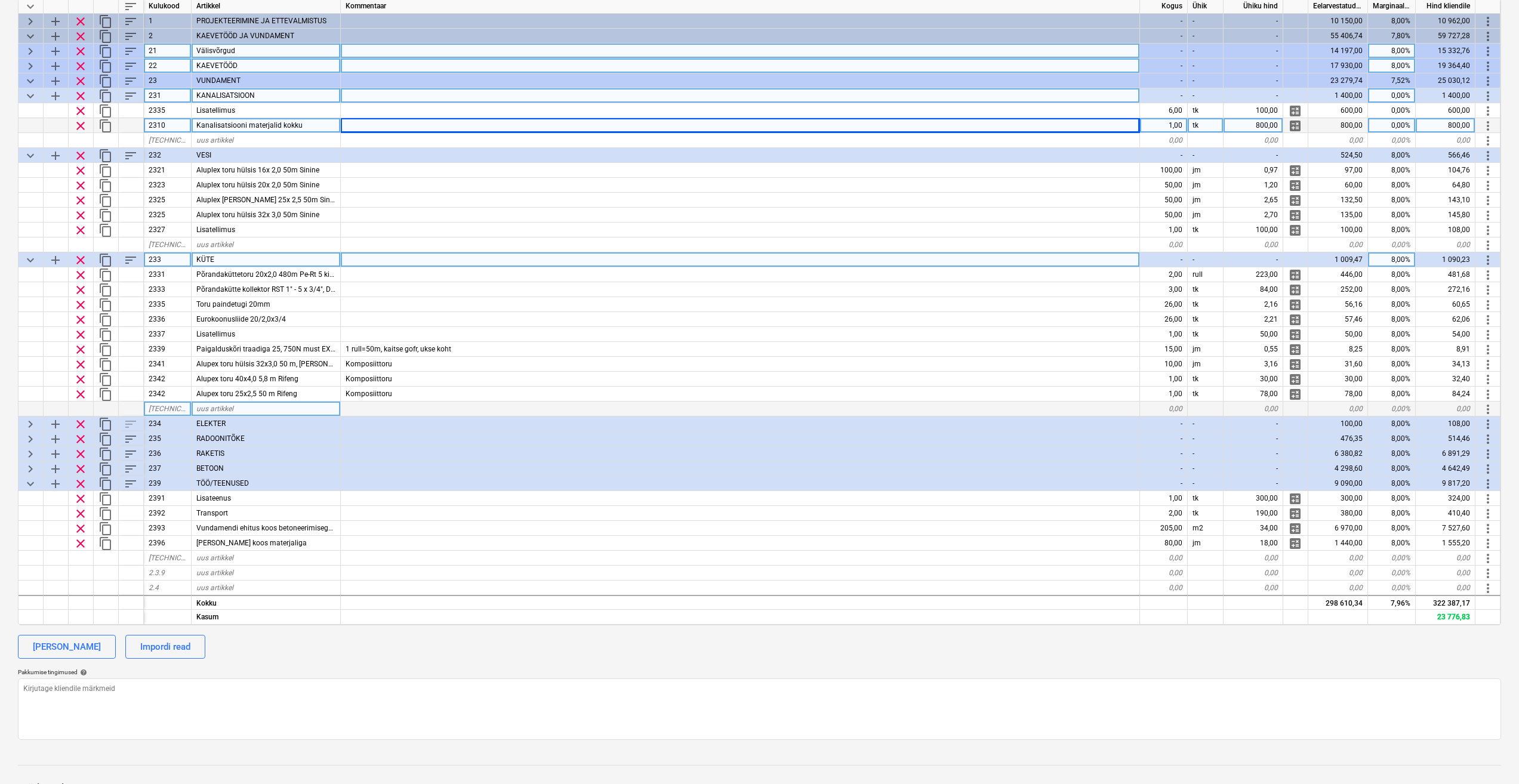
click at [29, 65] on span "keyboard_arrow_right" at bounding box center [30, 66] width 14 height 14
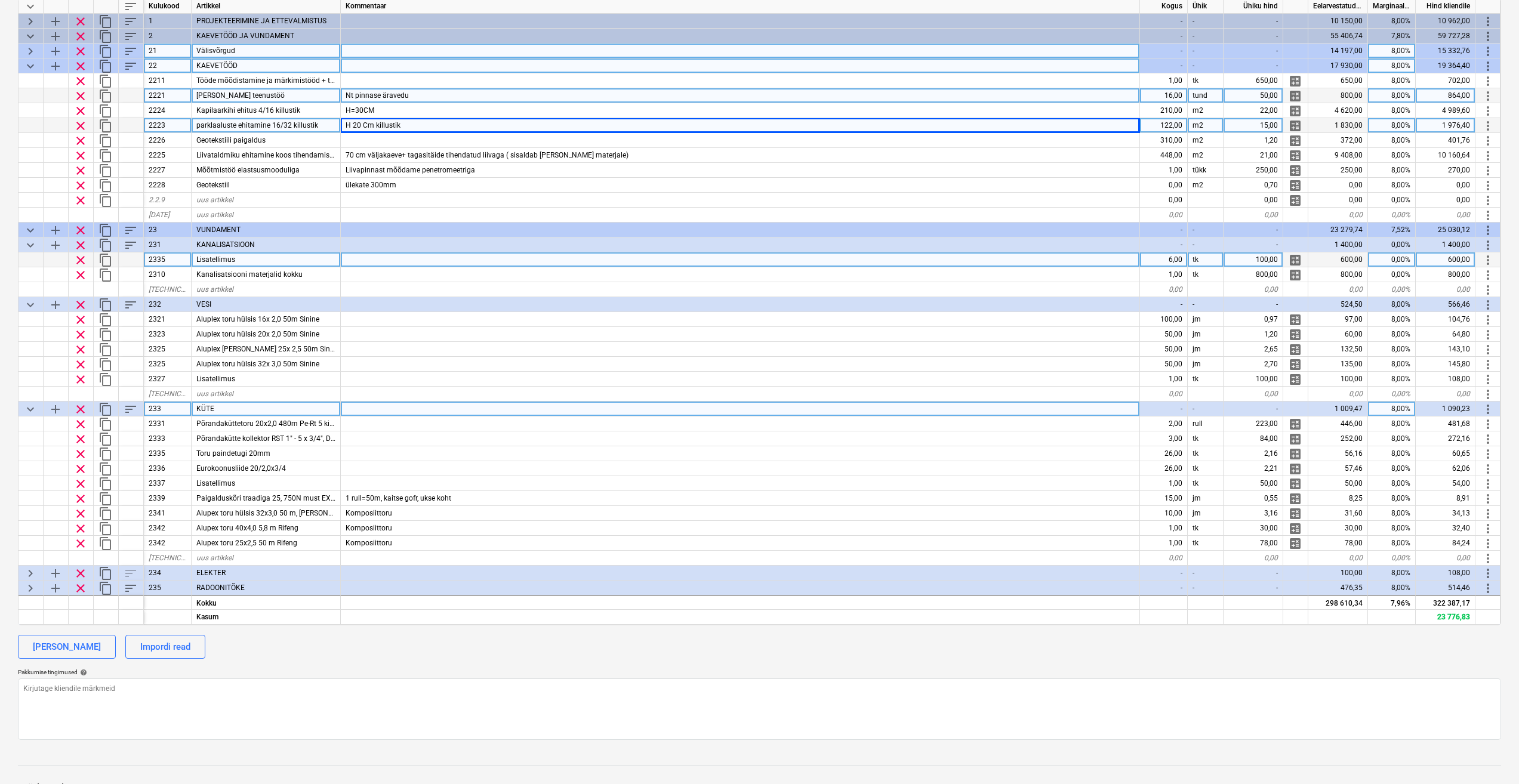
click at [29, 65] on span "keyboard_arrow_down" at bounding box center [30, 66] width 14 height 14
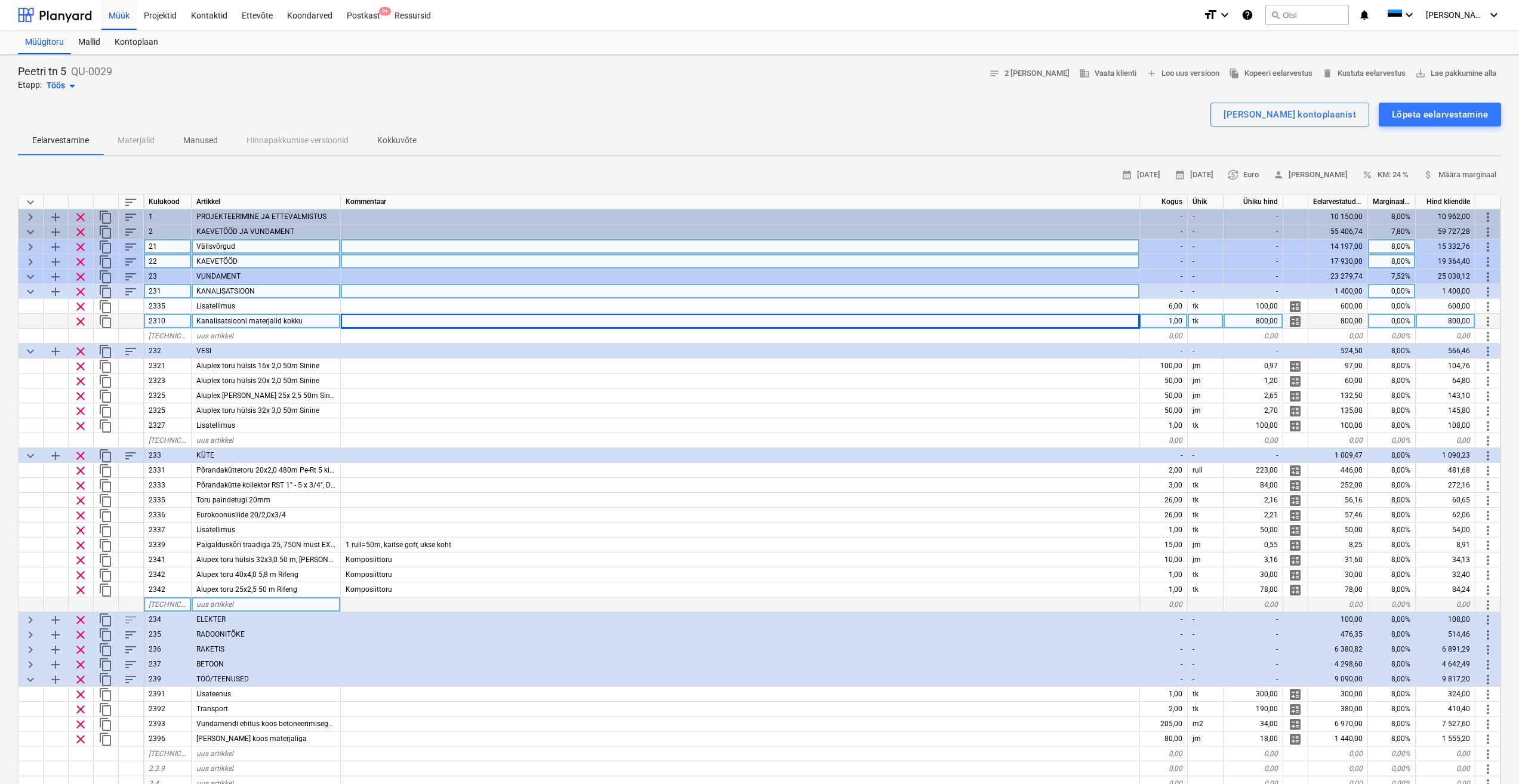
click at [31, 244] on span "keyboard_arrow_right" at bounding box center [30, 247] width 14 height 14
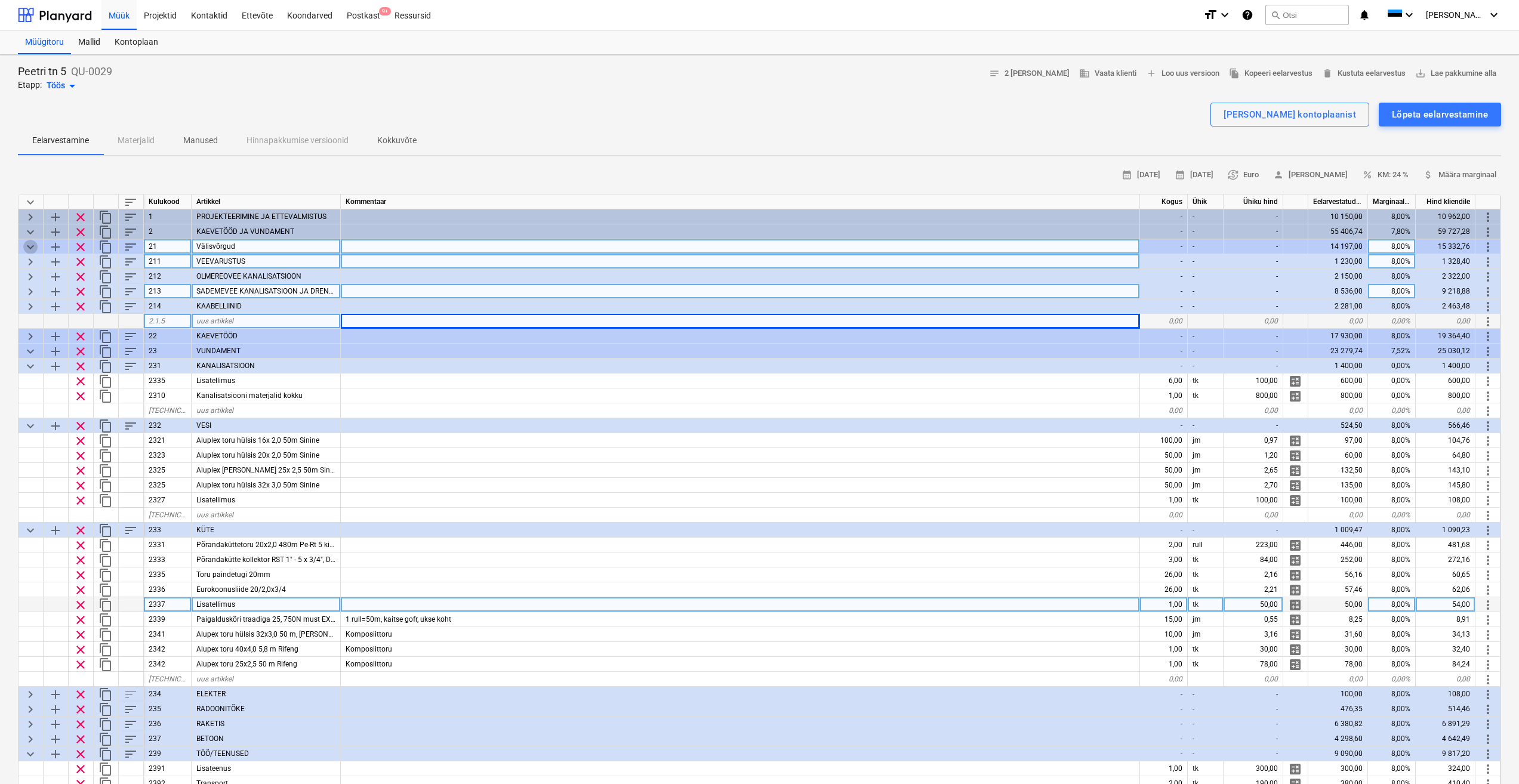
click at [31, 244] on span "keyboard_arrow_down" at bounding box center [30, 247] width 14 height 14
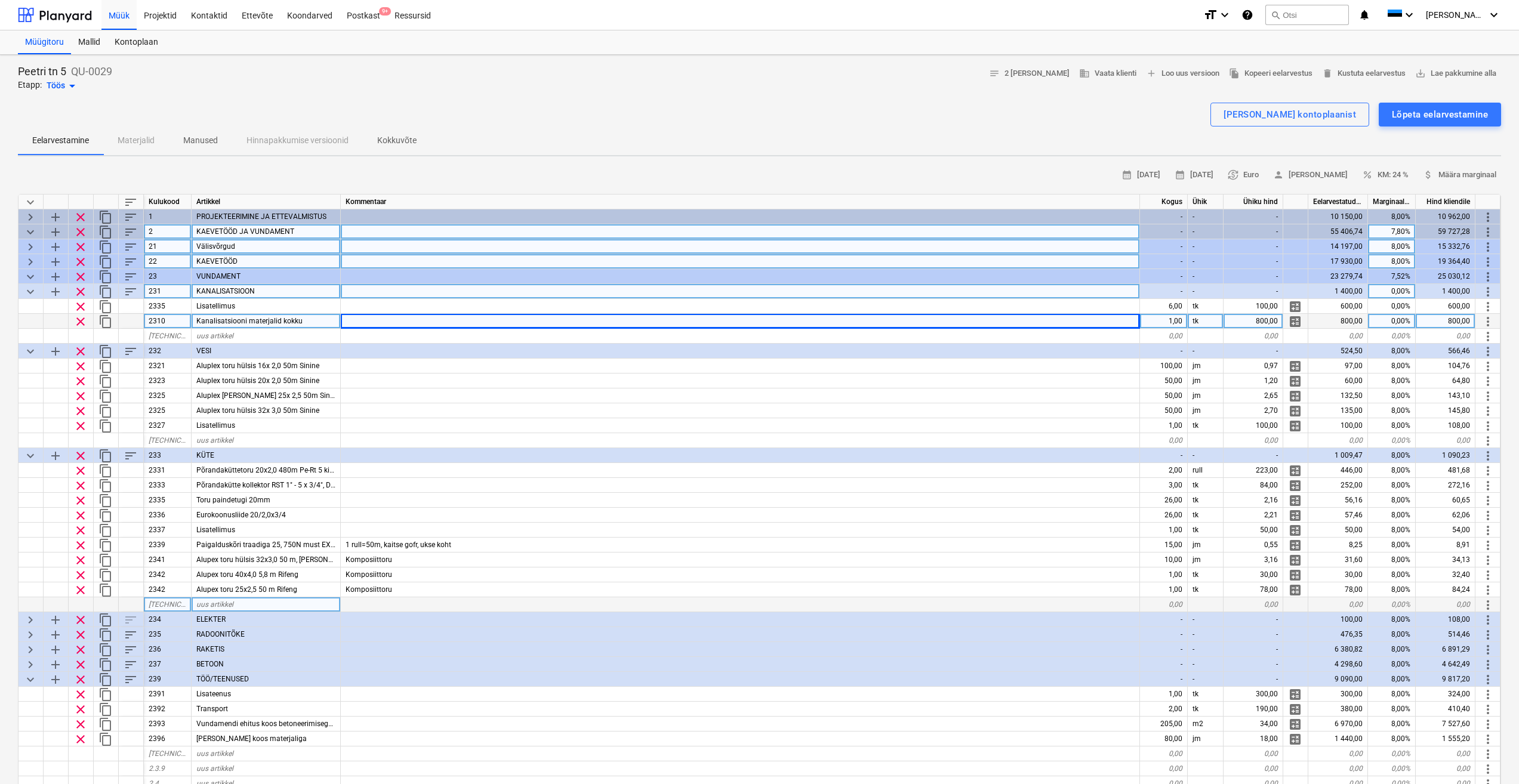
click at [33, 231] on span "keyboard_arrow_down" at bounding box center [30, 231] width 14 height 14
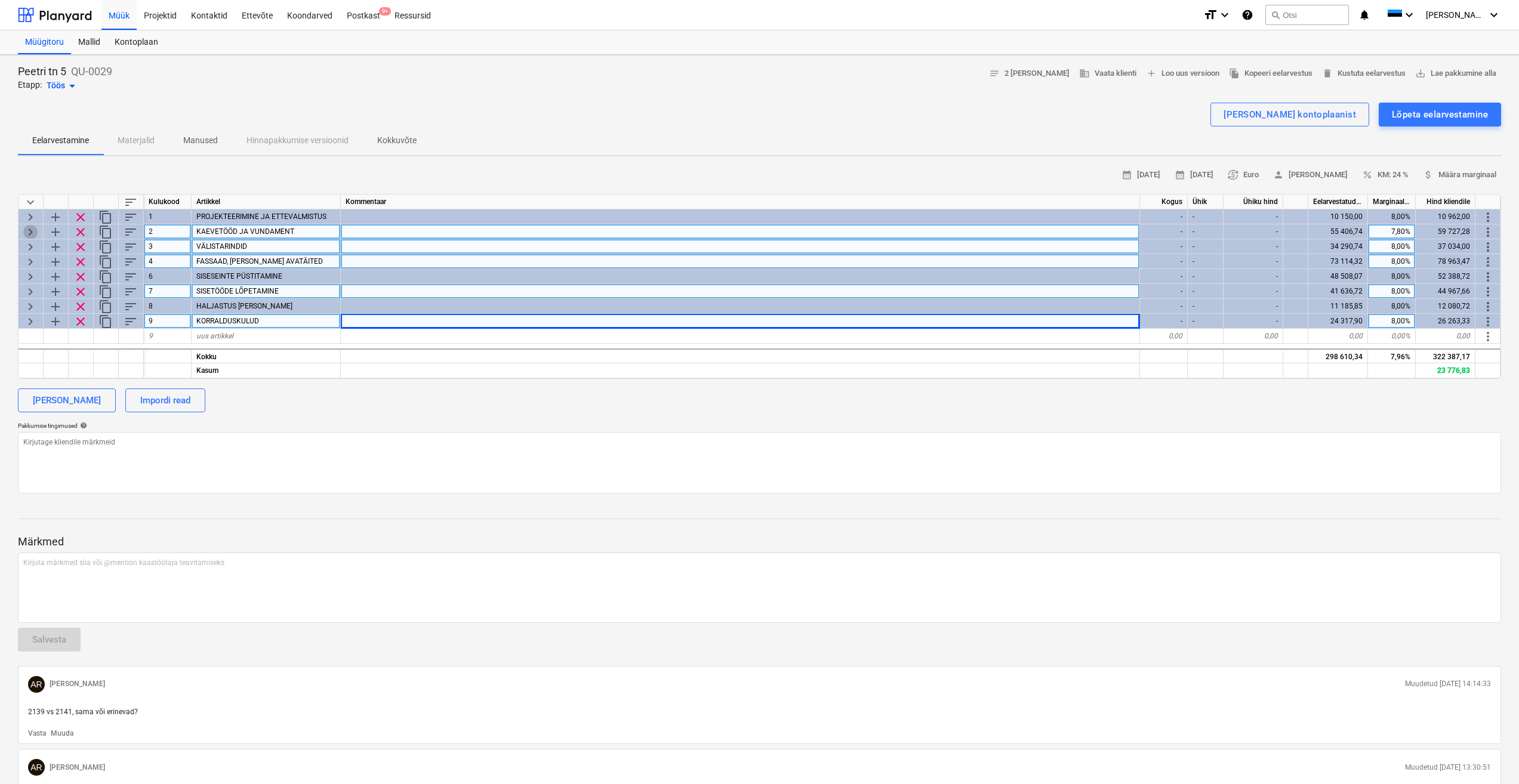
click at [33, 231] on span "keyboard_arrow_right" at bounding box center [30, 231] width 14 height 14
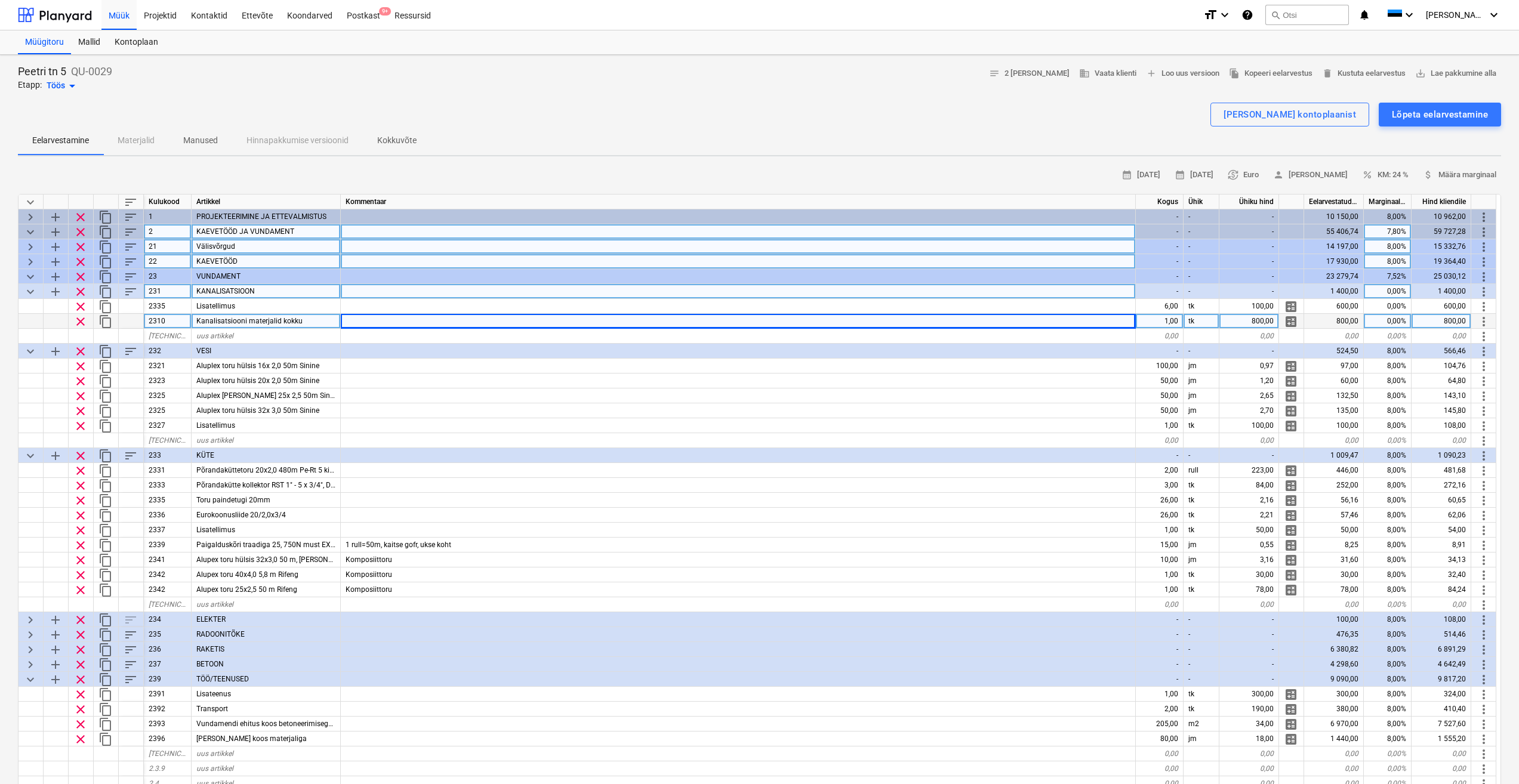
click at [31, 242] on span "keyboard_arrow_right" at bounding box center [30, 247] width 14 height 14
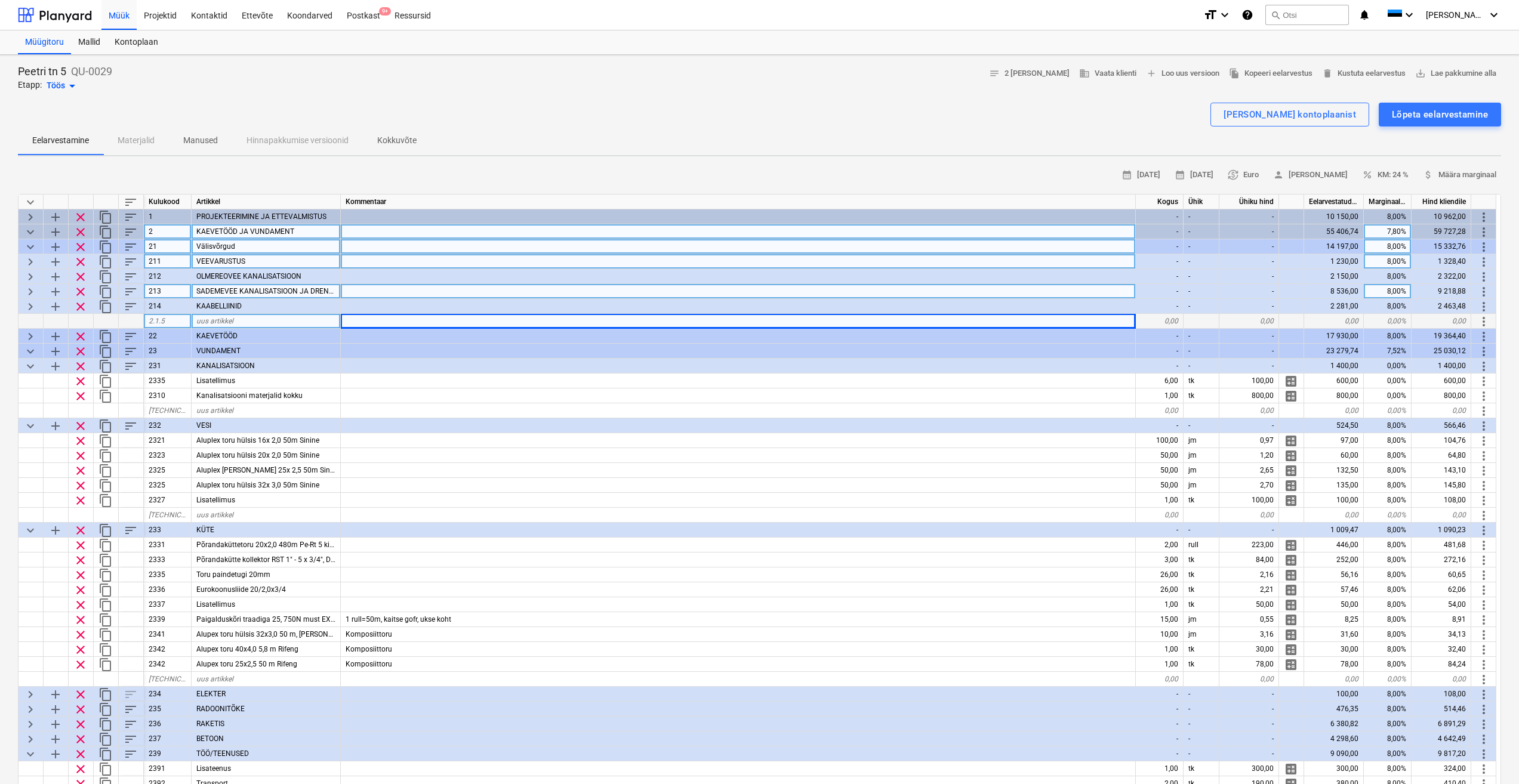
click at [31, 242] on span "keyboard_arrow_down" at bounding box center [30, 247] width 14 height 14
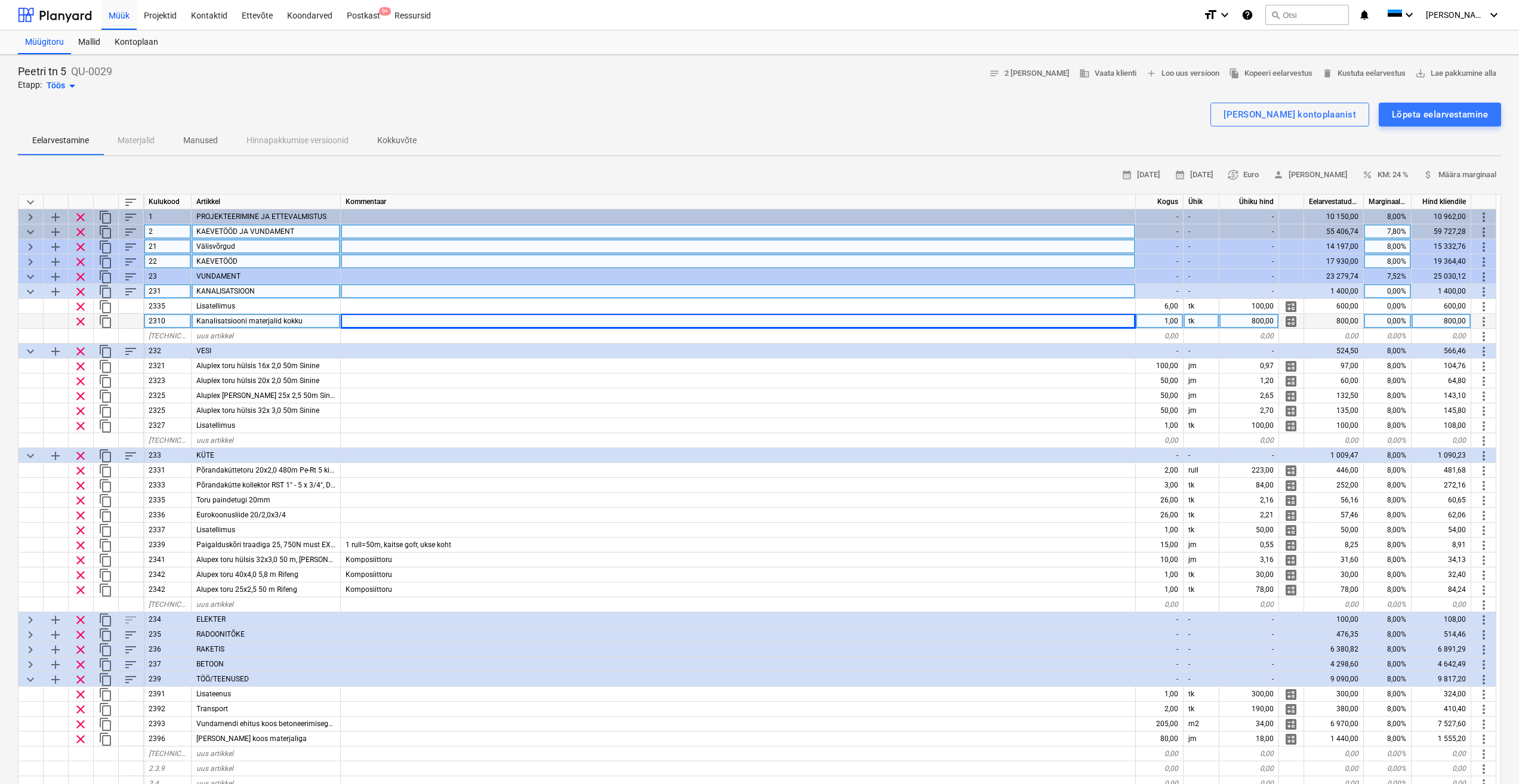
click at [31, 262] on span "keyboard_arrow_right" at bounding box center [30, 261] width 14 height 14
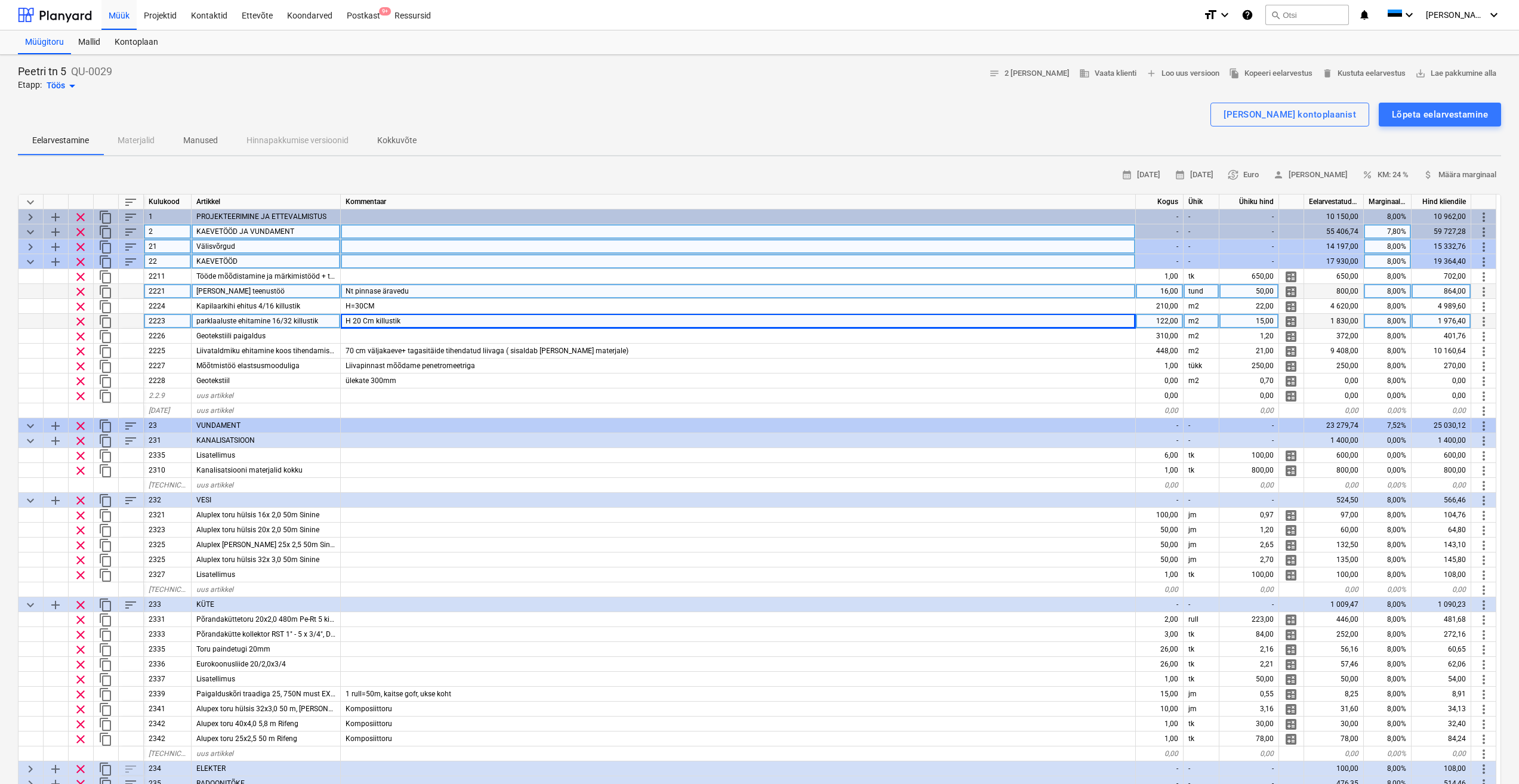
click at [30, 262] on span "keyboard_arrow_down" at bounding box center [30, 261] width 14 height 14
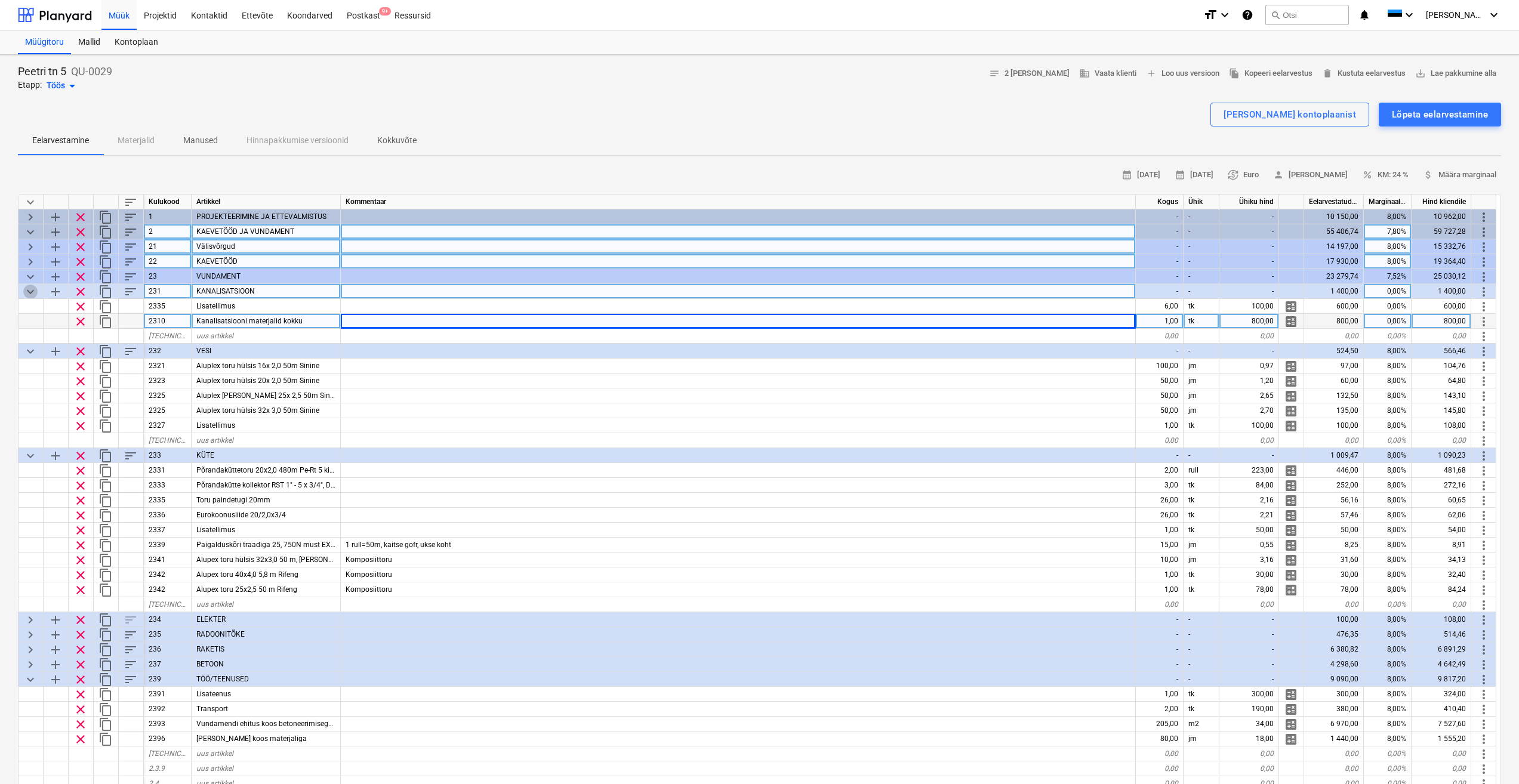
click at [29, 293] on span "keyboard_arrow_down" at bounding box center [30, 291] width 14 height 14
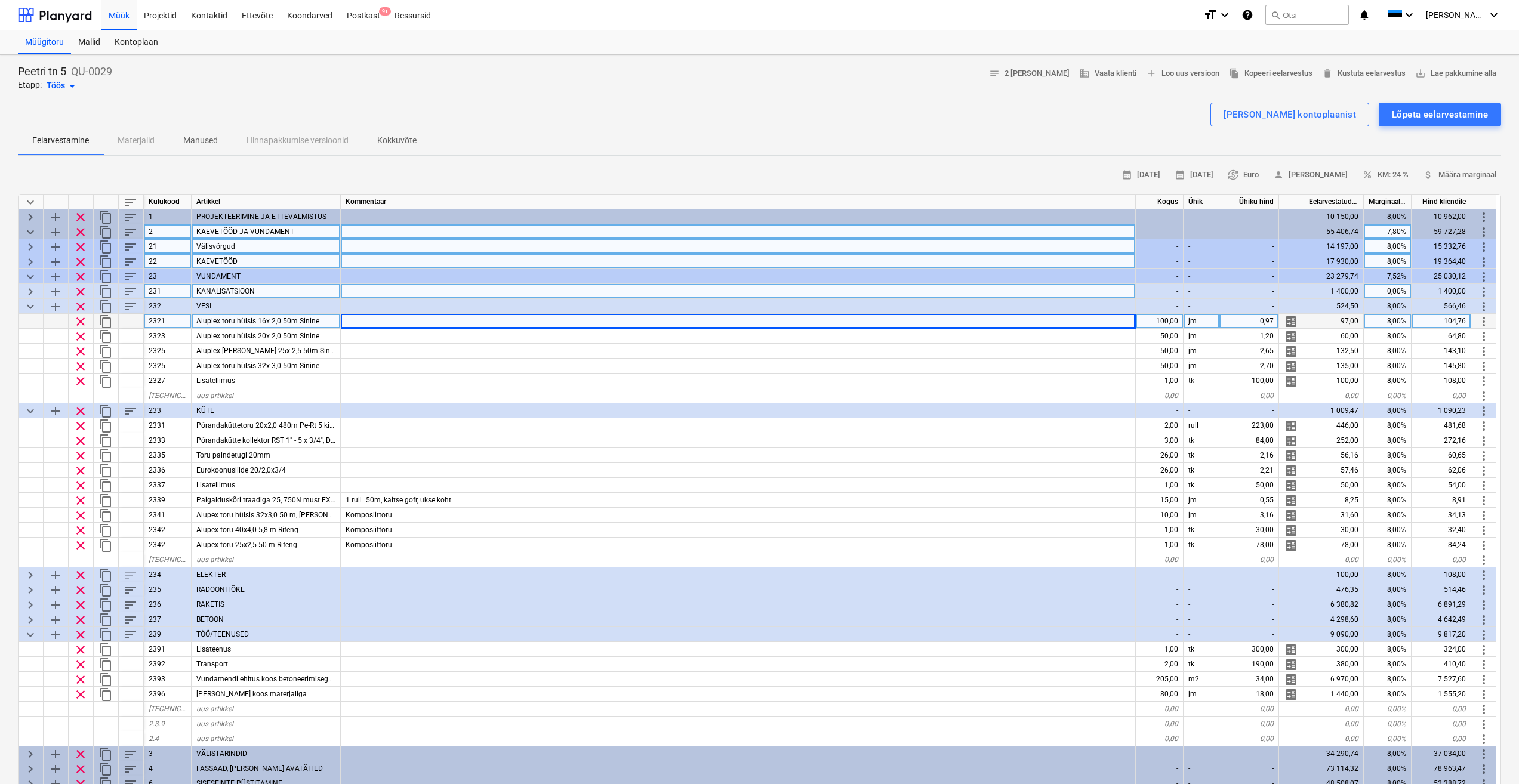
click at [29, 293] on span "keyboard_arrow_right" at bounding box center [30, 291] width 14 height 14
type textarea "x"
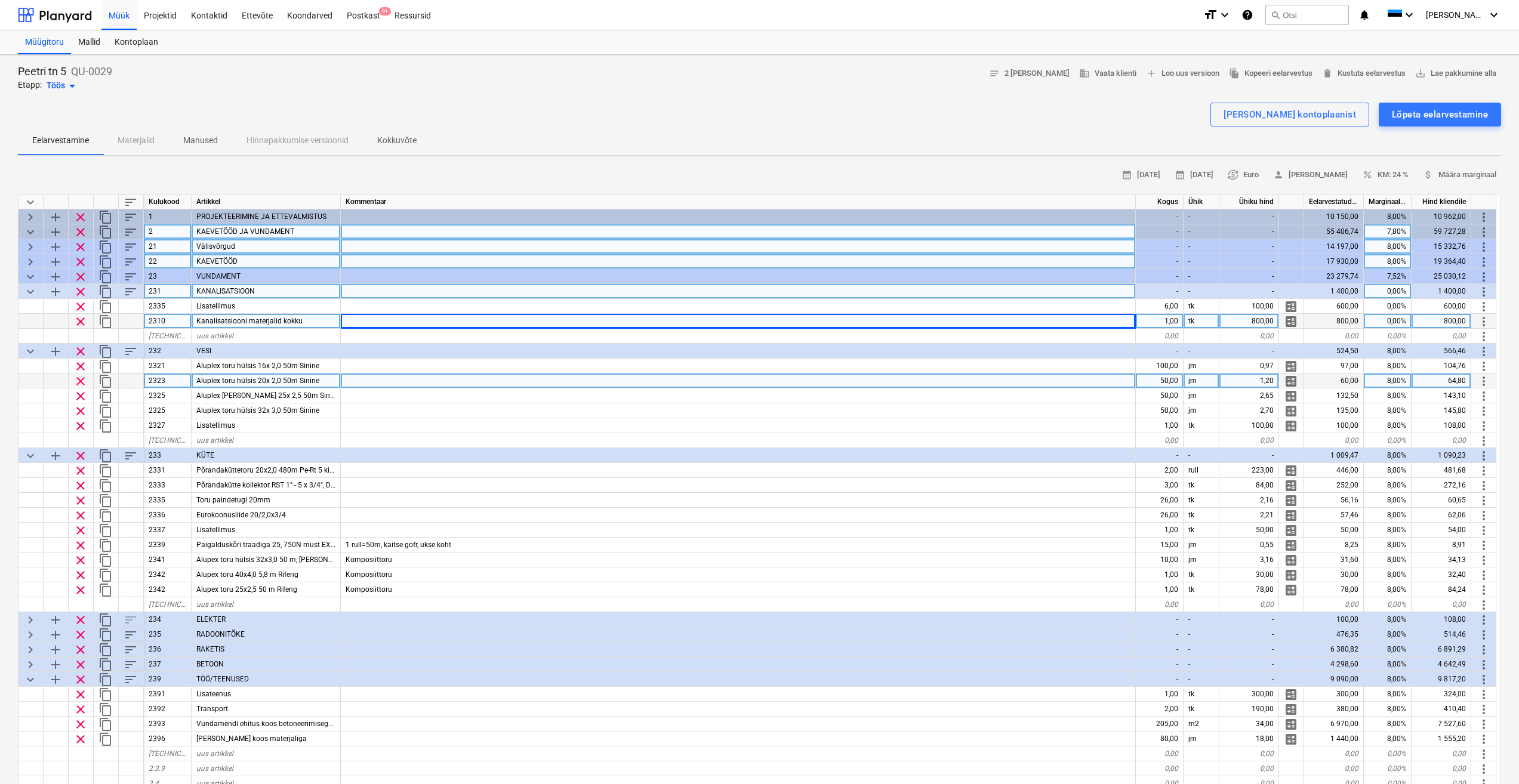
click at [619, 376] on div at bounding box center [738, 381] width 795 height 15
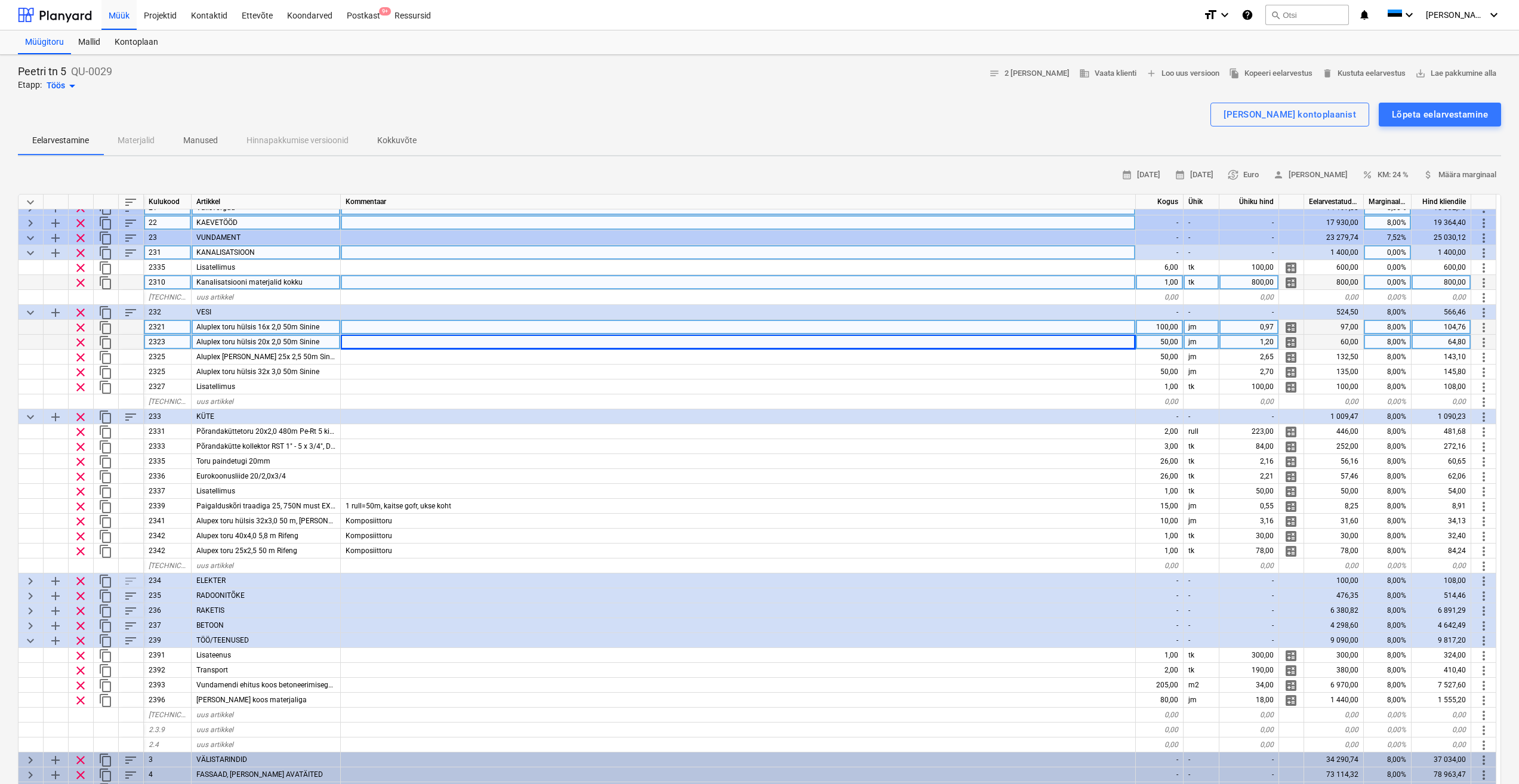
scroll to position [60, 0]
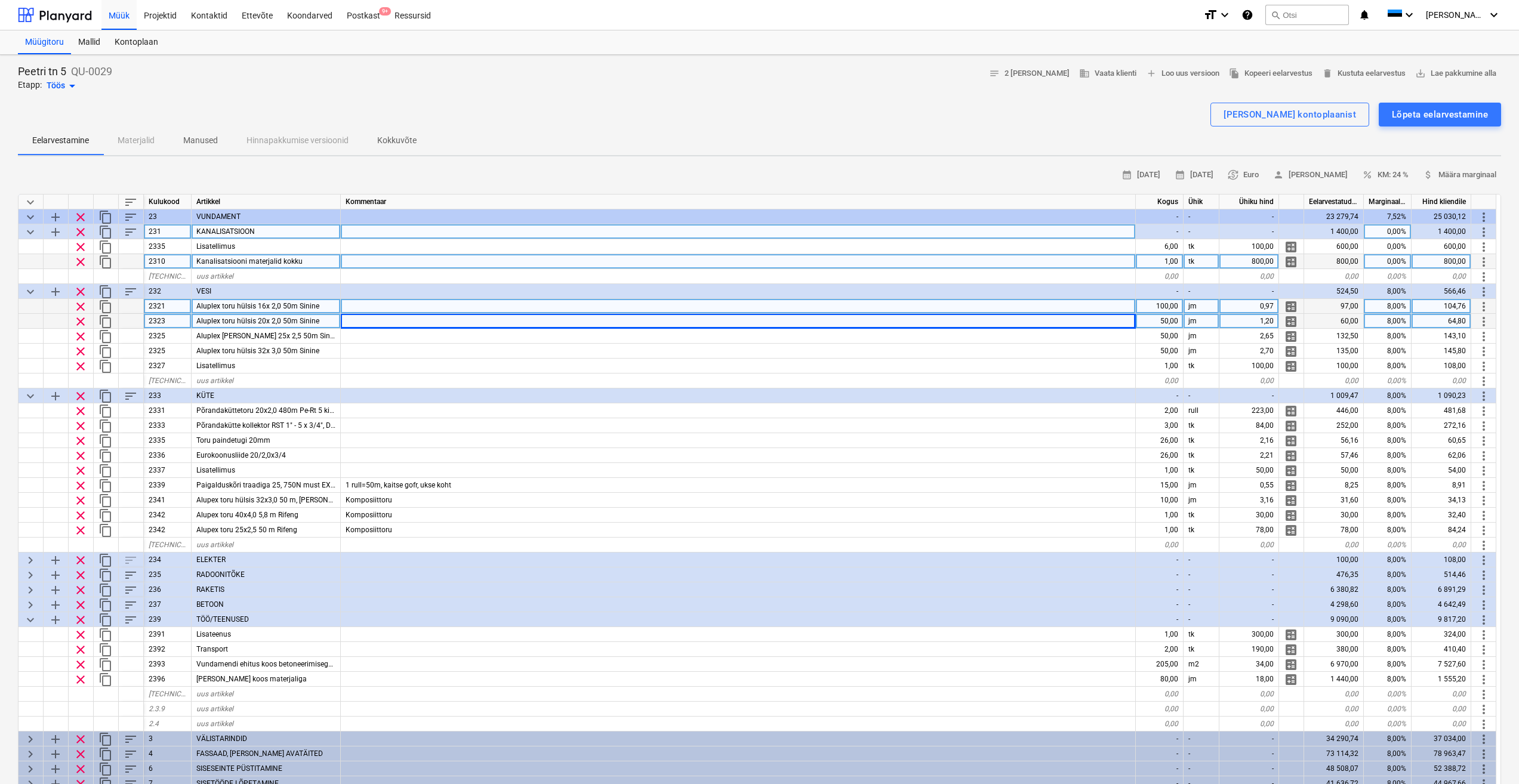
click at [320, 310] on div "Aluplex toru hülsis 16x 2,0 50m Sinine" at bounding box center [266, 306] width 149 height 15
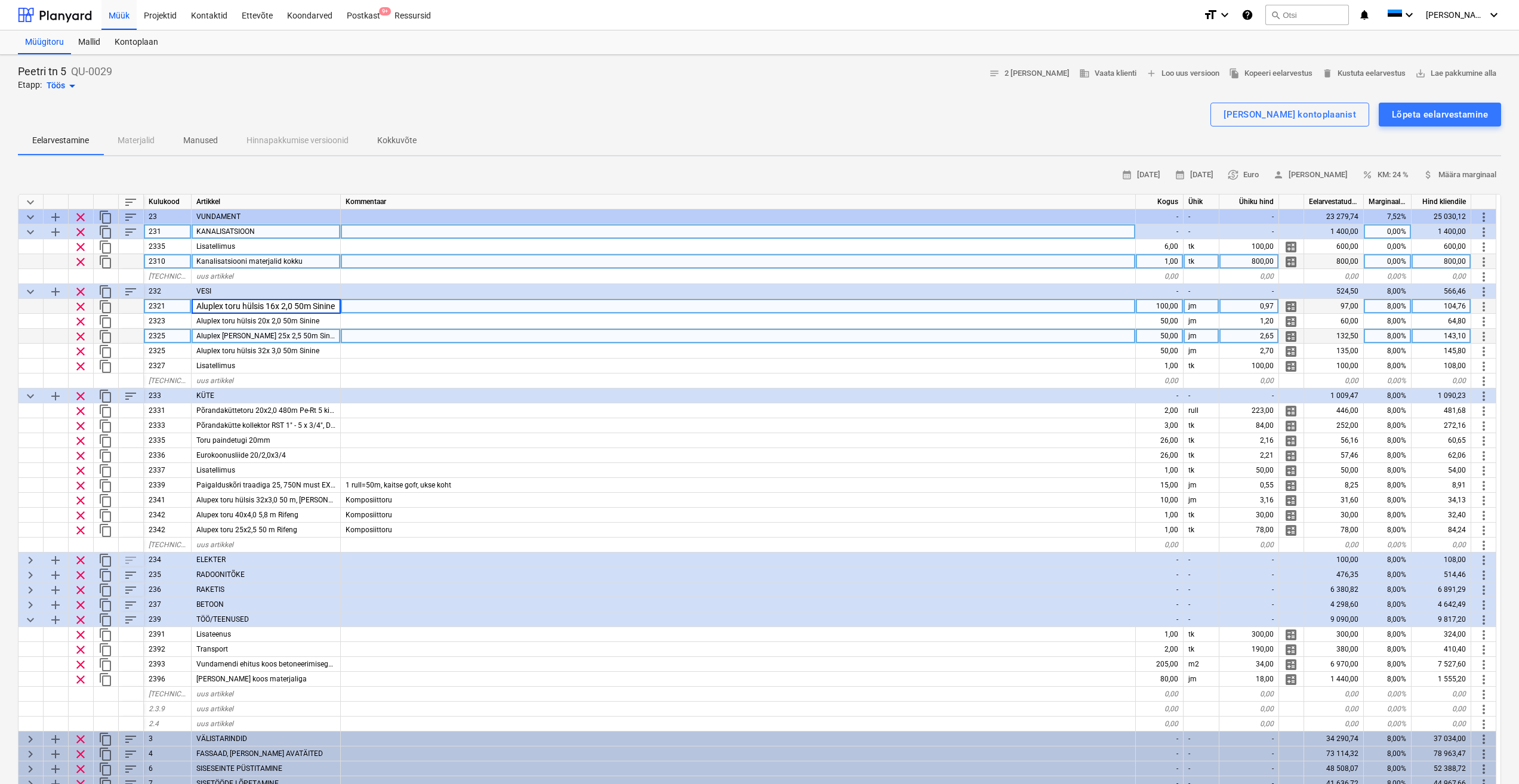
click at [432, 329] on div at bounding box center [738, 336] width 795 height 15
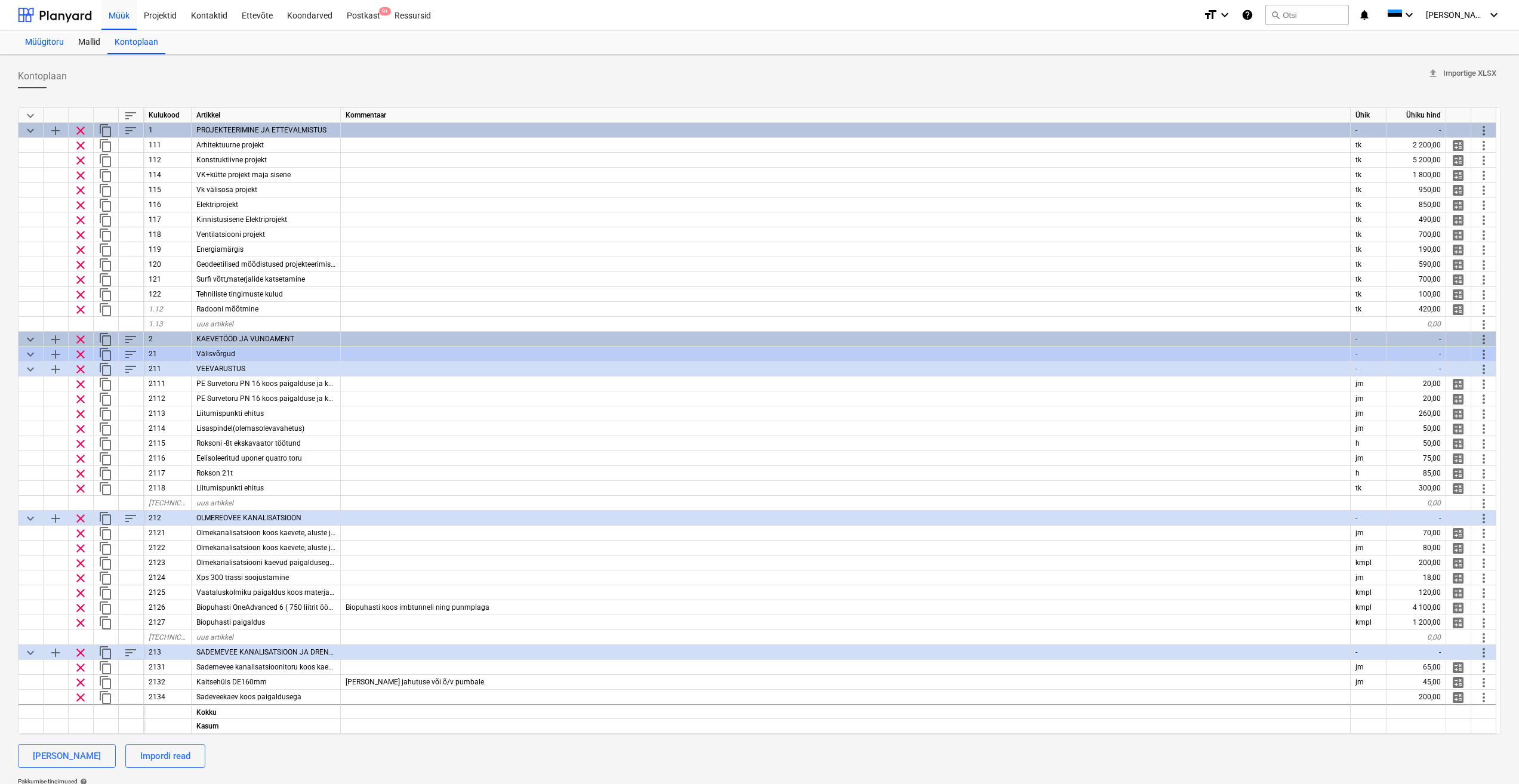
click at [51, 39] on div "Müügitoru" at bounding box center [45, 43] width 53 height 24
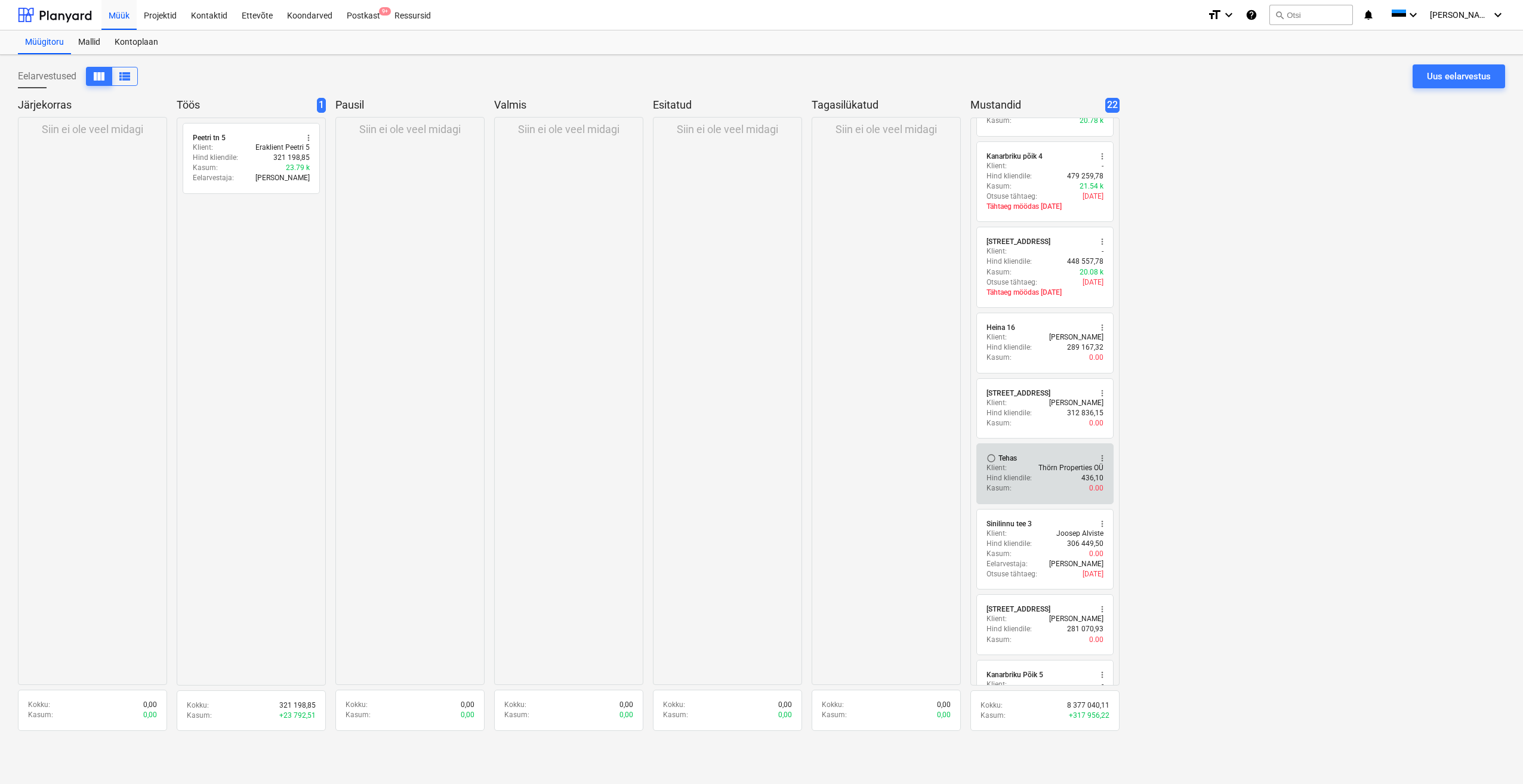
scroll to position [299, 0]
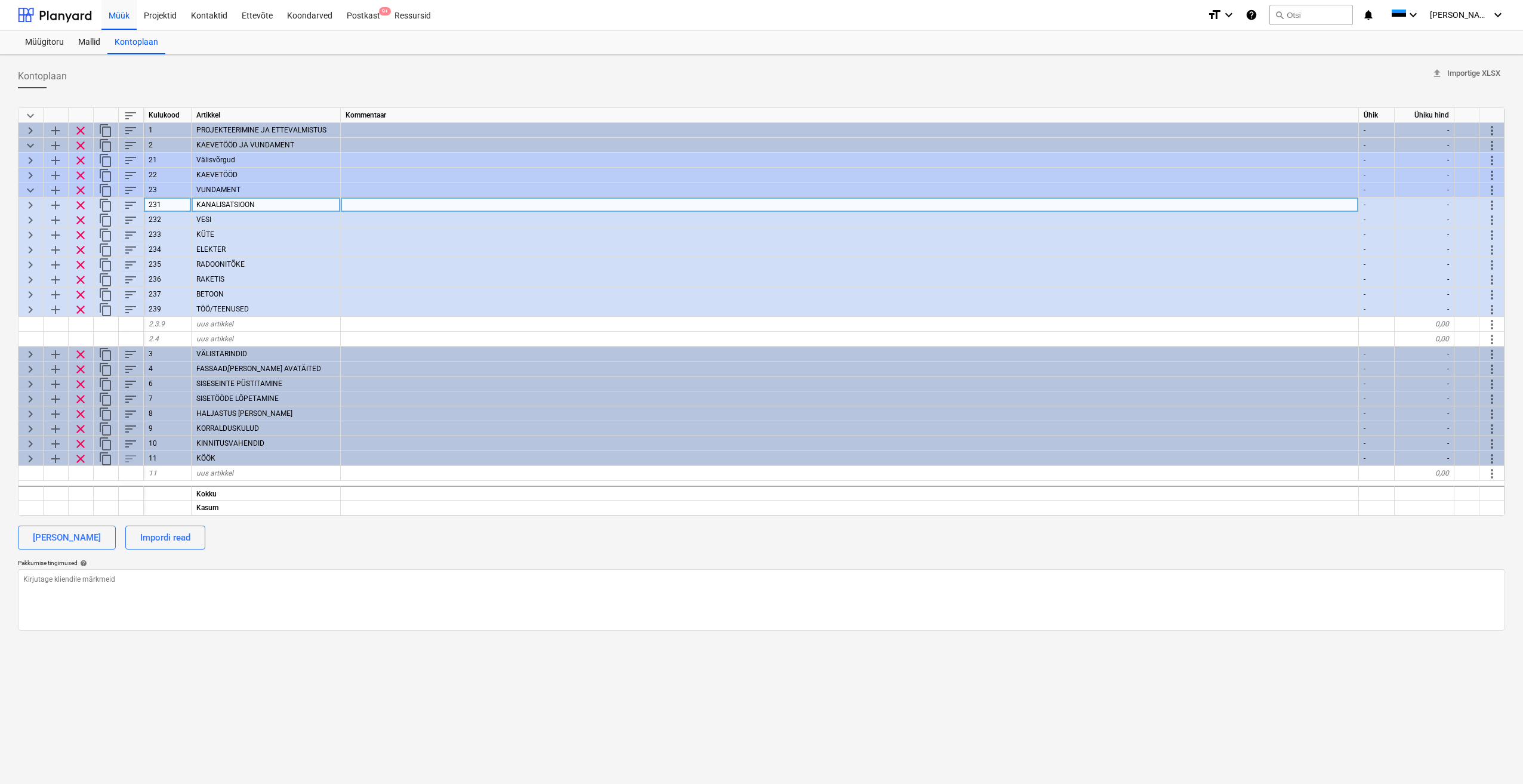
click at [32, 206] on span "keyboard_arrow_right" at bounding box center [30, 205] width 14 height 14
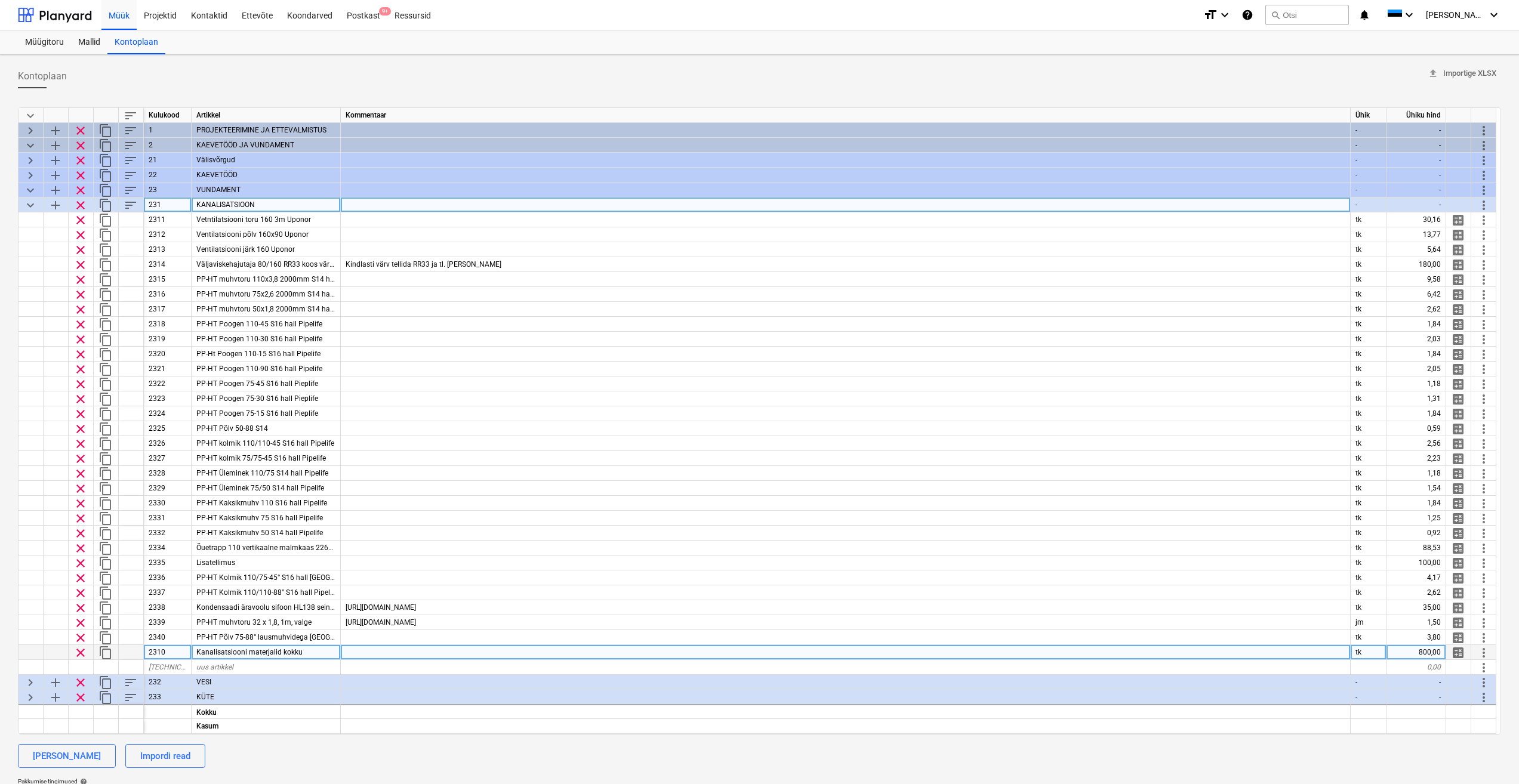
click at [128, 653] on div at bounding box center [131, 653] width 25 height 15
click at [133, 653] on div at bounding box center [131, 653] width 25 height 15
click at [128, 647] on div at bounding box center [131, 653] width 25 height 15
click at [439, 654] on div at bounding box center [846, 653] width 1010 height 15
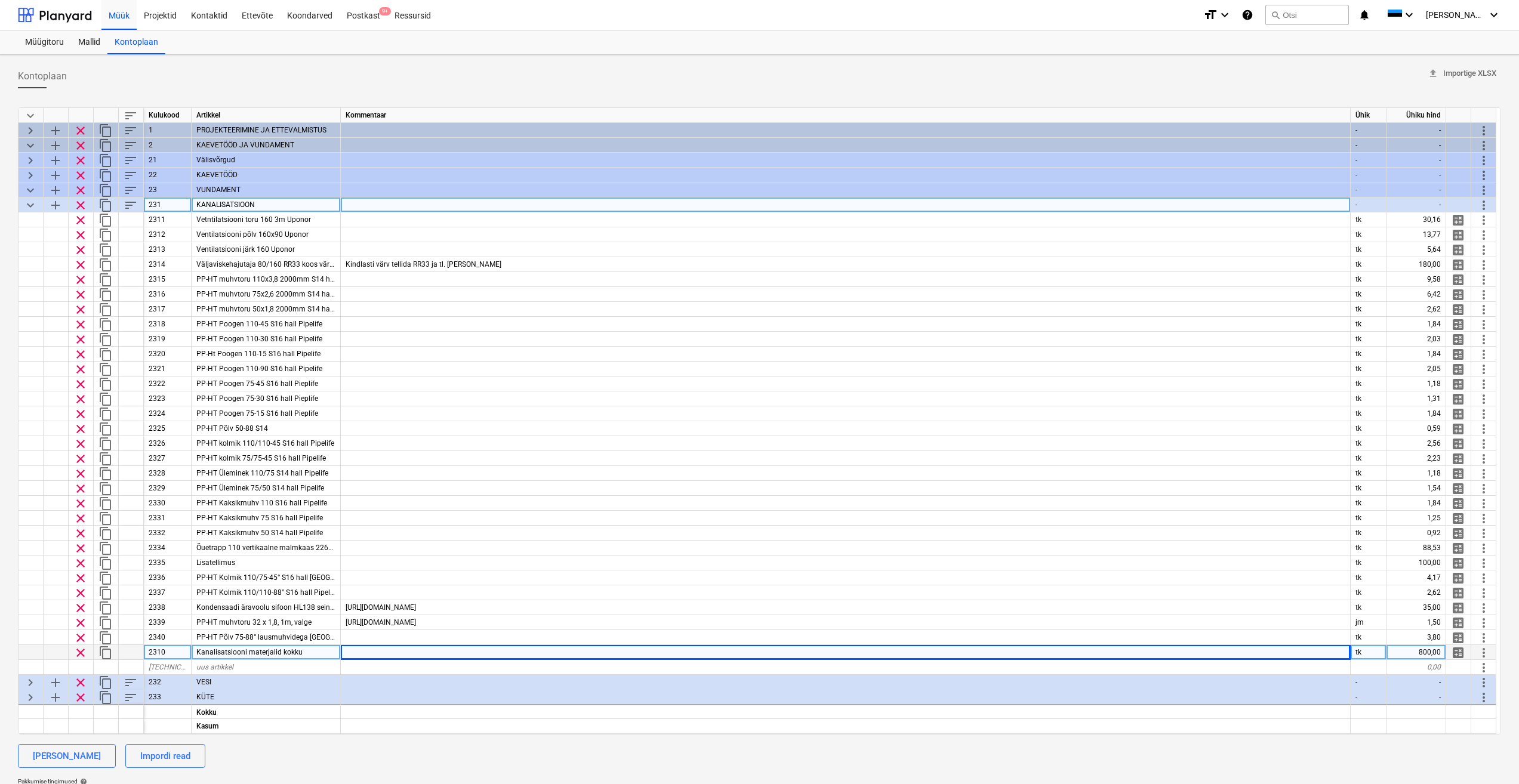
drag, startPoint x: 1485, startPoint y: 654, endPoint x: 1476, endPoint y: 651, distance: 9.5
click at [1476, 652] on div "more_vert" at bounding box center [1484, 653] width 25 height 15
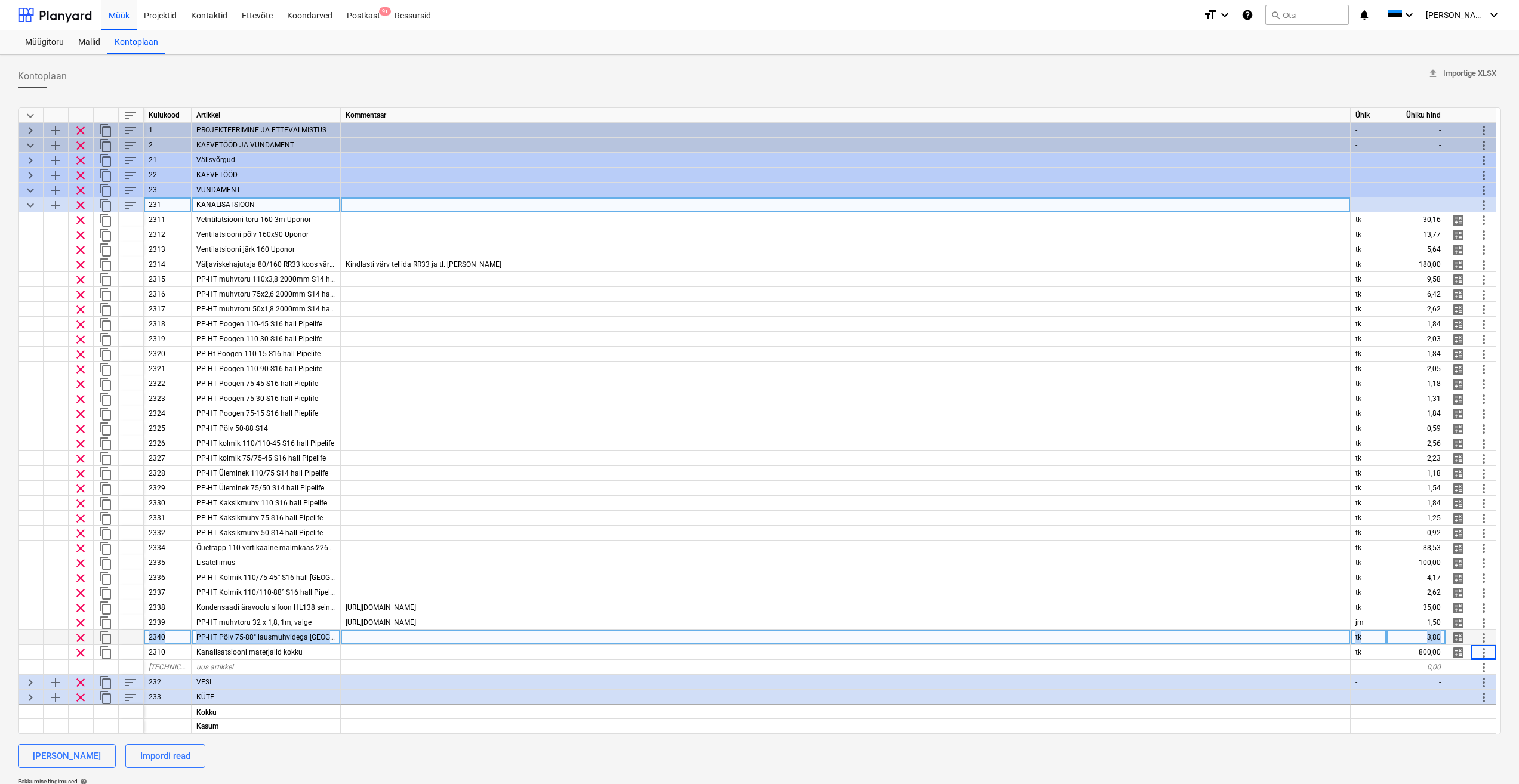
drag, startPoint x: 134, startPoint y: 653, endPoint x: 121, endPoint y: 633, distance: 23.9
click at [121, 633] on div "keyboard_arrow_down sort Kulukood Artikkel Kommentaar Ühik Ühiku hind keyboard_…" at bounding box center [760, 421] width 1483 height 627
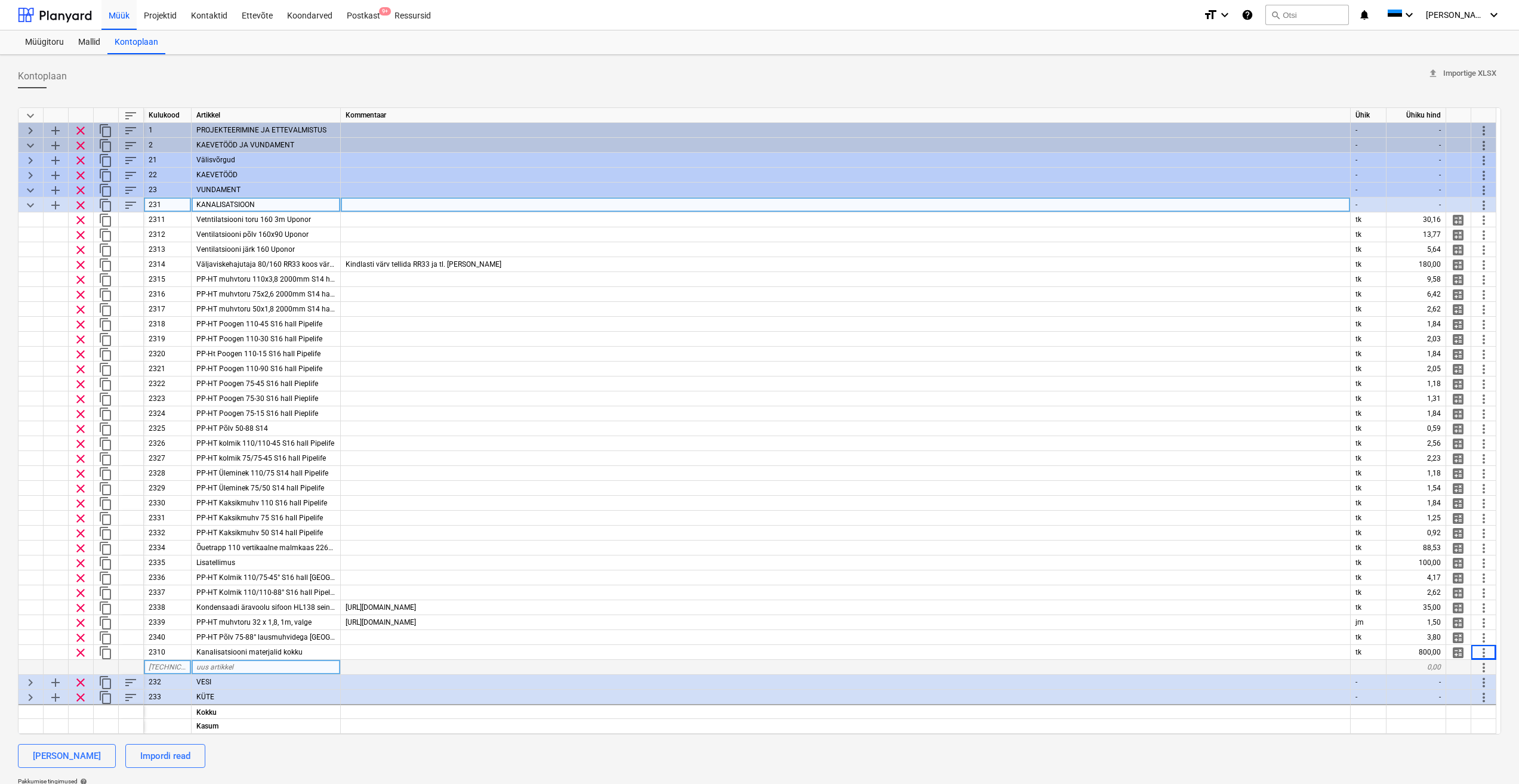
click at [447, 667] on div at bounding box center [846, 667] width 1010 height 15
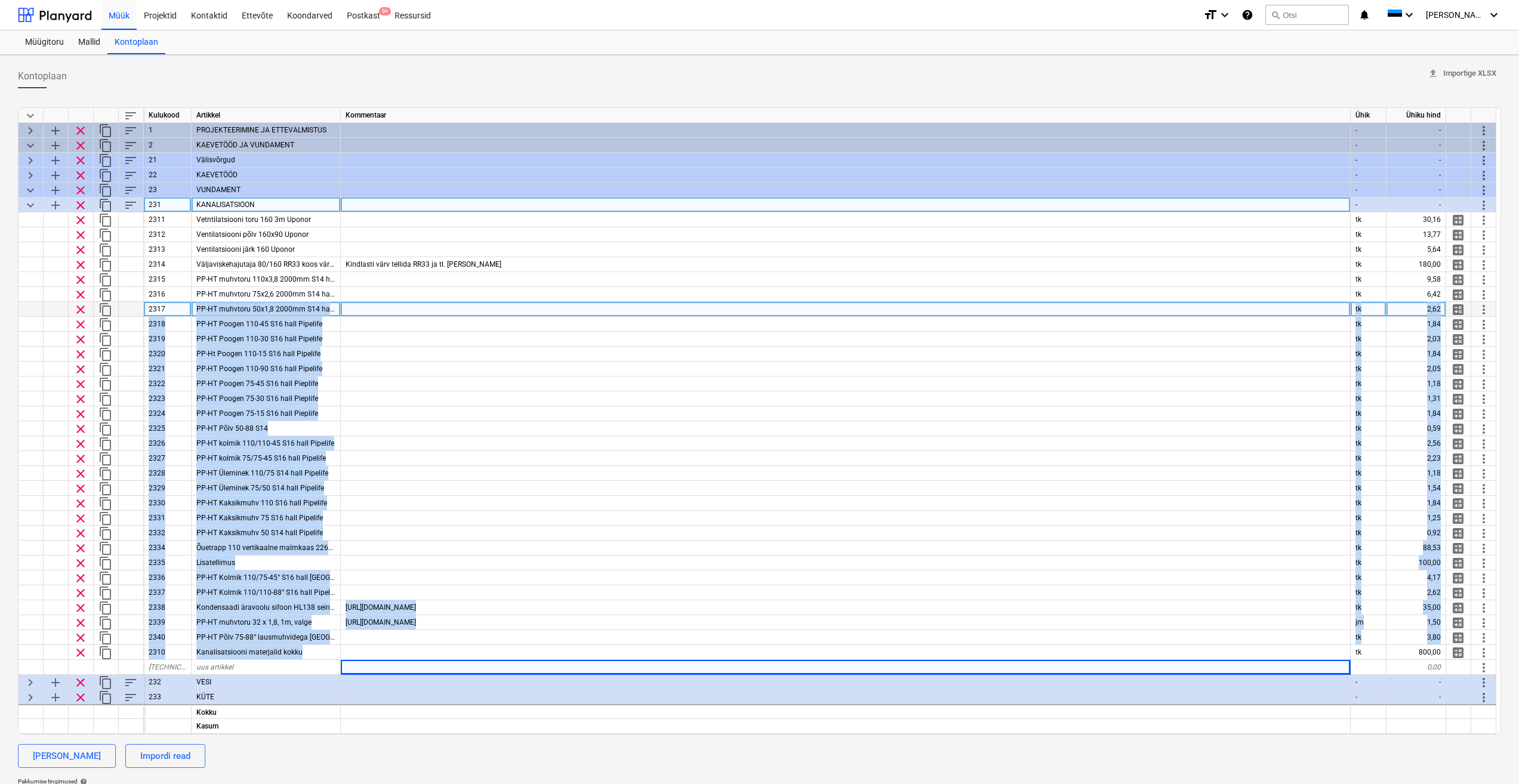
drag, startPoint x: 383, startPoint y: 649, endPoint x: 171, endPoint y: 313, distance: 397.3
click at [171, 313] on div "keyboard_arrow_down sort Kulukood Artikkel Kommentaar Ühik Ühiku hind keyboard_…" at bounding box center [760, 421] width 1483 height 627
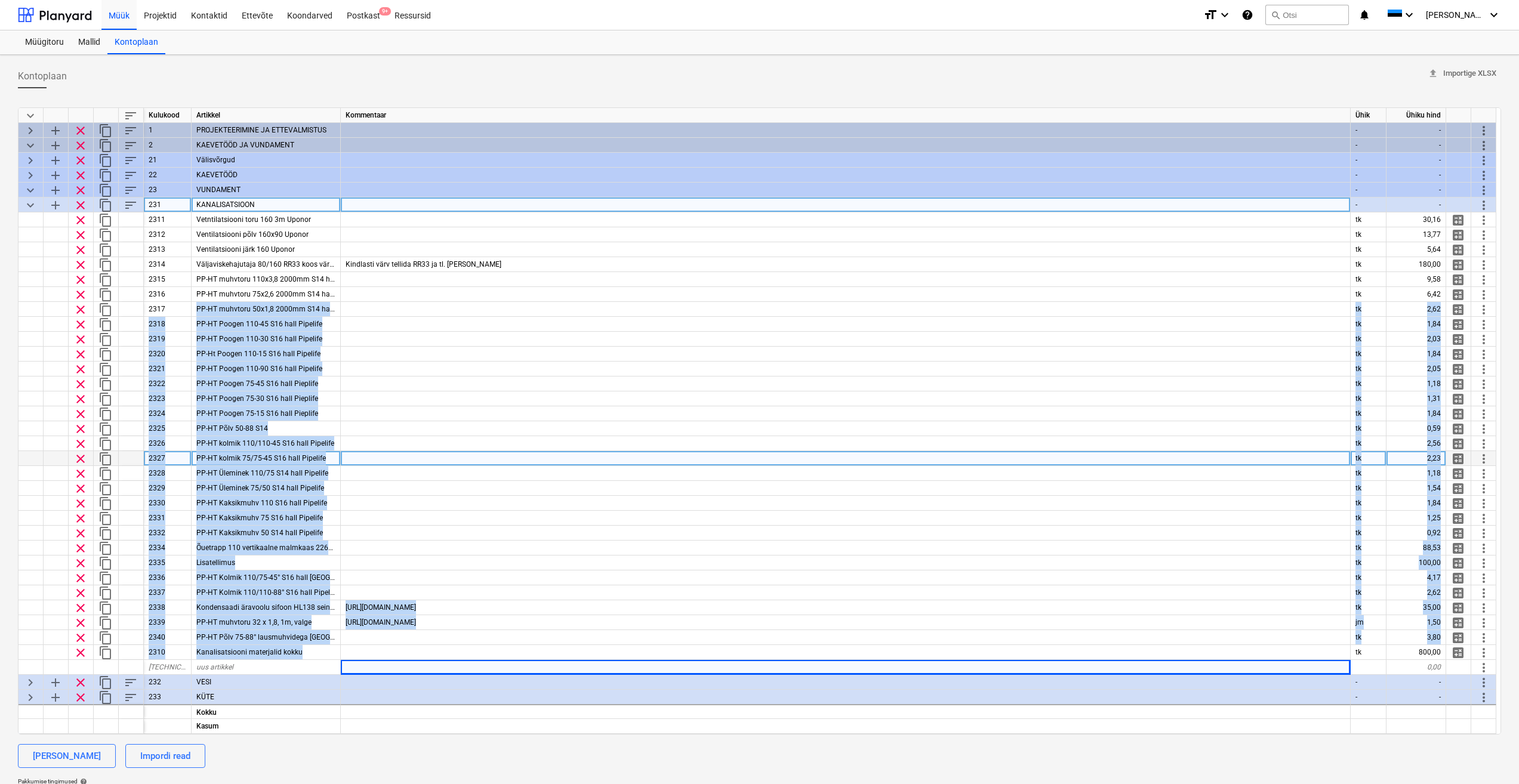
click at [493, 453] on div at bounding box center [846, 459] width 1010 height 15
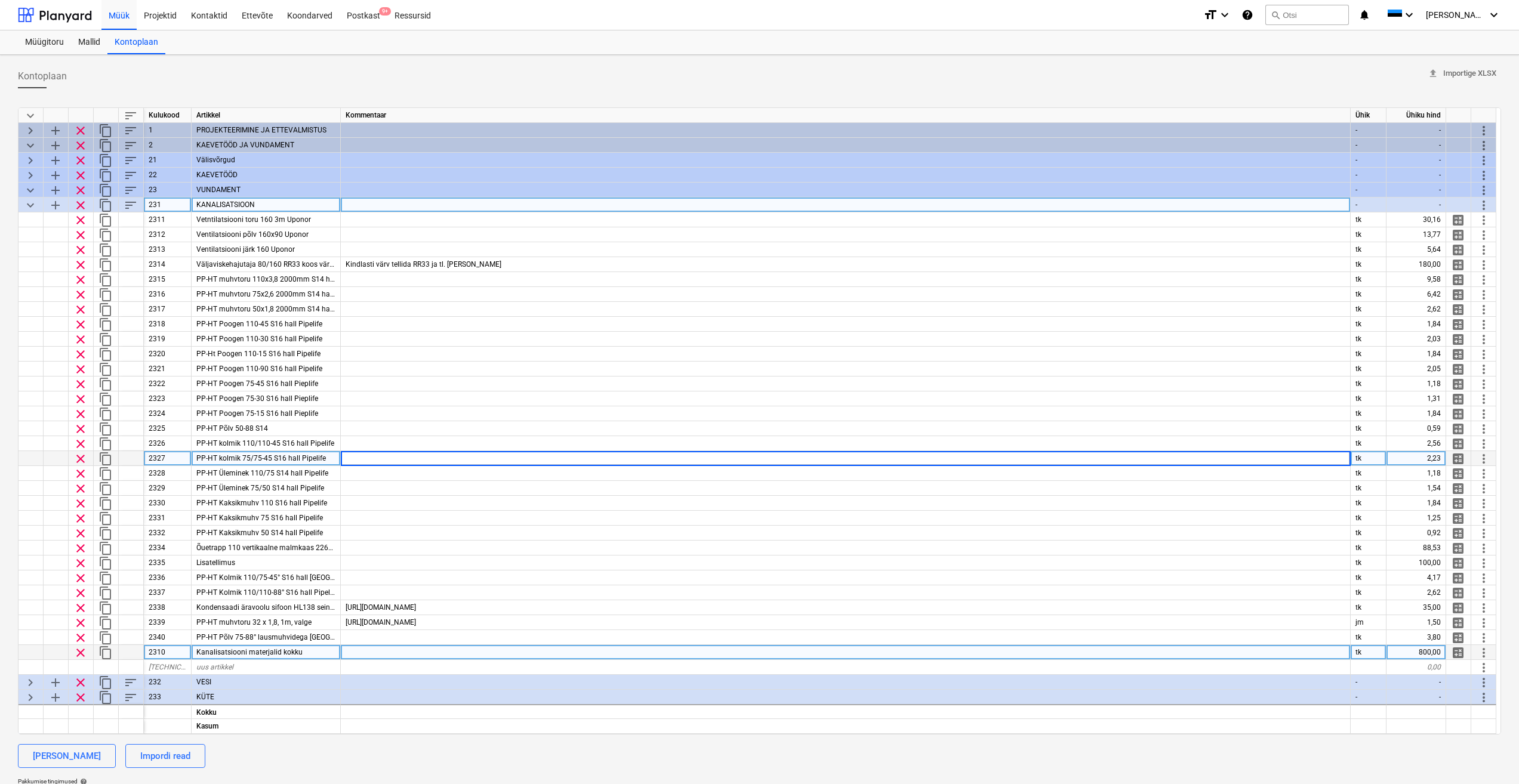
click at [1484, 653] on span "more_vert" at bounding box center [1484, 653] width 14 height 14
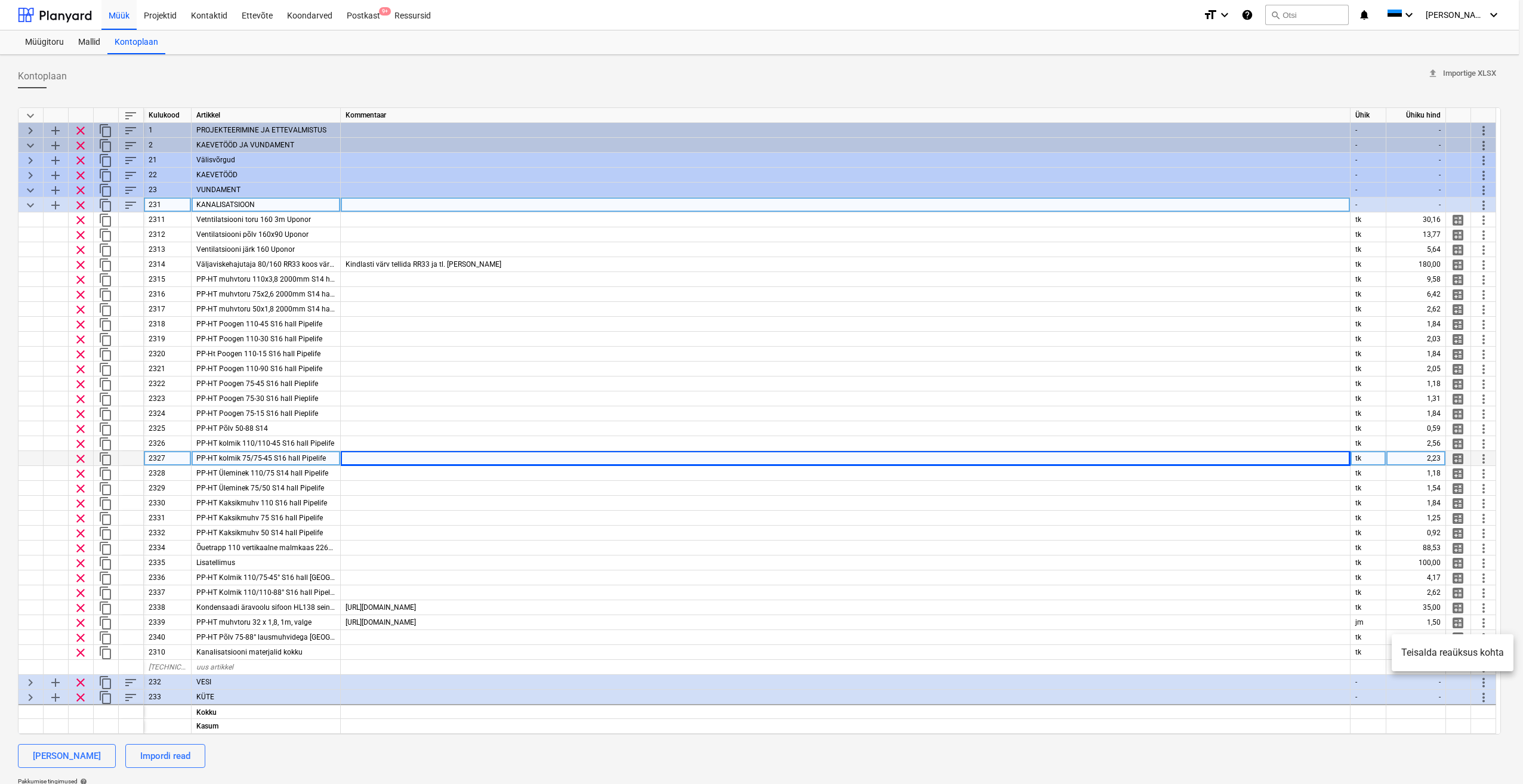
click at [1435, 653] on li "Teisalda reaüksus kohta" at bounding box center [1453, 653] width 122 height 27
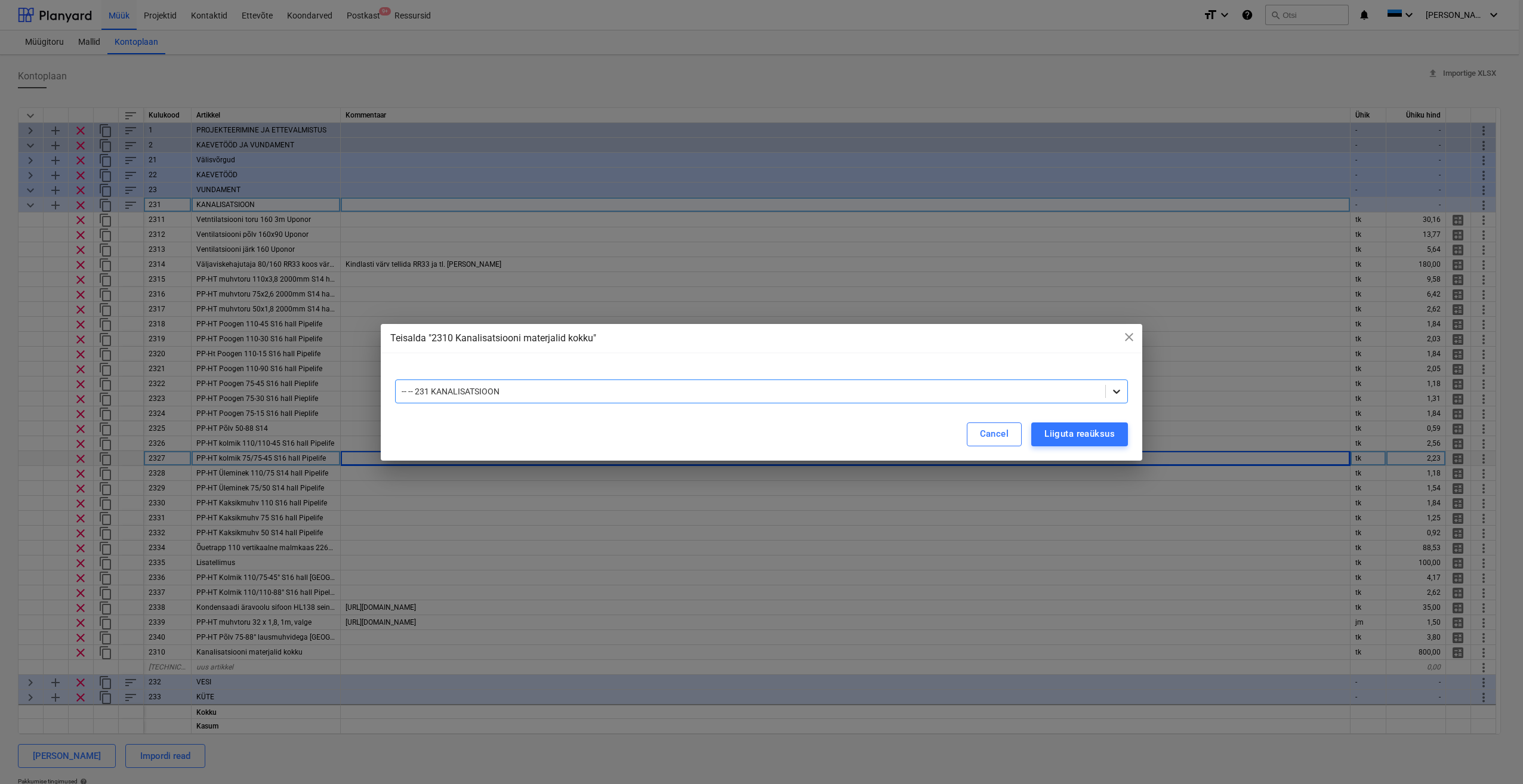
click at [1116, 390] on icon at bounding box center [1117, 391] width 12 height 12
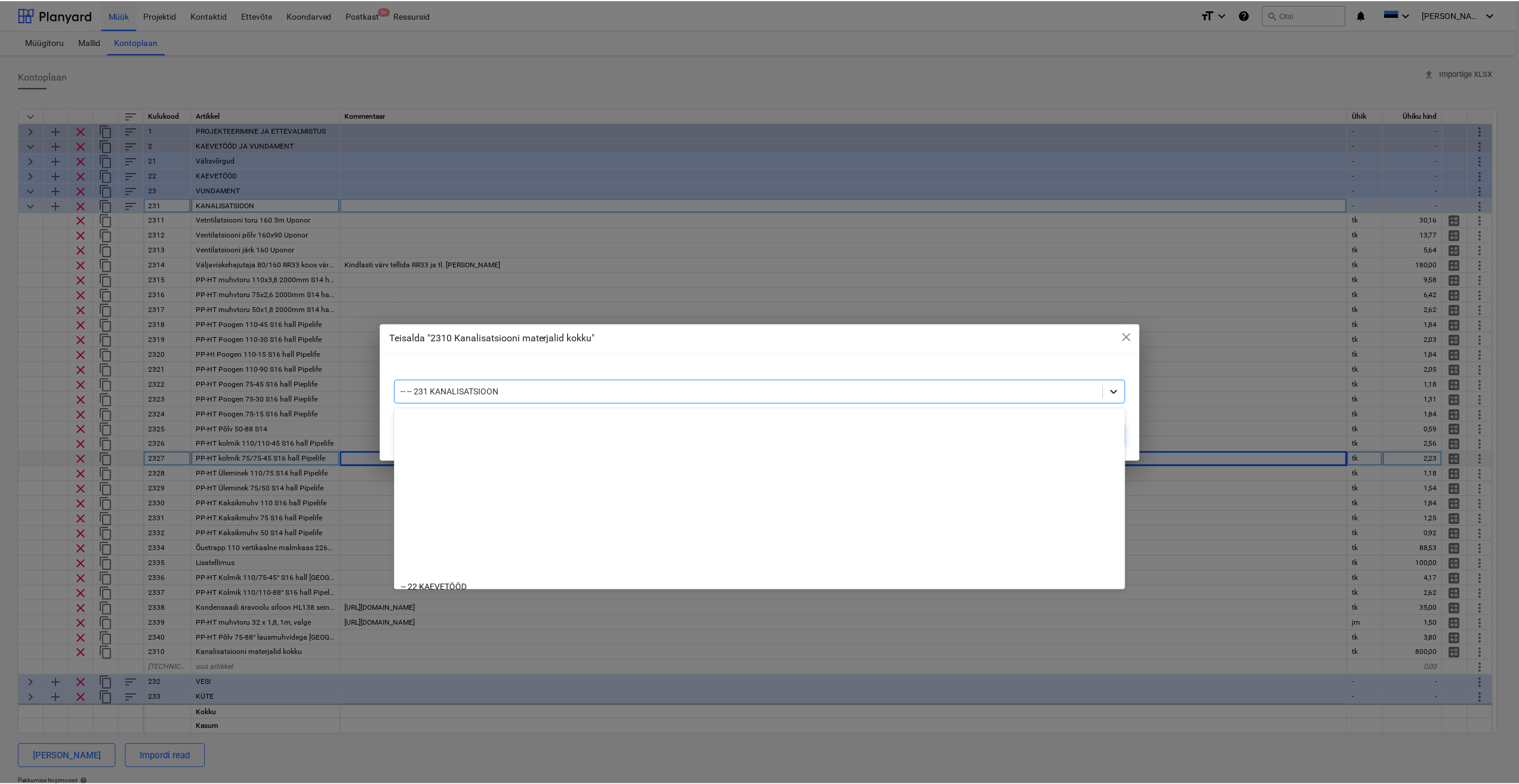
scroll to position [209, 0]
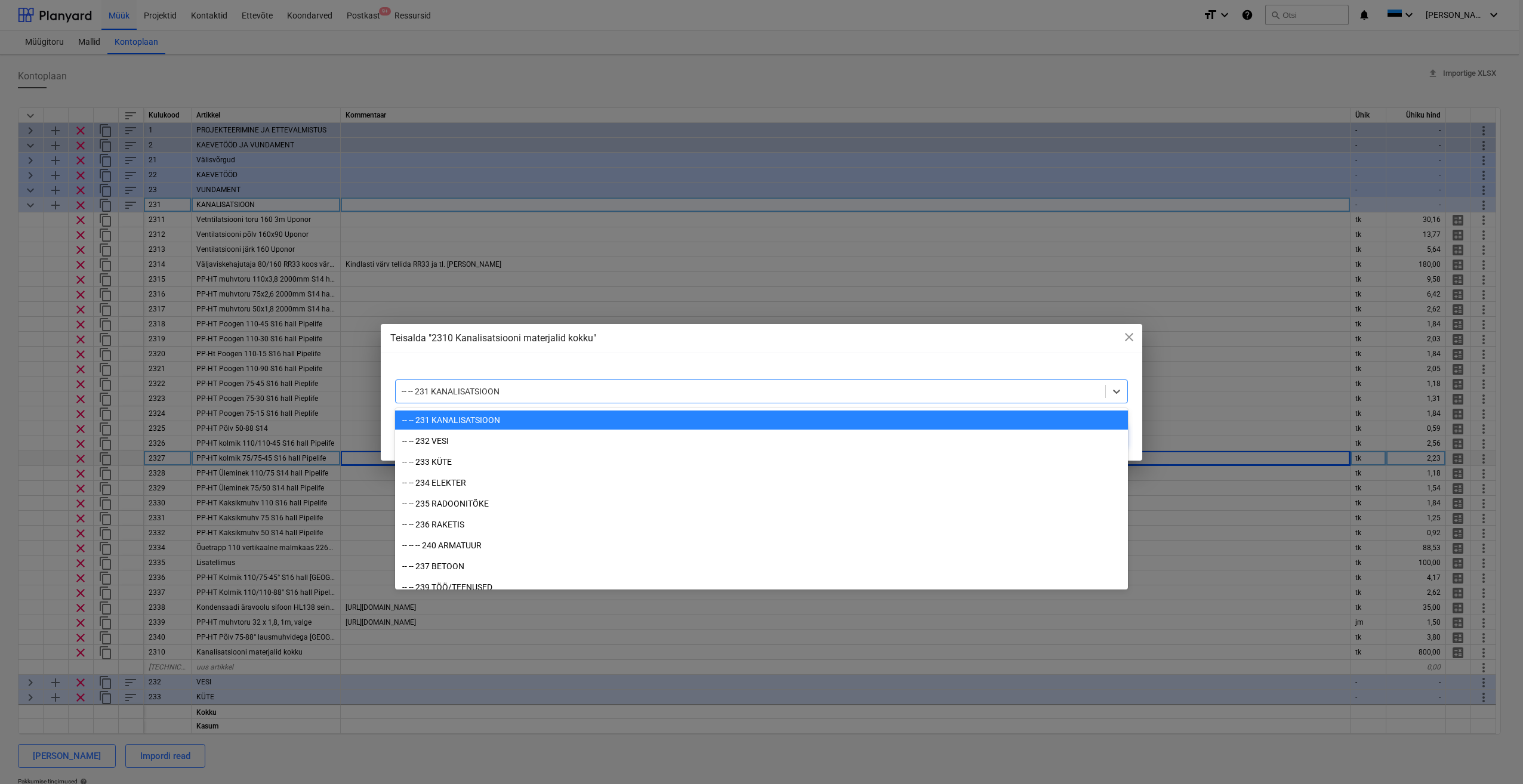
click at [486, 421] on div "-- -- 231 KANALISATSIOON" at bounding box center [762, 420] width 733 height 19
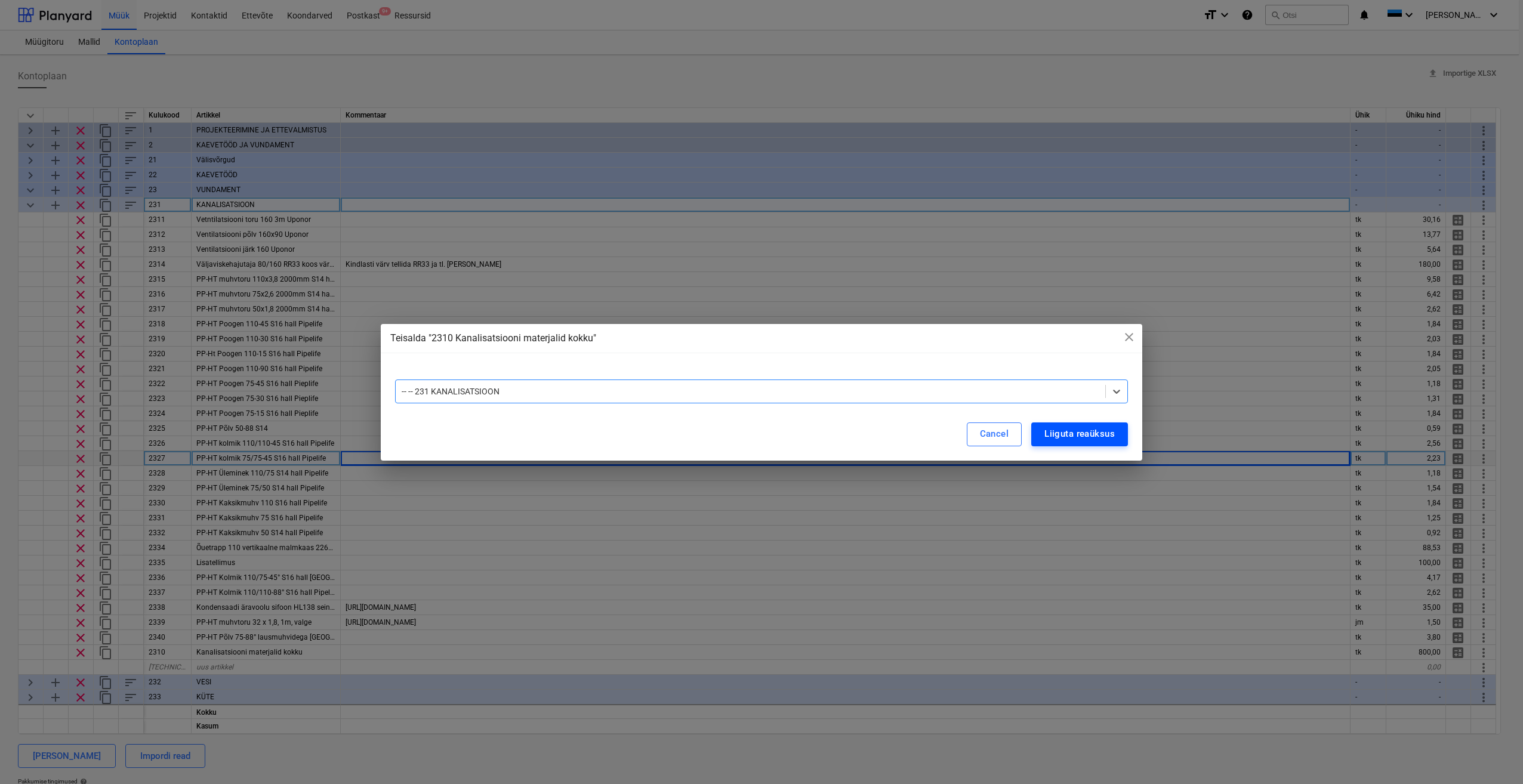
click at [1088, 435] on div "Liiguta reaüksus" at bounding box center [1080, 433] width 71 height 15
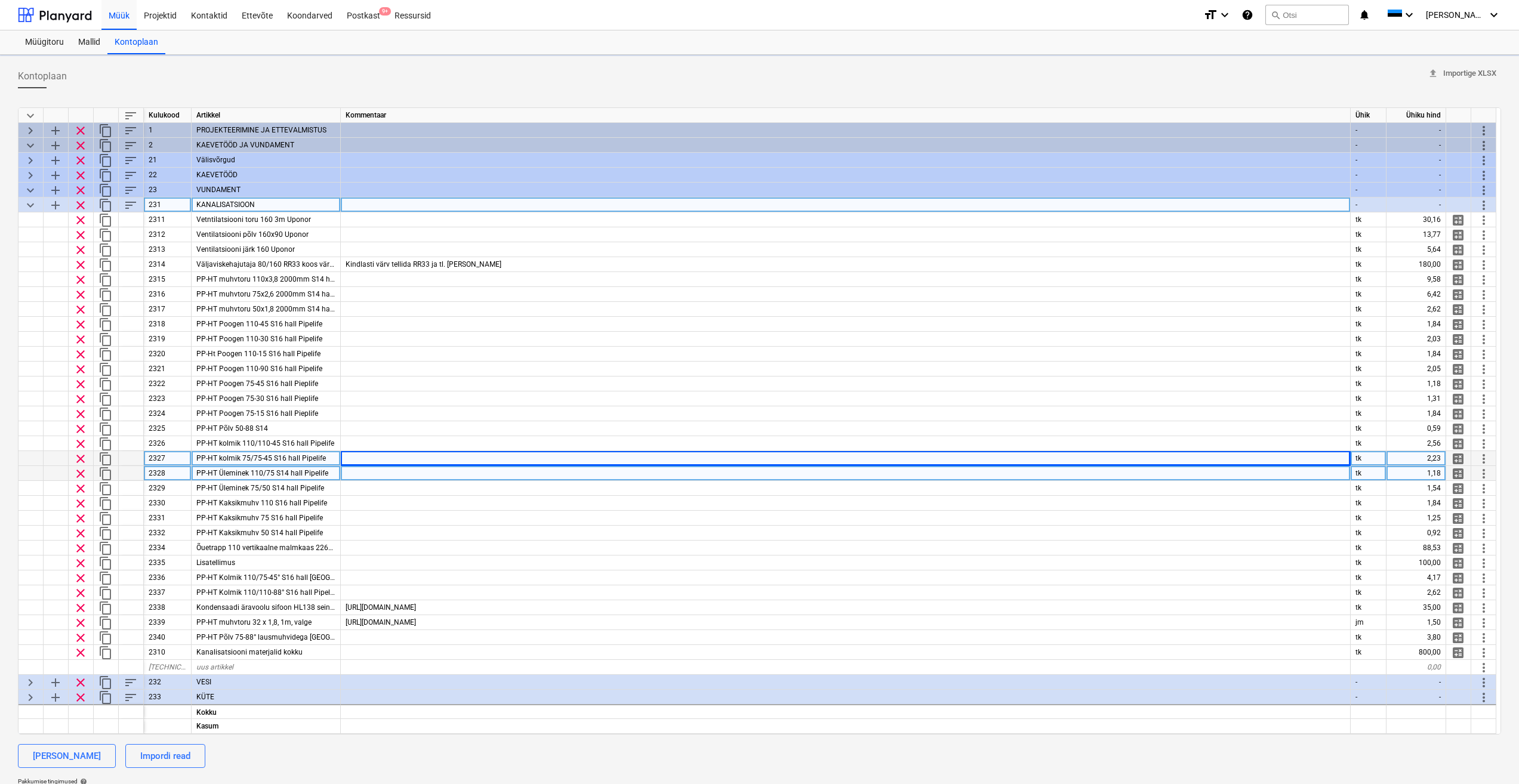
type textarea "x"
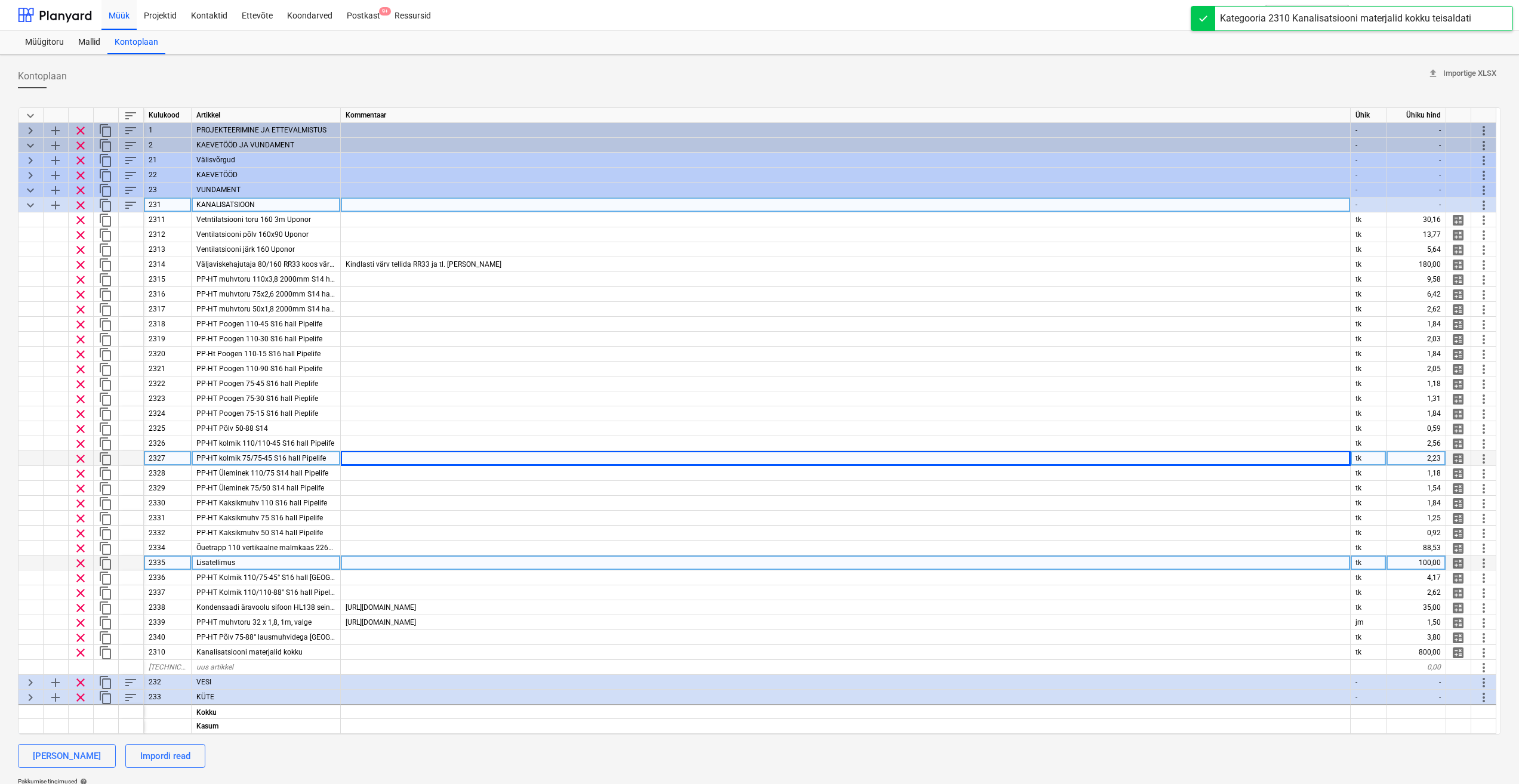
click at [438, 567] on div at bounding box center [846, 563] width 1010 height 15
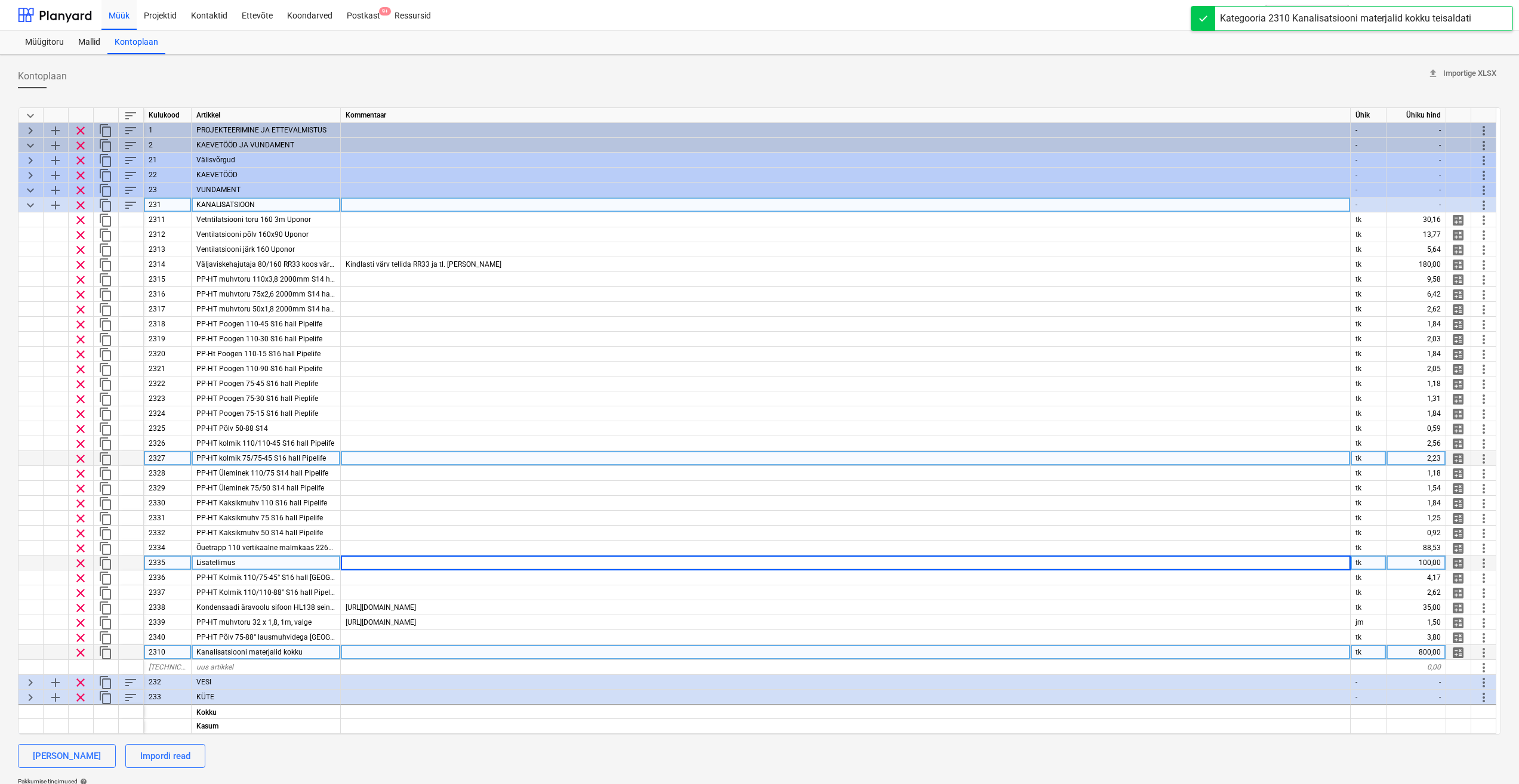
click at [333, 651] on div "Kanalisatsiooni materjalid kokku" at bounding box center [266, 653] width 149 height 15
click at [168, 115] on div "Kulukood" at bounding box center [168, 115] width 48 height 15
click at [161, 115] on div "Kulukood" at bounding box center [168, 115] width 48 height 15
click at [133, 116] on span "sort" at bounding box center [130, 115] width 14 height 14
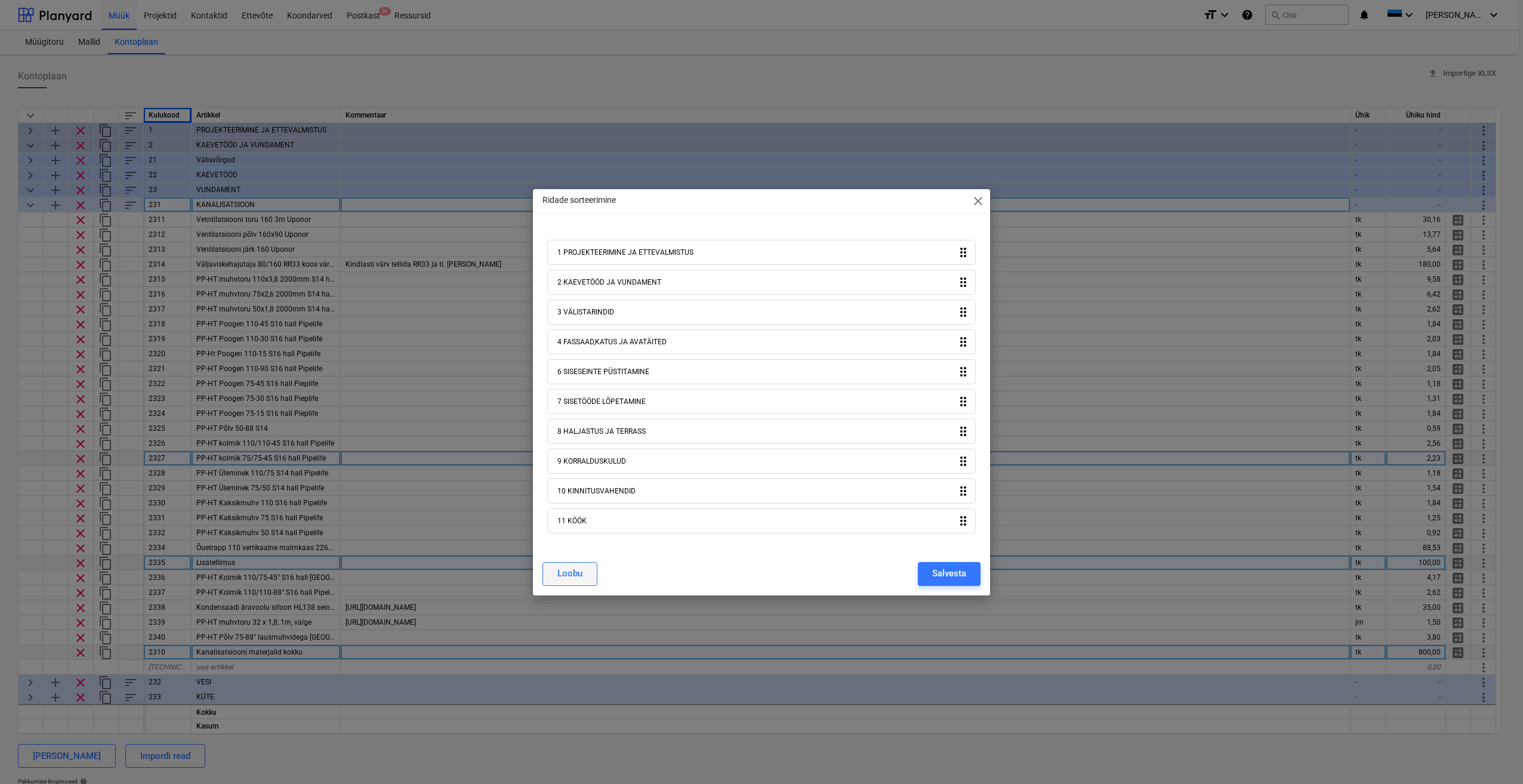
click at [581, 574] on div "Loobu" at bounding box center [570, 573] width 25 height 15
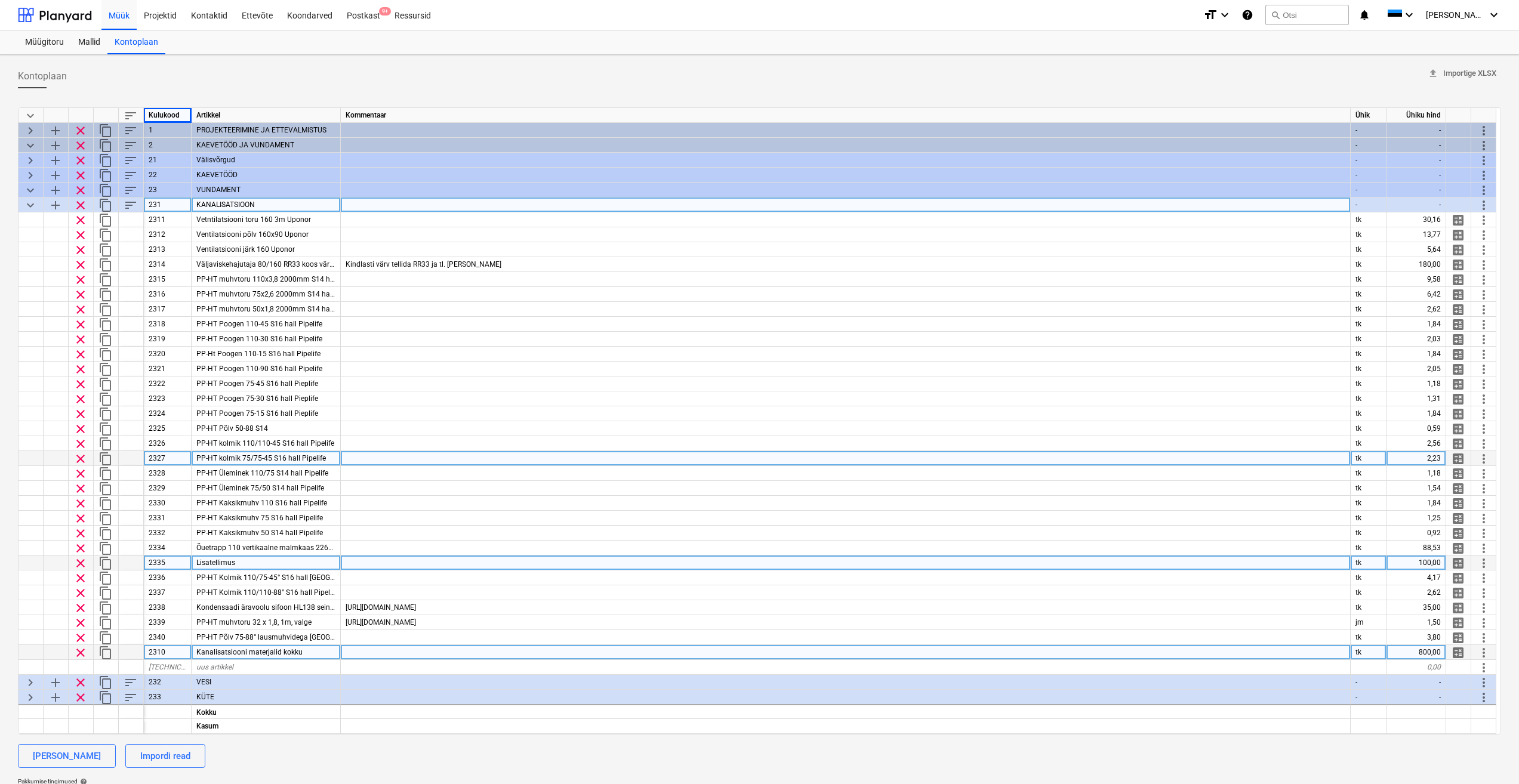
click at [134, 117] on span "sort" at bounding box center [130, 115] width 14 height 14
click at [227, 115] on div "Artikkel" at bounding box center [266, 115] width 149 height 15
click at [132, 116] on span "sort" at bounding box center [130, 115] width 14 height 14
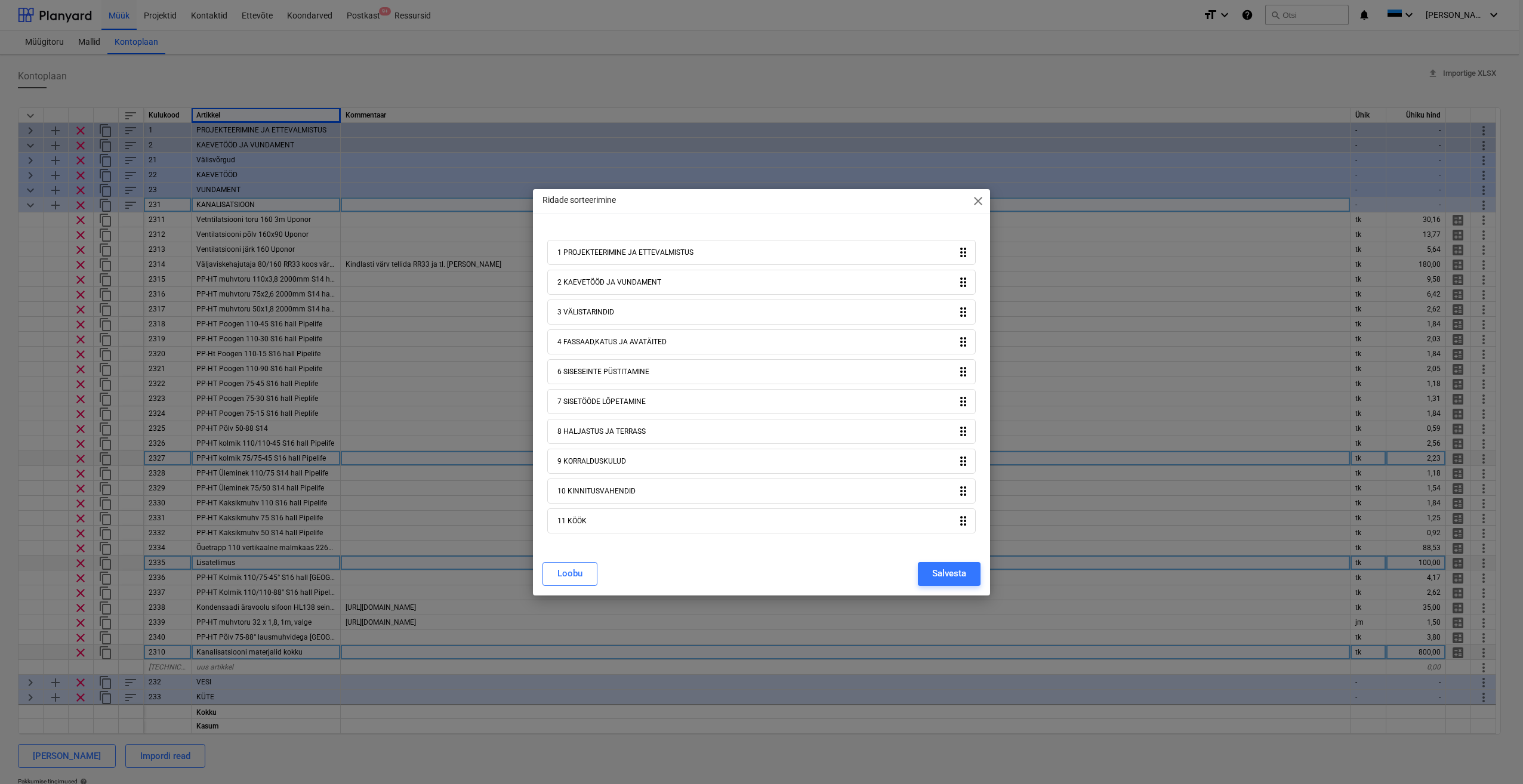
click at [590, 287] on div "2 KAEVETÖÖD JA VUNDAMENT drag_indicator" at bounding box center [762, 283] width 429 height 25
click at [975, 204] on span "close" at bounding box center [978, 201] width 14 height 14
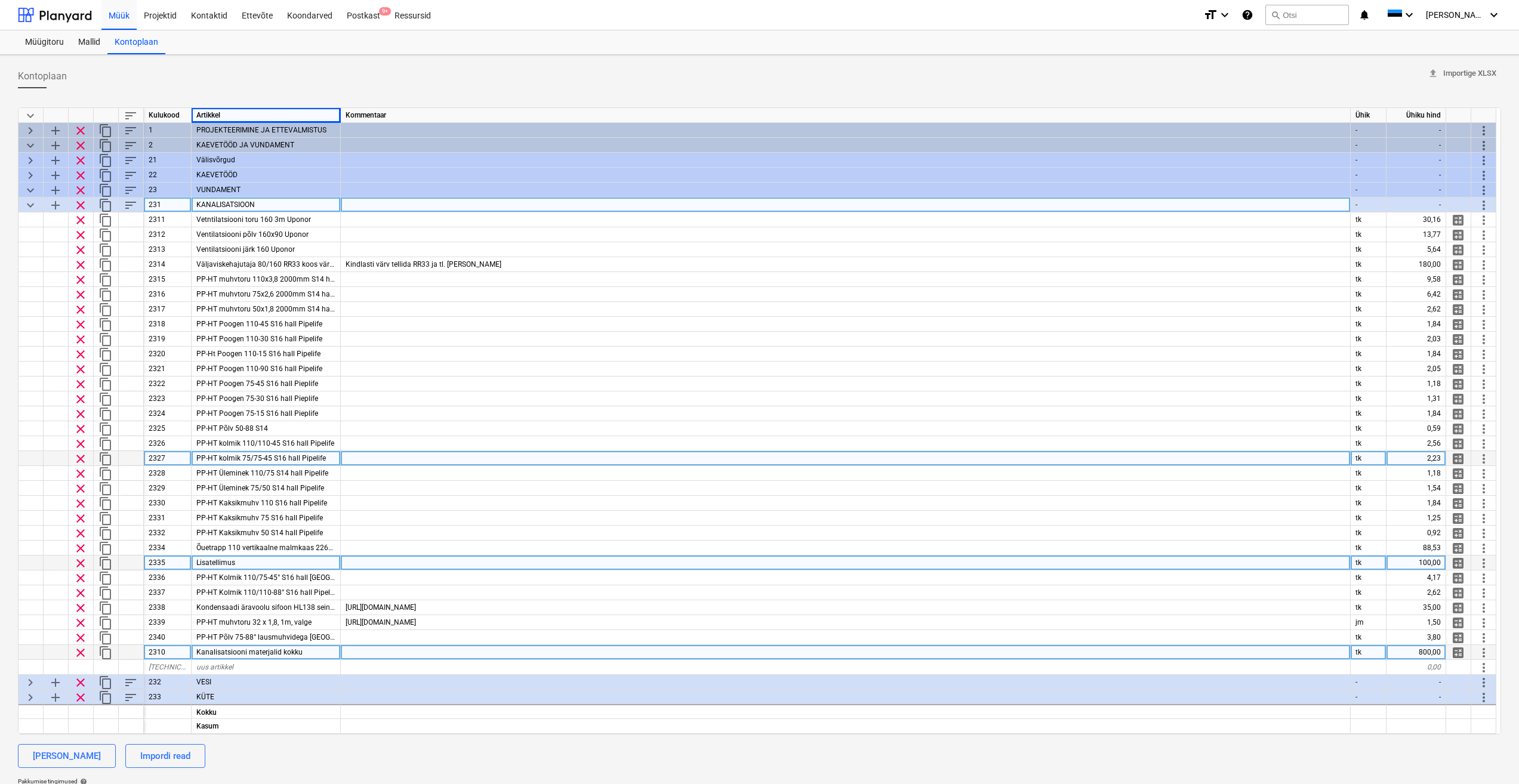
click at [425, 78] on div "Kontoplaan upload Importige XLSX" at bounding box center [760, 77] width 1483 height 24
click at [435, 73] on div "Kontoplaan upload Importige XLSX" at bounding box center [760, 77] width 1483 height 24
